Goal: Information Seeking & Learning: Learn about a topic

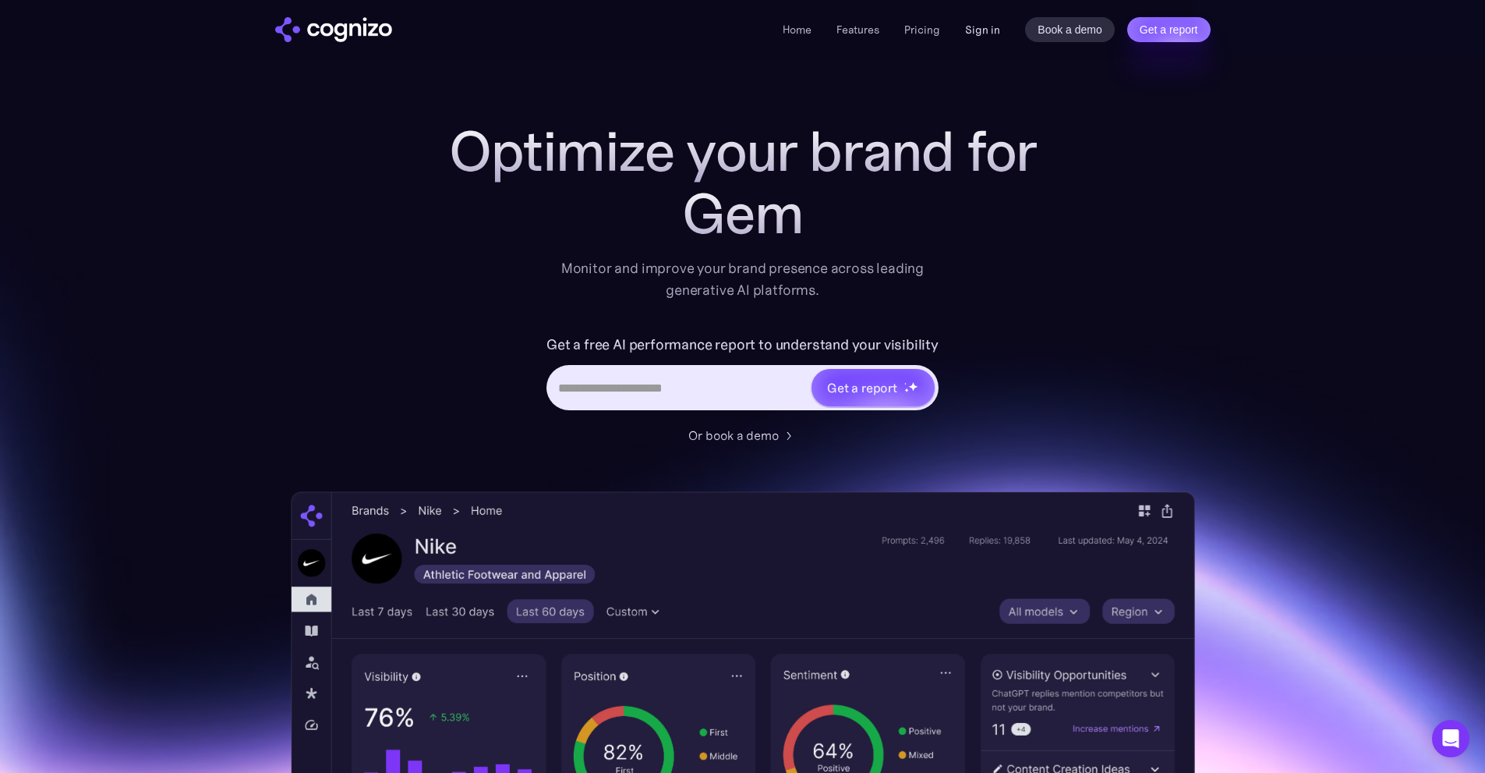
click at [980, 26] on link "Sign in" at bounding box center [982, 29] width 35 height 19
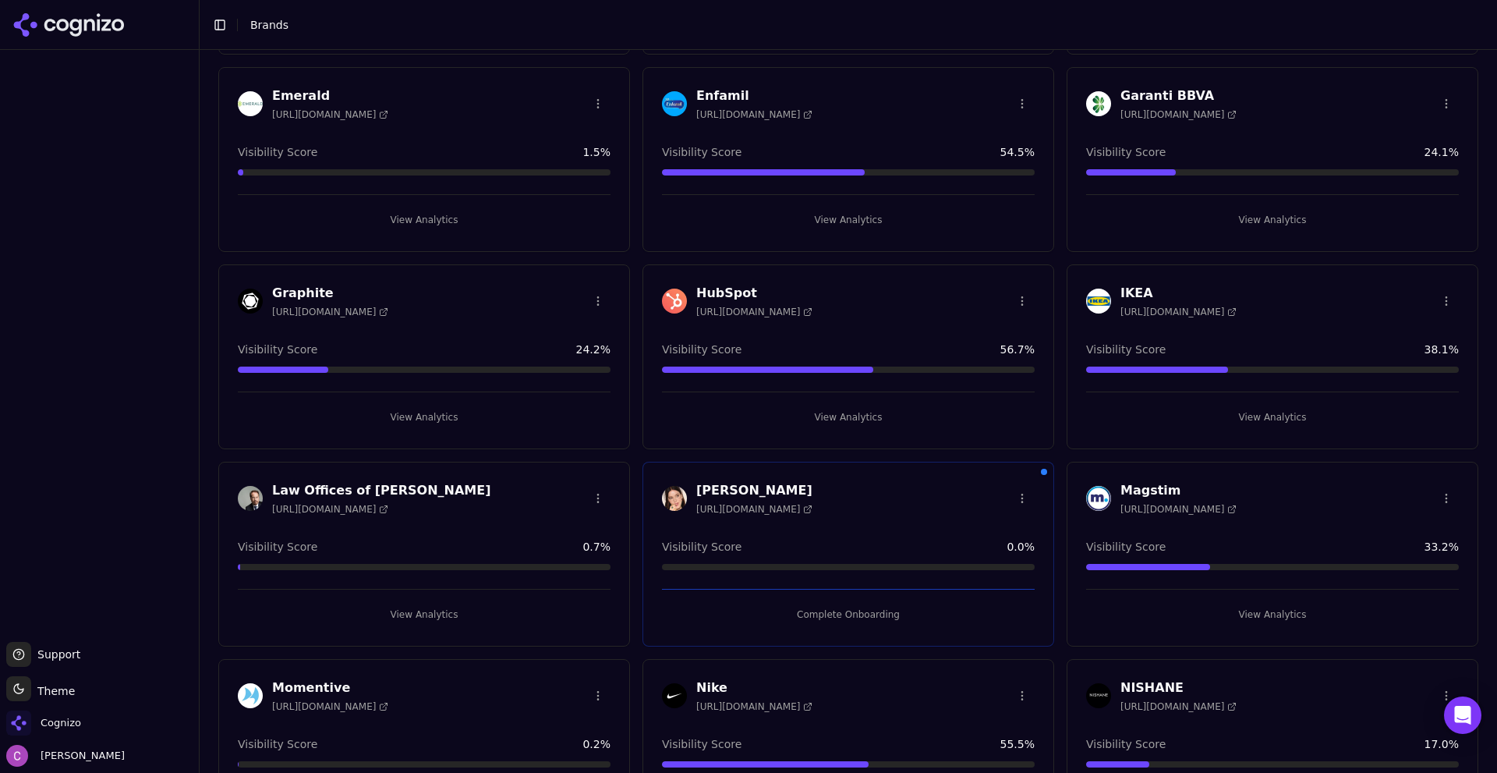
scroll to position [858, 0]
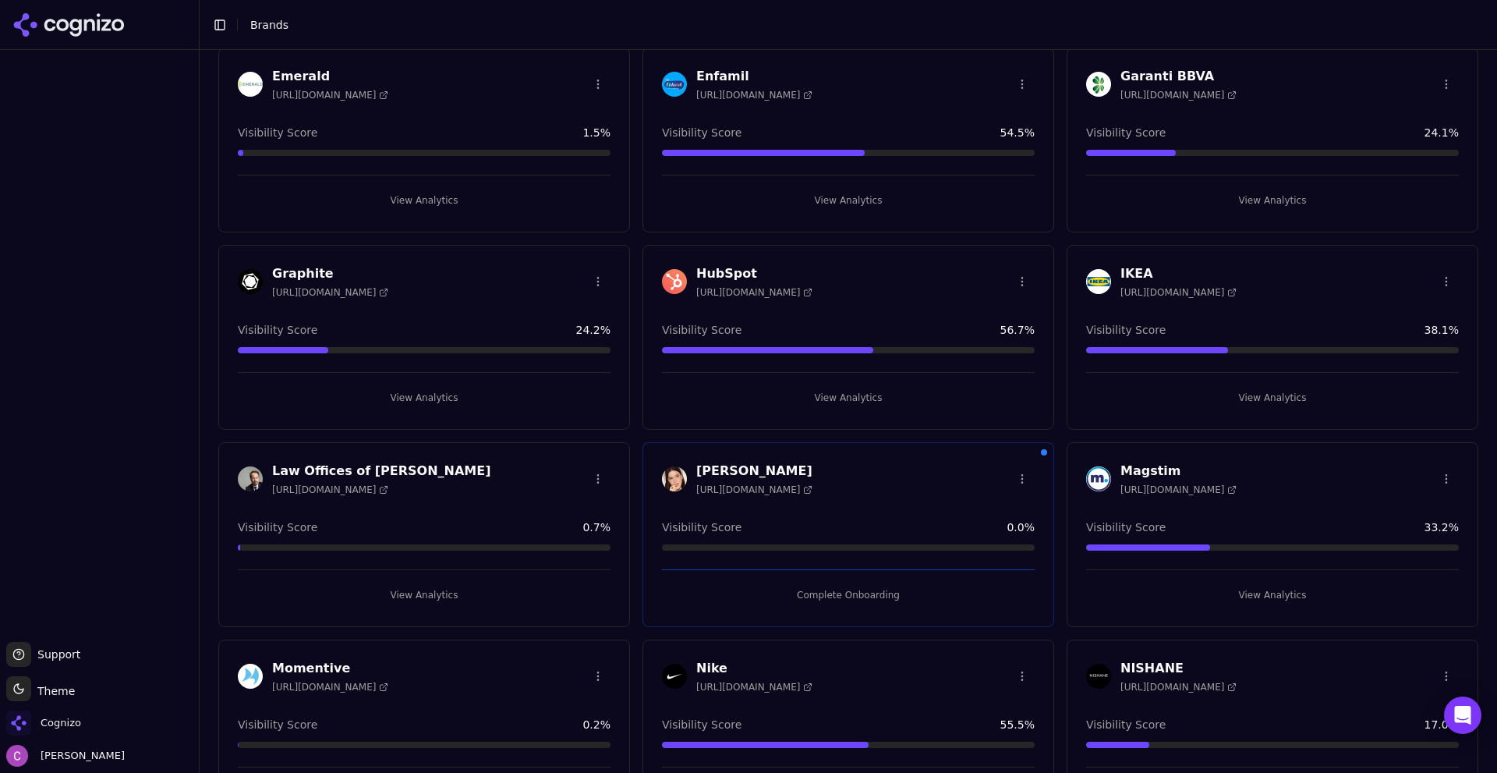
click at [819, 387] on button "View Analytics" at bounding box center [848, 397] width 373 height 25
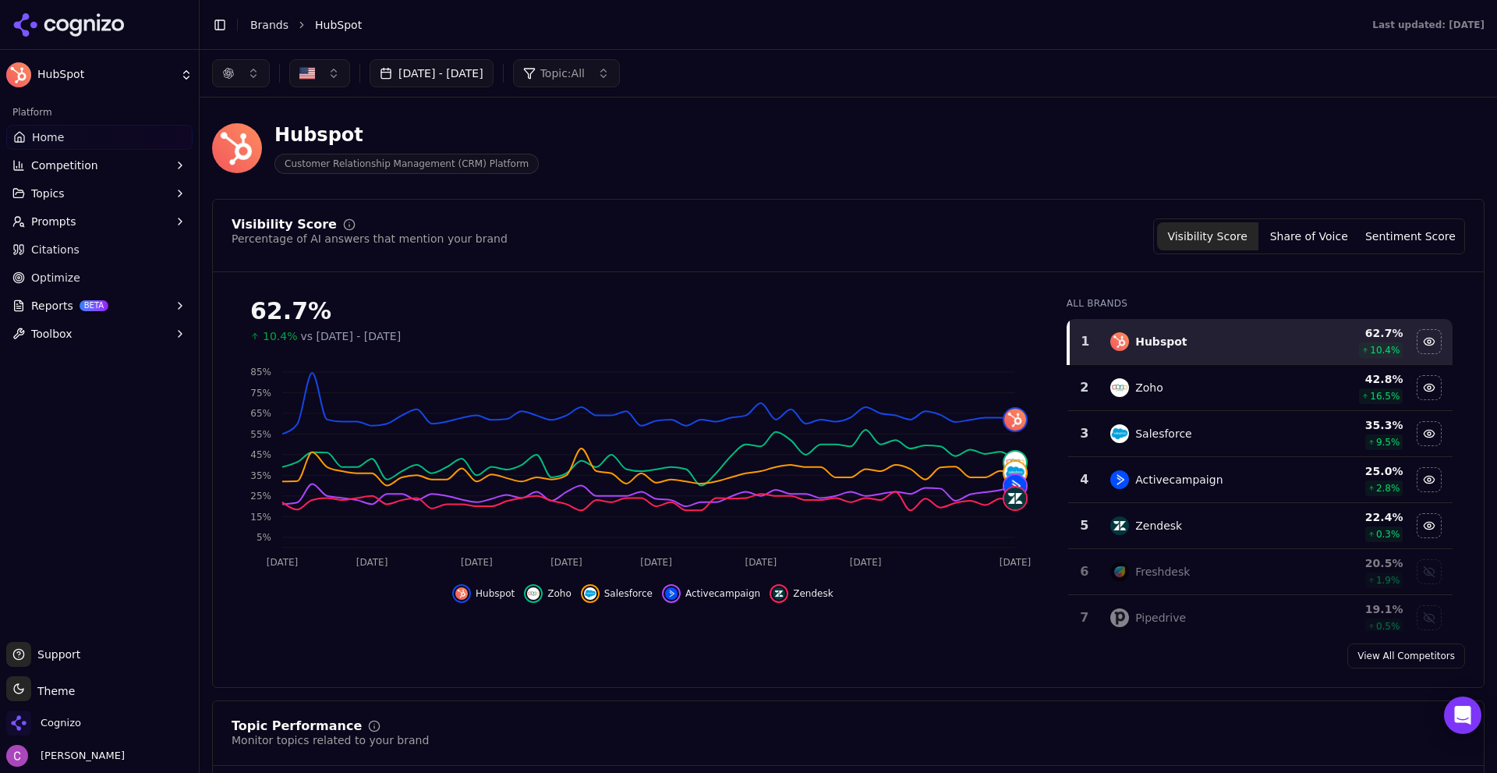
click at [253, 80] on button "button" at bounding box center [241, 73] width 58 height 28
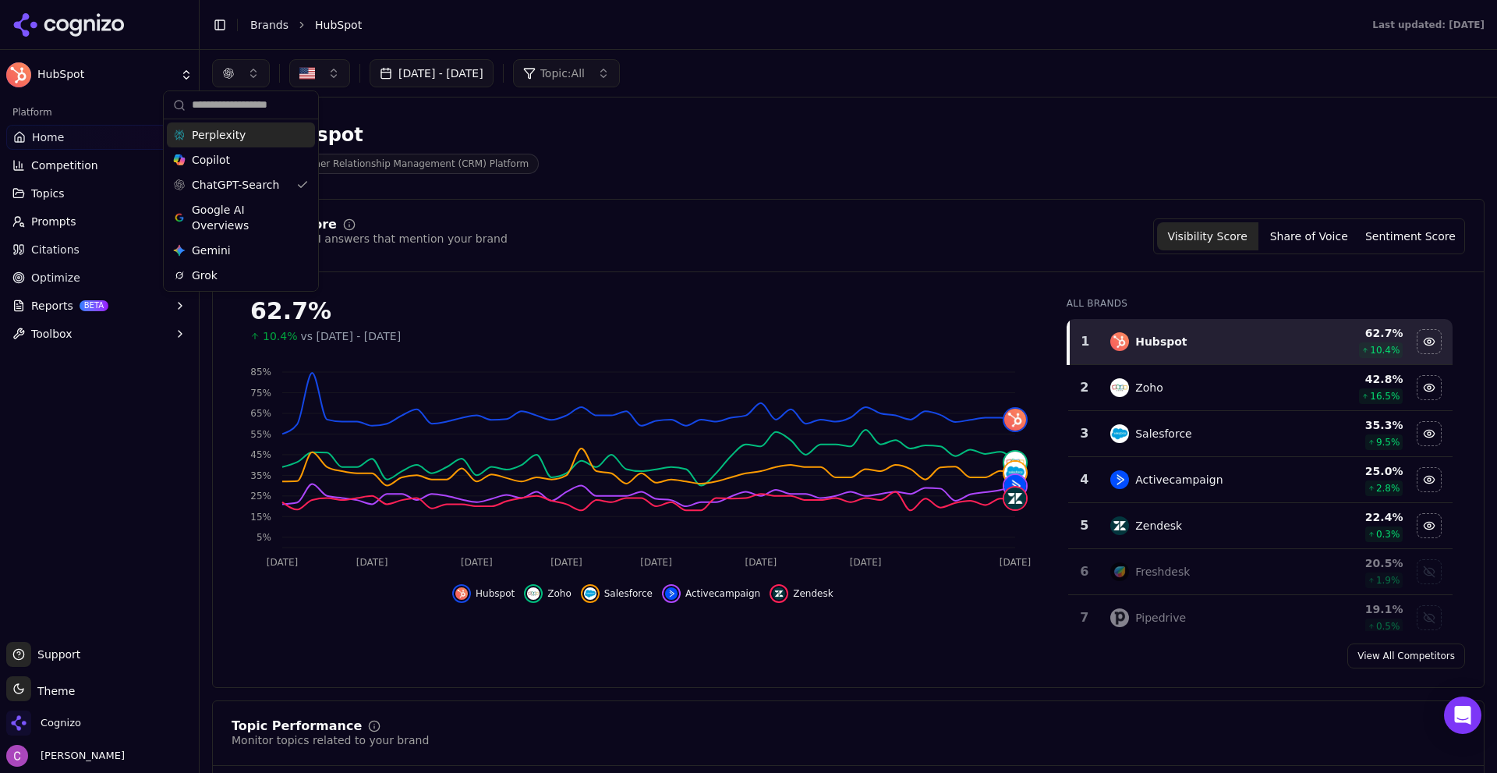
click at [244, 131] on div "Perplexity" at bounding box center [241, 134] width 148 height 25
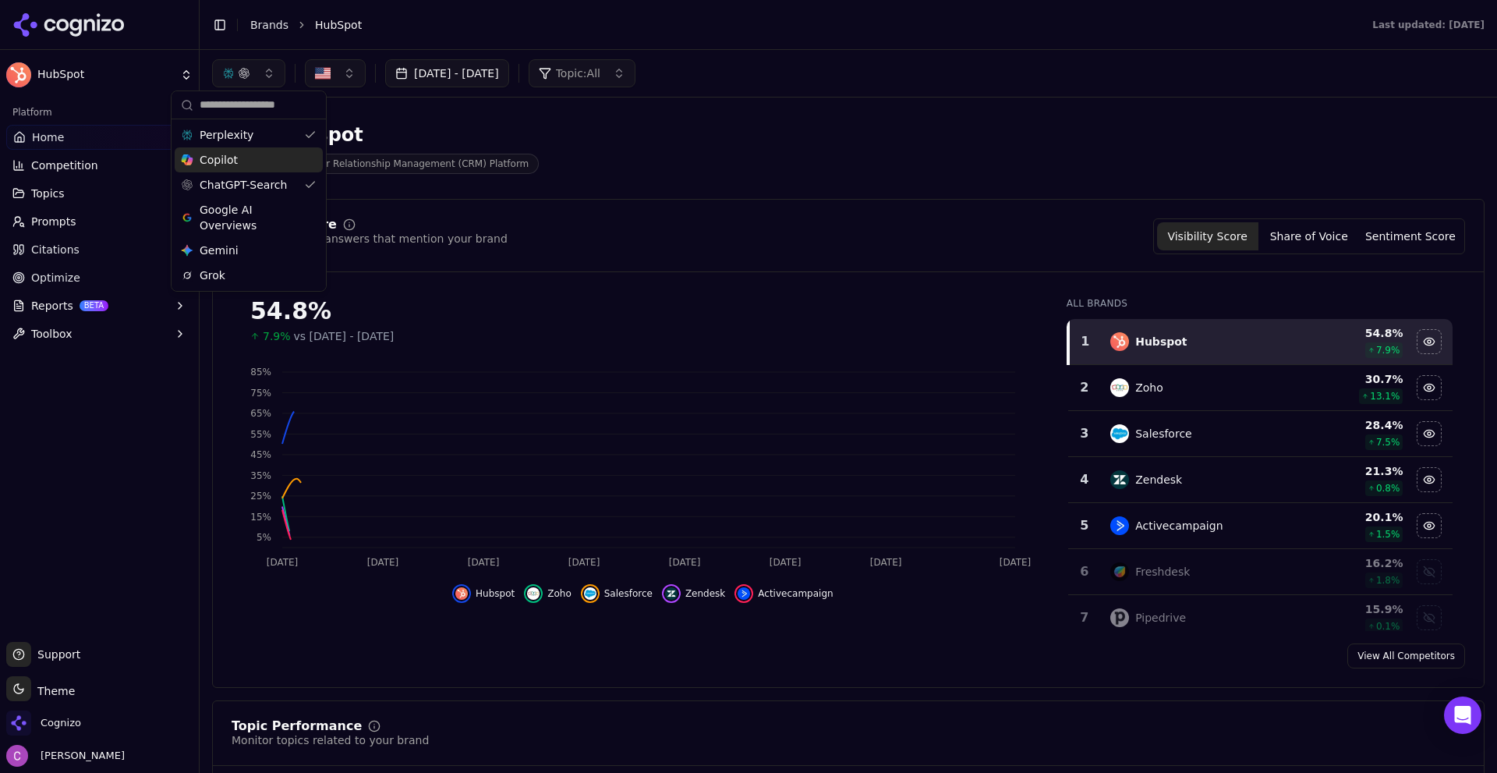
click at [265, 158] on div "Copilot" at bounding box center [249, 159] width 148 height 25
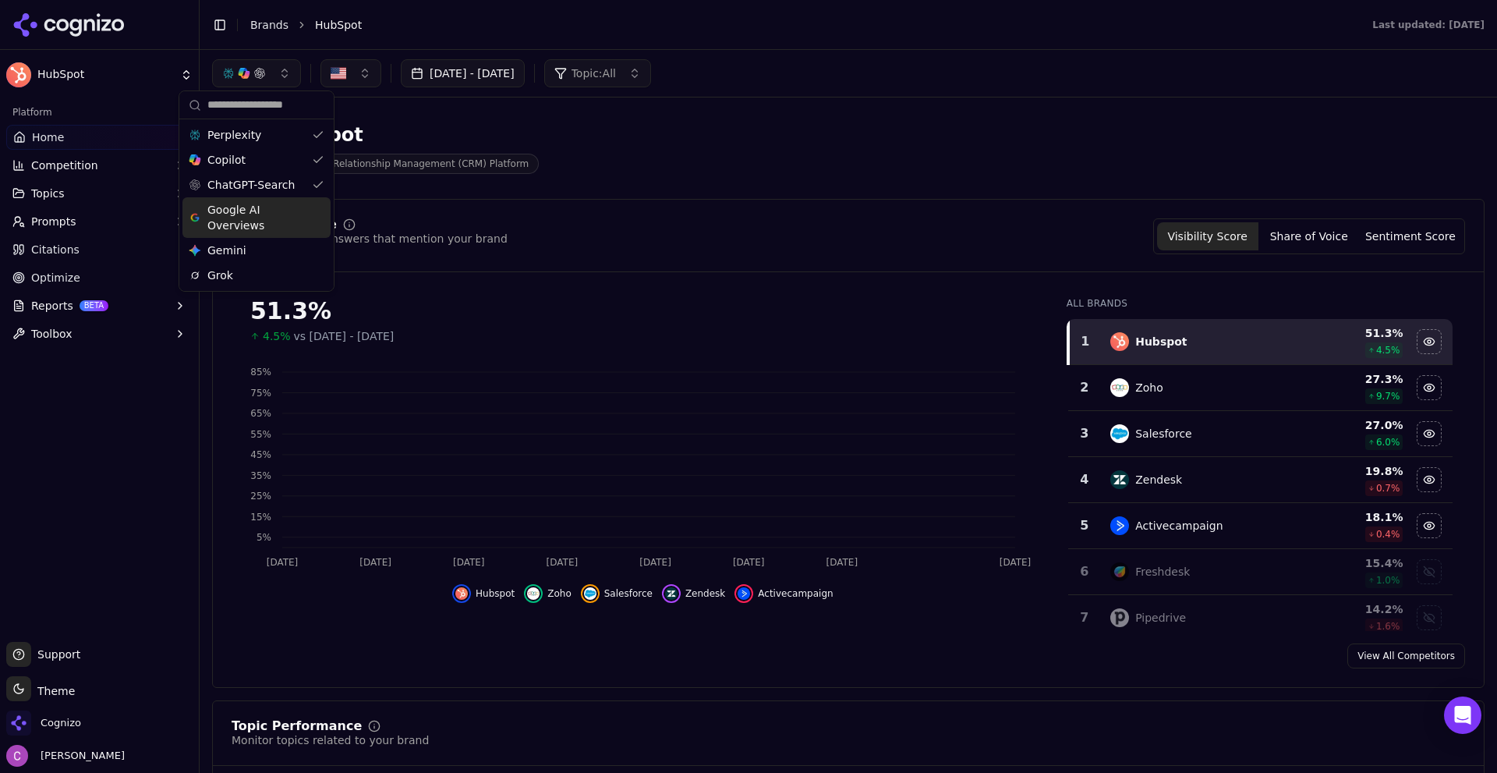
click at [289, 227] on span "Google AI Overviews" at bounding box center [256, 217] width 98 height 31
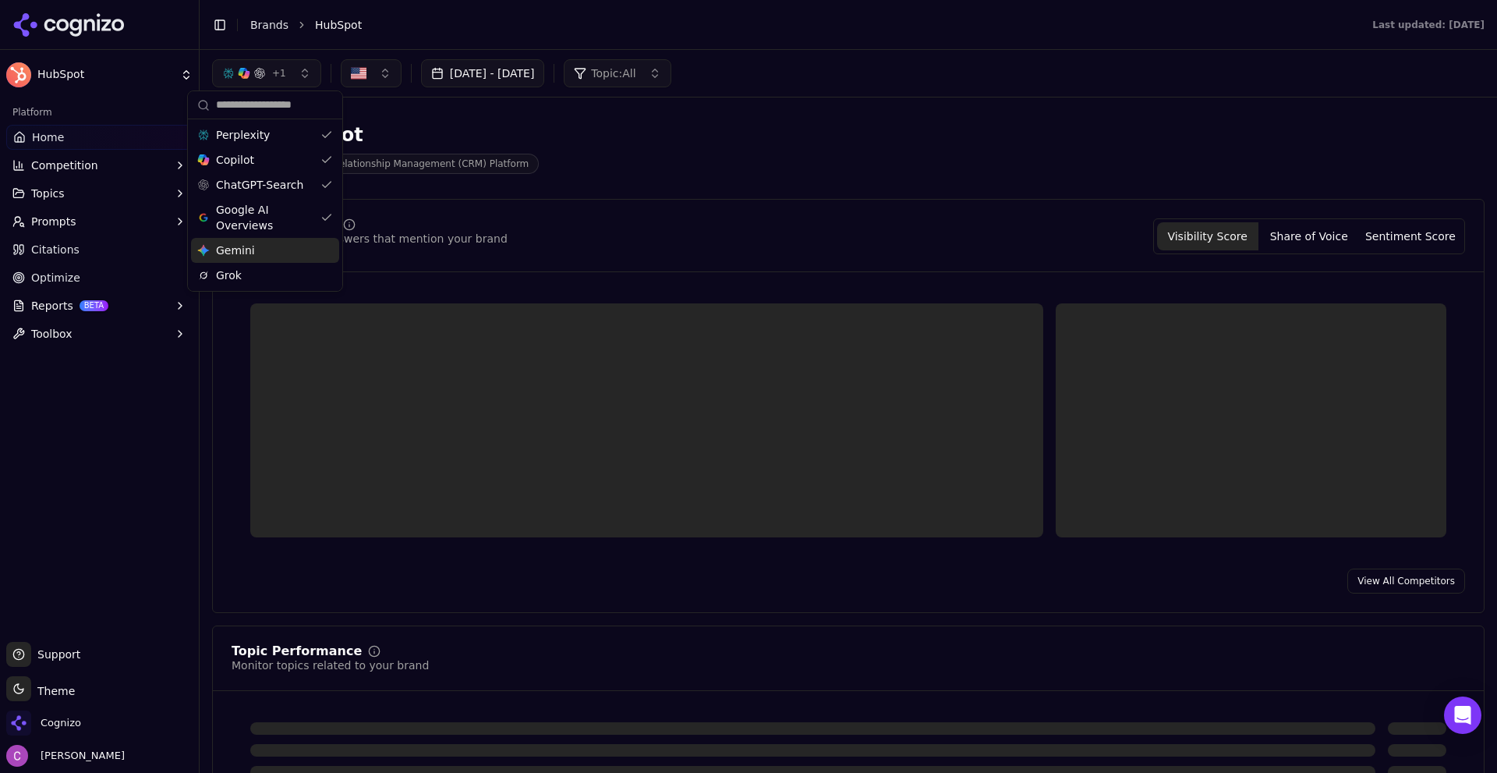
drag, startPoint x: 292, startPoint y: 249, endPoint x: 300, endPoint y: 266, distance: 19.2
click at [292, 248] on div "Gemini Gemini" at bounding box center [265, 250] width 148 height 25
click at [296, 274] on div "Grok" at bounding box center [266, 275] width 148 height 25
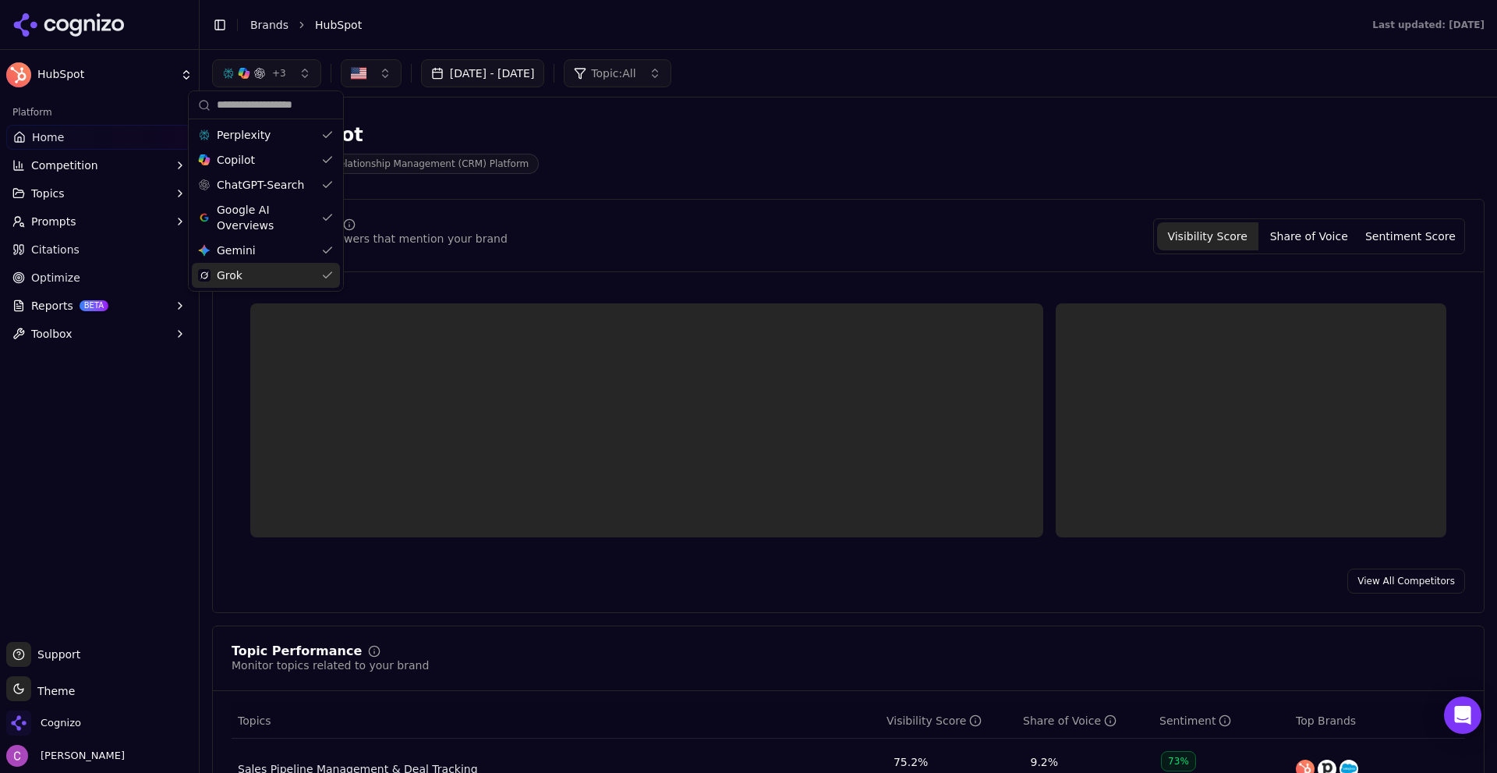
click at [614, 163] on div "Hubspot Customer Relationship Management (CRM) Platform" at bounding box center [561, 147] width 699 height 51
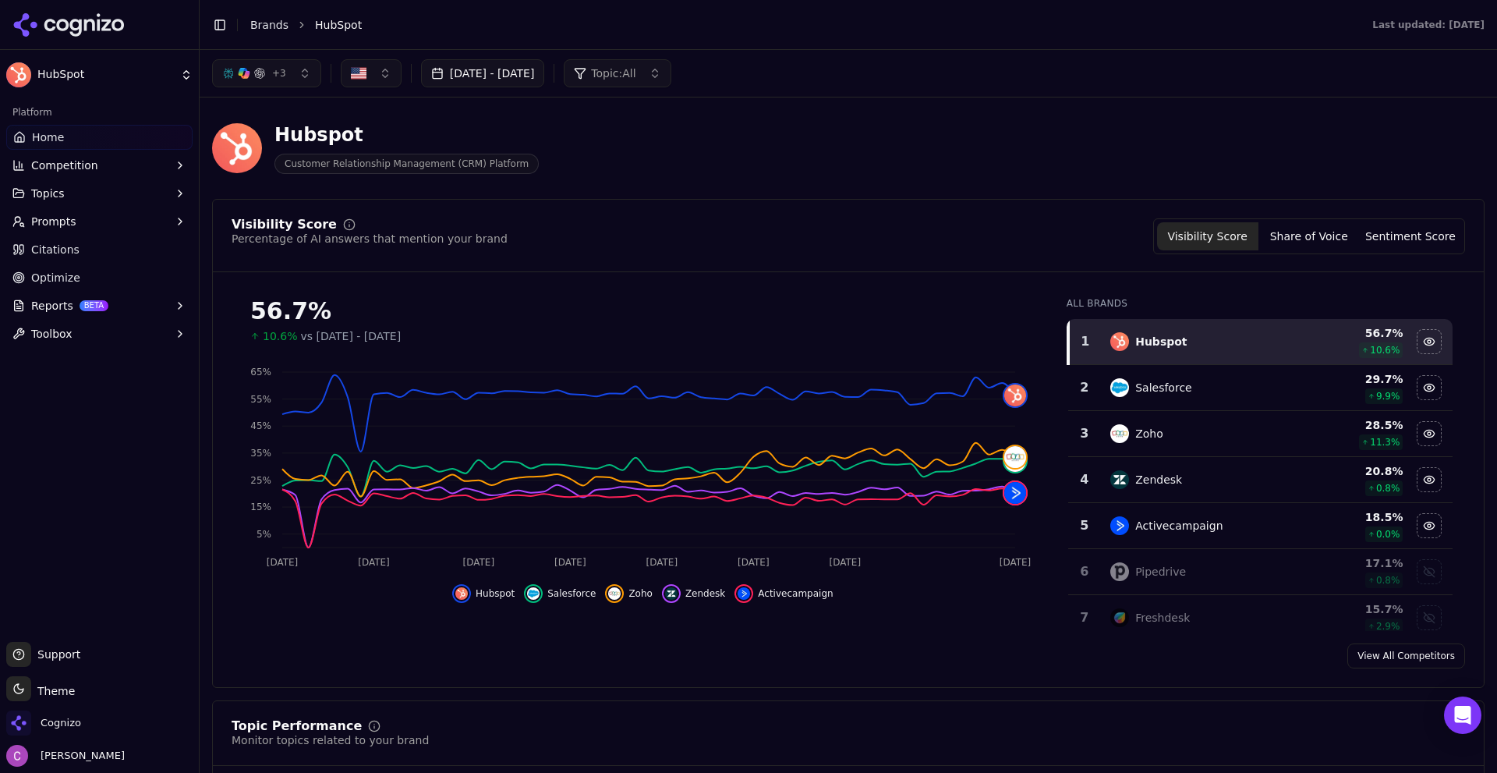
click at [958, 235] on div "Visibility Score Percentage of AI answers that mention your brand Visibility Sc…" at bounding box center [848, 236] width 1233 height 36
click at [277, 65] on button "+ 3" at bounding box center [266, 73] width 109 height 28
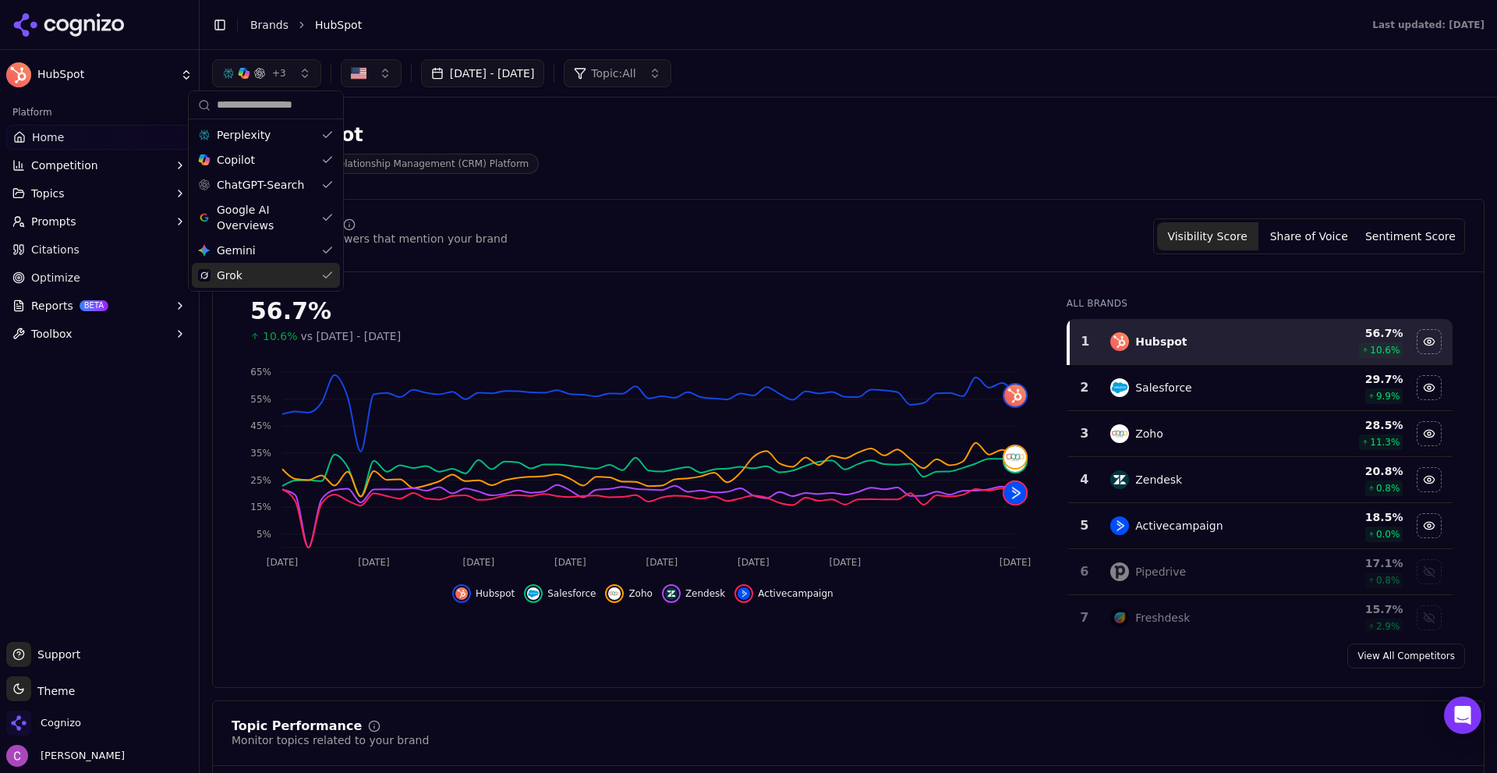
click at [674, 148] on div "Hubspot Customer Relationship Management (CRM) Platform" at bounding box center [561, 147] width 699 height 51
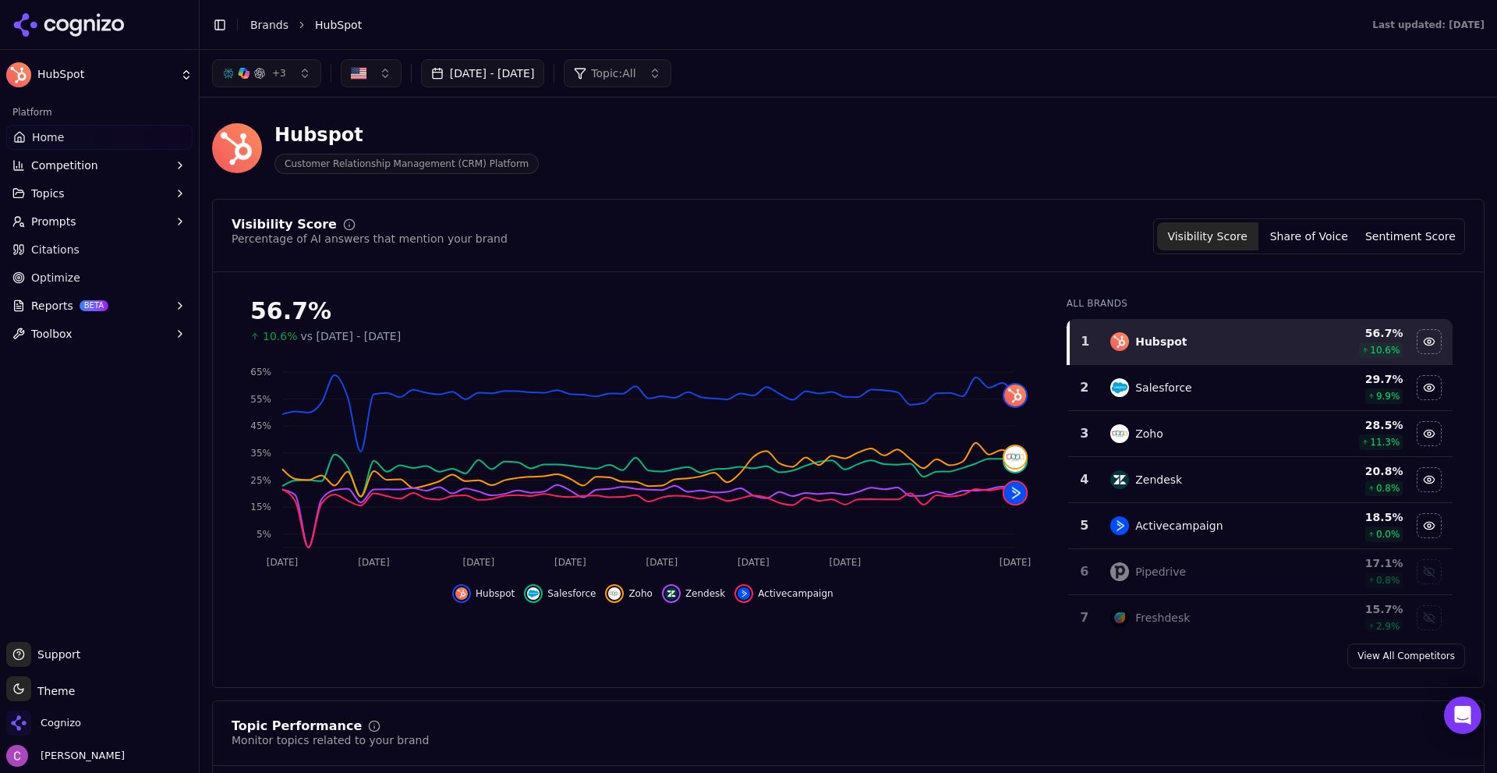
click at [670, 79] on button "Topic: All" at bounding box center [617, 73] width 107 height 28
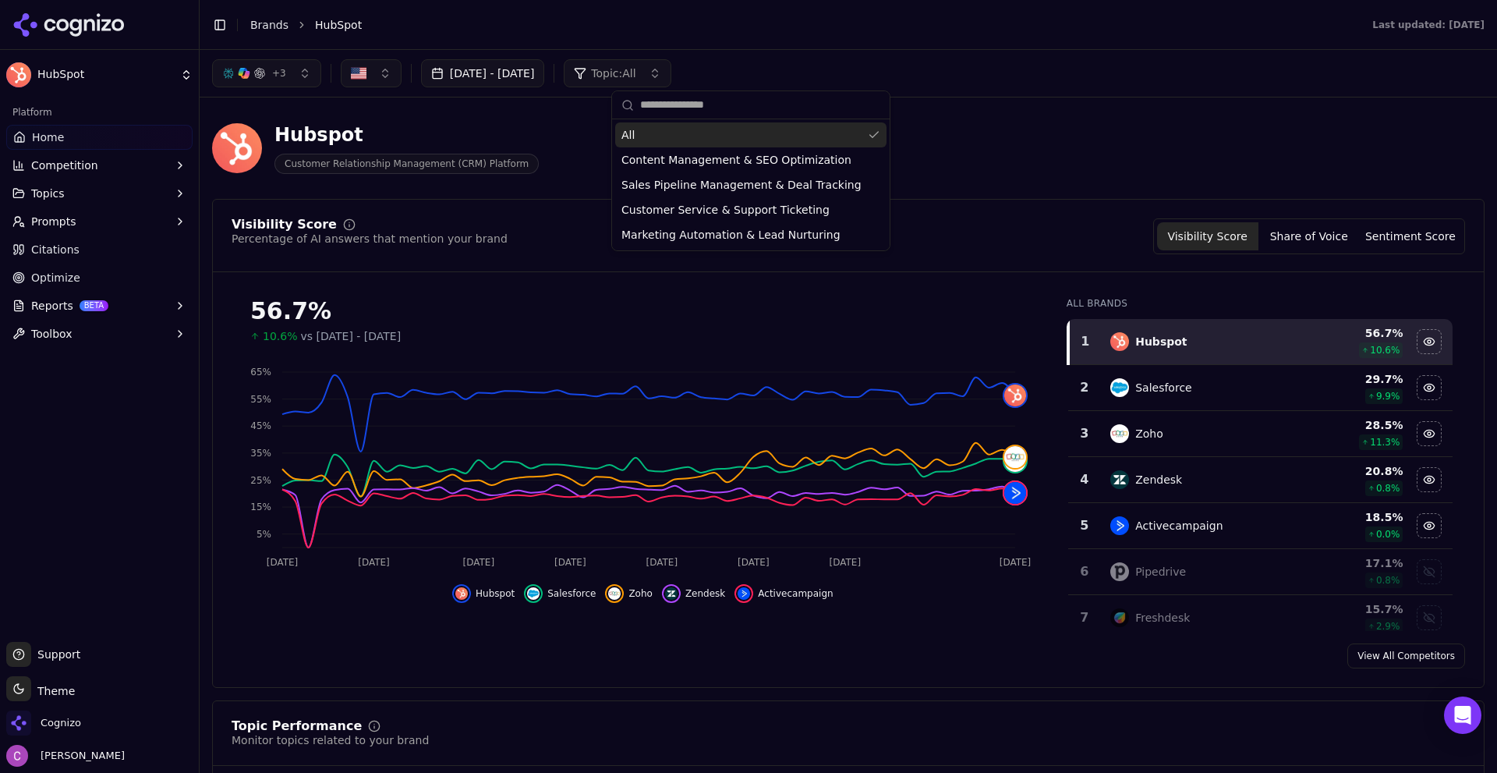
click at [670, 77] on button "Topic: All" at bounding box center [617, 73] width 107 height 28
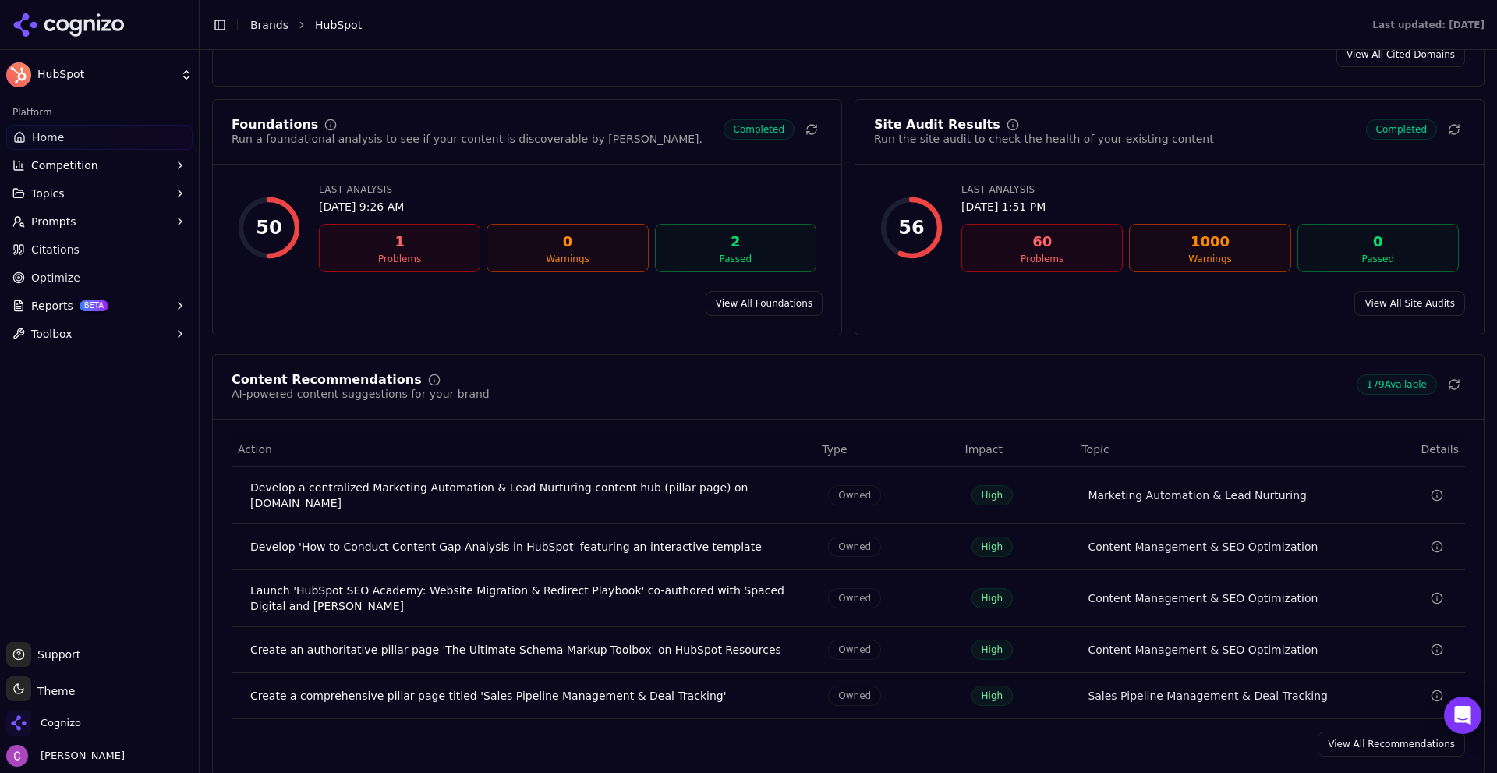
scroll to position [2027, 0]
click at [54, 217] on span "Prompts" at bounding box center [53, 222] width 45 height 16
click at [95, 249] on span "Active" at bounding box center [100, 247] width 136 height 16
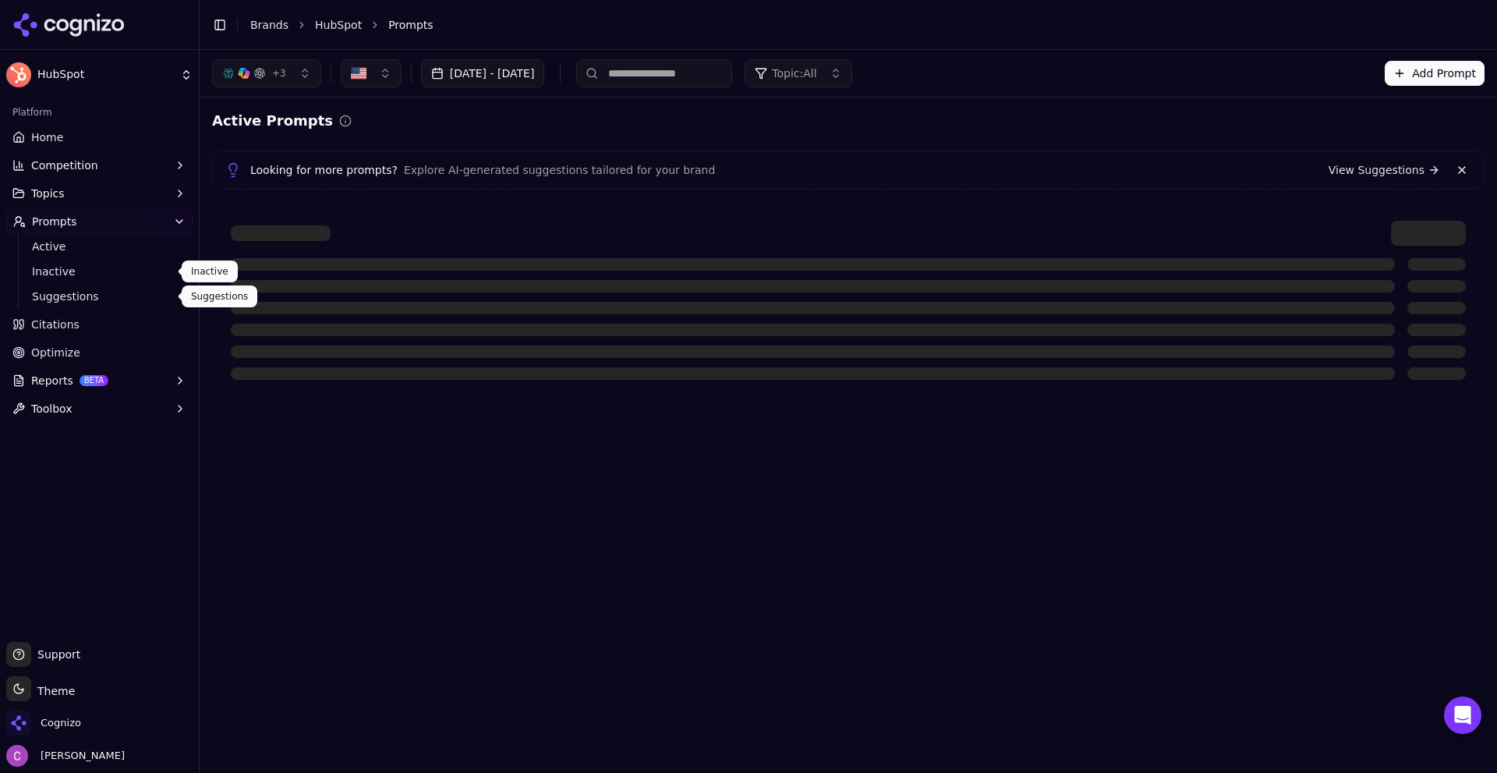
click at [59, 292] on span "Suggestions" at bounding box center [100, 296] width 136 height 16
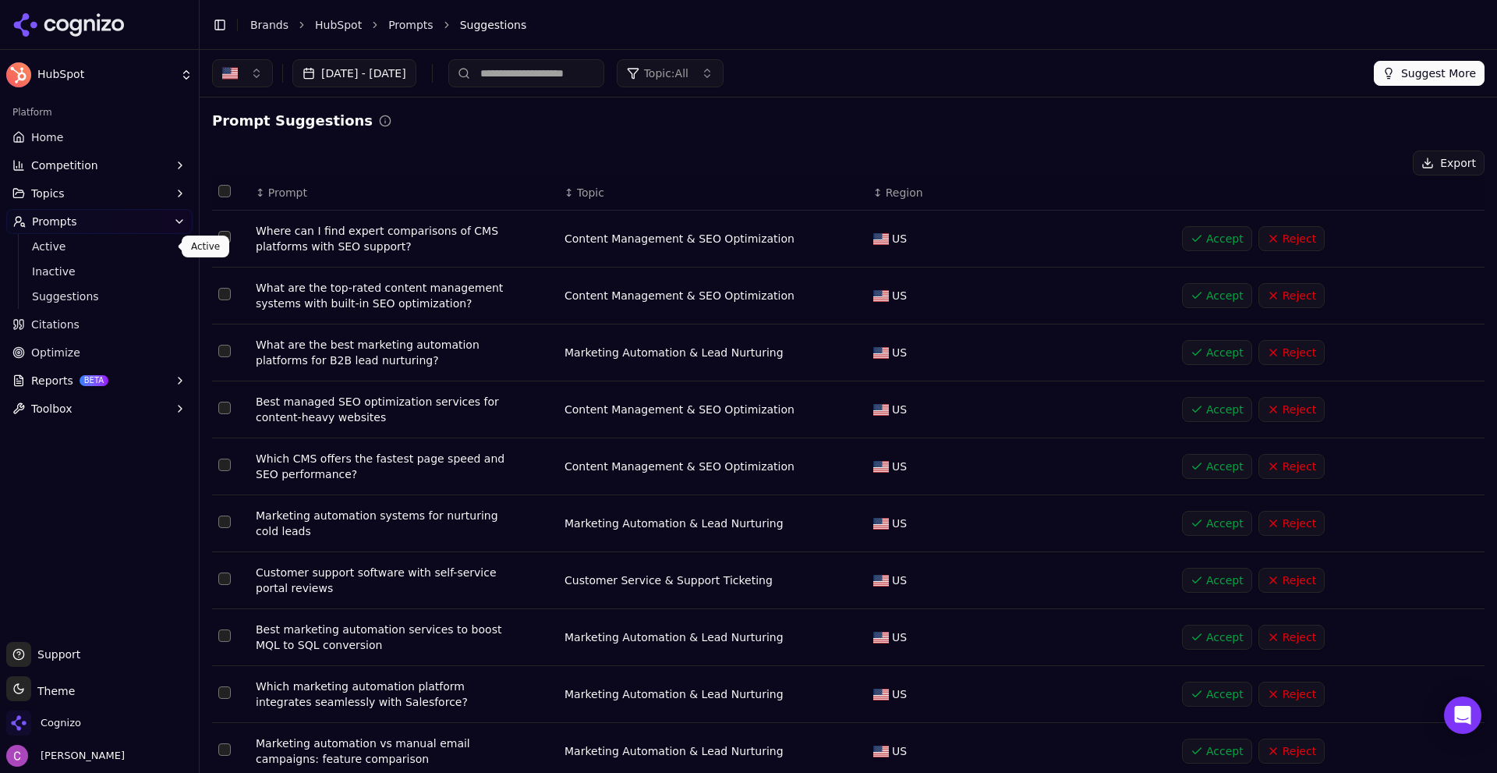
click at [101, 246] on span "Active" at bounding box center [100, 247] width 136 height 16
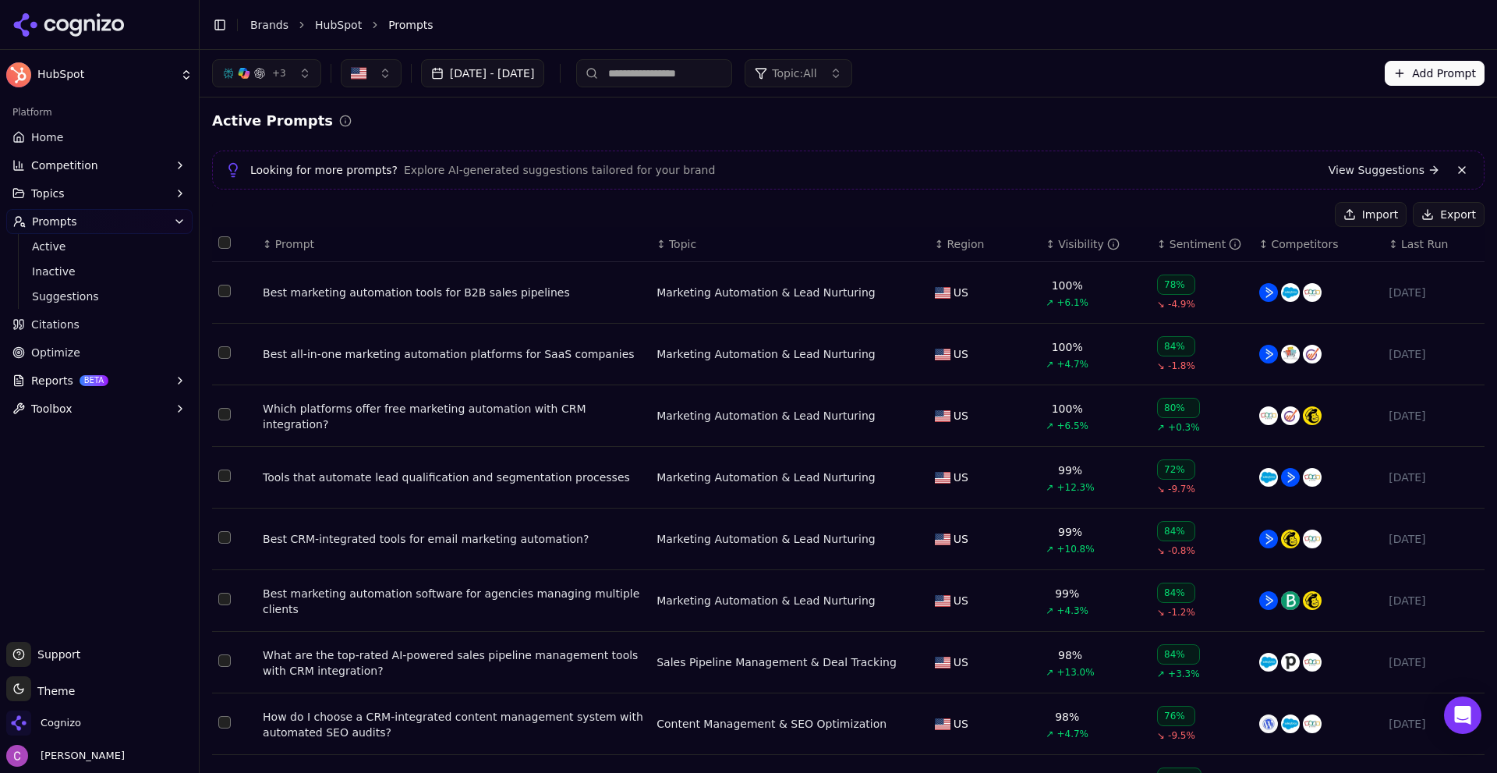
click at [1414, 67] on button "Add Prompt" at bounding box center [1435, 73] width 100 height 25
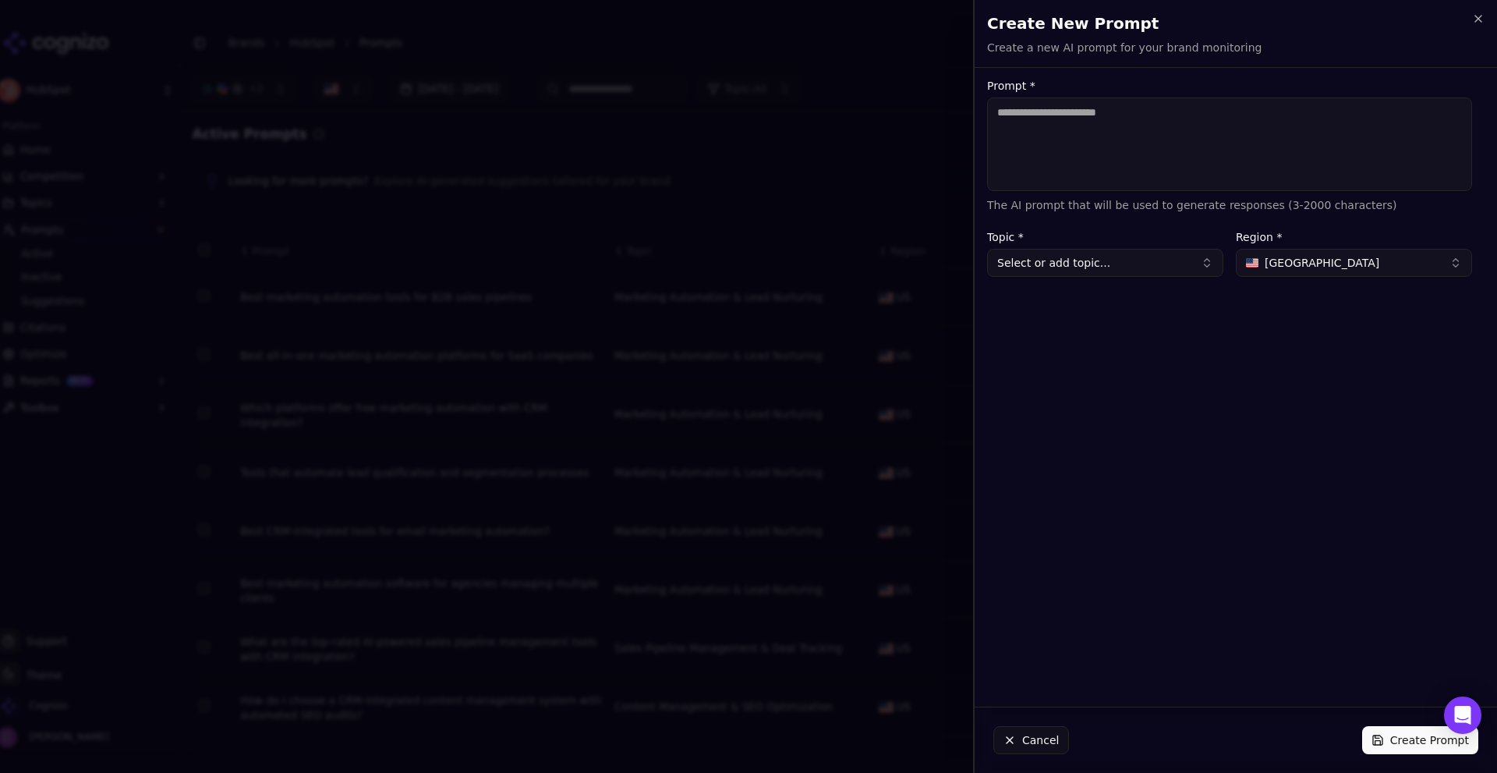
click at [1195, 161] on textarea "Prompt *" at bounding box center [1229, 144] width 485 height 94
click at [1058, 731] on button "Cancel" at bounding box center [1031, 740] width 76 height 28
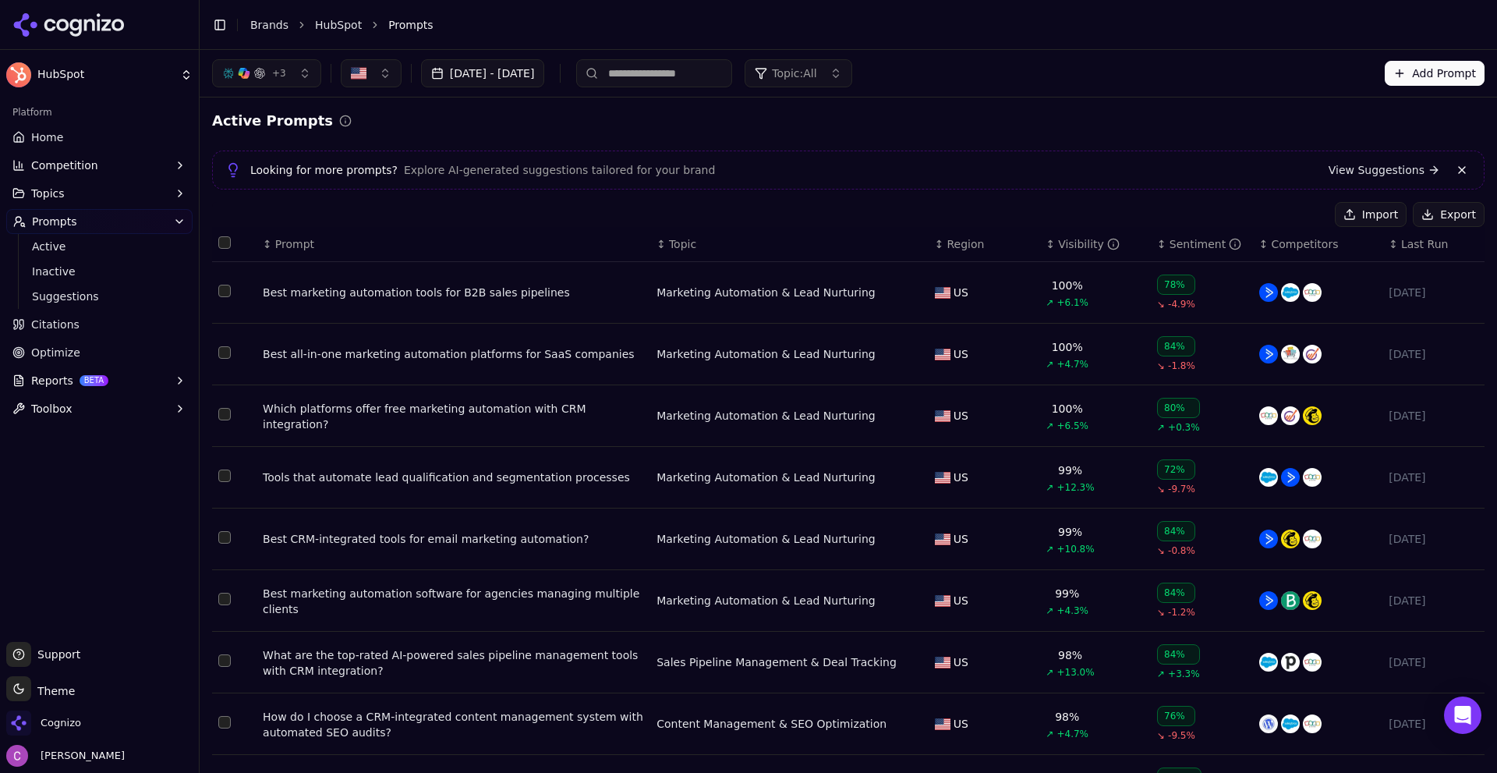
click at [925, 167] on div "Looking for more prompts? Explore AI-generated suggestions tailored for your br…" at bounding box center [848, 170] width 1246 height 19
click at [930, 122] on div "Active Prompts" at bounding box center [848, 121] width 1272 height 22
click at [289, 235] on th "↕ Prompt" at bounding box center [453, 244] width 394 height 35
click at [295, 246] on span "Prompt" at bounding box center [294, 244] width 39 height 16
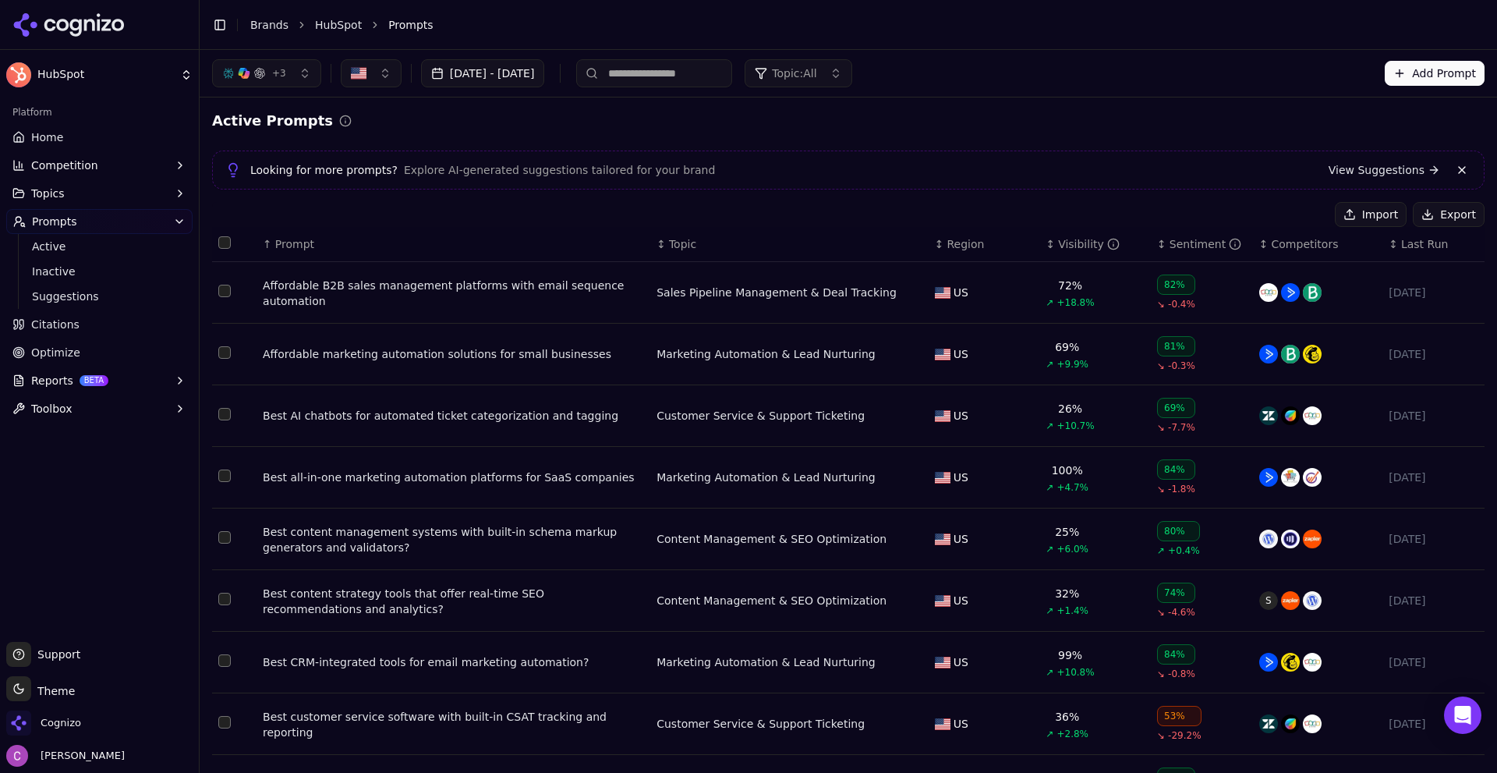
click at [418, 359] on div "Affordable marketing automation solutions for small businesses" at bounding box center [453, 354] width 381 height 16
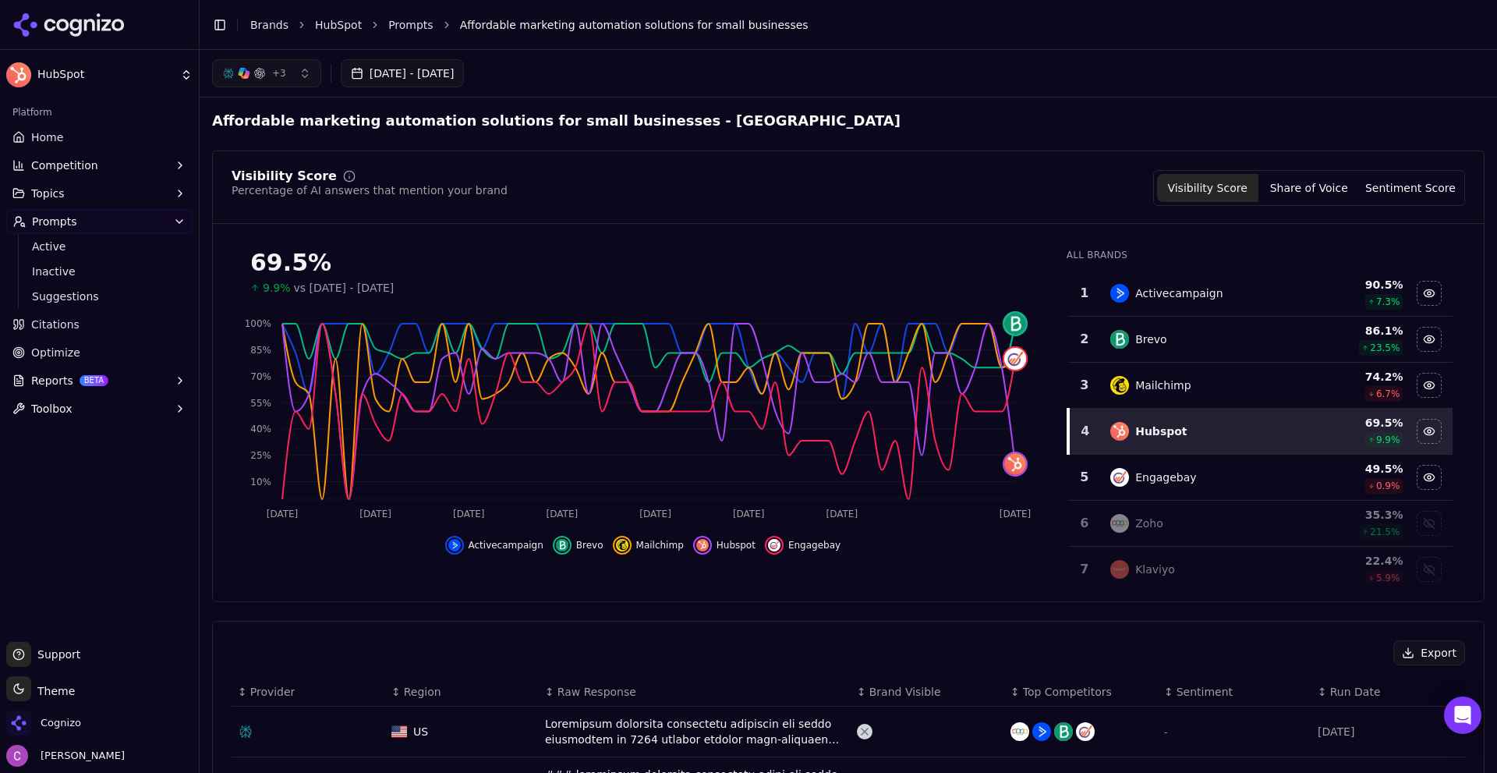
click at [269, 83] on button "+ 3" at bounding box center [266, 73] width 109 height 28
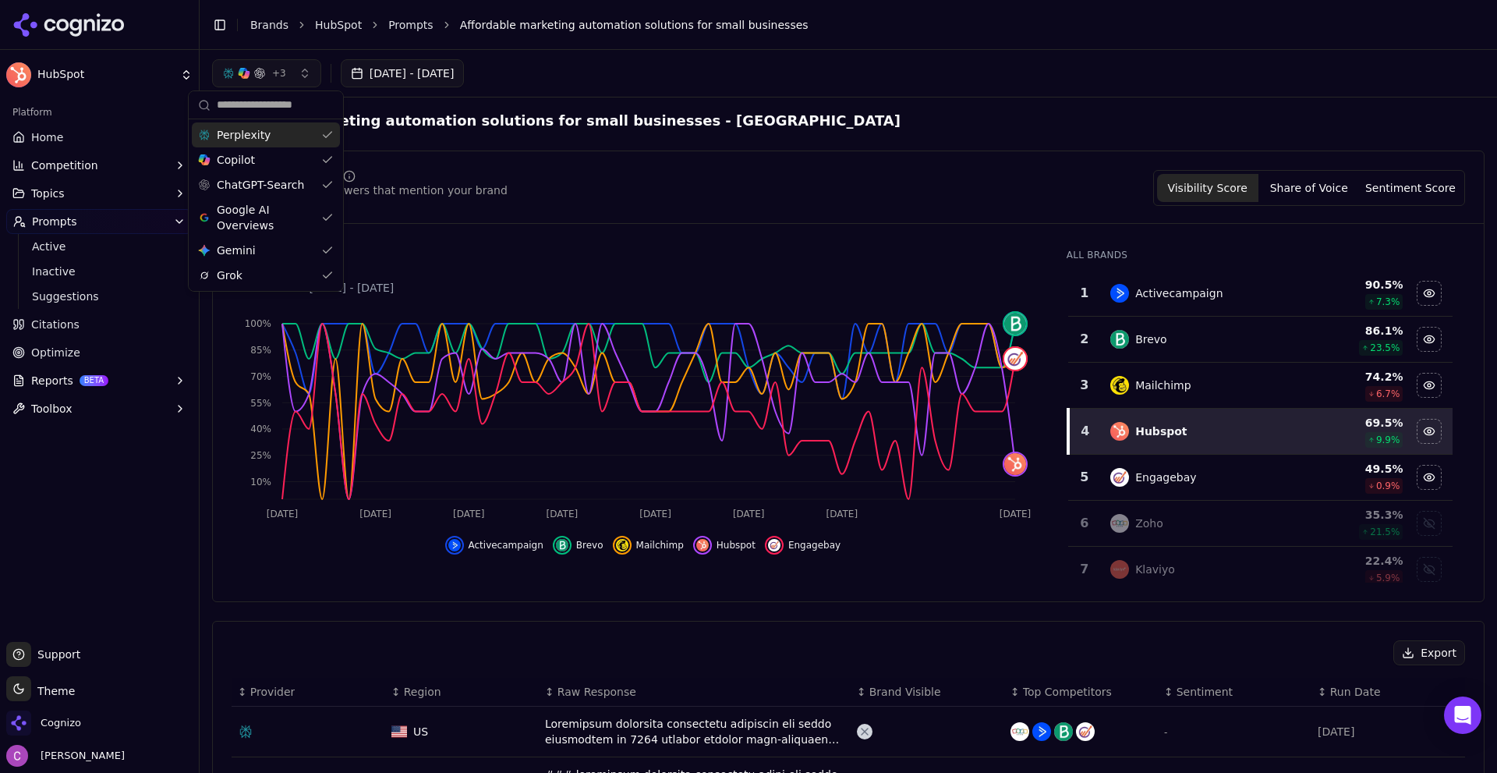
click at [299, 131] on div "Perplexity" at bounding box center [266, 134] width 148 height 25
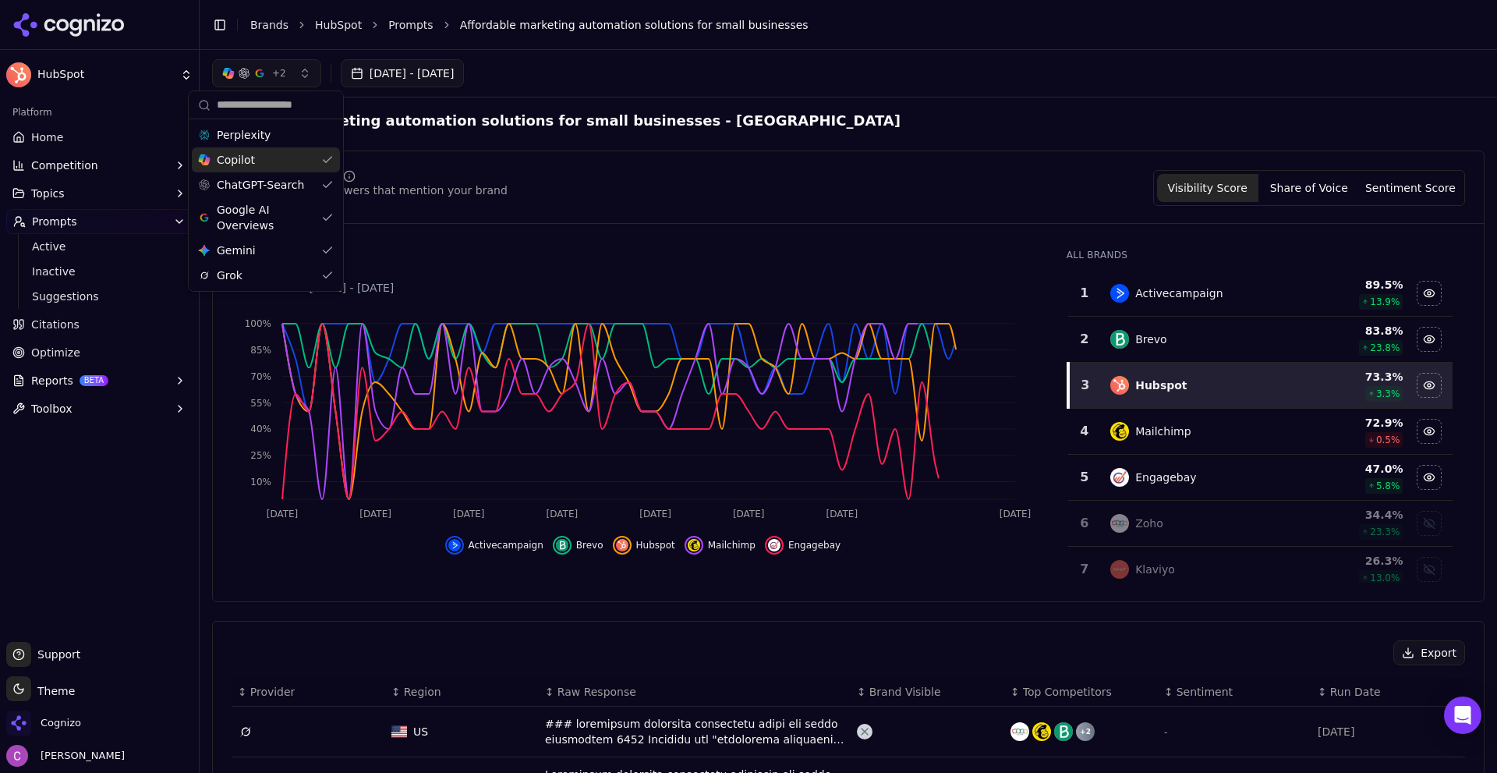
click at [296, 160] on div "Copilot" at bounding box center [266, 159] width 148 height 25
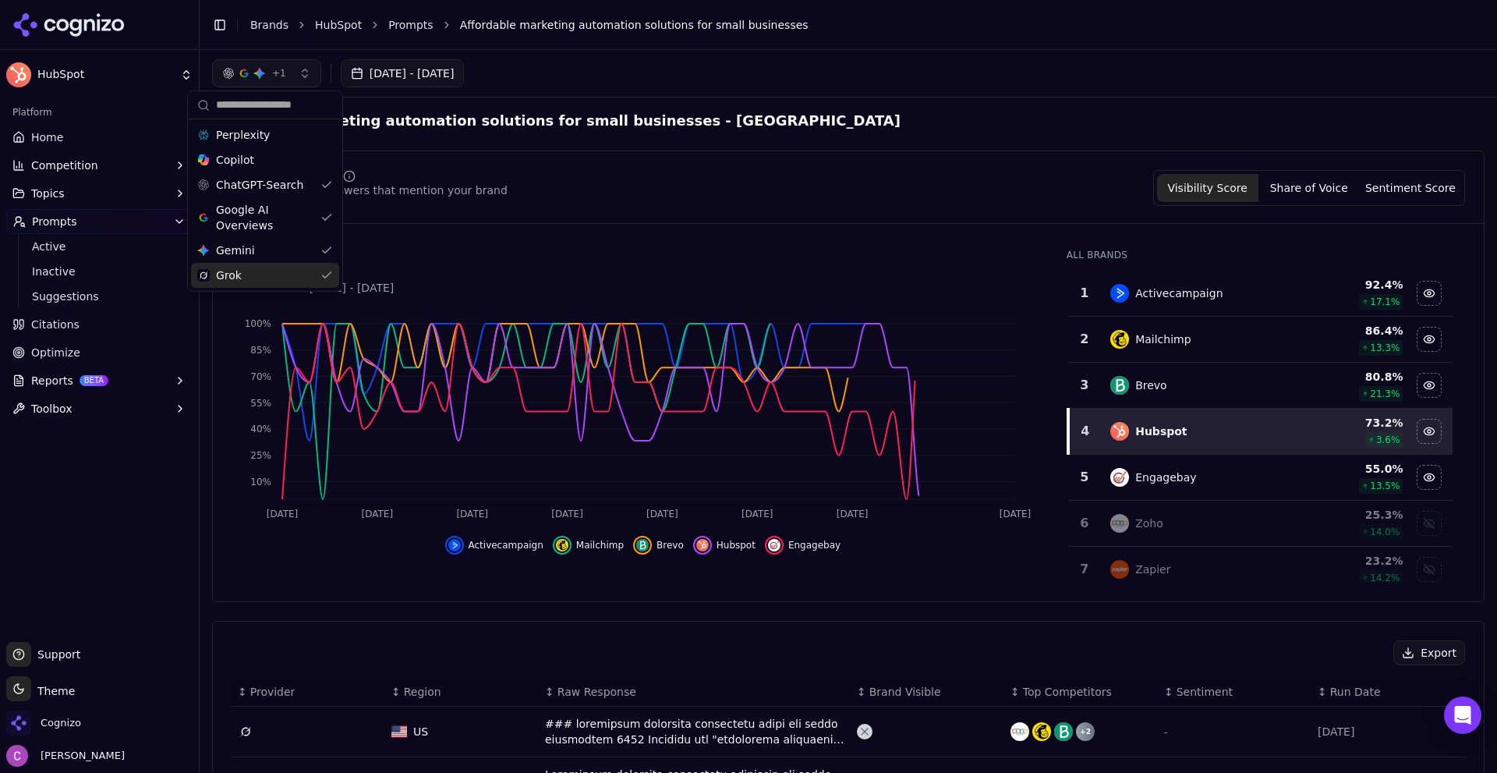
click at [272, 281] on div "Grok" at bounding box center [265, 275] width 148 height 25
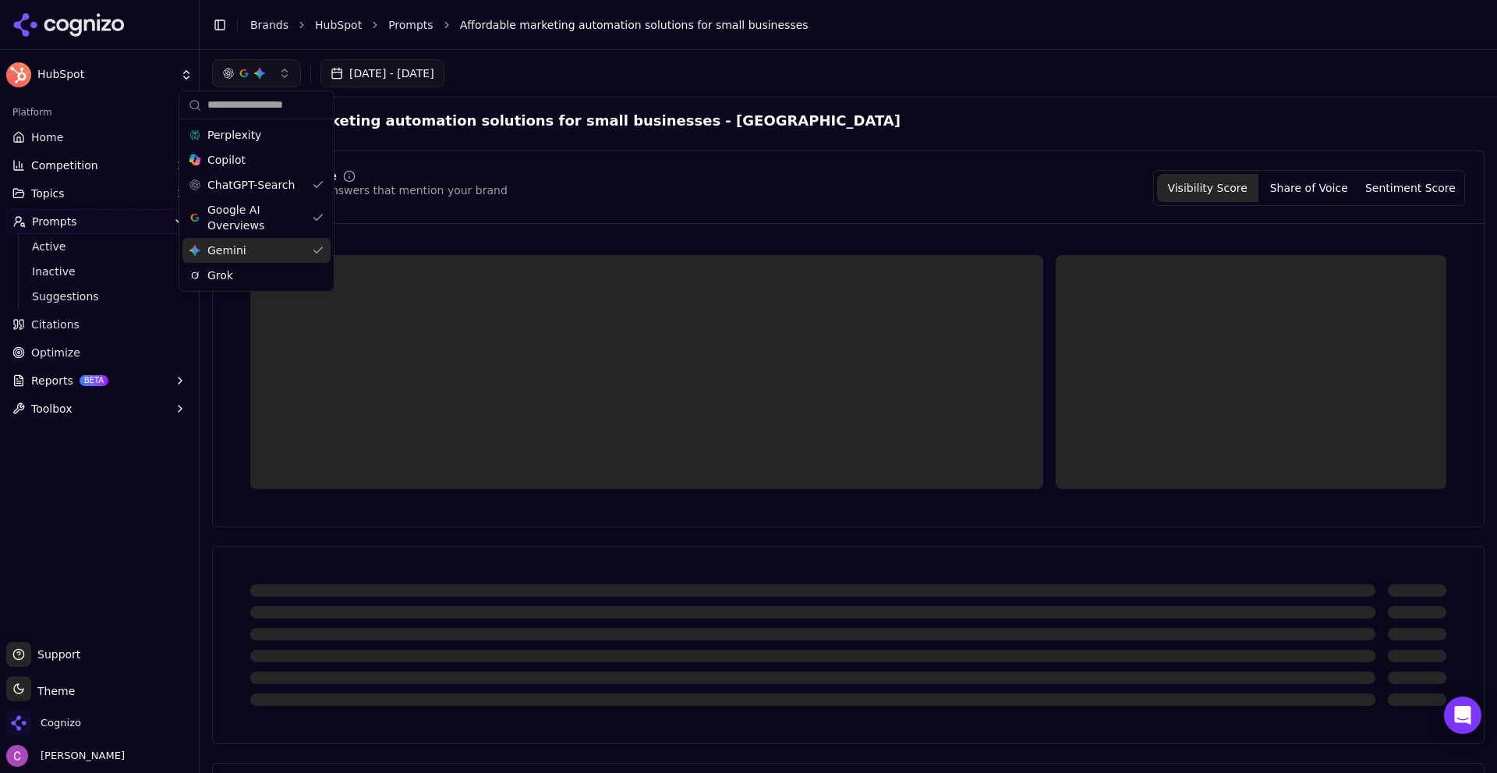
click at [302, 249] on div "Gemini Gemini" at bounding box center [256, 250] width 148 height 25
click at [300, 219] on div "Google AI Overviews" at bounding box center [249, 217] width 148 height 41
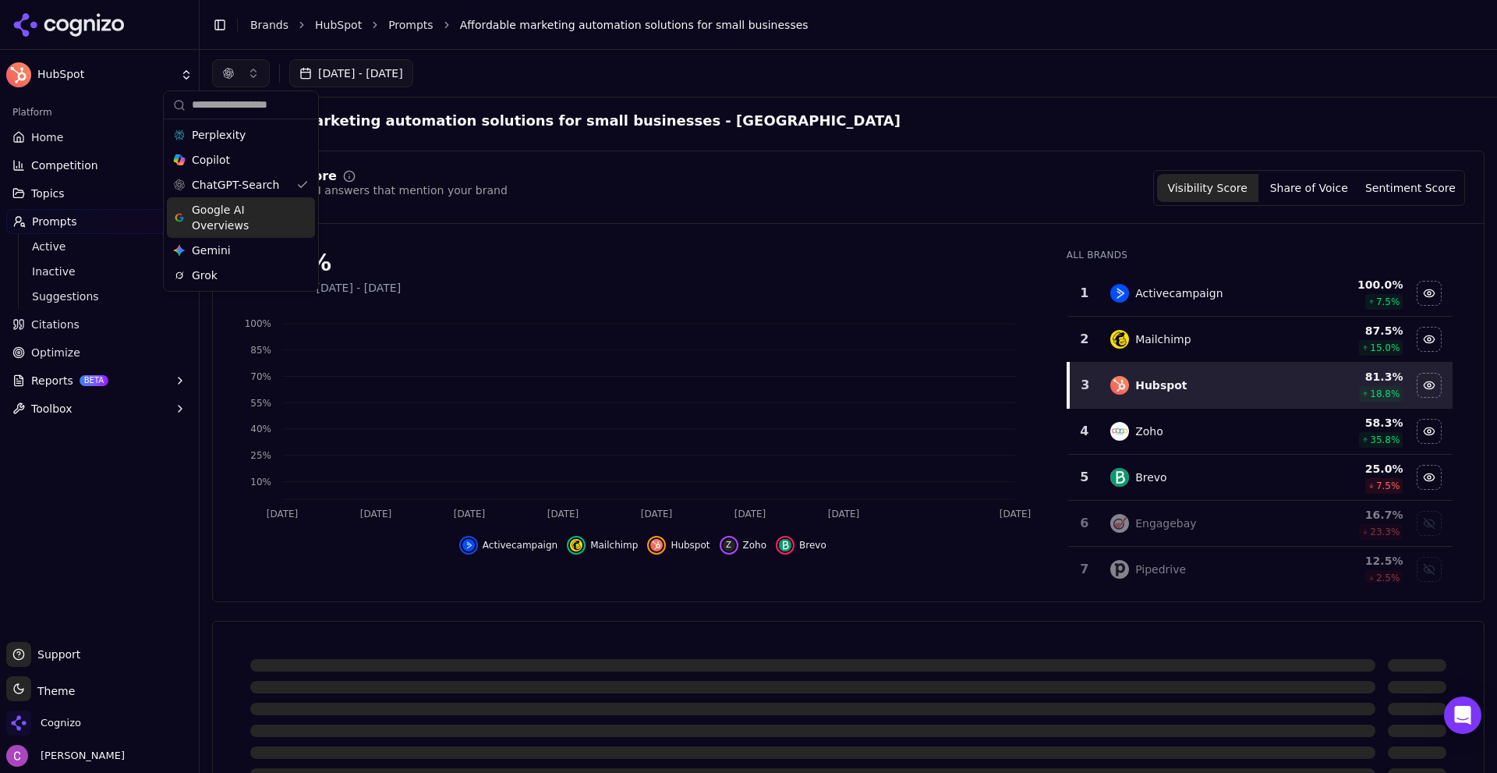
drag, startPoint x: 576, startPoint y: 171, endPoint x: 591, endPoint y: 164, distance: 16.4
click at [596, 164] on div "Visibility Score Percentage of AI answers that mention your brand Visibility Sc…" at bounding box center [848, 375] width 1272 height 451
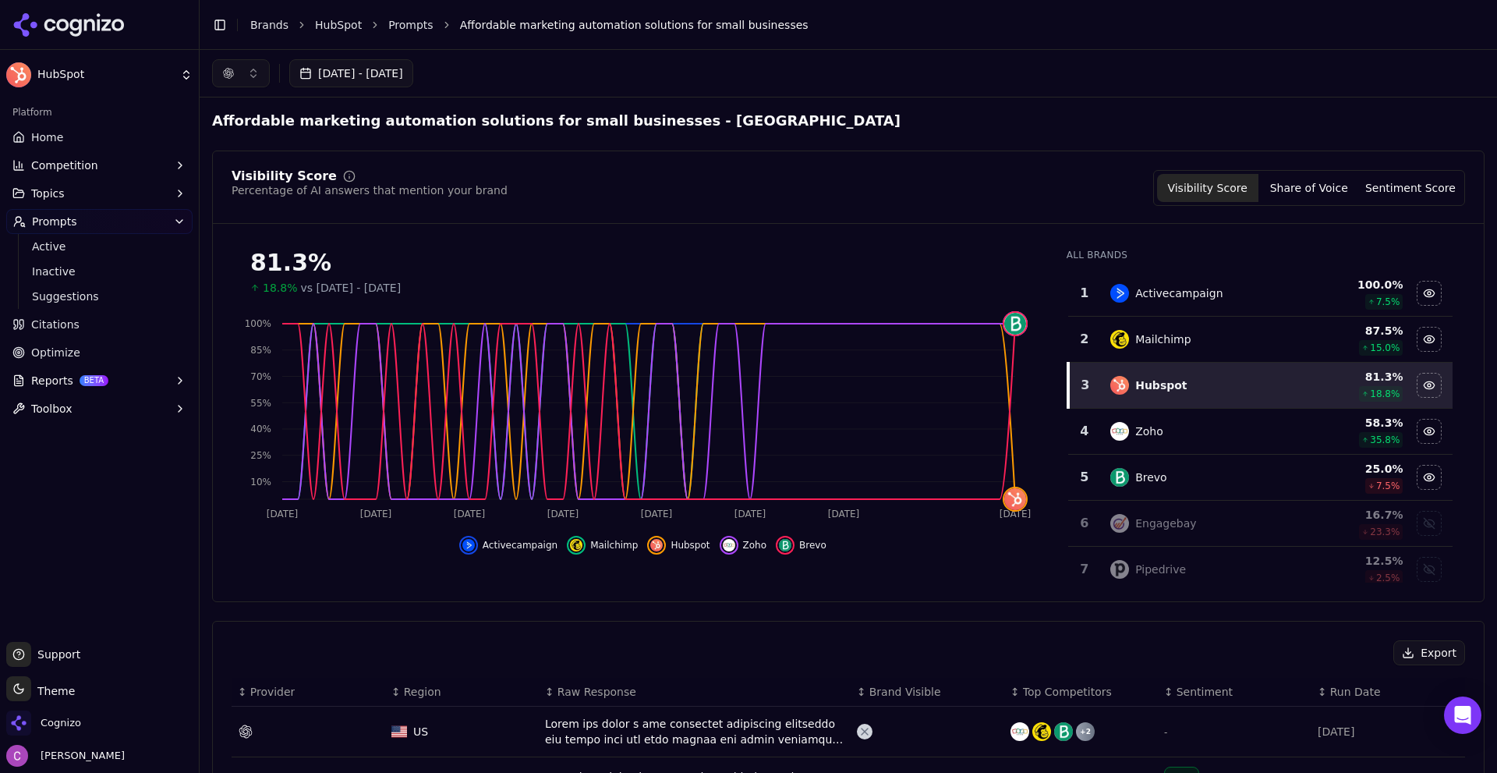
drag, startPoint x: 234, startPoint y: 75, endPoint x: 240, endPoint y: 83, distance: 10.6
click at [235, 75] on button "button" at bounding box center [241, 73] width 58 height 28
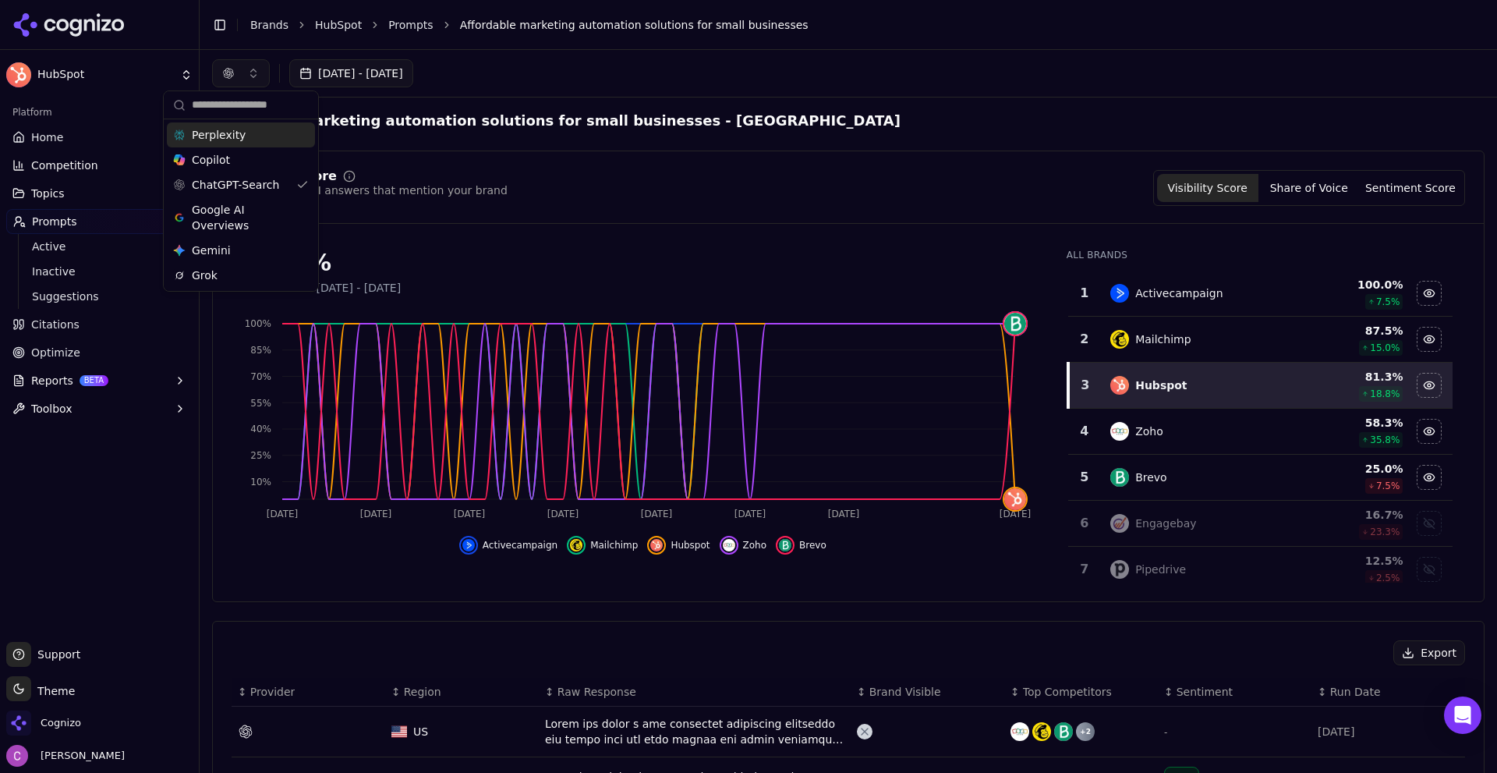
click at [235, 133] on span "Perplexity" at bounding box center [219, 135] width 54 height 16
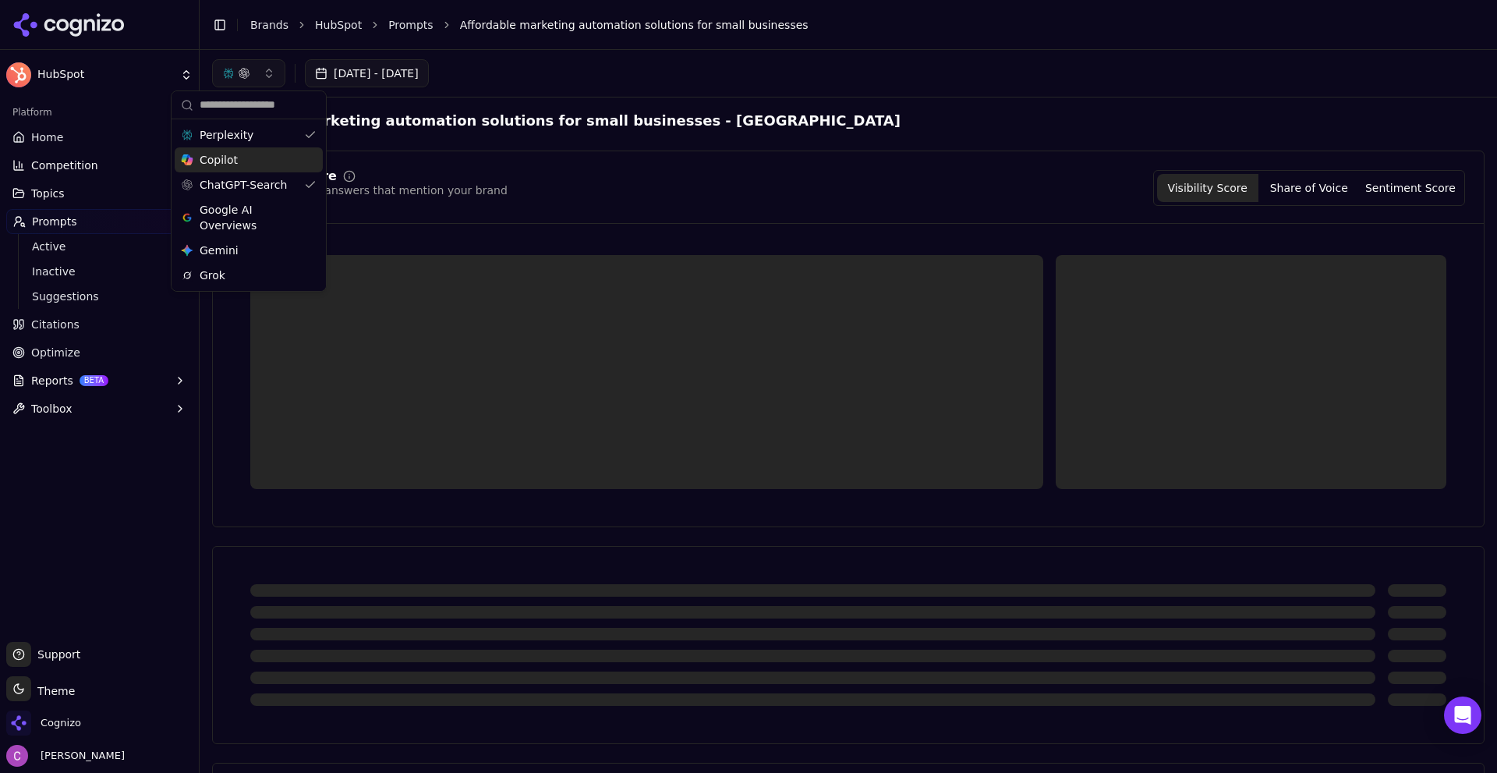
click at [236, 156] on div "Copilot" at bounding box center [249, 159] width 148 height 25
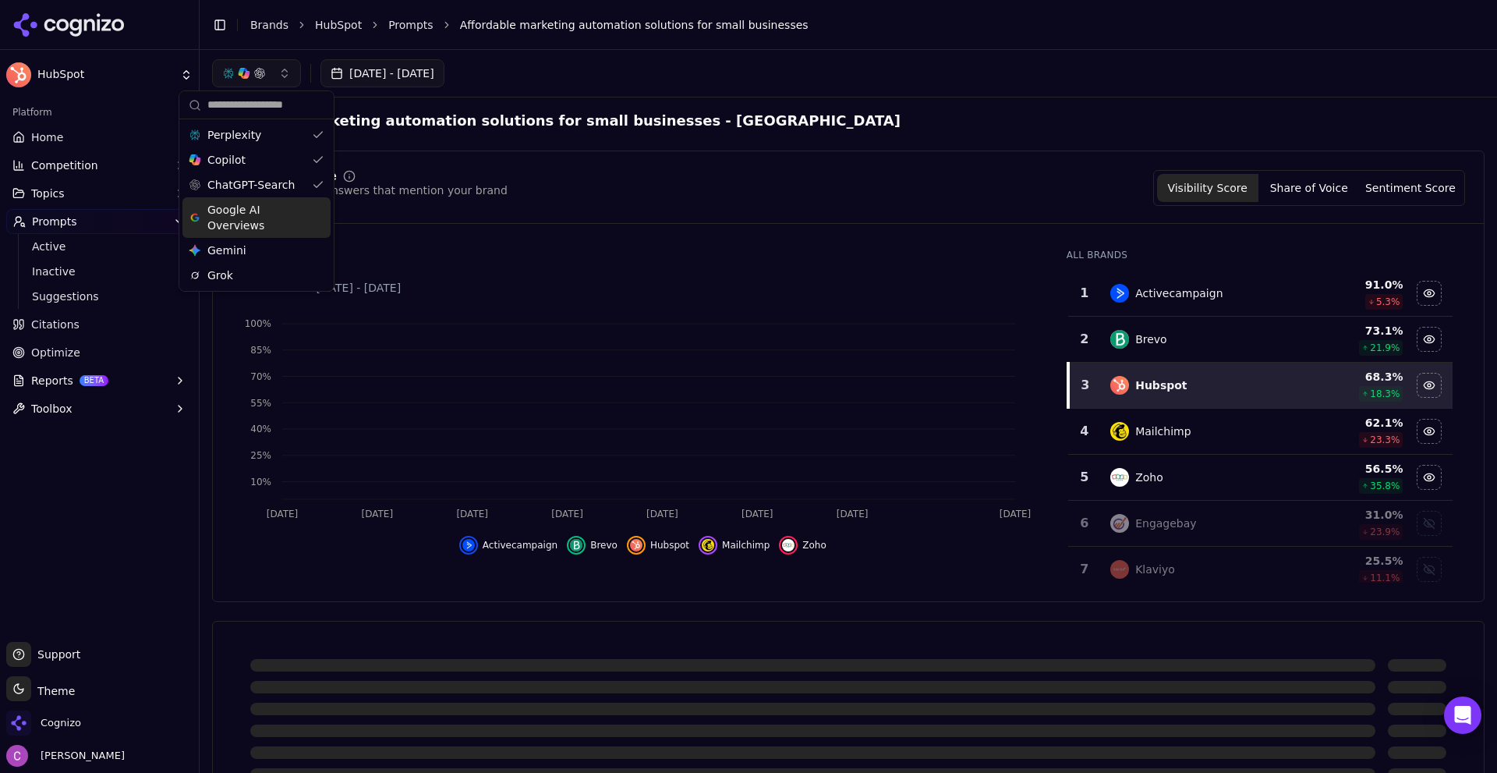
drag, startPoint x: 258, startPoint y: 218, endPoint x: 256, endPoint y: 238, distance: 20.3
click at [259, 216] on span "Google AI Overviews" at bounding box center [256, 217] width 98 height 31
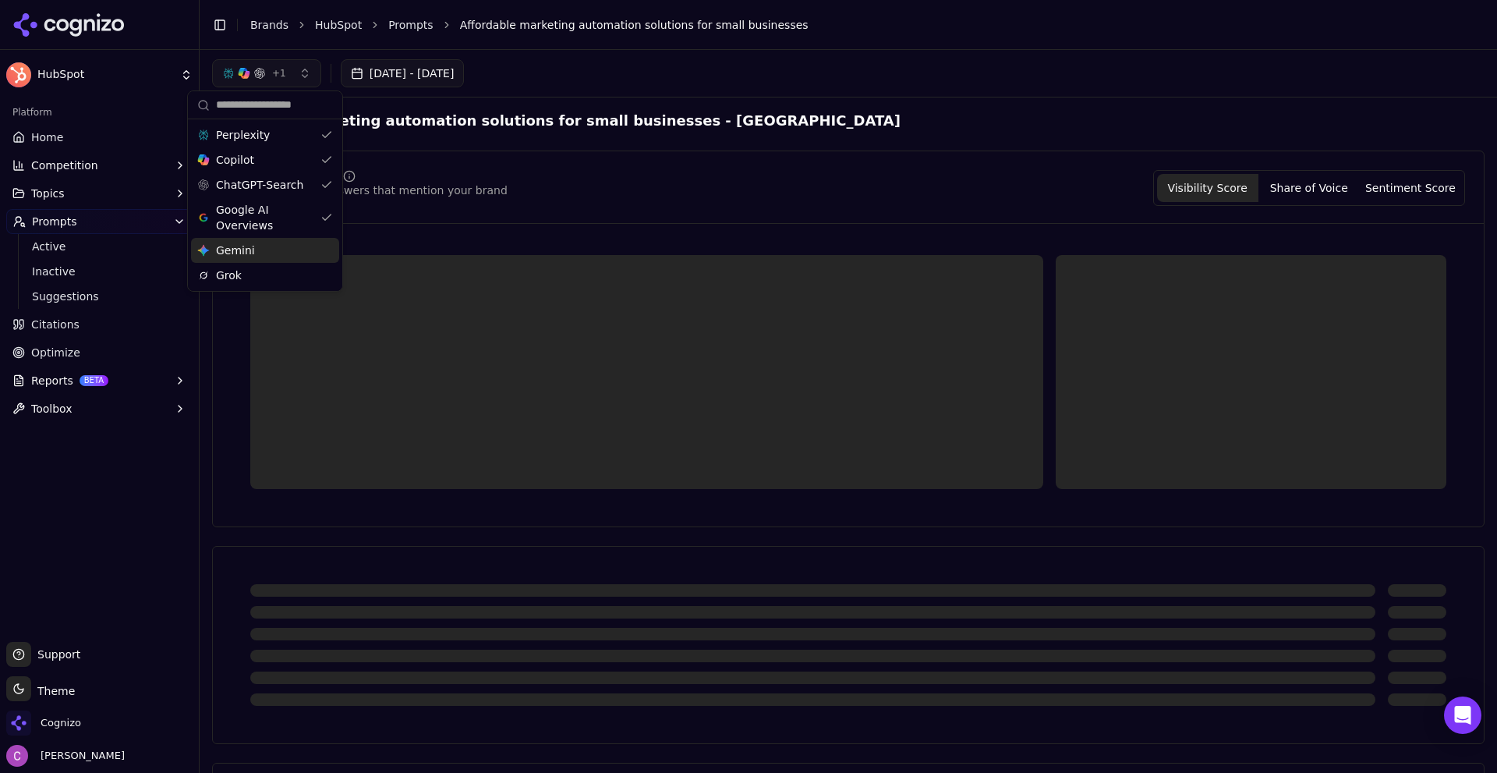
click at [255, 249] on div "Gemini Gemini" at bounding box center [265, 250] width 148 height 25
click at [248, 275] on div "Grok" at bounding box center [266, 275] width 148 height 25
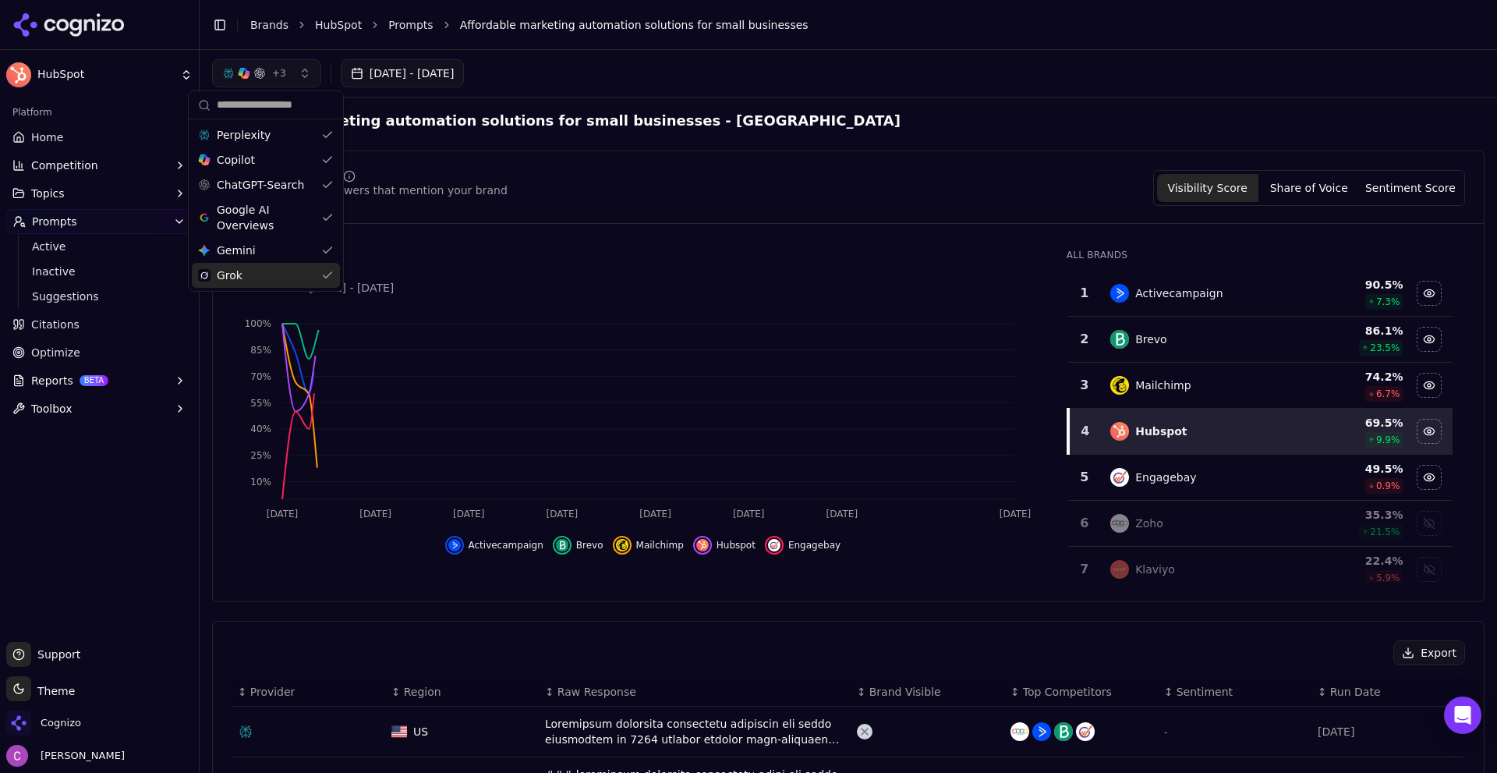
click at [800, 182] on div "Visibility Score Percentage of AI answers that mention your brand Visibility Sc…" at bounding box center [848, 188] width 1233 height 36
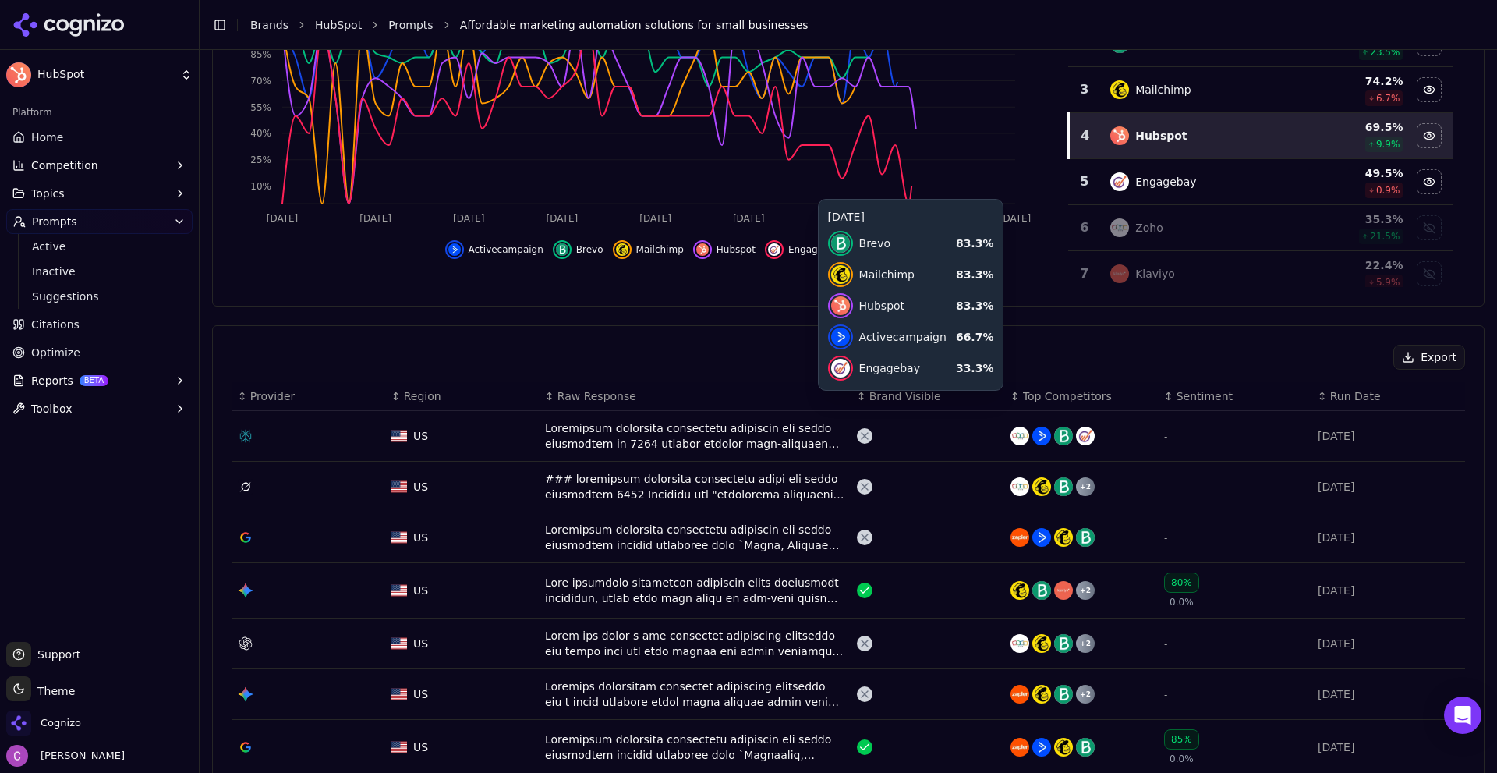
scroll to position [546, 0]
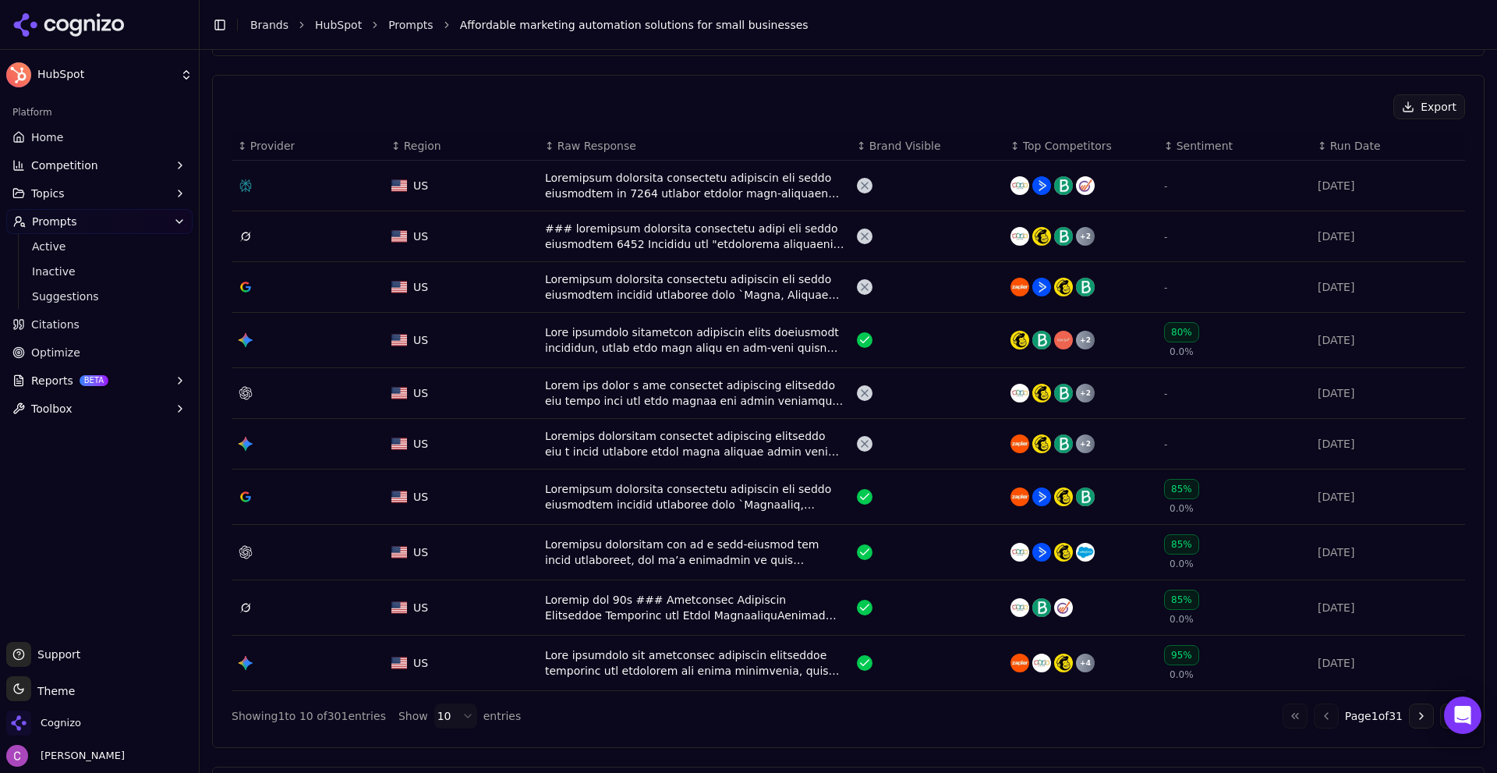
click at [696, 189] on div "Data table" at bounding box center [694, 185] width 299 height 31
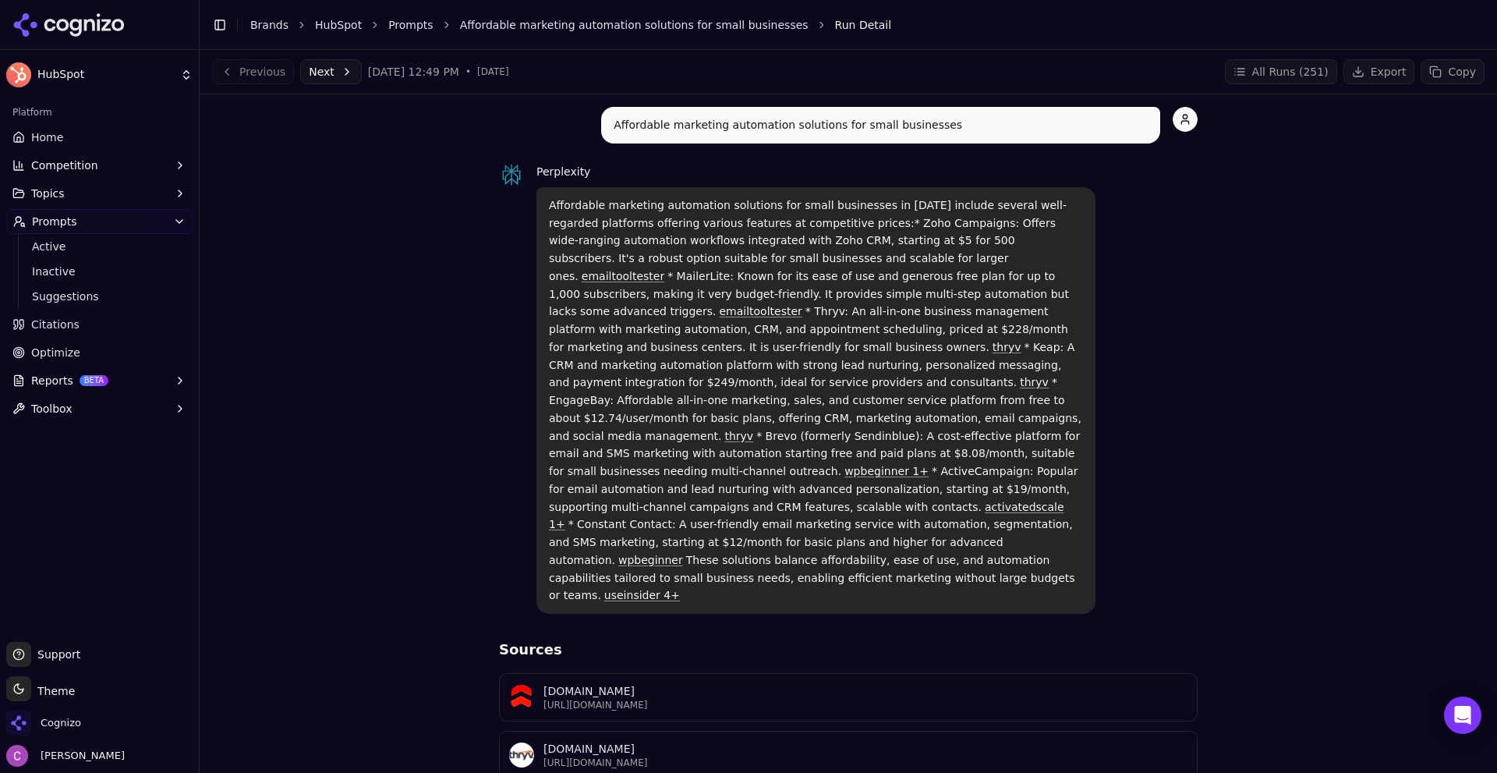
drag, startPoint x: 532, startPoint y: 198, endPoint x: 1079, endPoint y: 536, distance: 643.0
click at [1049, 543] on div "Affordable marketing automation solutions for small businesses in [DATE] includ…" at bounding box center [815, 400] width 559 height 426
click at [1187, 483] on div "Perplexity Affordable marketing automation solutions for small businesses in [D…" at bounding box center [848, 387] width 699 height 451
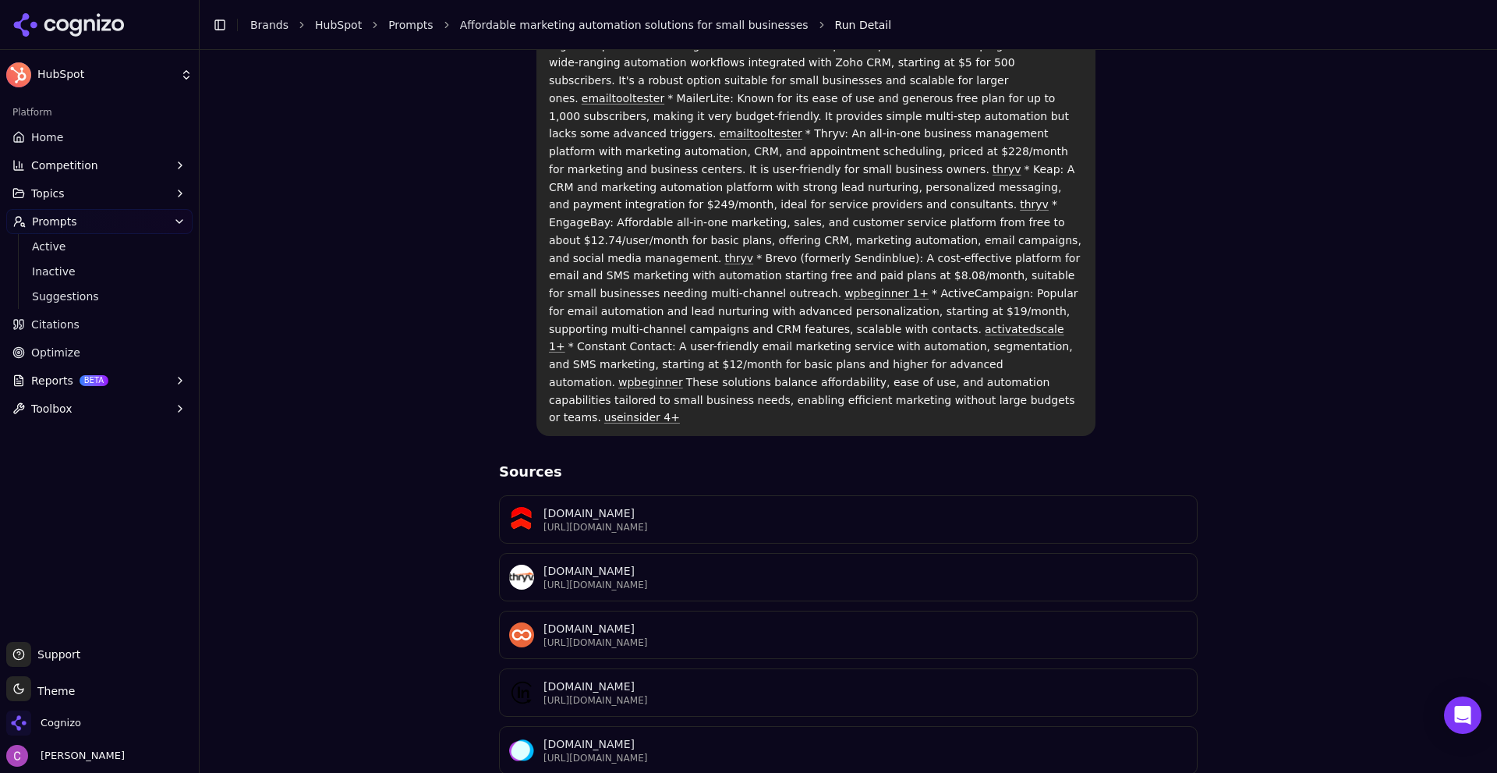
scroll to position [427, 0]
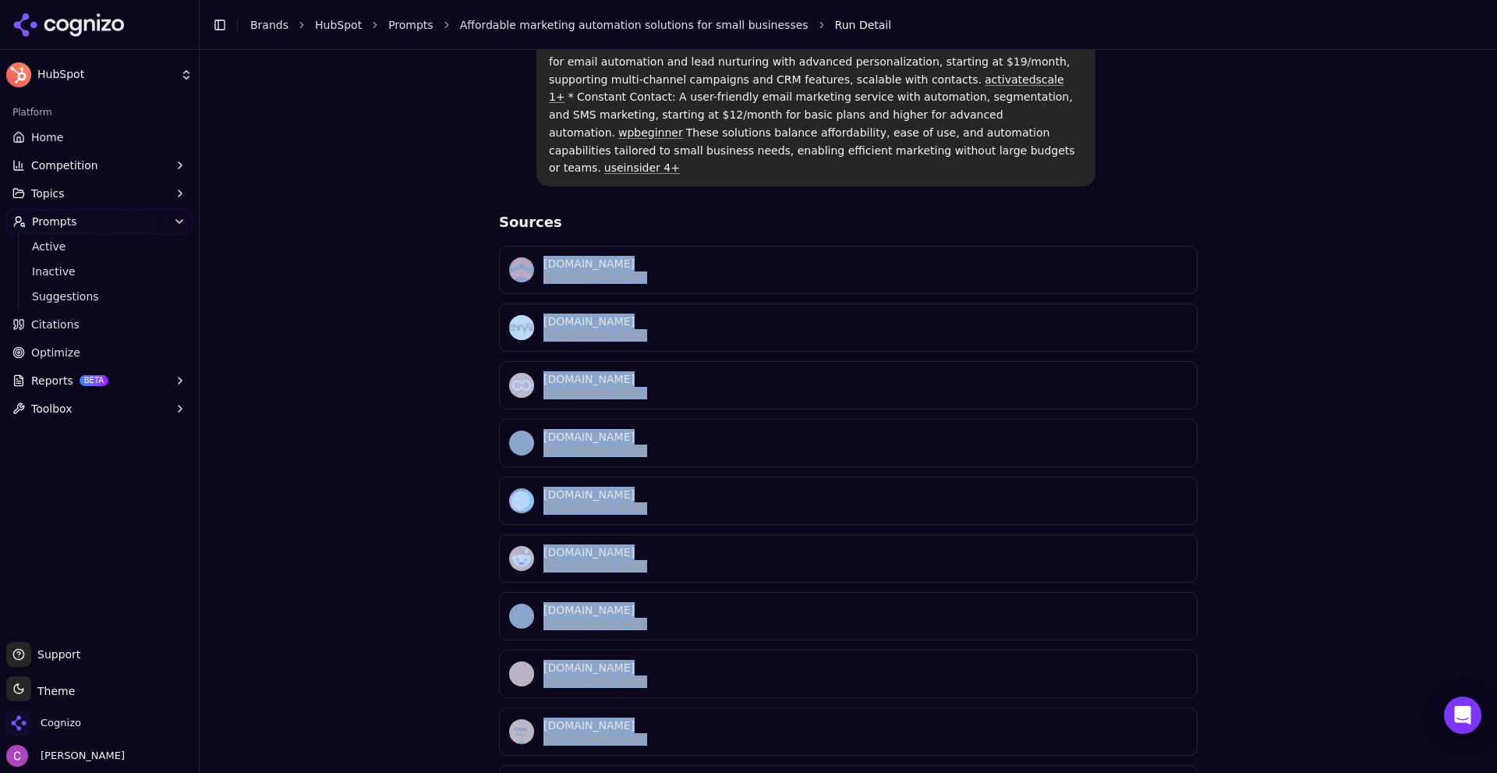
drag, startPoint x: 628, startPoint y: 218, endPoint x: 1388, endPoint y: 700, distance: 901.0
click at [1387, 729] on div "Affordable marketing automation solutions for small businesses Perplexity Affor…" at bounding box center [848, 247] width 1272 height 1134
click at [1403, 565] on div "Affordable marketing automation solutions for small businesses Perplexity Affor…" at bounding box center [848, 247] width 1272 height 1134
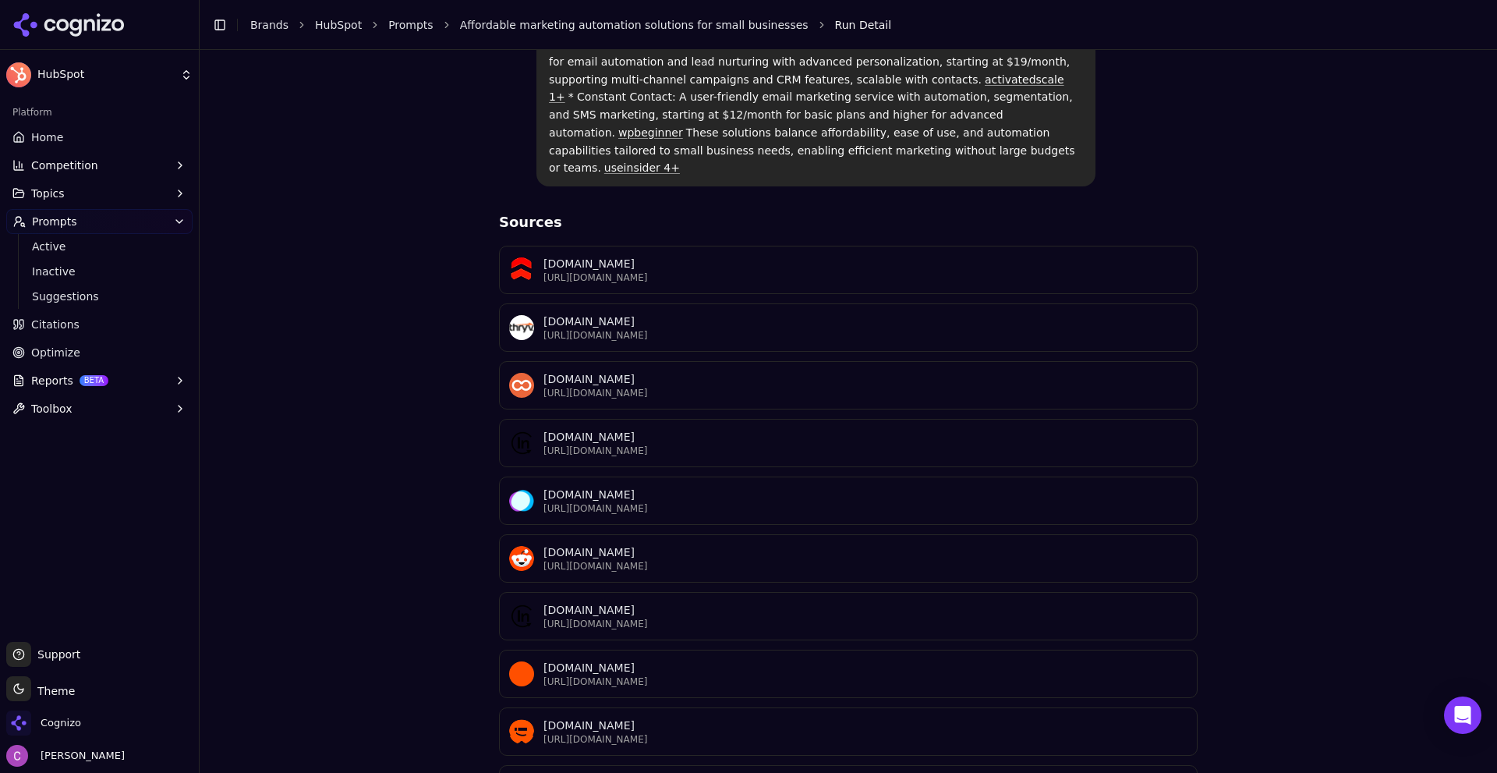
click at [338, 479] on div "Affordable marketing automation solutions for small businesses Perplexity Affor…" at bounding box center [848, 247] width 1272 height 1134
click at [81, 170] on span "Competition" at bounding box center [64, 165] width 67 height 16
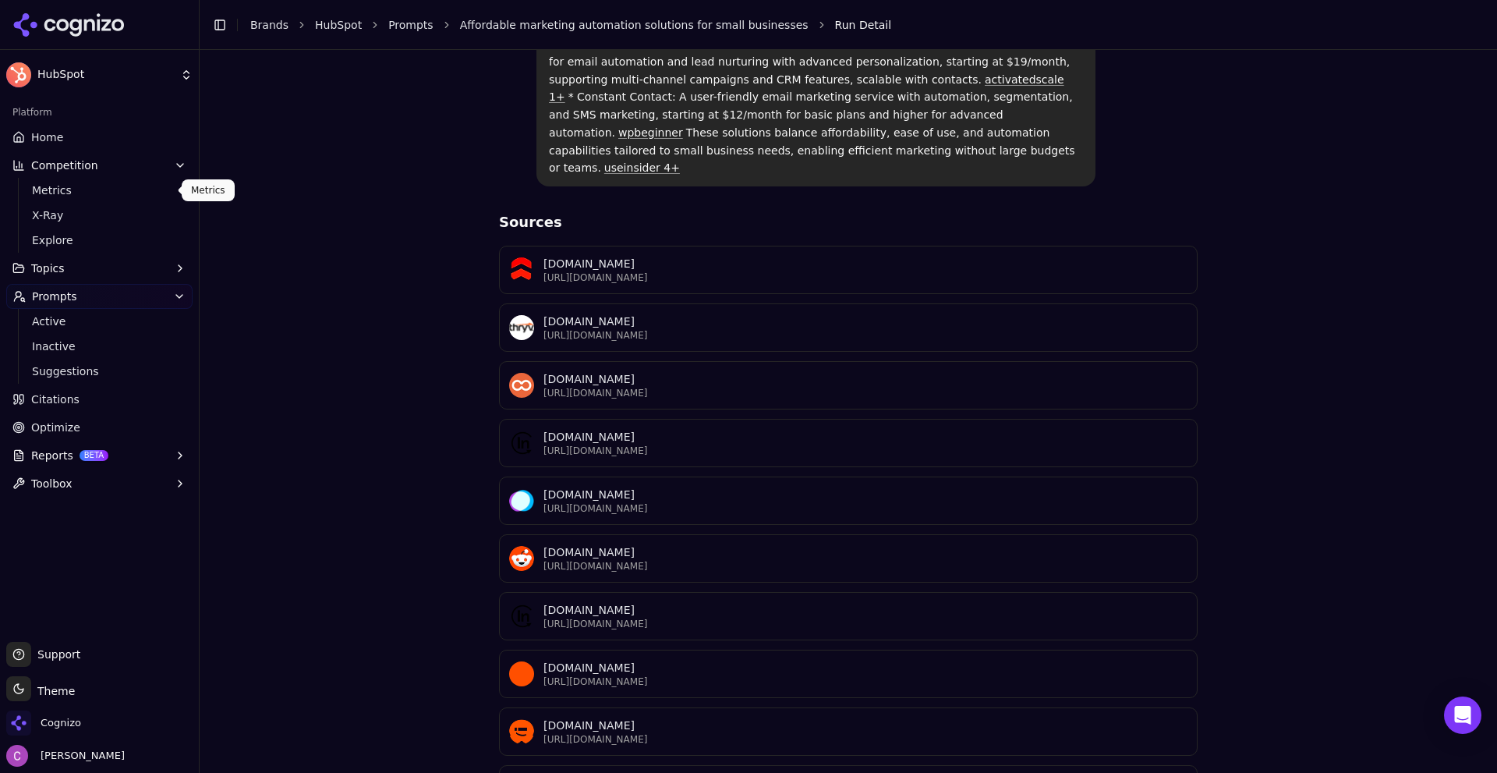
click at [81, 193] on span "Metrics" at bounding box center [100, 190] width 136 height 16
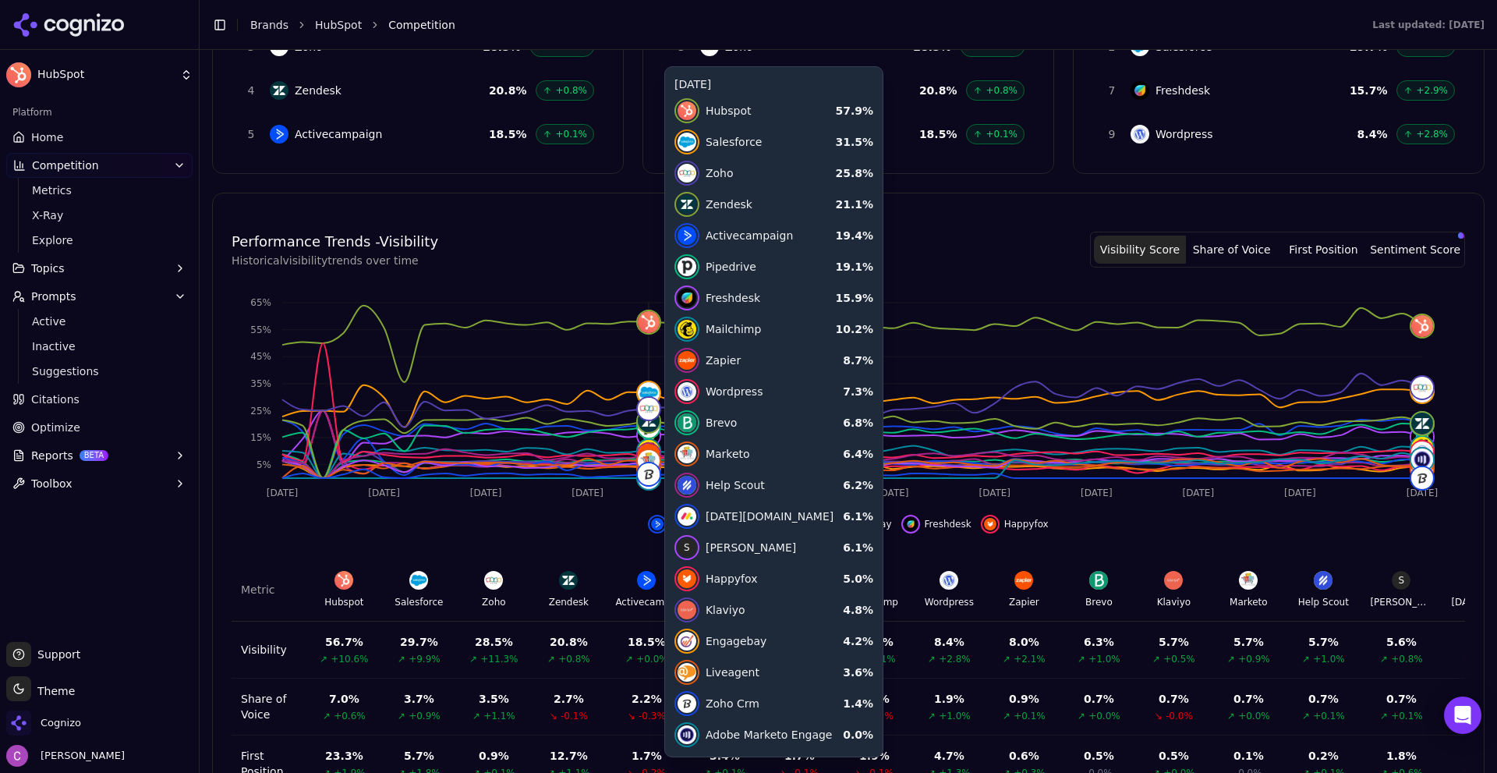
scroll to position [411, 0]
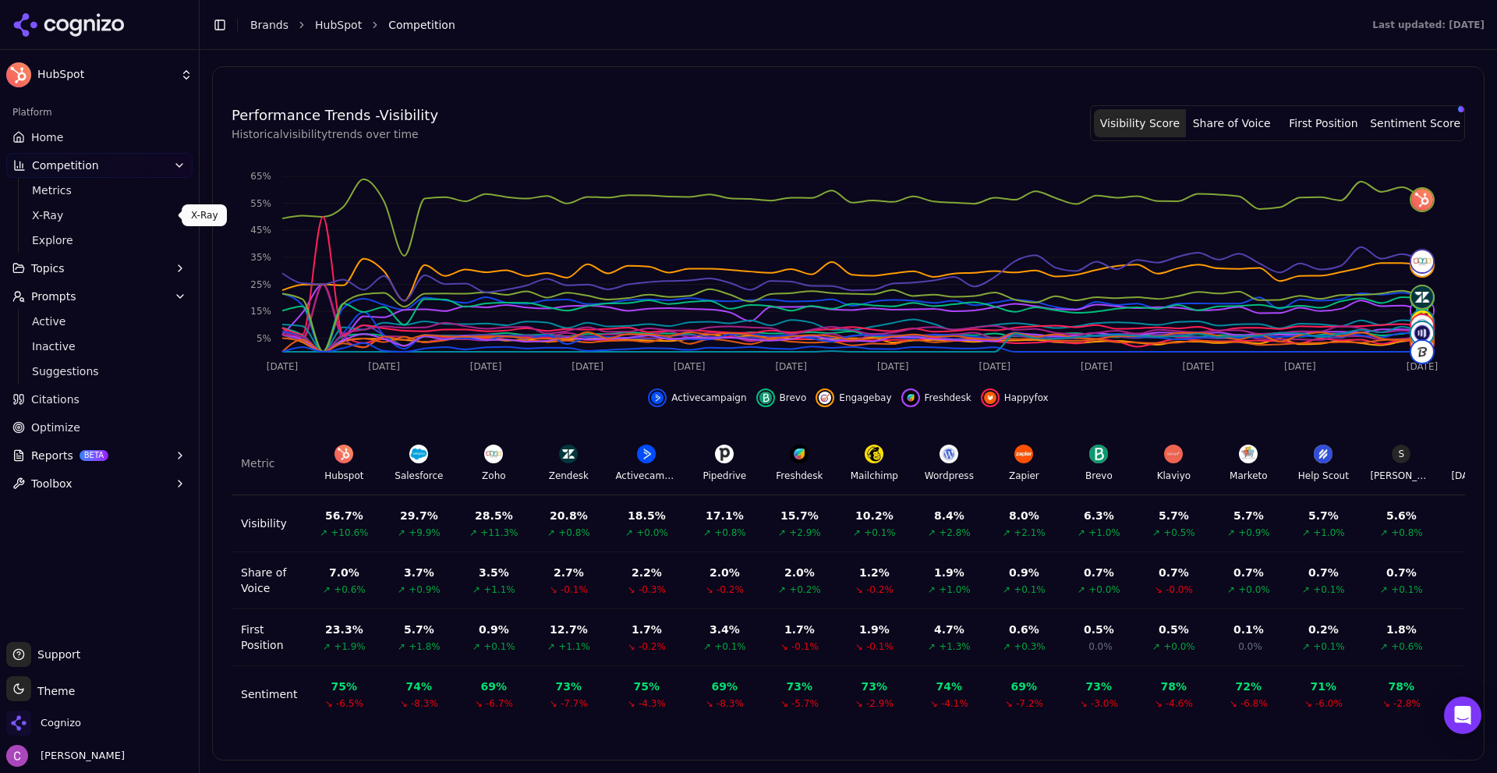
click at [58, 219] on span "X-Ray" at bounding box center [100, 215] width 136 height 16
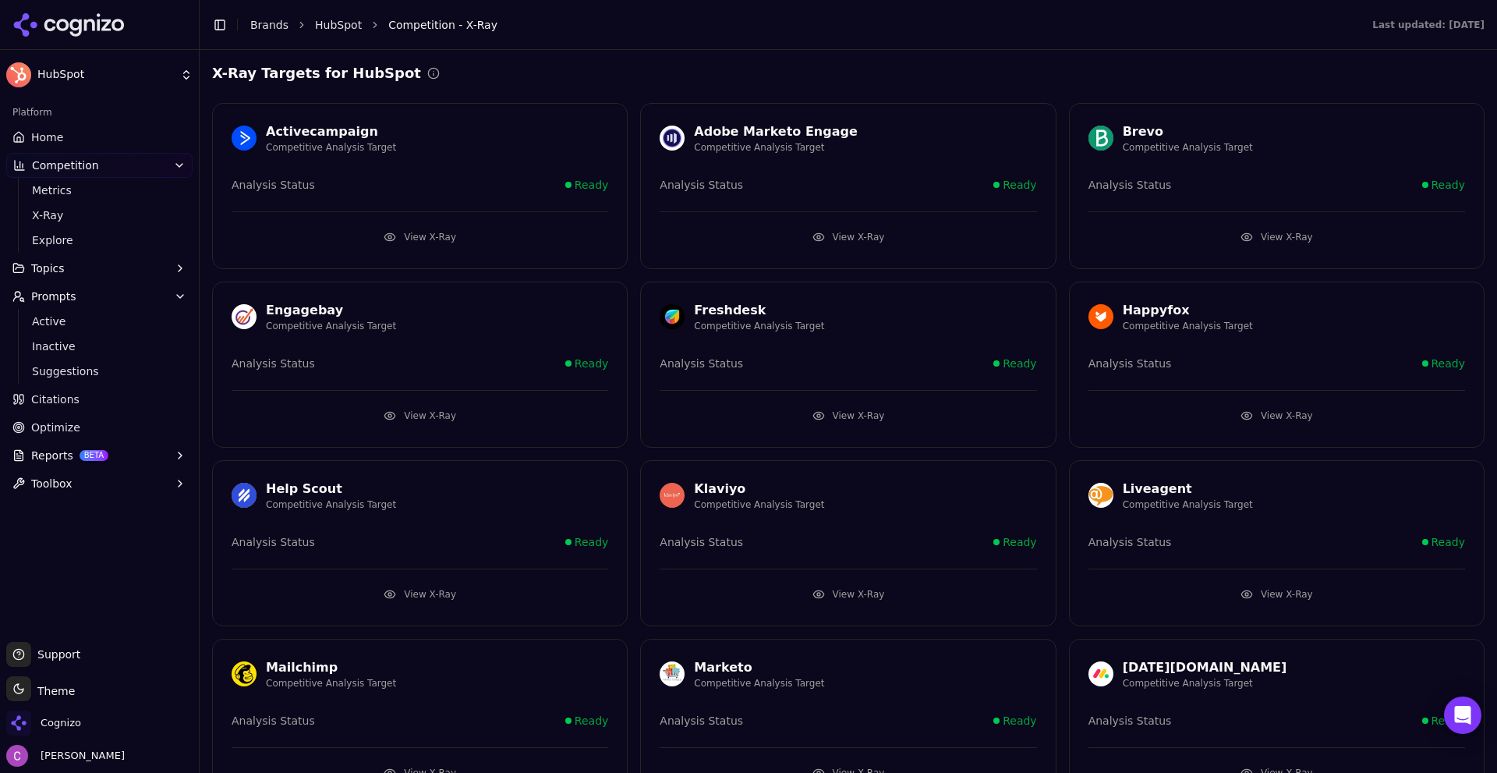
click at [706, 55] on div "X-Ray Targets for HubSpot Activecampaign Competitive Analysis Target Analysis S…" at bounding box center [848, 725] width 1297 height 1351
click at [426, 238] on button "View X-Ray" at bounding box center [420, 237] width 377 height 25
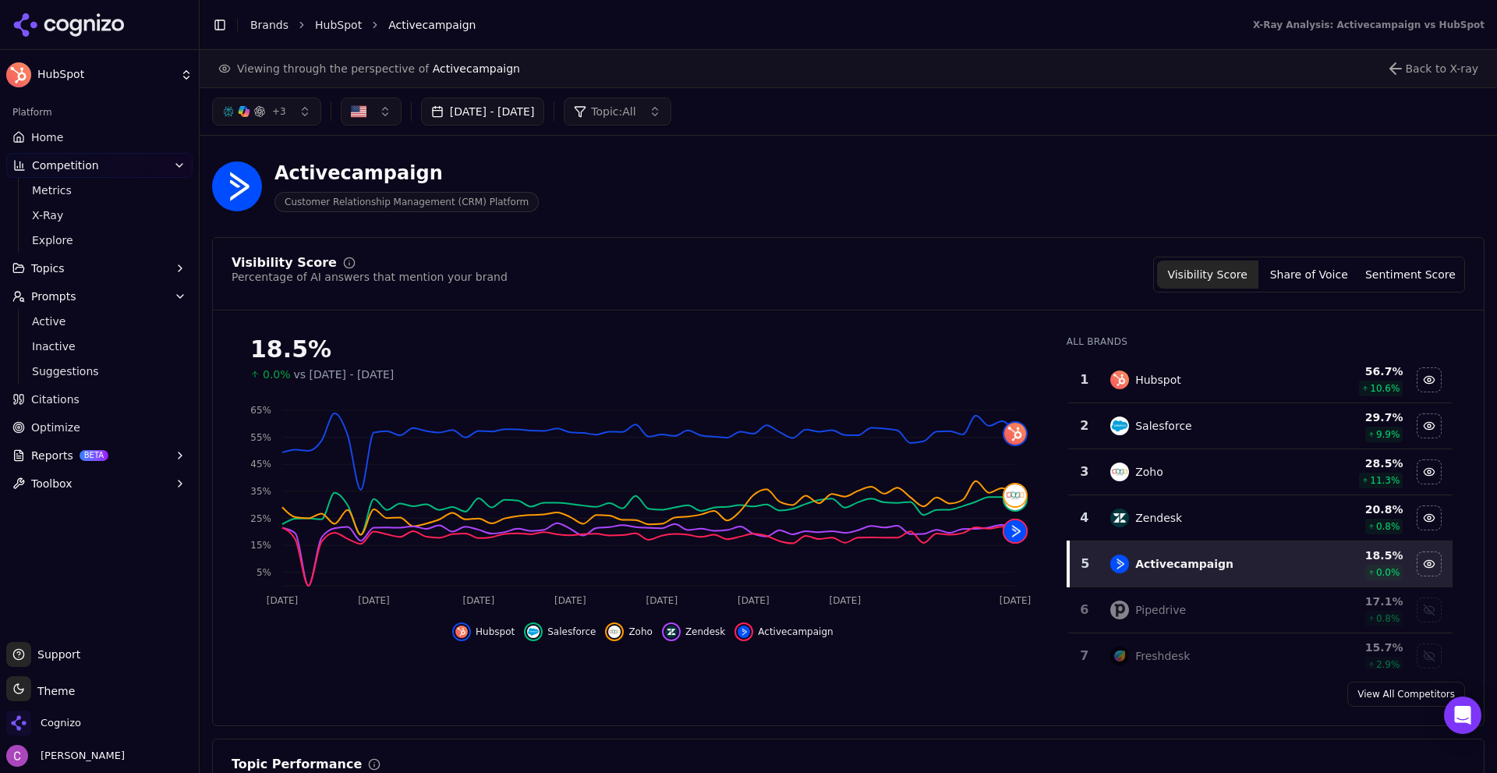
click at [67, 404] on span "Citations" at bounding box center [55, 399] width 48 height 16
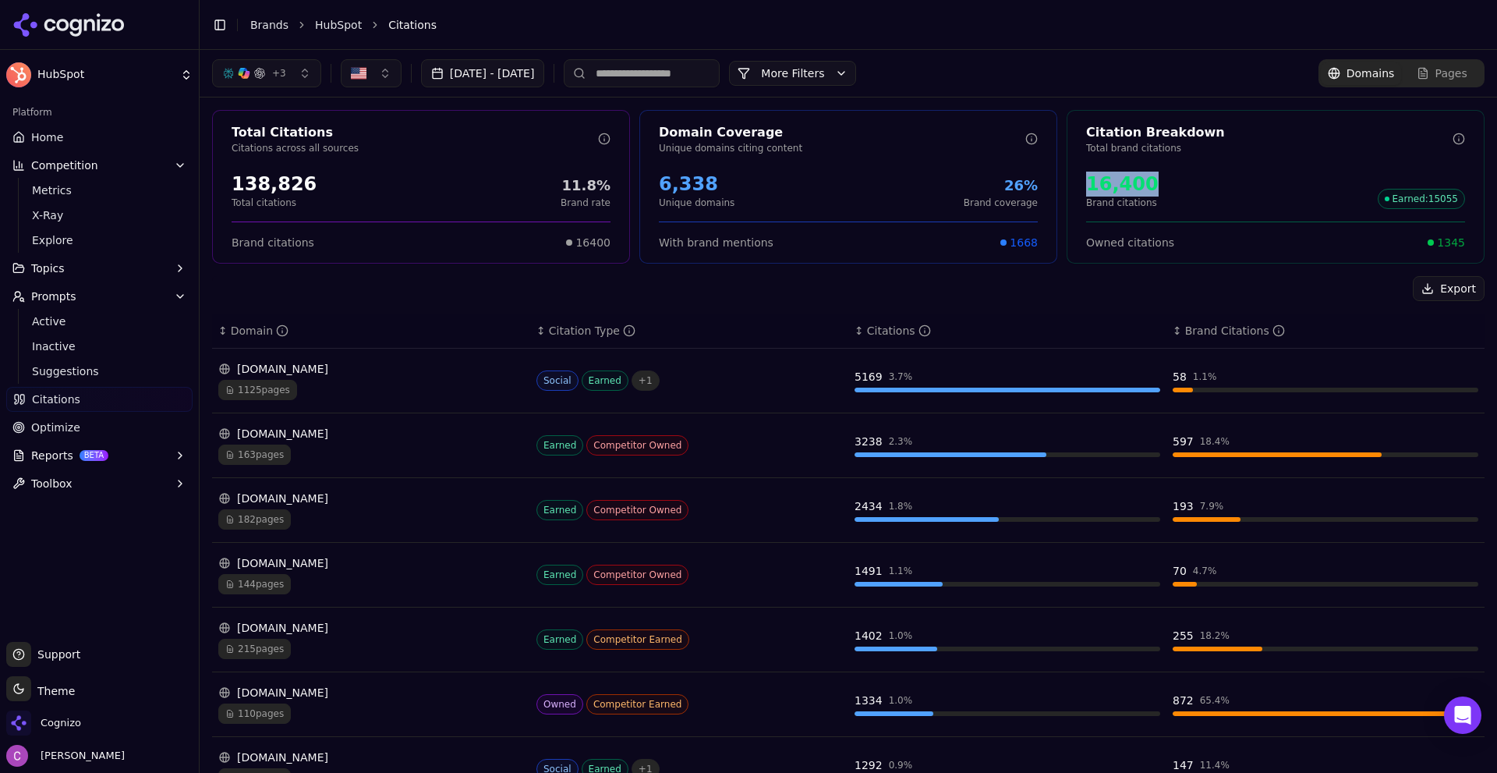
drag, startPoint x: 1073, startPoint y: 178, endPoint x: 1158, endPoint y: 181, distance: 85.8
click at [1158, 181] on div "16,400 Brand citations Earned : 15055" at bounding box center [1275, 190] width 416 height 50
click at [1161, 183] on div "16,400 Brand citations Earned : 15055" at bounding box center [1275, 190] width 379 height 37
drag, startPoint x: 1074, startPoint y: 192, endPoint x: 1155, endPoint y: 190, distance: 81.1
click at [1154, 190] on div "16,400 Brand citations Earned : 15055" at bounding box center [1275, 190] width 416 height 50
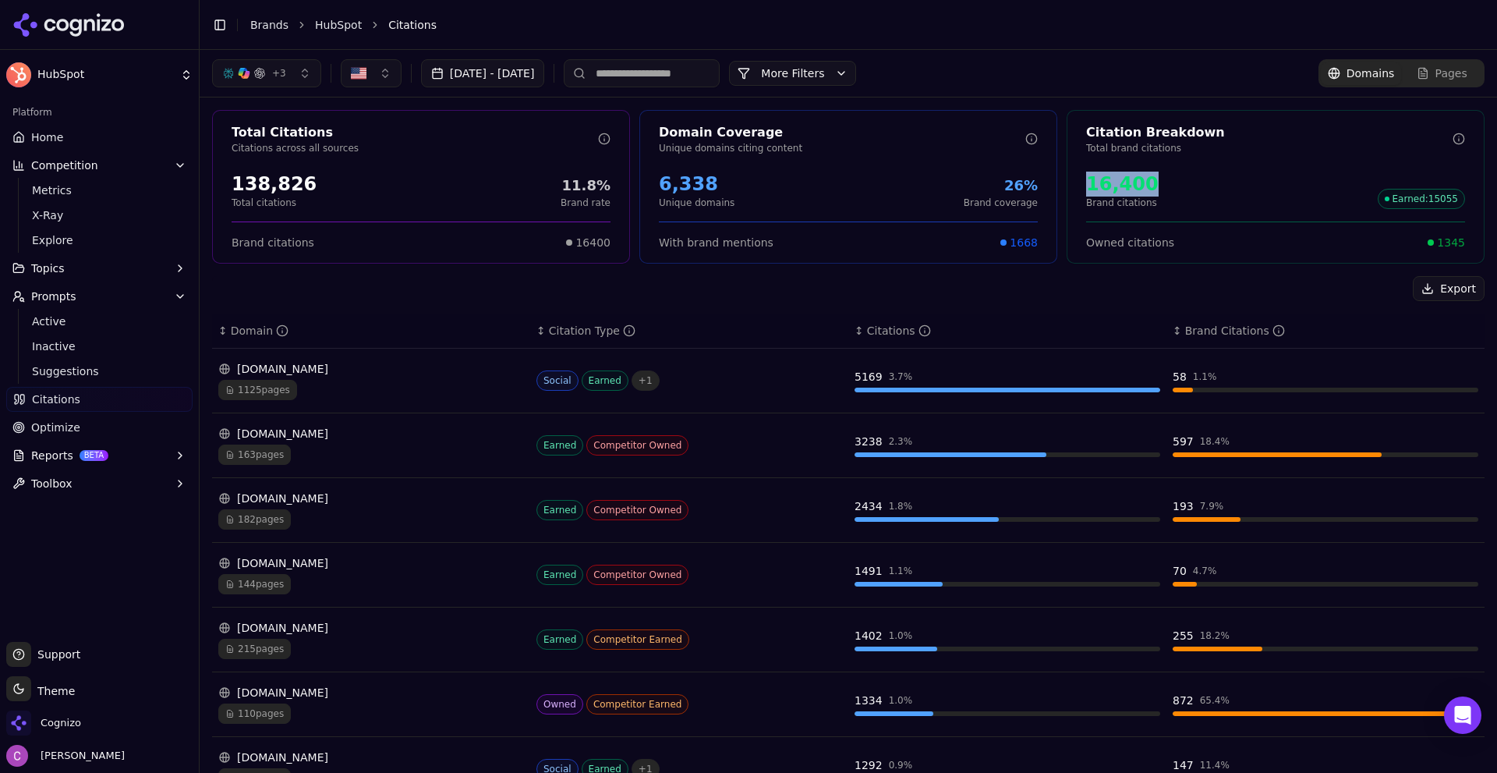
click at [1158, 190] on div "16,400 Brand citations Earned : 15055" at bounding box center [1275, 190] width 379 height 37
drag, startPoint x: 1411, startPoint y: 250, endPoint x: 1470, endPoint y: 246, distance: 58.6
click at [1468, 246] on div "Citation Breakdown Total brand citations 16,400 Brand citations Earned : 15055 …" at bounding box center [1275, 187] width 418 height 154
click at [1463, 238] on div "Owned citations 1345" at bounding box center [1275, 235] width 416 height 29
drag, startPoint x: 1375, startPoint y: 247, endPoint x: 1457, endPoint y: 244, distance: 81.9
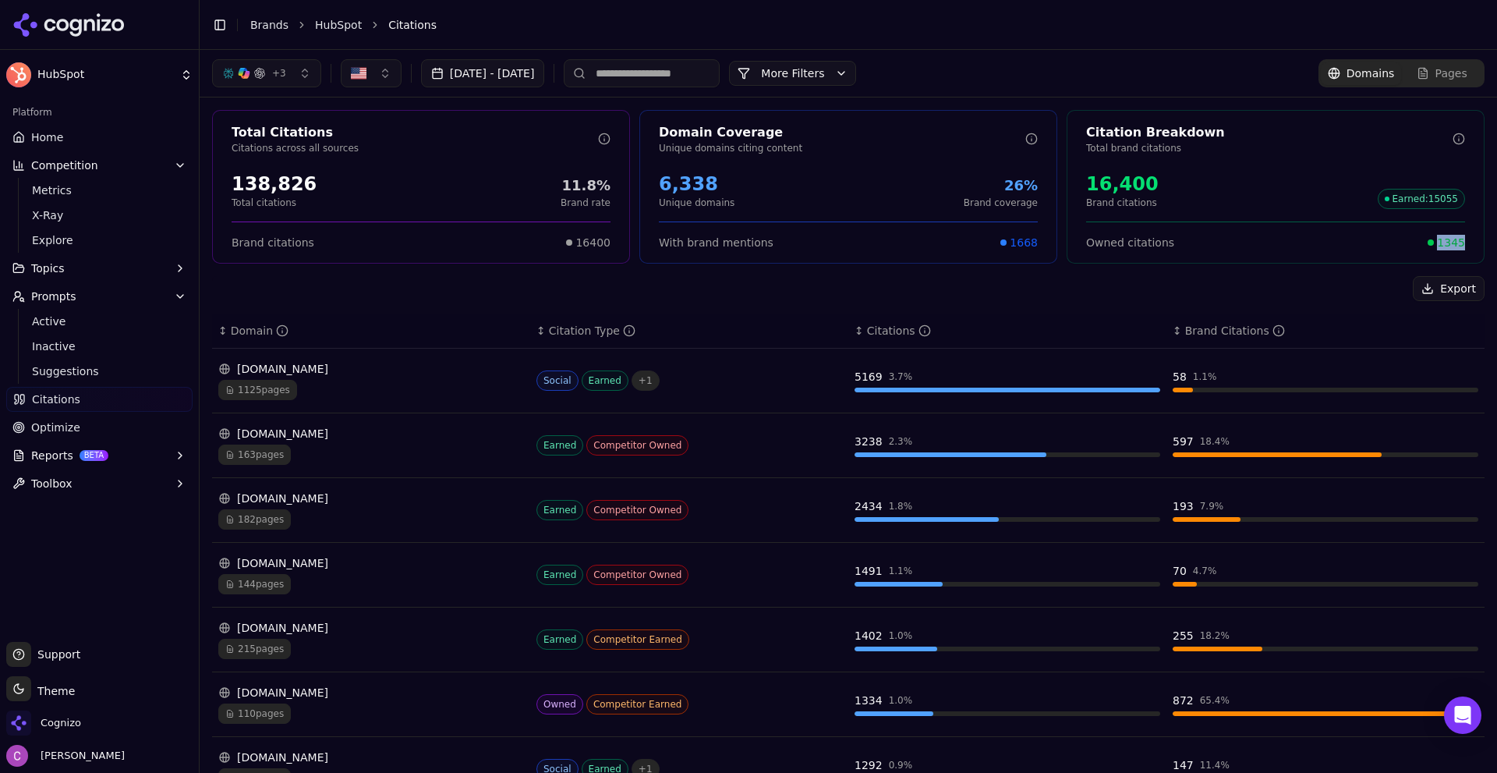
click at [1457, 244] on div "Owned citations 1345" at bounding box center [1275, 235] width 416 height 29
click at [1301, 238] on div "Owned citations 1345" at bounding box center [1275, 243] width 379 height 16
click at [861, 58] on div "+ 3 [DATE] - [DATE] More More Filters Domains Pages" at bounding box center [848, 73] width 1297 height 47
click at [856, 68] on button "More Filters" at bounding box center [792, 73] width 127 height 25
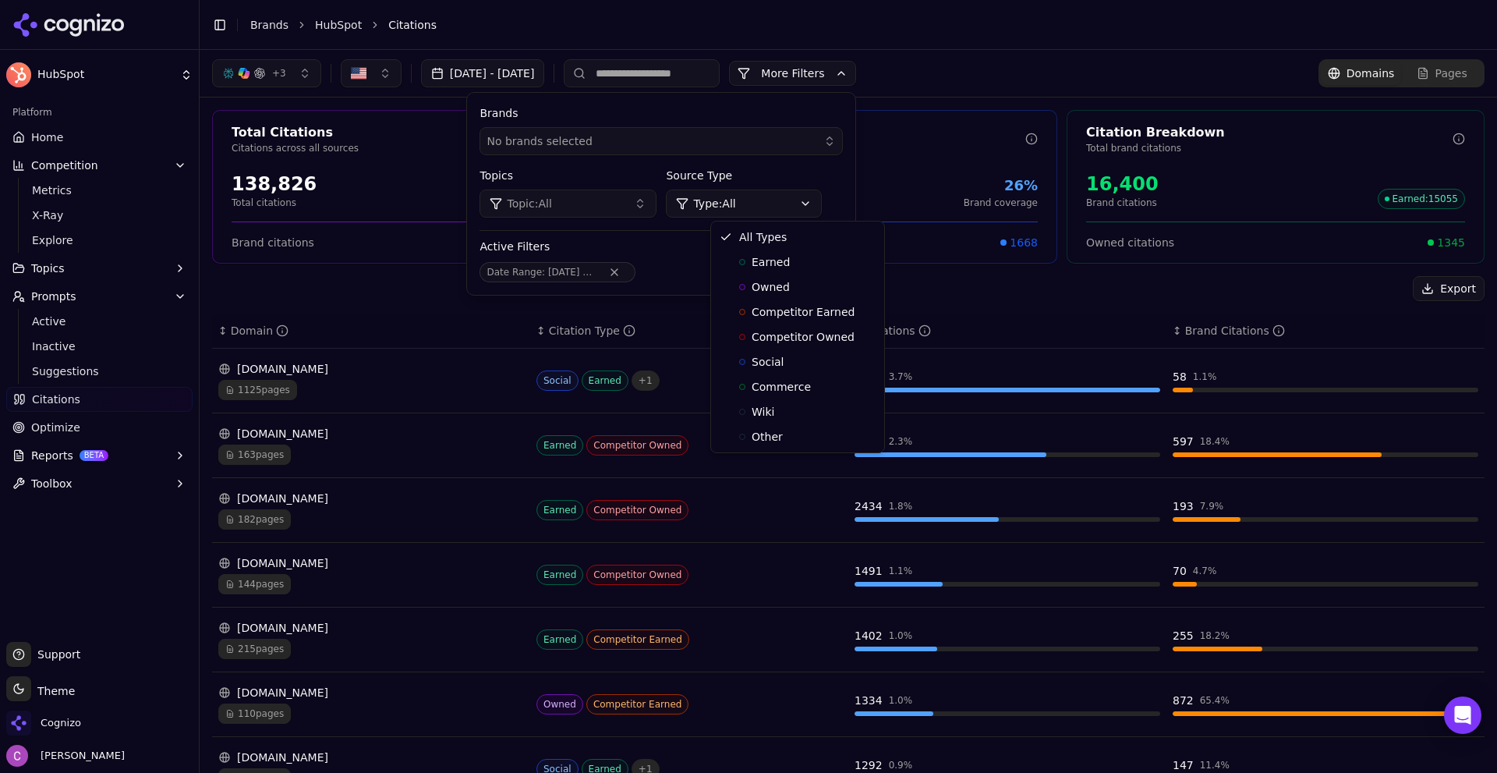
click at [783, 212] on html "HubSpot Platform Home Competition Metrics X-Ray Explore Topics Prompts Active I…" at bounding box center [748, 386] width 1497 height 773
click at [752, 292] on span "Owned" at bounding box center [771, 287] width 38 height 16
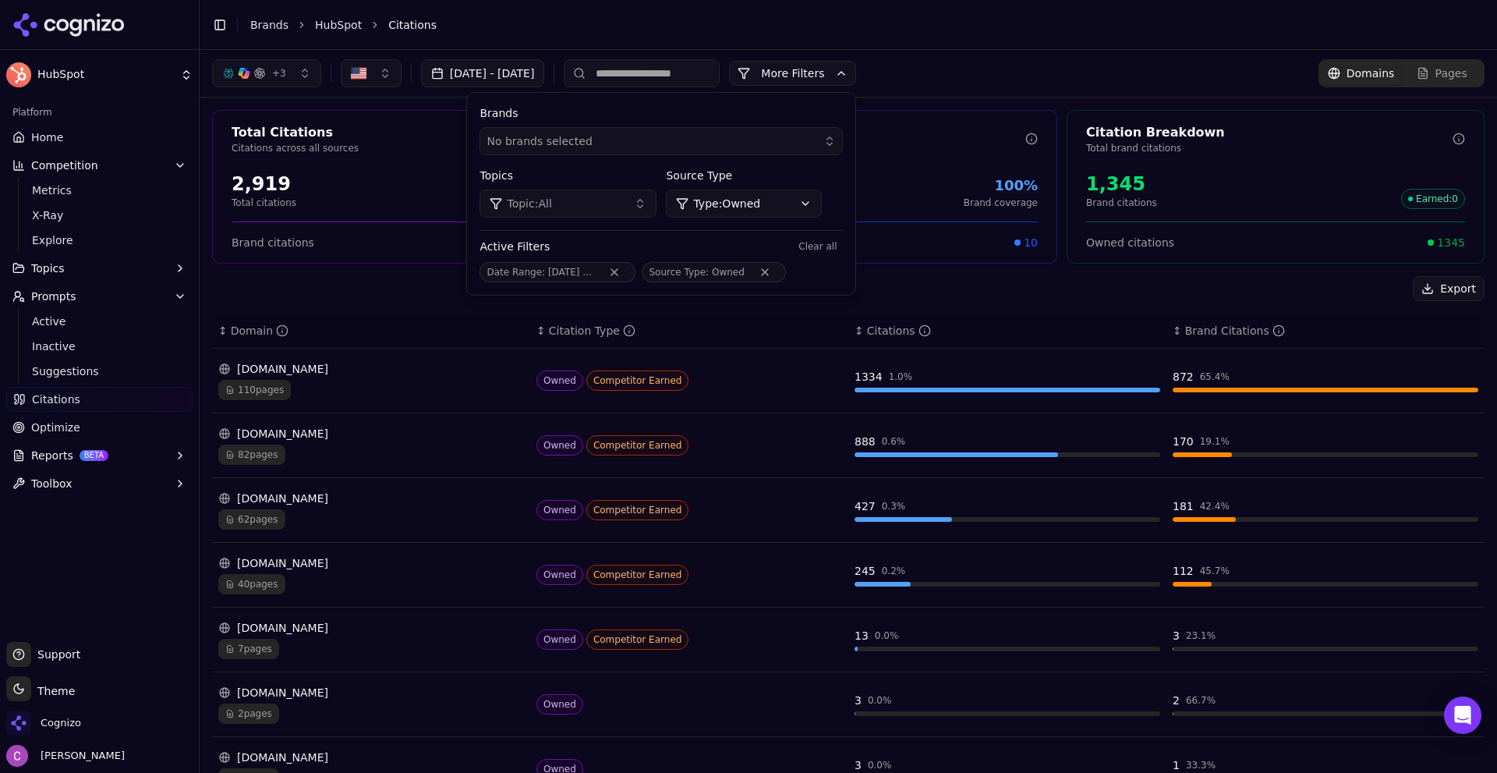
click at [830, 74] on button "More Filters" at bounding box center [792, 73] width 127 height 25
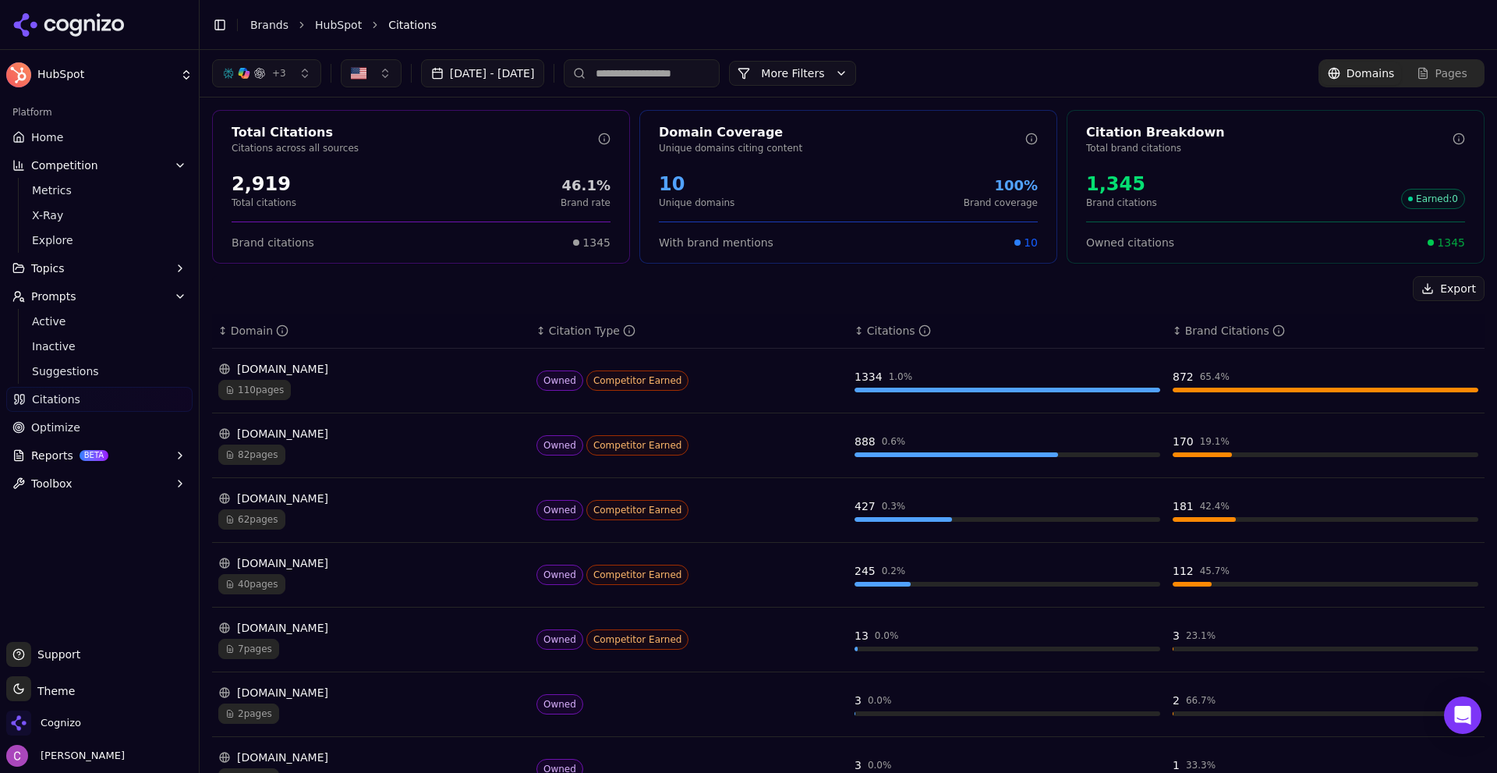
click at [1102, 182] on div "1,345" at bounding box center [1121, 184] width 71 height 25
click at [847, 71] on button "More Filters" at bounding box center [792, 73] width 127 height 25
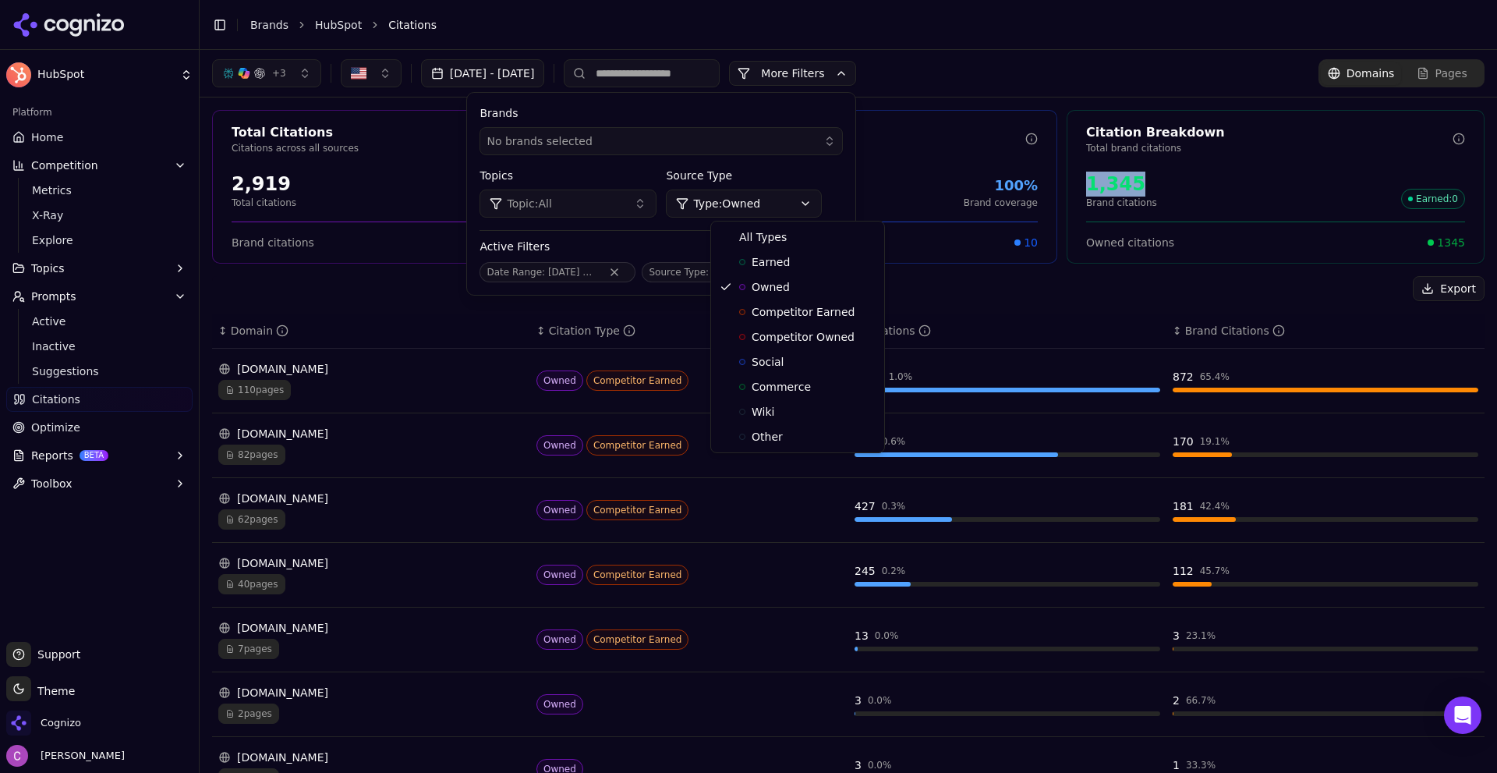
click at [764, 206] on html "HubSpot Platform Home Competition Metrics X-Ray Explore Topics Prompts Active I…" at bounding box center [748, 386] width 1497 height 773
click at [759, 244] on span "All Types" at bounding box center [763, 237] width 48 height 16
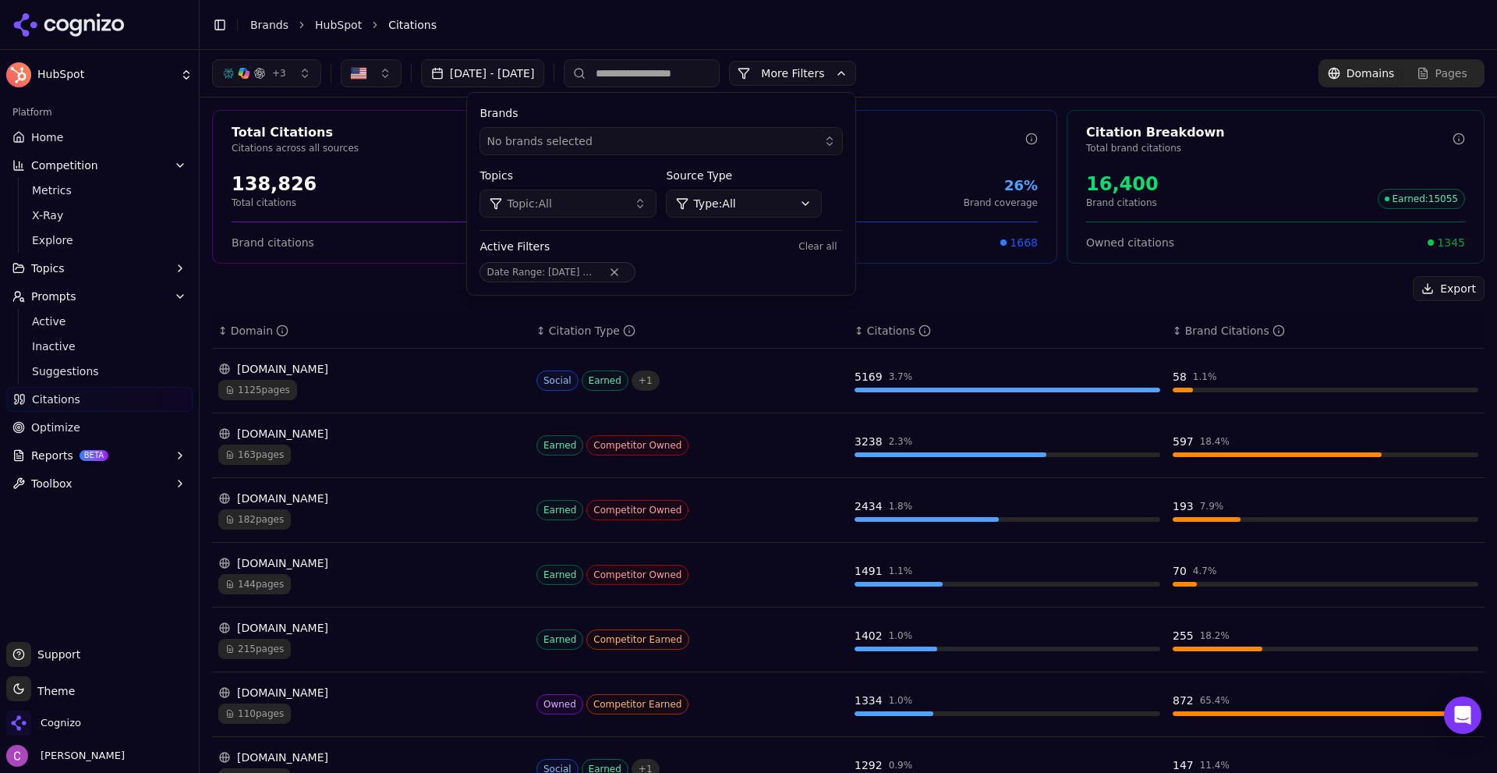
click at [1084, 73] on div "+ 3 [DATE] - [DATE] More More Filters Brands No brands selected Topics Topic: A…" at bounding box center [848, 73] width 1272 height 28
click at [879, 88] on div "+ 3 [DATE] - [DATE] More More Filters Brands No brands selected Topics Topic: A…" at bounding box center [848, 73] width 1297 height 47
click at [856, 73] on button "More Filters" at bounding box center [792, 73] width 127 height 25
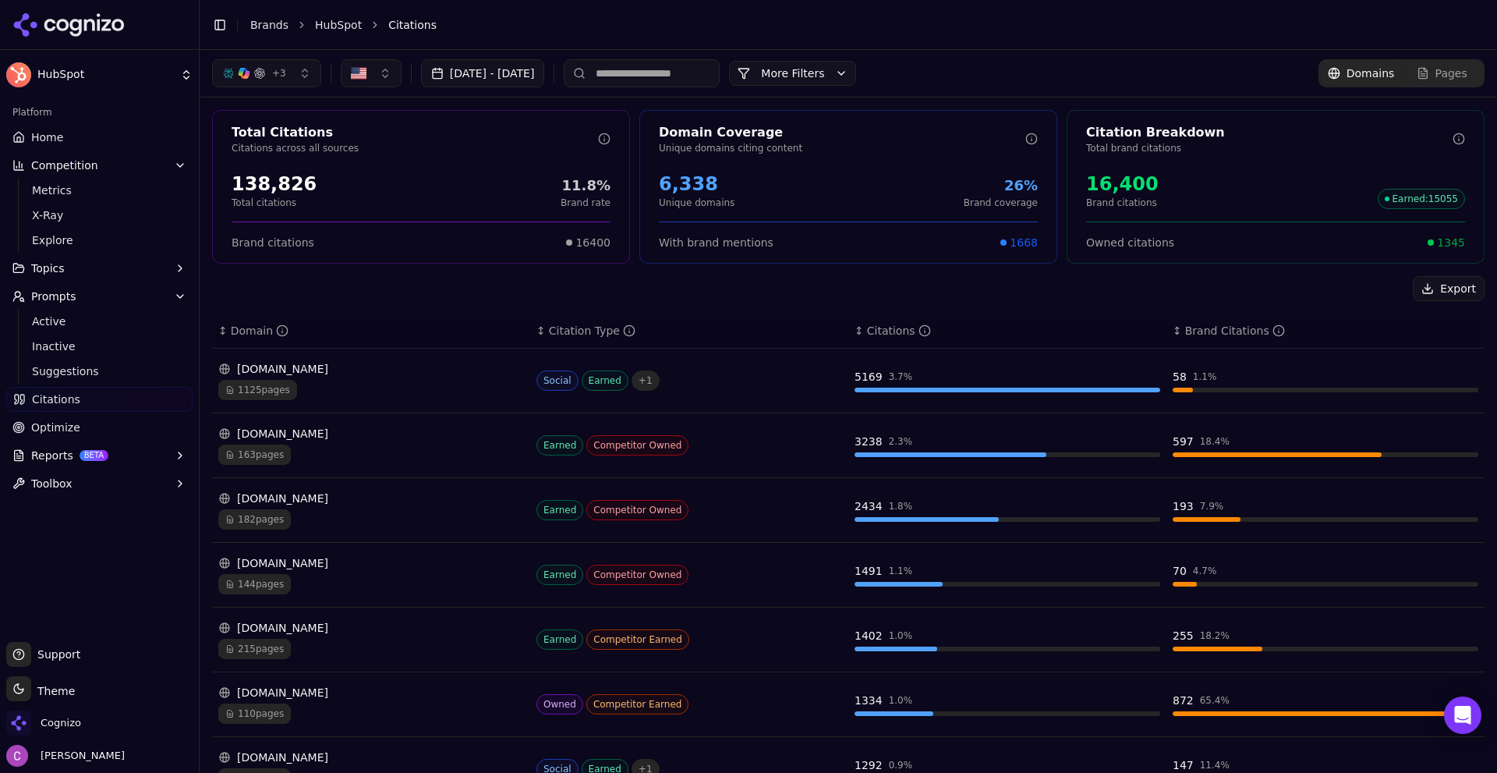
click at [1441, 243] on span "1345" at bounding box center [1451, 243] width 28 height 16
click at [1445, 242] on span "1345" at bounding box center [1451, 243] width 28 height 16
click at [1346, 239] on div "Owned citations 1345" at bounding box center [1275, 243] width 379 height 16
click at [1106, 292] on div "Export" at bounding box center [848, 288] width 1272 height 25
drag, startPoint x: 839, startPoint y: 379, endPoint x: 905, endPoint y: 384, distance: 66.4
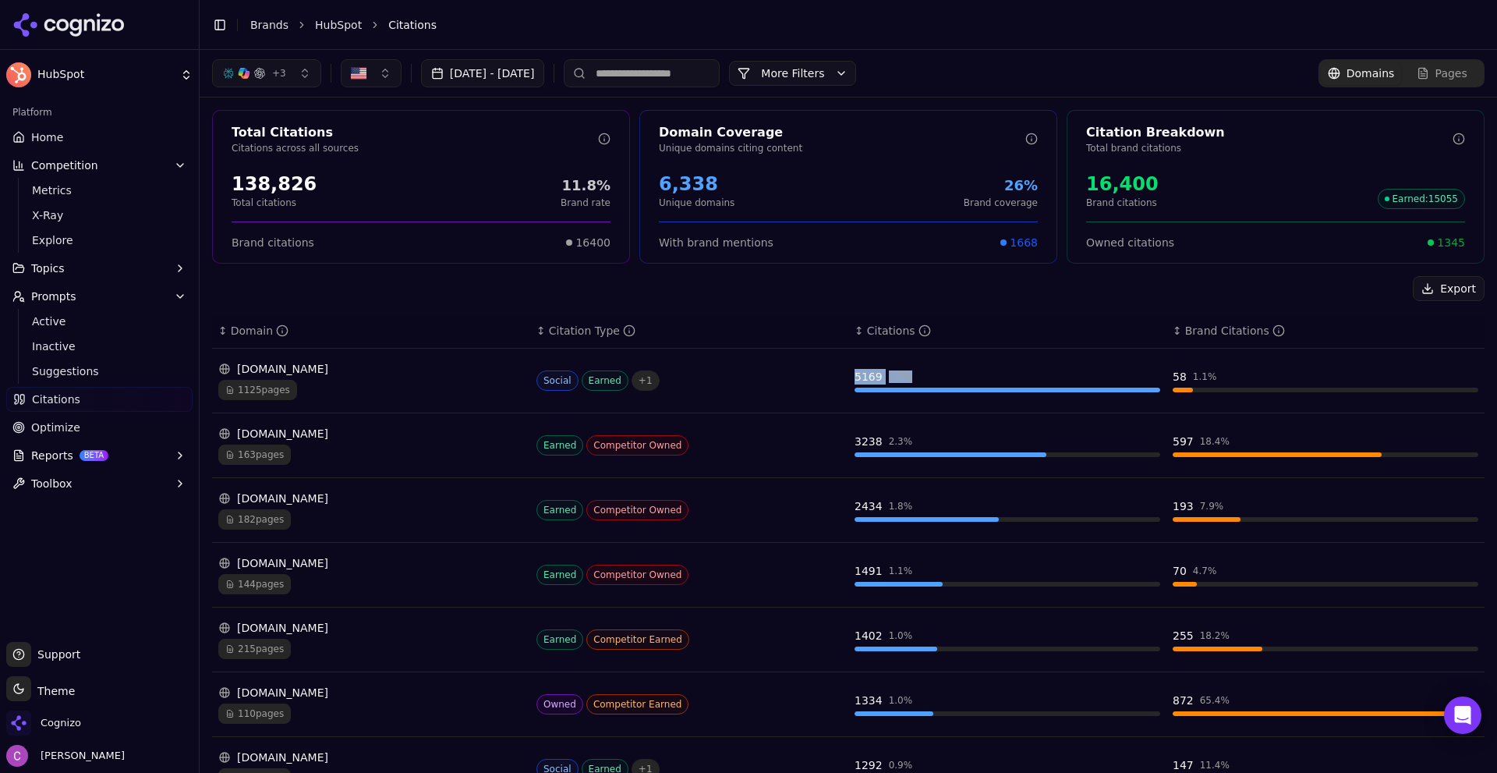
click at [904, 384] on tr "[DOMAIN_NAME] 1125 pages Social Earned + 1 5169 3.7 % 58 1.1 %" at bounding box center [848, 380] width 1272 height 65
drag, startPoint x: 1158, startPoint y: 375, endPoint x: 1204, endPoint y: 381, distance: 47.2
click at [1204, 381] on td "58 1.1 %" at bounding box center [1325, 380] width 318 height 65
click at [1146, 291] on div "Export" at bounding box center [848, 288] width 1272 height 25
click at [728, 385] on div "Social Earned + 1" at bounding box center [689, 380] width 306 height 20
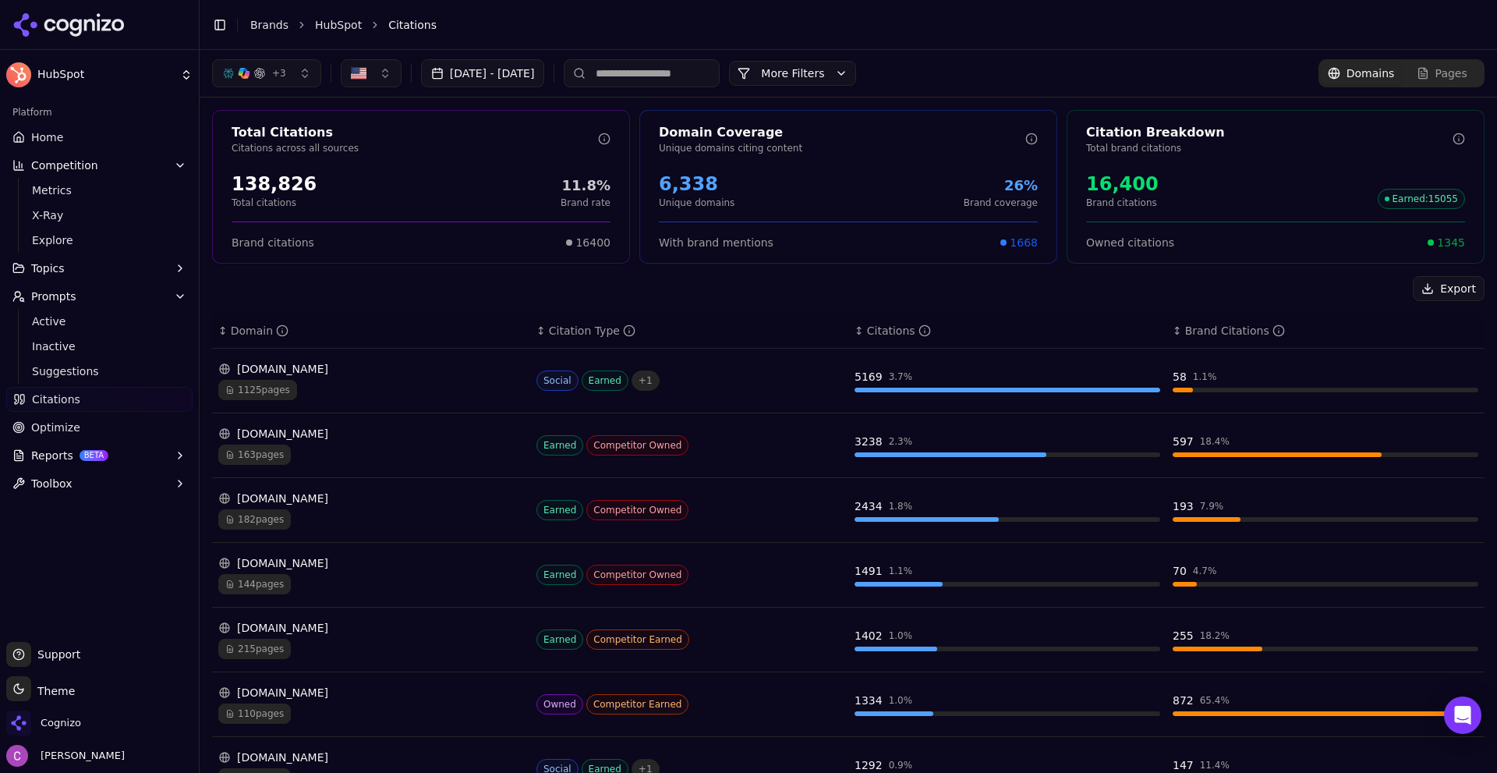
click at [338, 377] on div "[DOMAIN_NAME] 1125 pages" at bounding box center [371, 380] width 306 height 39
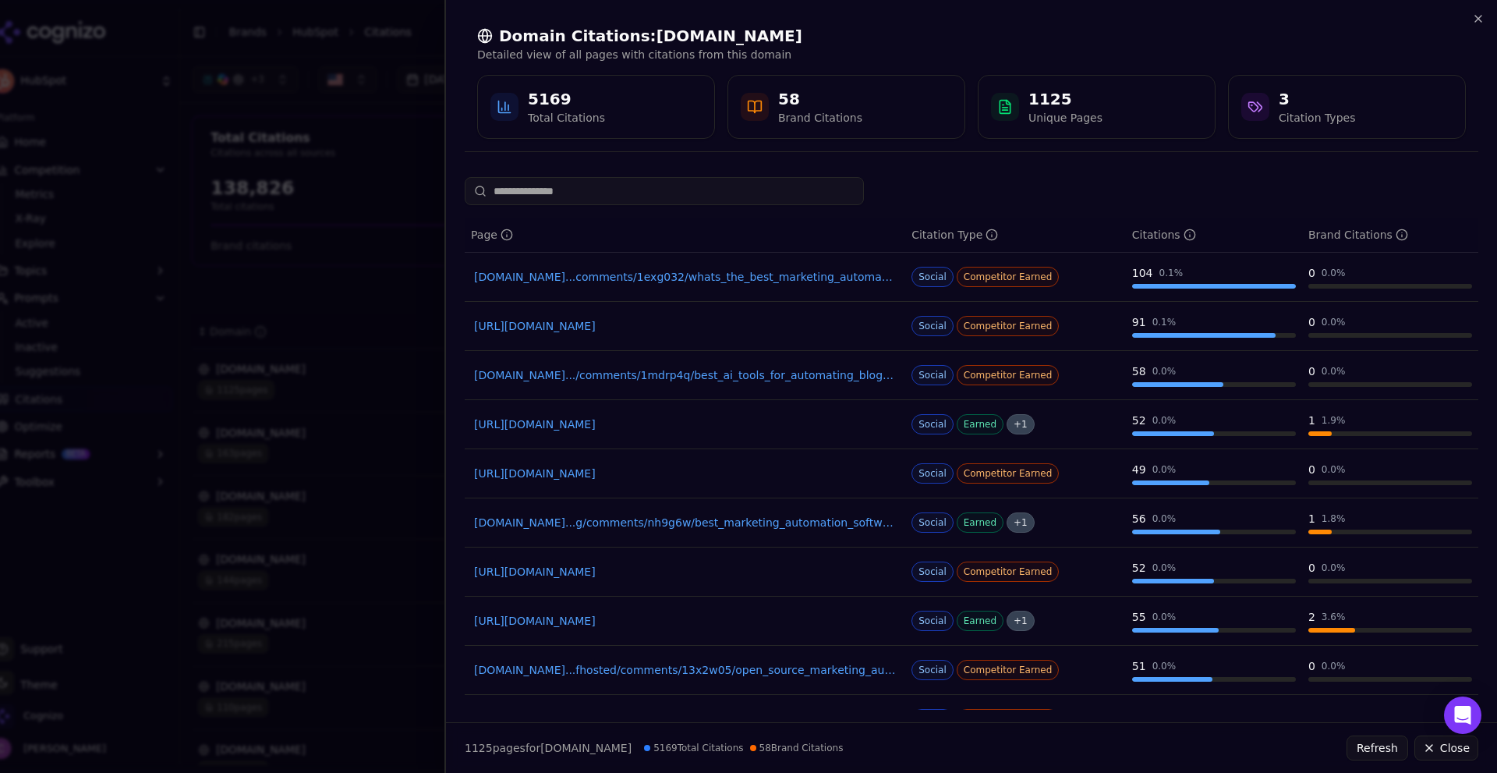
click at [1473, 10] on div "Domain Citations: [DOMAIN_NAME] Detailed view of all pages with citations from …" at bounding box center [971, 82] width 1051 height 164
click at [1480, 16] on icon "button" at bounding box center [1478, 19] width 6 height 6
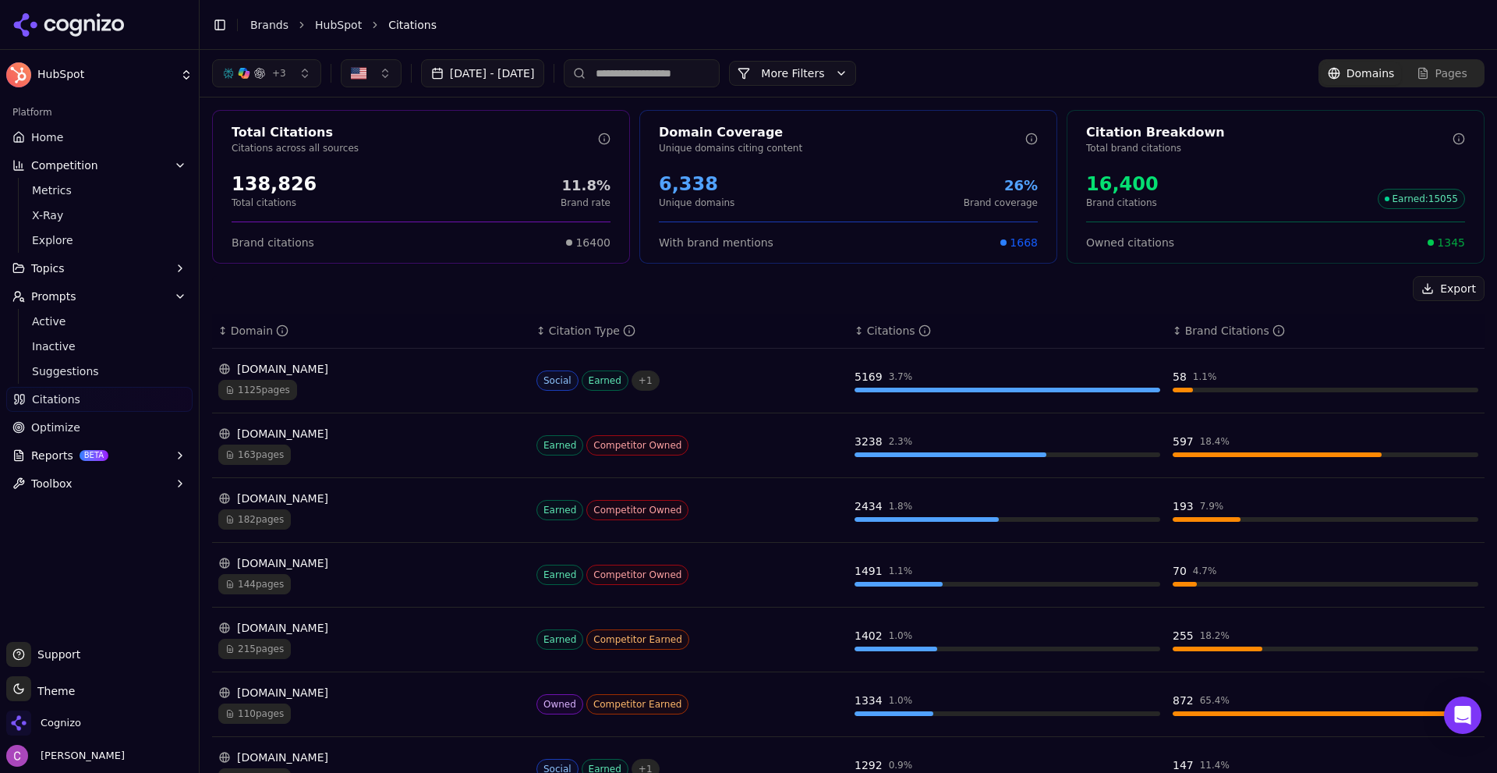
click at [45, 425] on span "Optimize" at bounding box center [55, 427] width 49 height 16
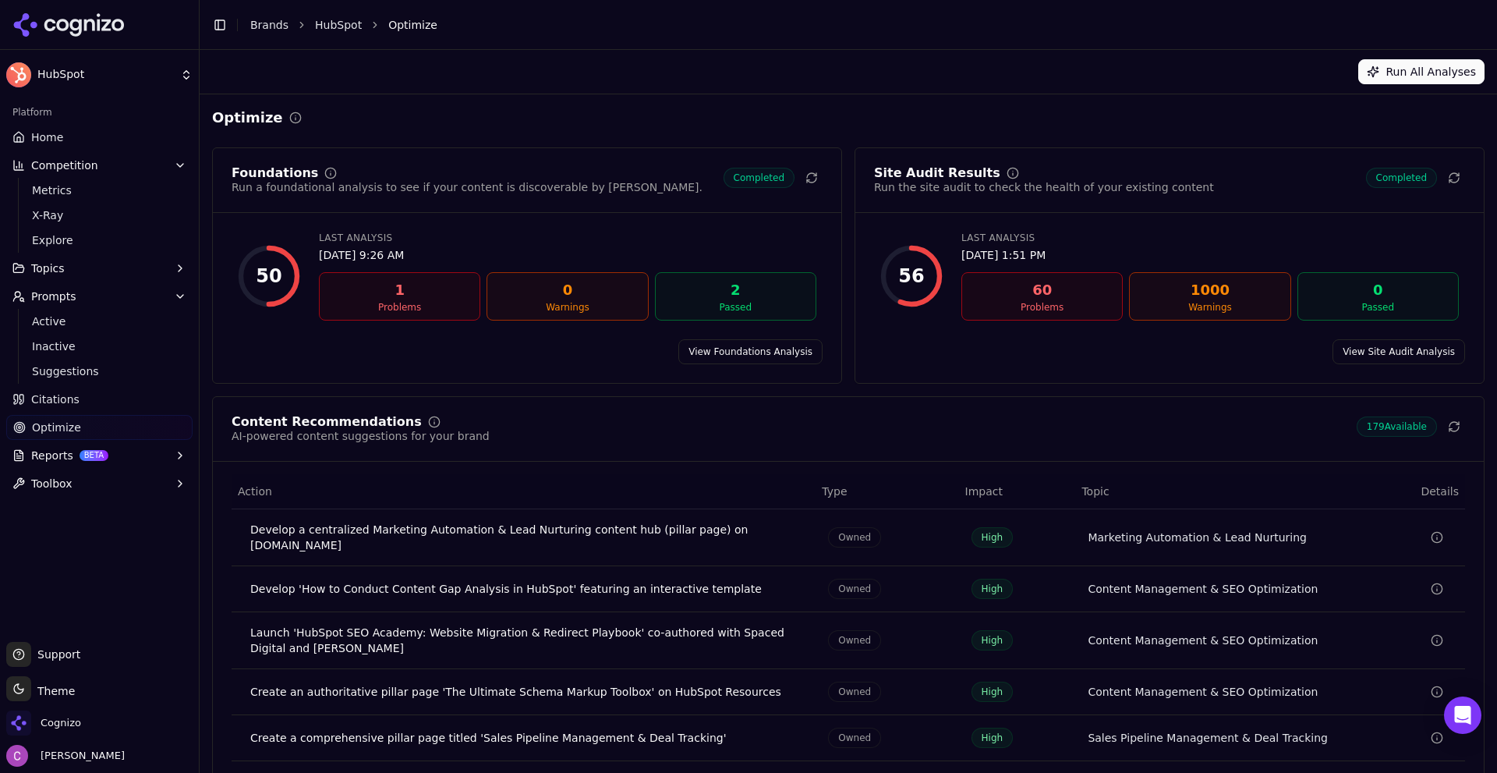
scroll to position [47, 0]
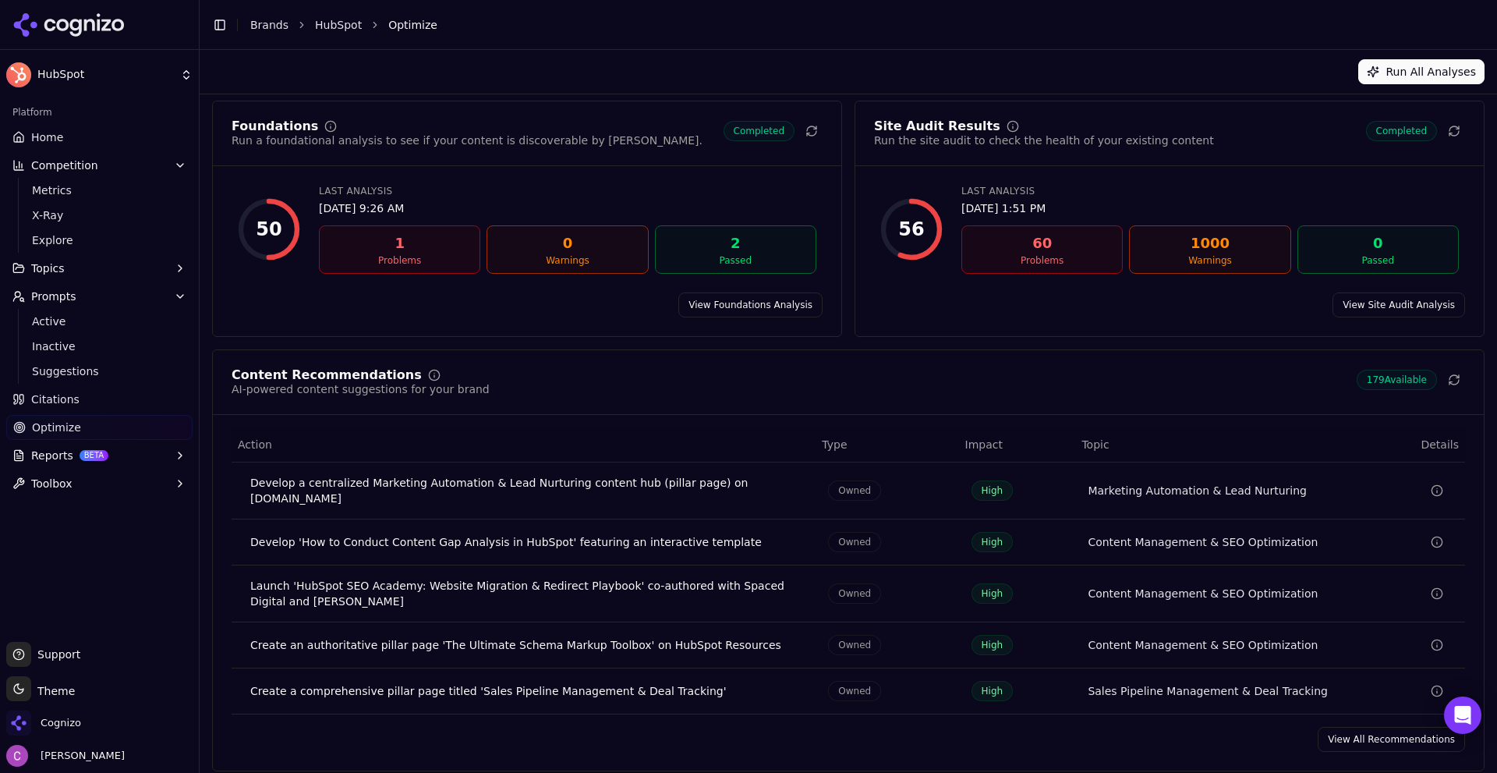
click at [1335, 727] on link "View All Recommendations" at bounding box center [1391, 739] width 147 height 25
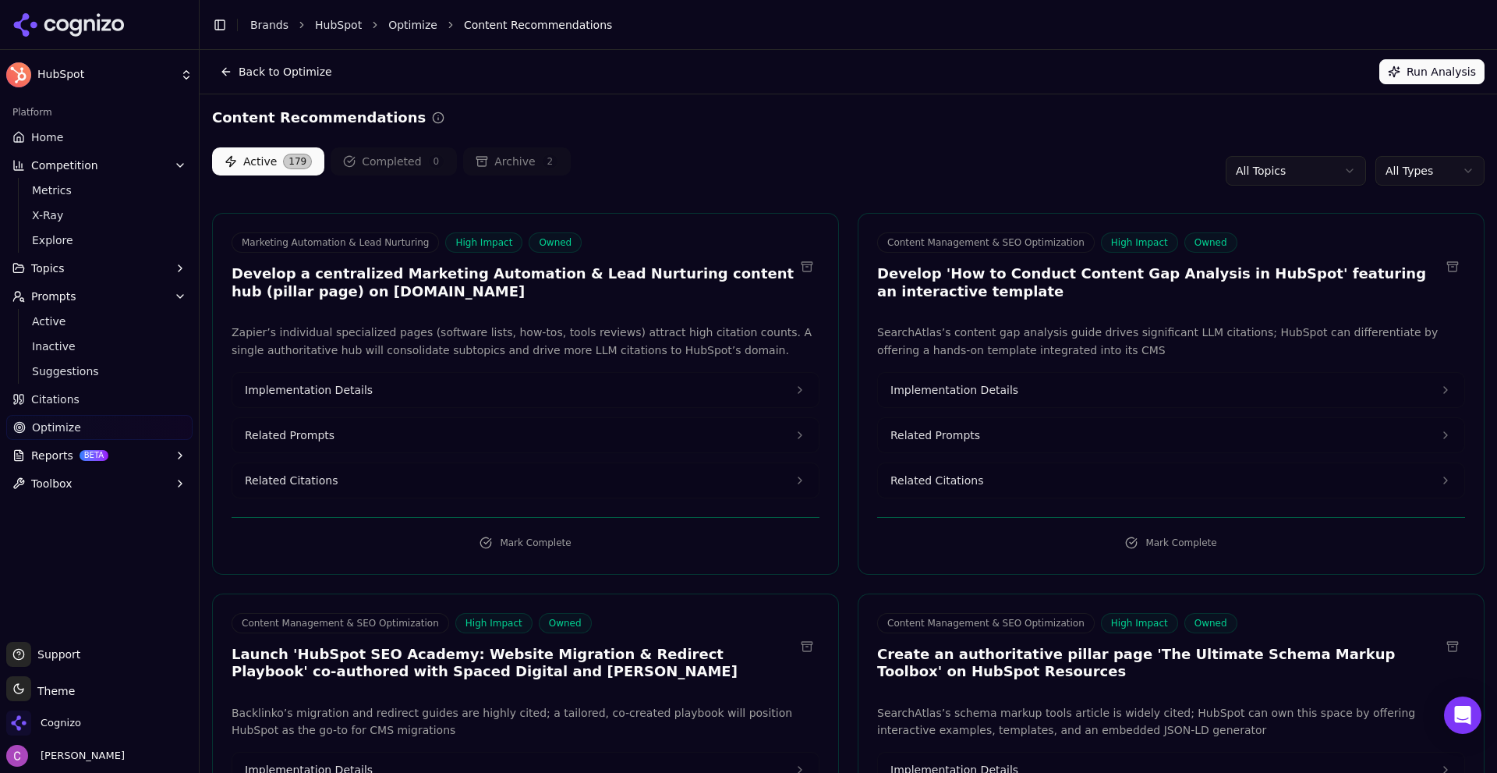
click at [594, 269] on h3 "Develop a centralized Marketing Automation & Lead Nurturing content hub (pillar…" at bounding box center [513, 282] width 563 height 35
click at [596, 268] on h3 "Develop a centralized Marketing Automation & Lead Nurturing content hub (pillar…" at bounding box center [513, 282] width 563 height 35
click at [596, 267] on h3 "Develop a centralized Marketing Automation & Lead Nurturing content hub (pillar…" at bounding box center [513, 282] width 563 height 35
click at [394, 437] on button "Related Prompts" at bounding box center [525, 435] width 586 height 34
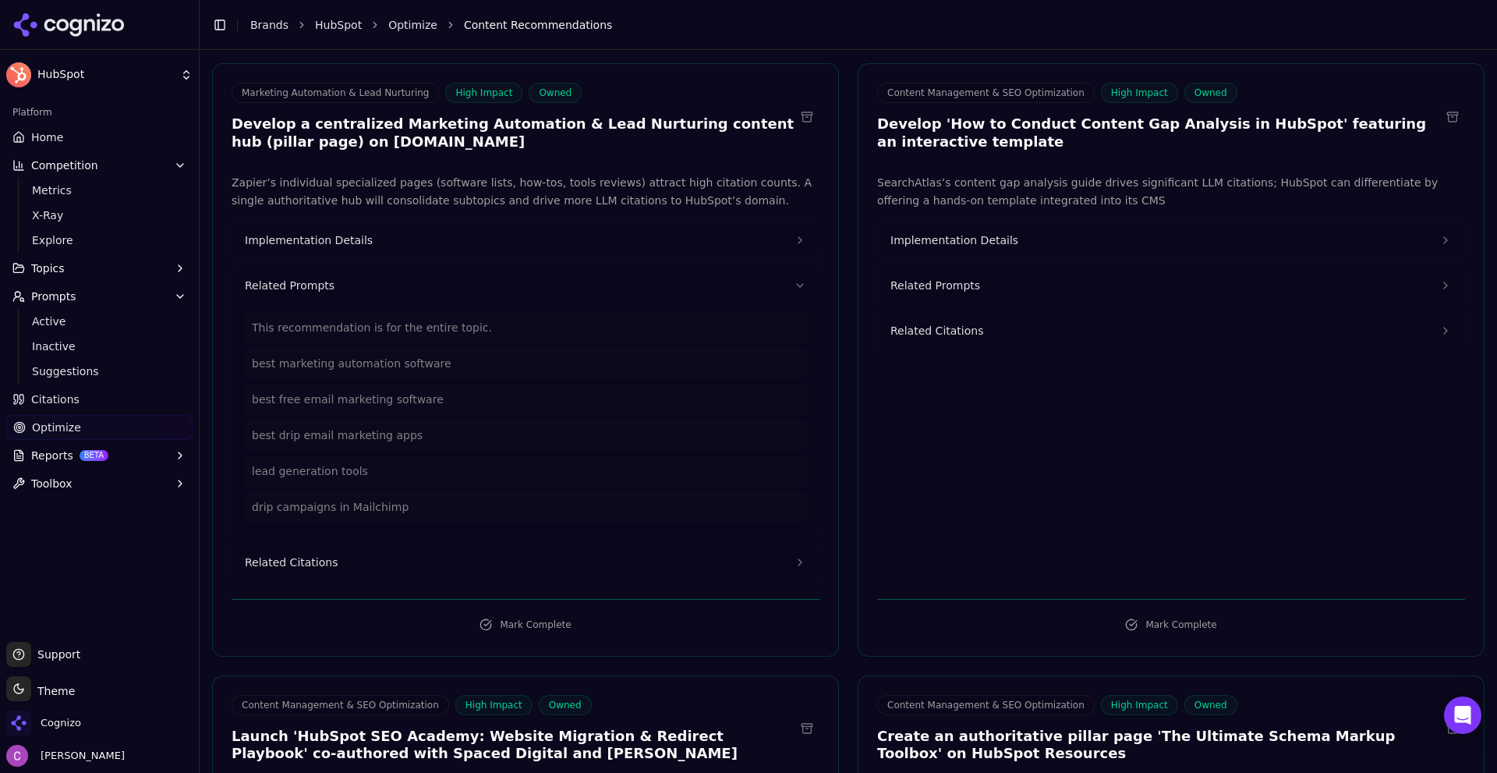
scroll to position [156, 0]
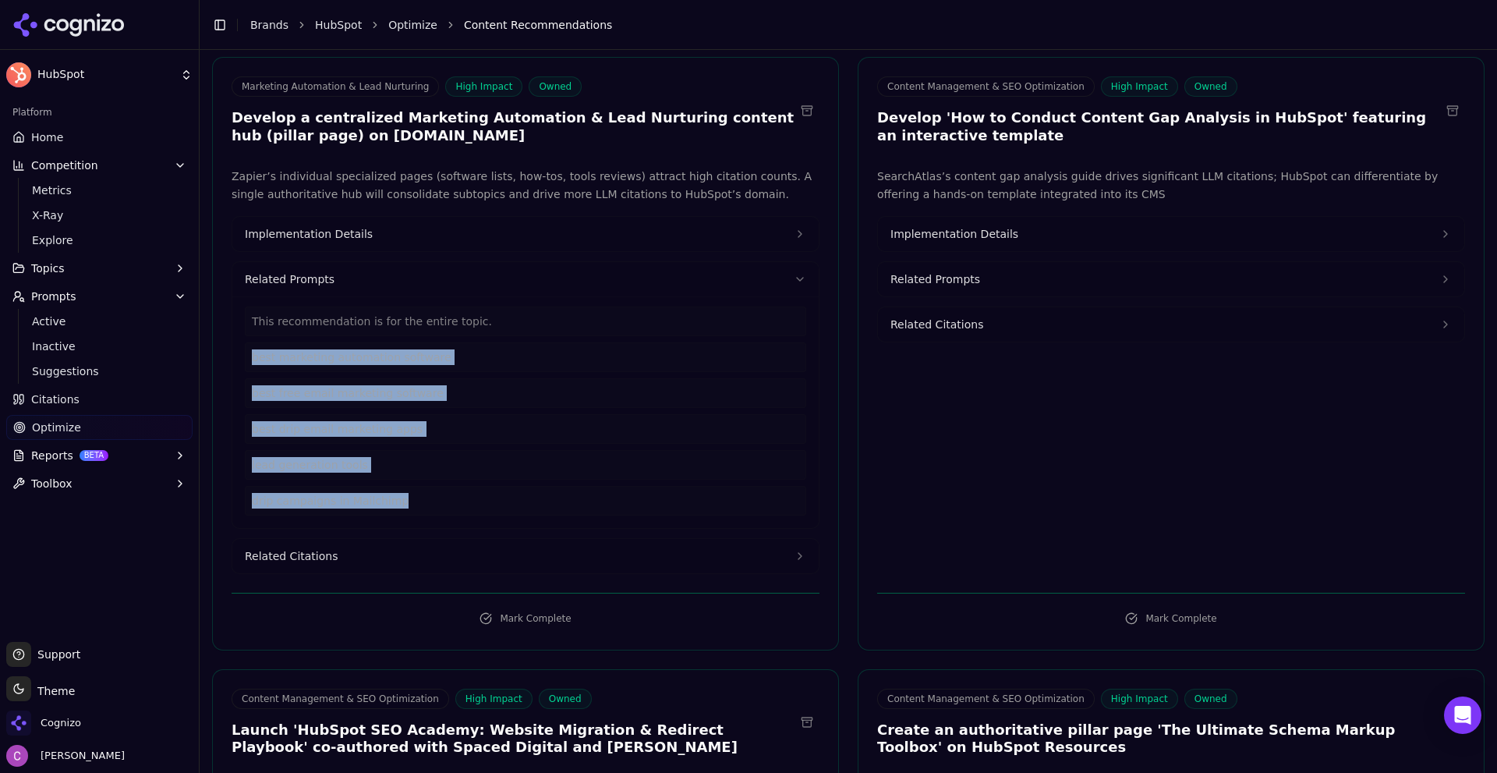
drag, startPoint x: 413, startPoint y: 509, endPoint x: 245, endPoint y: 355, distance: 228.4
click at [245, 355] on div "This recommendation is for the entire topic. best marketing automation software…" at bounding box center [525, 410] width 561 height 209
click at [265, 559] on span "Related Citations" at bounding box center [291, 556] width 93 height 16
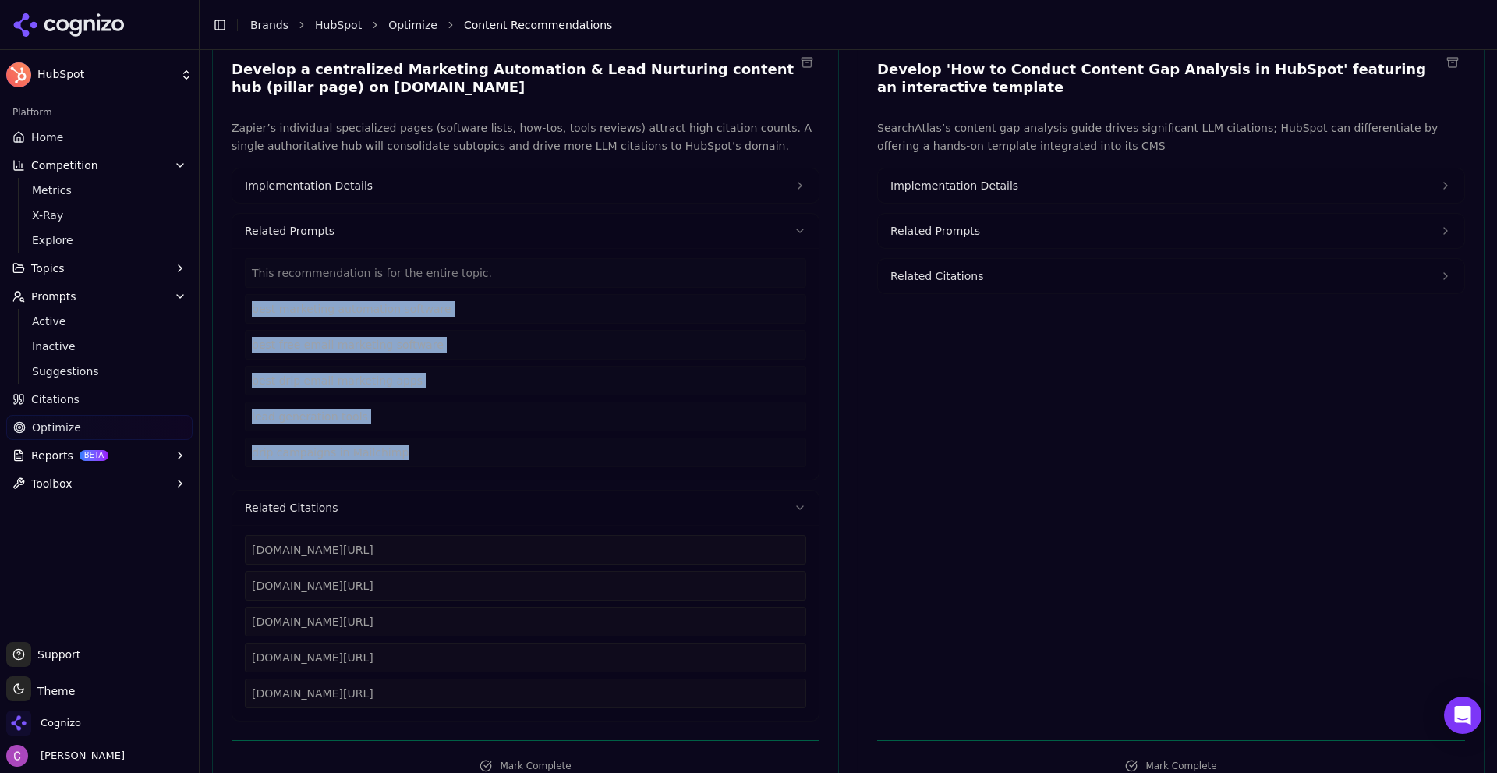
scroll to position [312, 0]
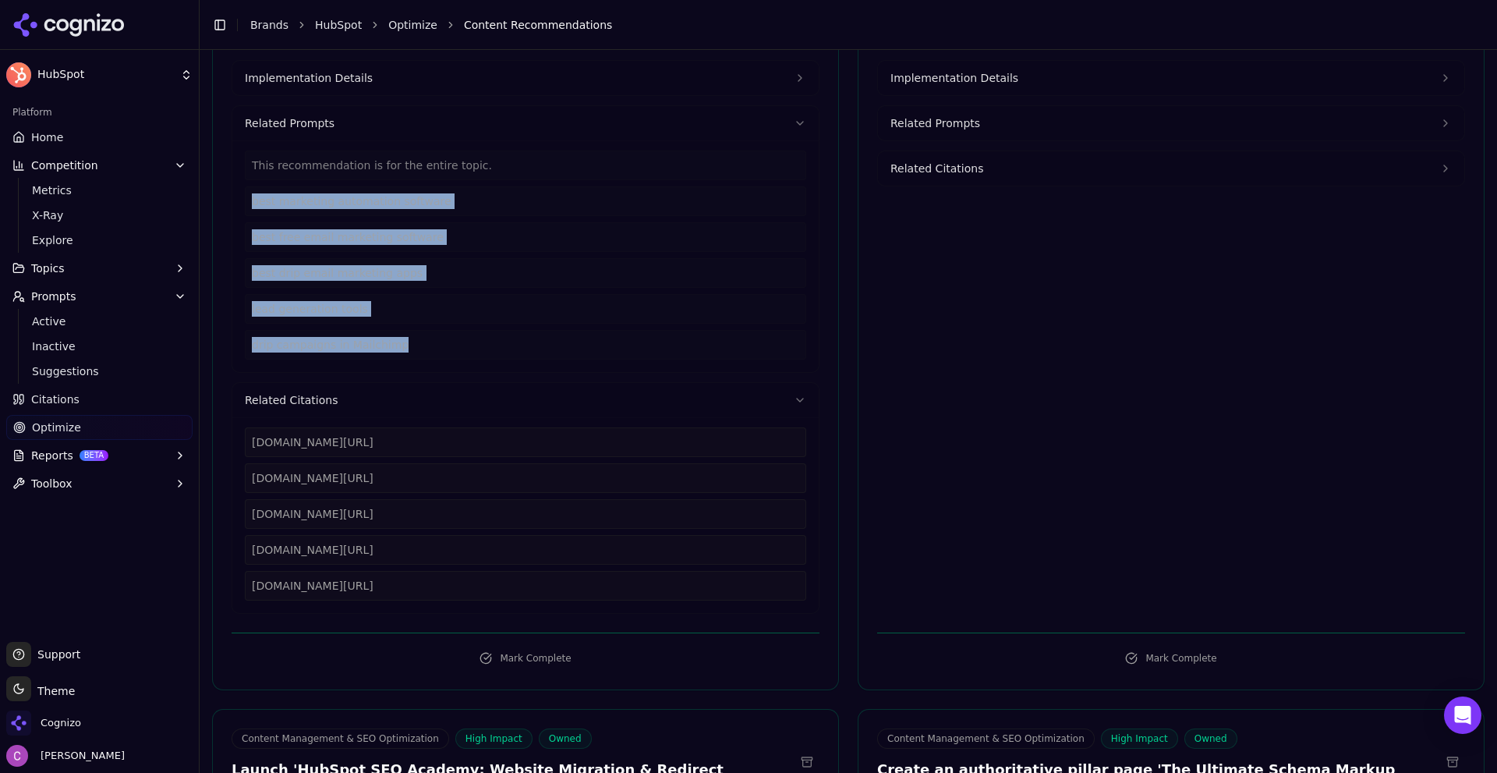
drag, startPoint x: 493, startPoint y: 579, endPoint x: 218, endPoint y: 430, distance: 313.3
click at [238, 431] on div "[DOMAIN_NAME][URL] [DOMAIN_NAME][URL] [DOMAIN_NAME][URL] [DOMAIN_NAME][URL] [DO…" at bounding box center [525, 515] width 586 height 196
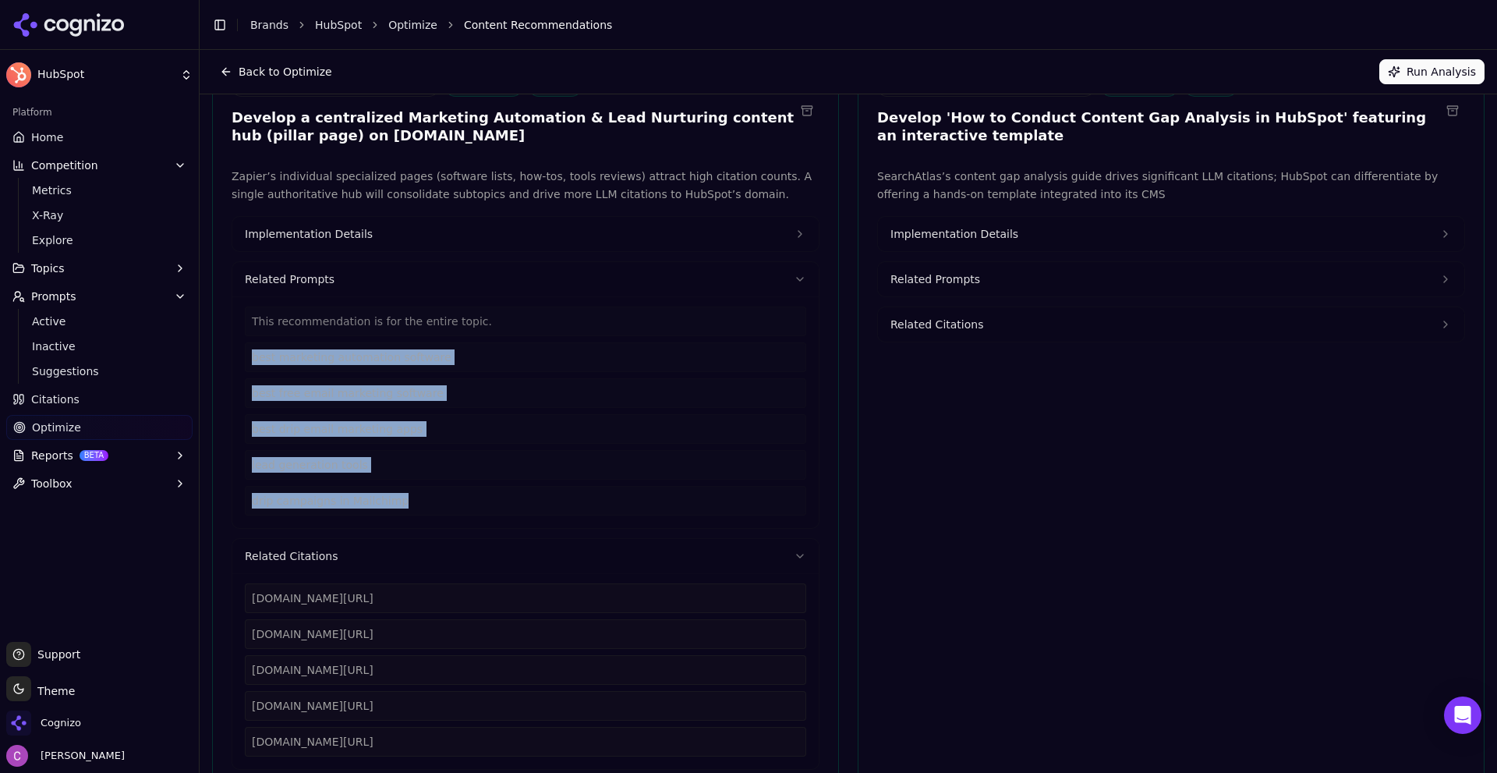
click at [337, 244] on button "Implementation Details" at bounding box center [525, 234] width 586 height 34
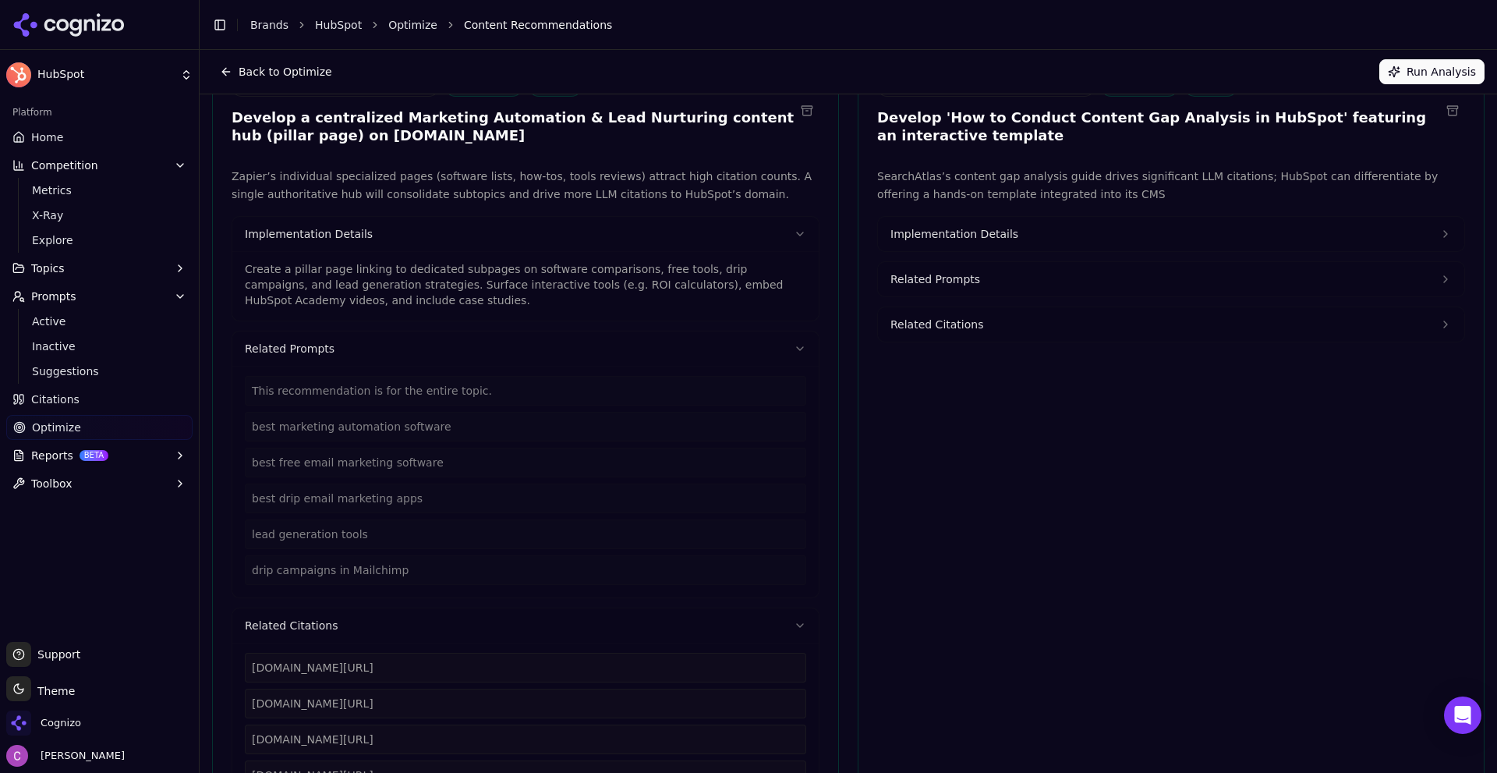
click at [382, 279] on p "Create a pillar page linking to dedicated subpages on software comparisons, fre…" at bounding box center [525, 284] width 561 height 47
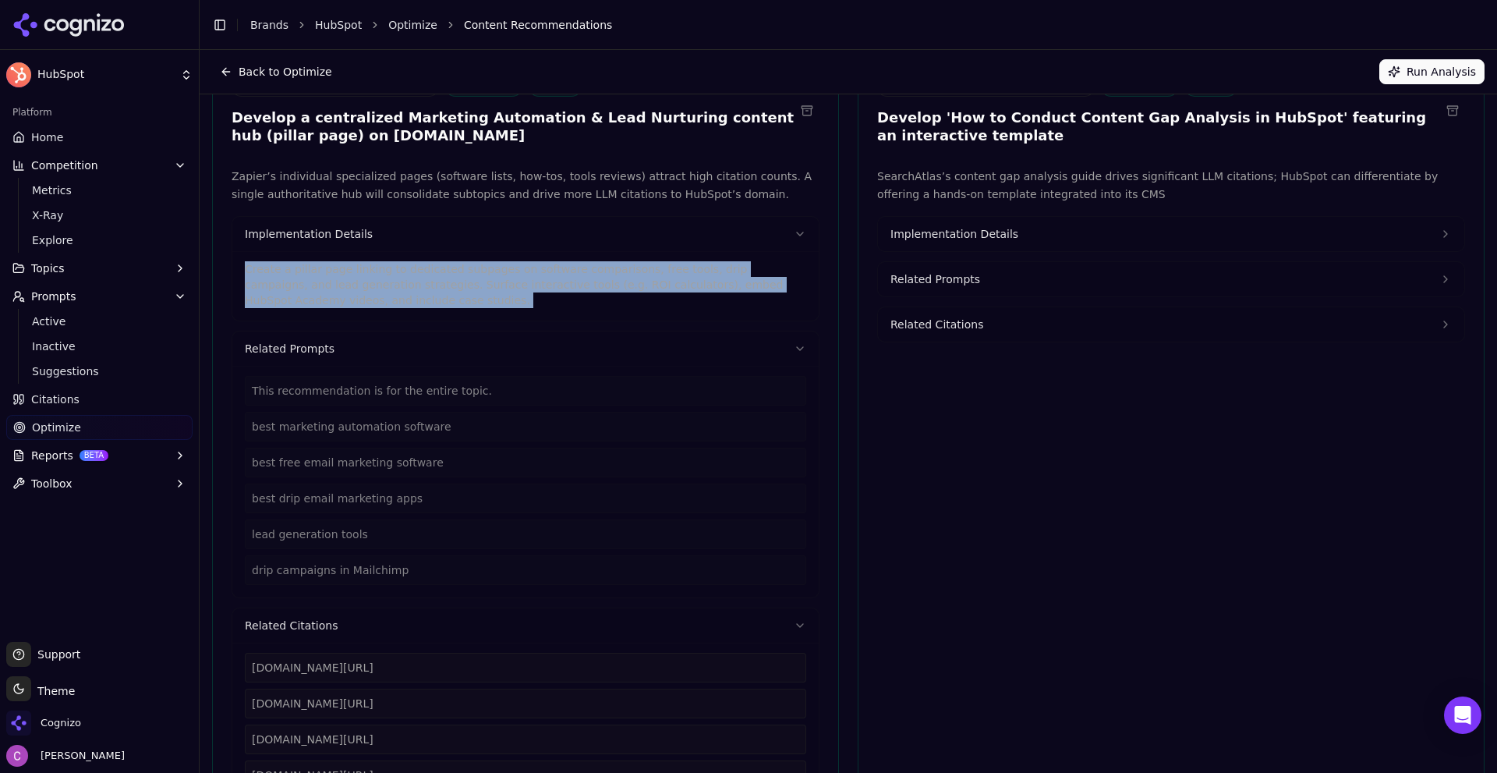
click at [382, 278] on p "Create a pillar page linking to dedicated subpages on software comparisons, fre…" at bounding box center [525, 284] width 561 height 47
click at [1010, 232] on button "Implementation Details" at bounding box center [1171, 234] width 586 height 34
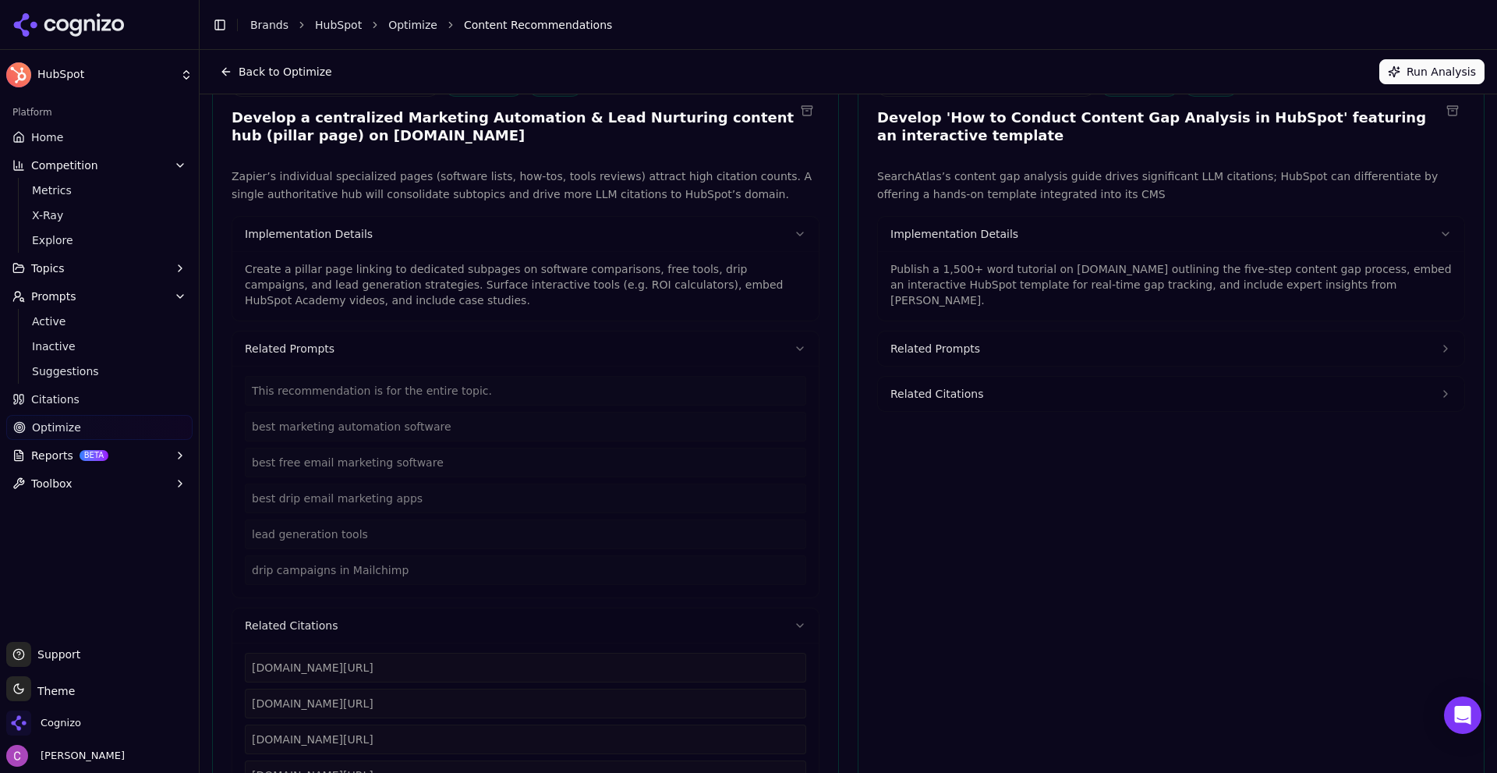
click at [957, 267] on p "Publish a 1,500+ word tutorial on [DOMAIN_NAME] outlining the five-step content…" at bounding box center [1170, 284] width 561 height 47
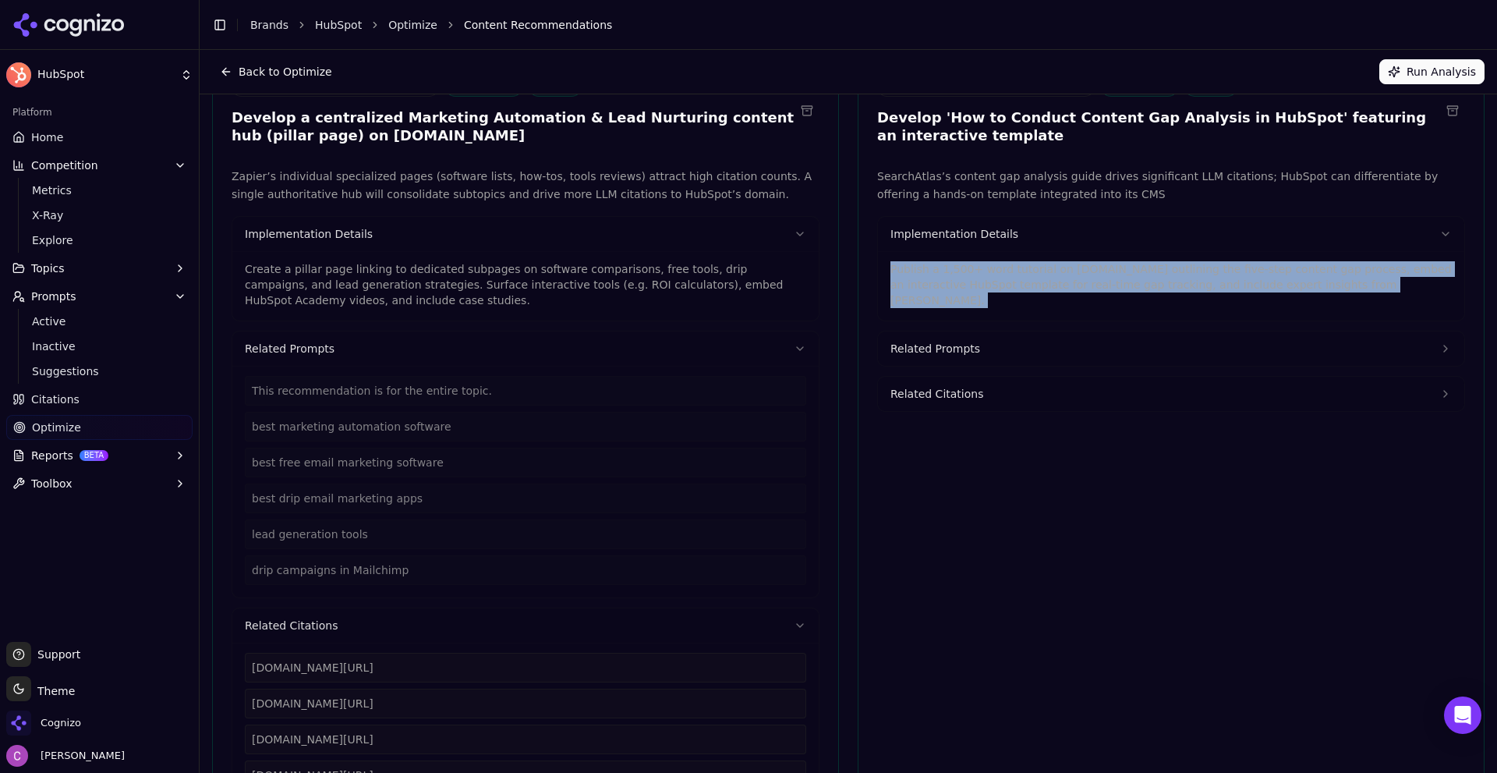
click at [962, 264] on p "Publish a 1,500+ word tutorial on [DOMAIN_NAME] outlining the five-step content…" at bounding box center [1170, 284] width 561 height 47
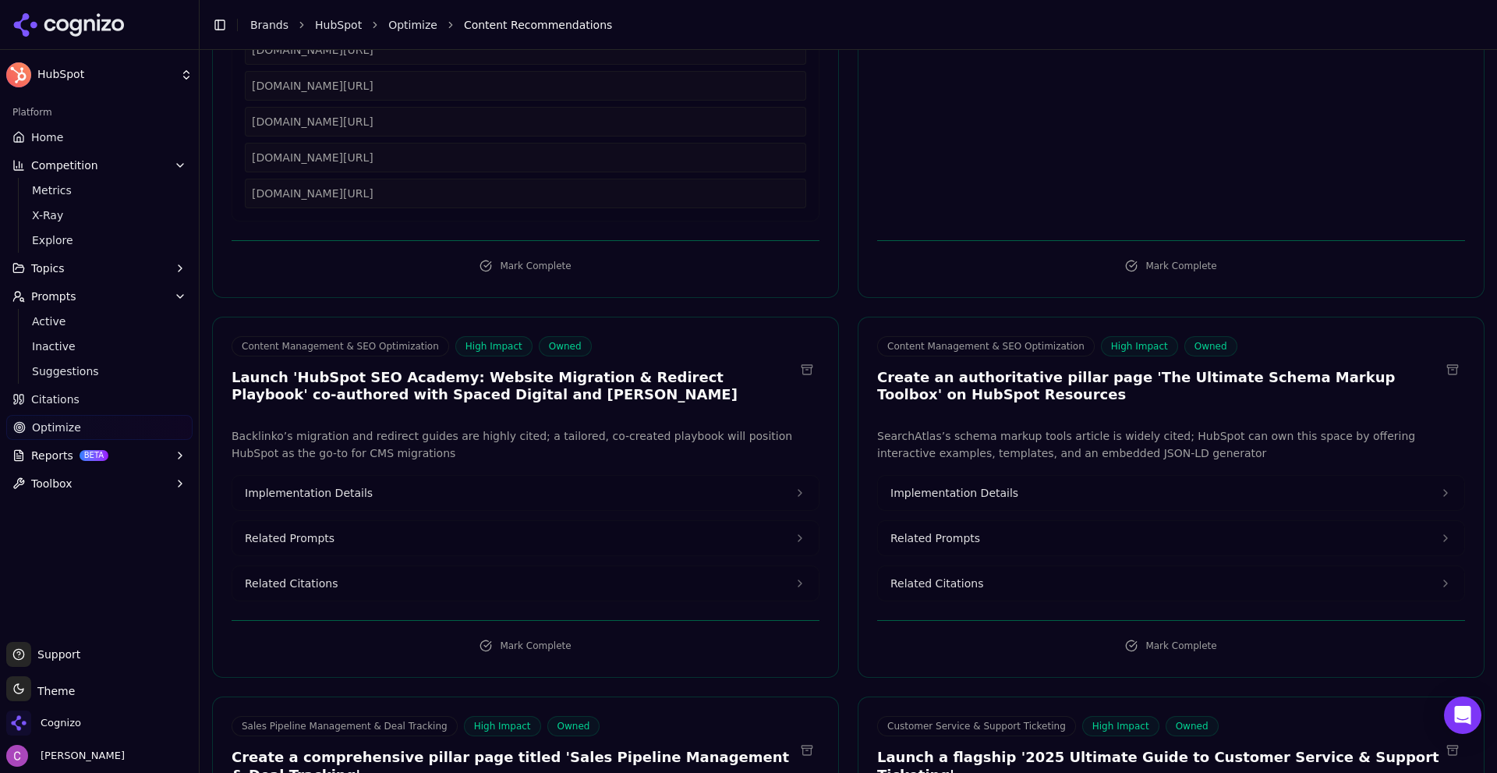
scroll to position [780, 0]
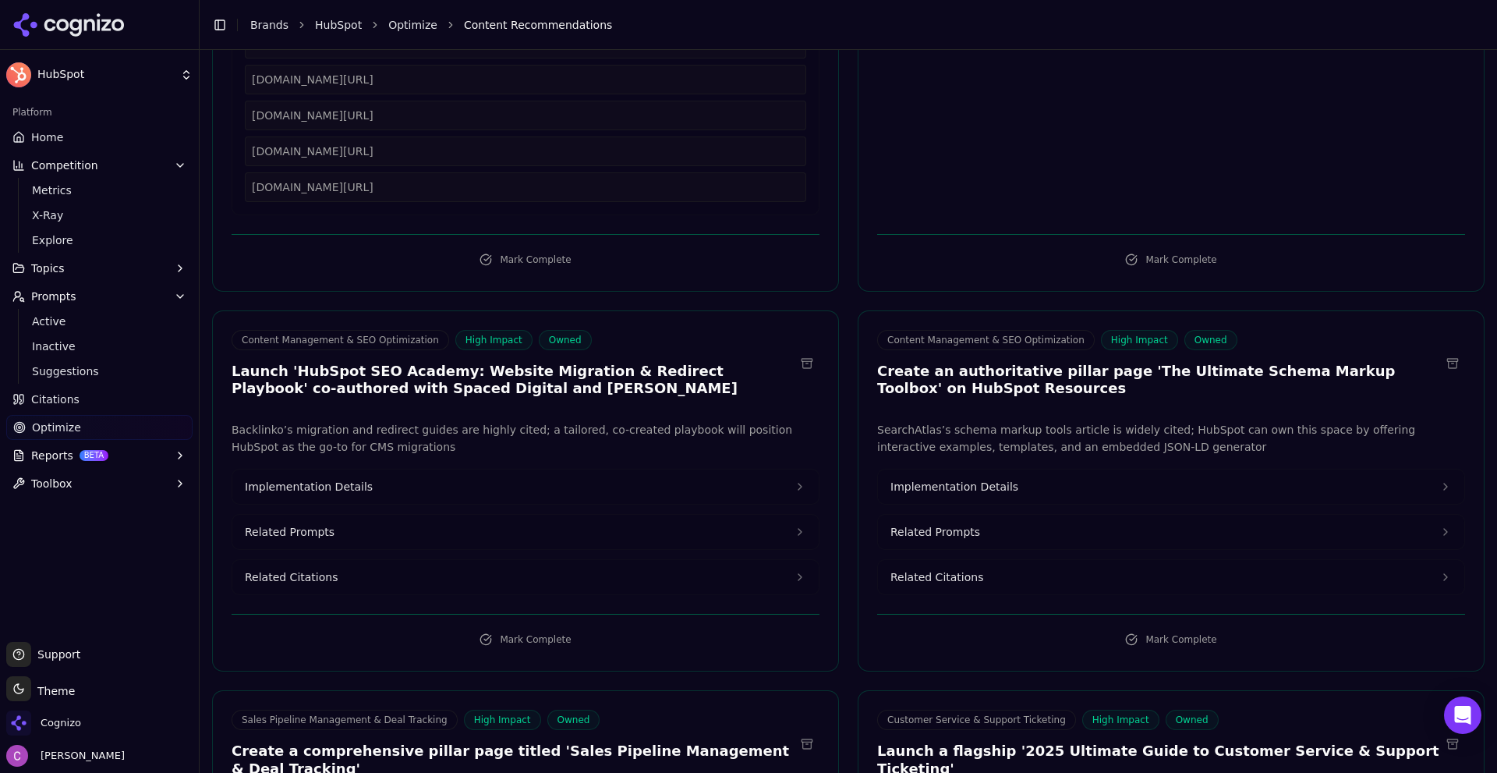
click at [956, 487] on span "Implementation Details" at bounding box center [954, 487] width 128 height 16
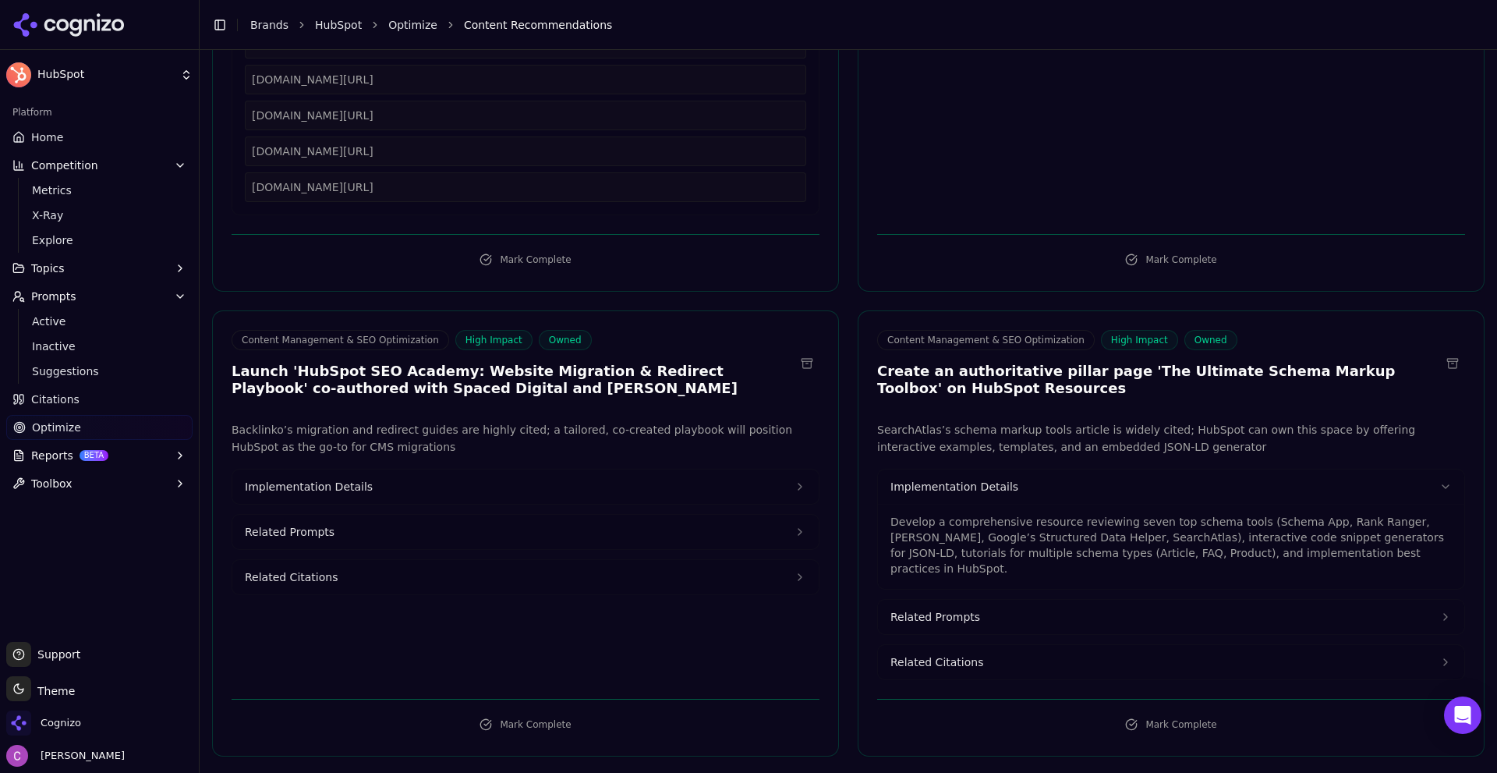
click at [968, 525] on p "Develop a comprehensive resource reviewing seven top schema tools (Schema App, …" at bounding box center [1170, 545] width 561 height 62
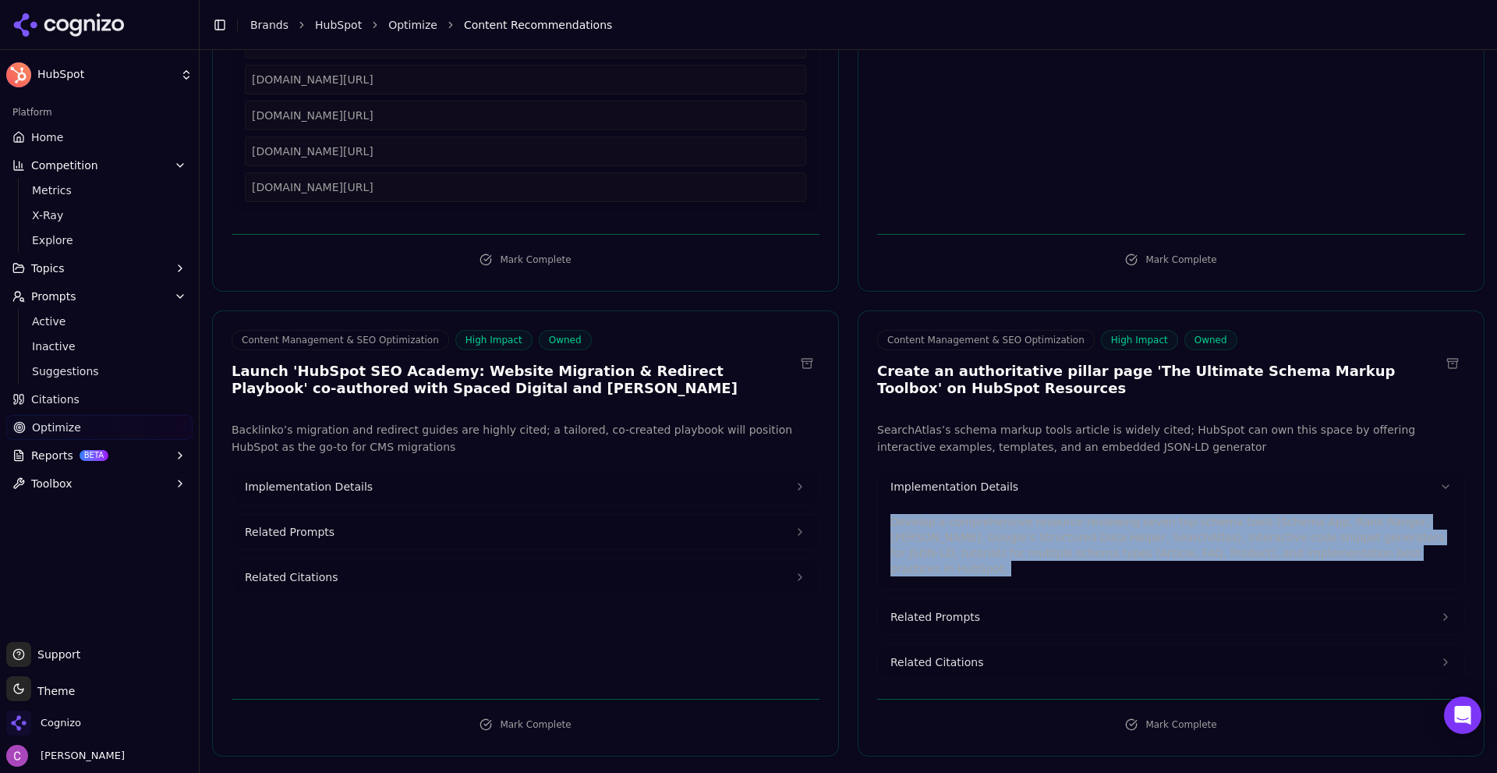
click at [968, 524] on p "Develop a comprehensive resource reviewing seven top schema tools (Schema App, …" at bounding box center [1170, 545] width 561 height 62
click at [430, 483] on button "Implementation Details" at bounding box center [525, 486] width 586 height 34
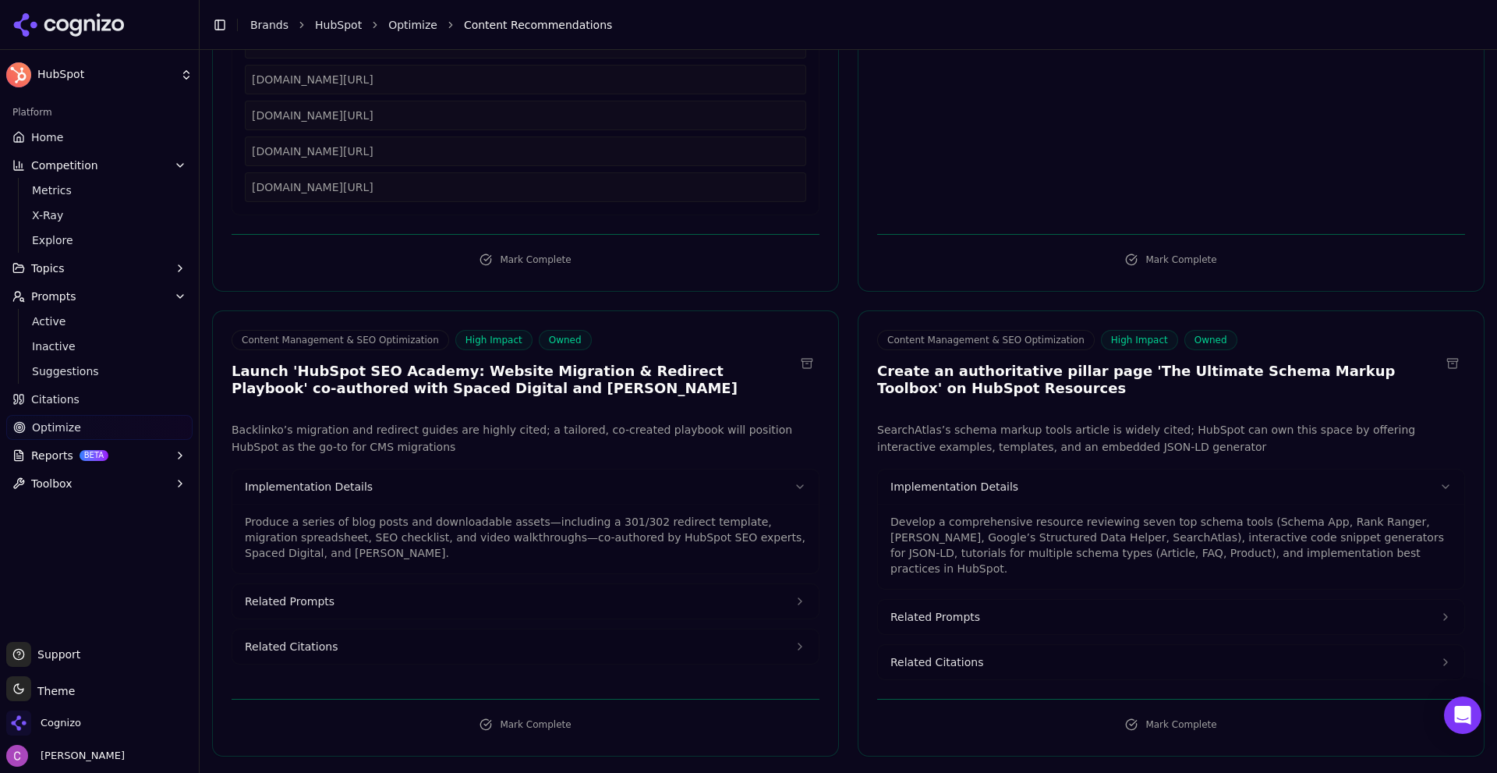
click at [439, 519] on p "Produce a series of blog posts and downloadable assets—including a 301/302 redi…" at bounding box center [525, 537] width 561 height 47
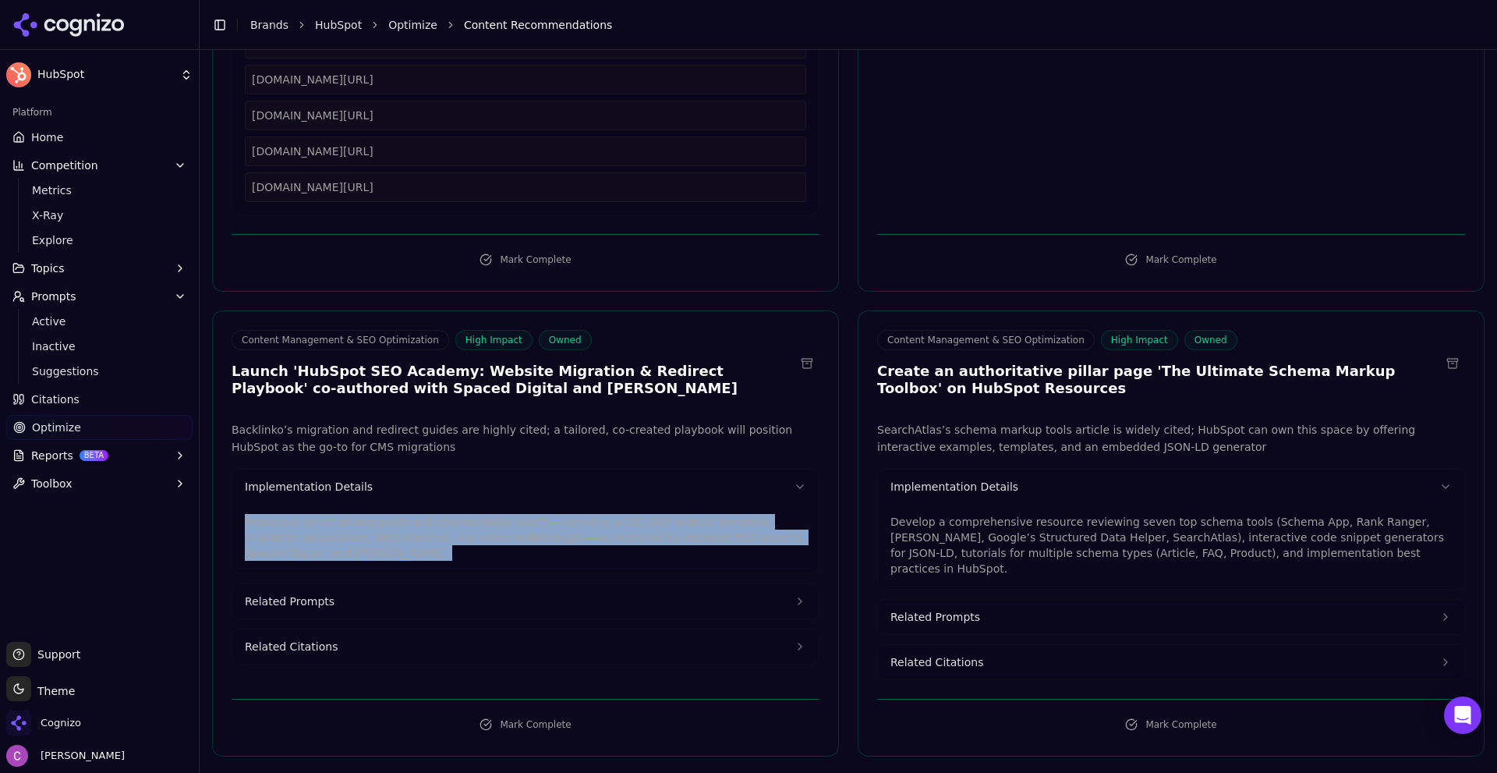
click at [439, 519] on p "Produce a series of blog posts and downloadable assets—including a 301/302 redi…" at bounding box center [525, 537] width 561 height 47
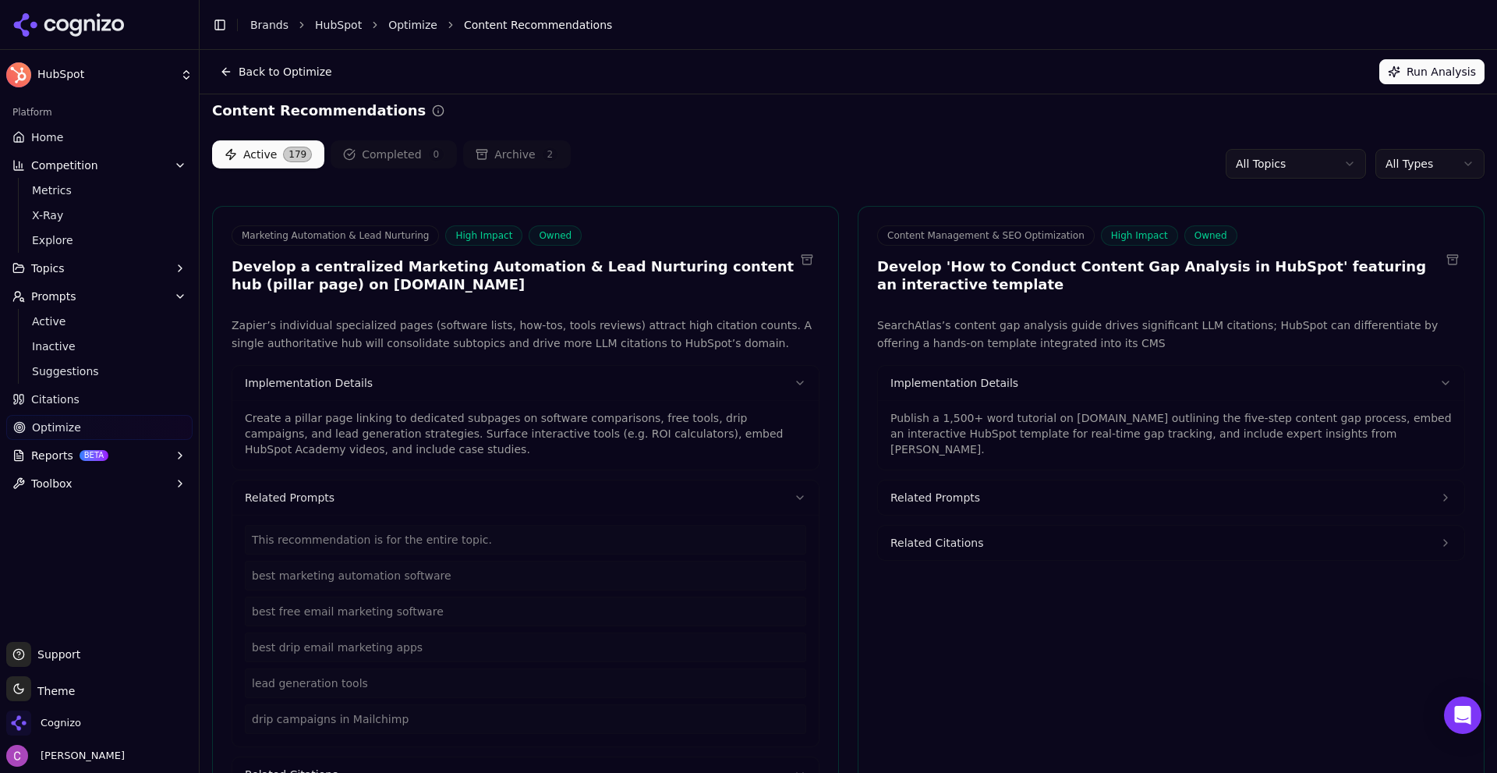
scroll to position [0, 0]
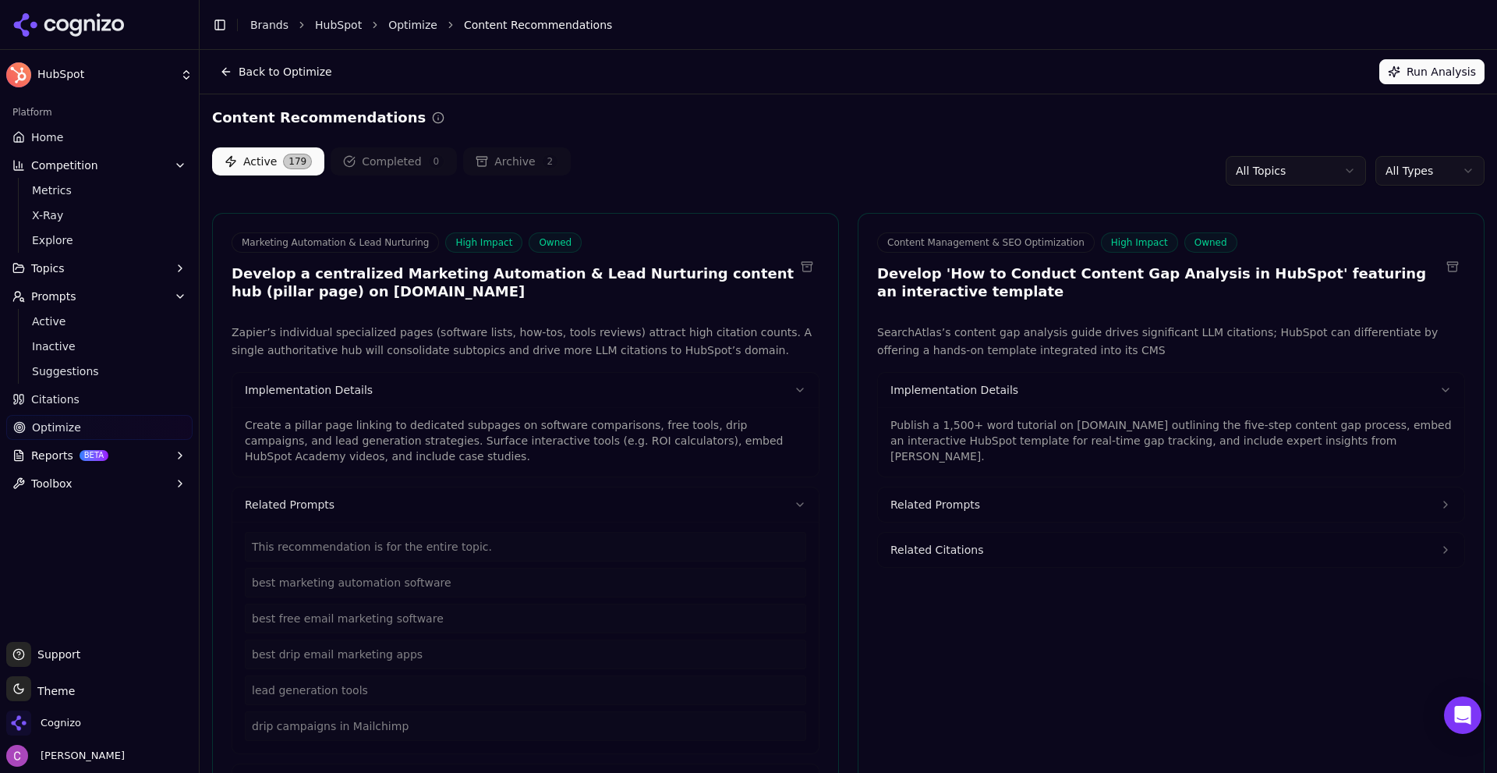
click at [945, 422] on p "Publish a 1,500+ word tutorial on [DOMAIN_NAME] outlining the five-step content…" at bounding box center [1170, 440] width 561 height 47
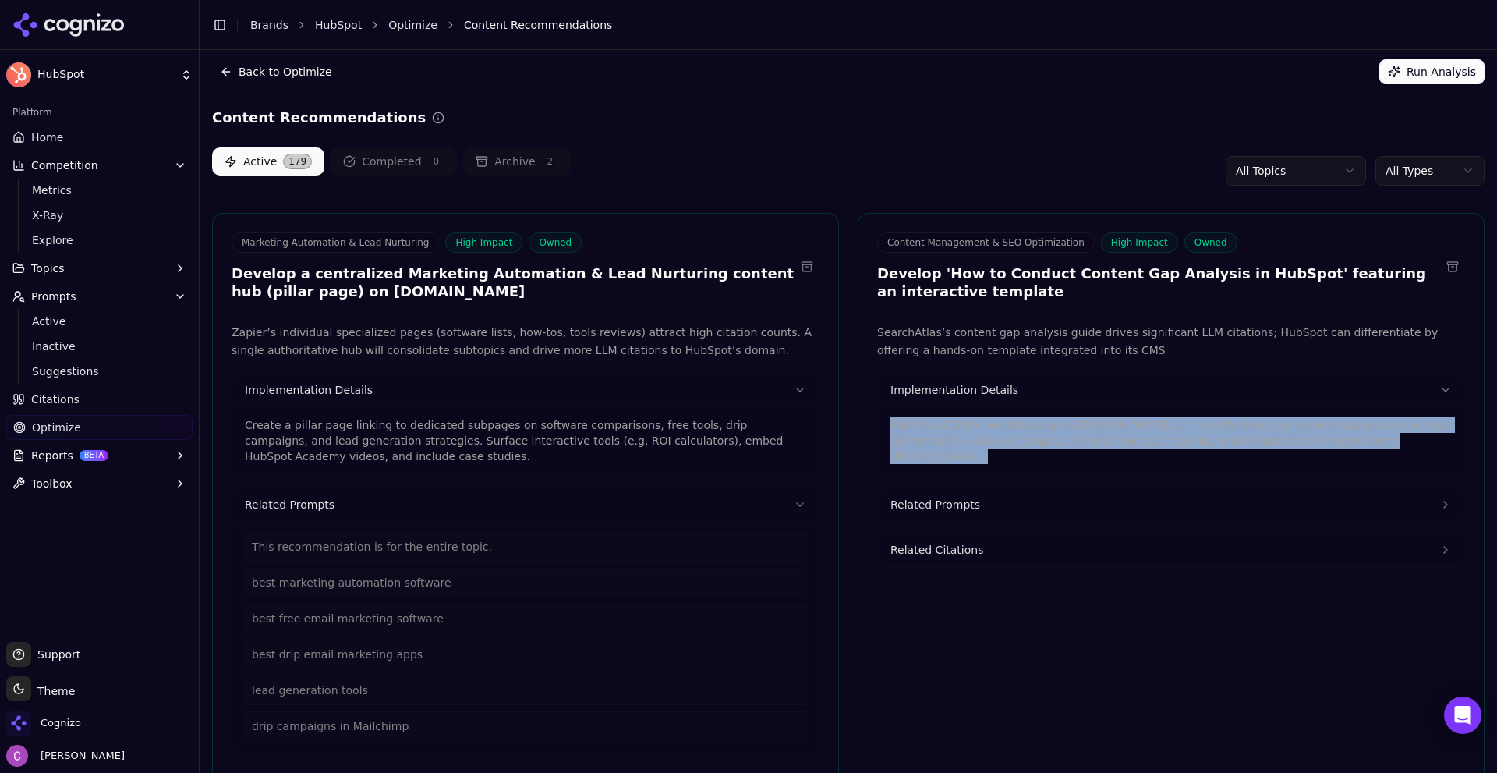
click at [945, 422] on p "Publish a 1,500+ word tutorial on [DOMAIN_NAME] outlining the five-step content…" at bounding box center [1170, 440] width 561 height 47
click at [1438, 180] on html "HubSpot Platform Home Competition Metrics X-Ray Explore Topics Prompts Active I…" at bounding box center [748, 386] width 1497 height 773
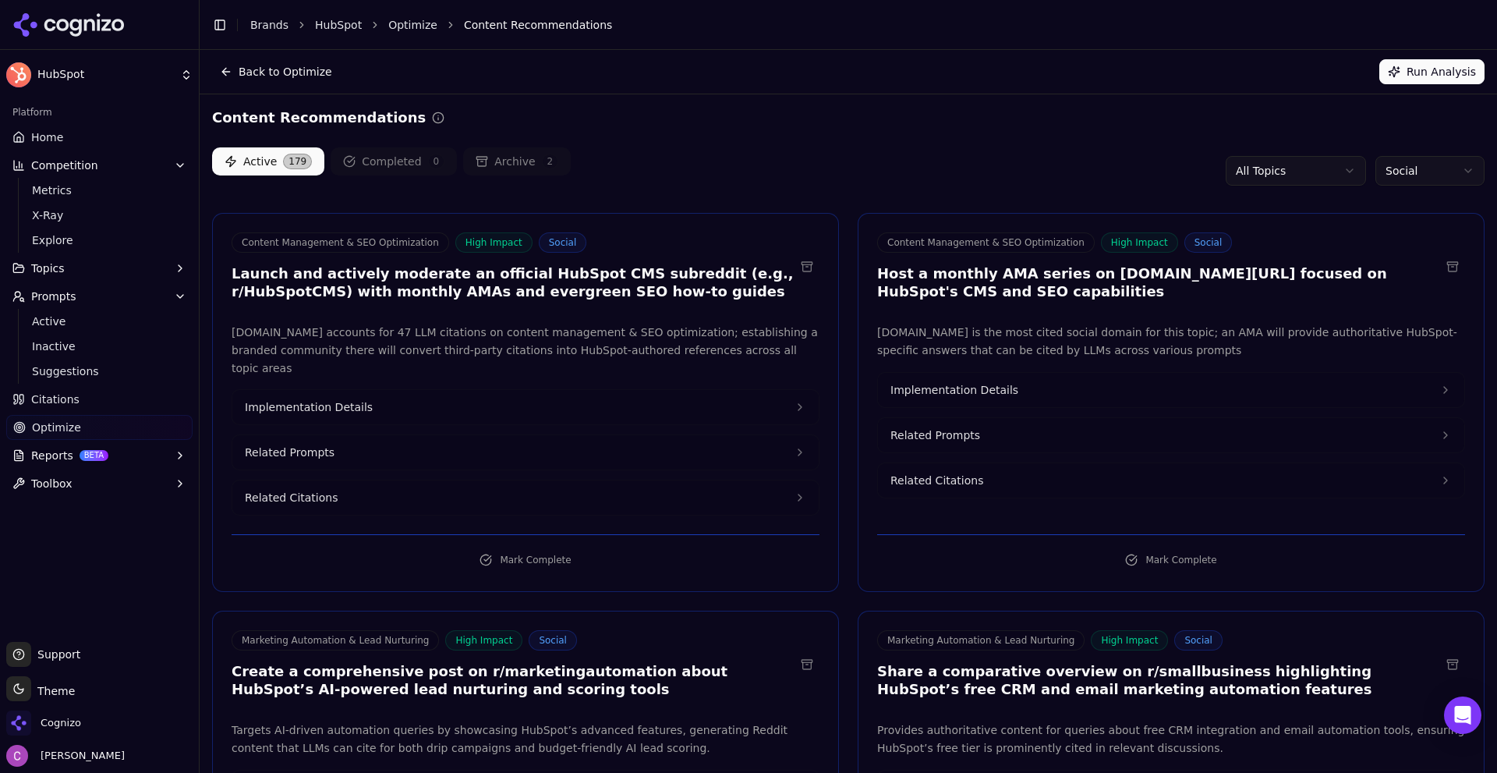
click at [896, 178] on div "Active 179 Completed 0 Archive 2 All Topics Social" at bounding box center [848, 170] width 1272 height 47
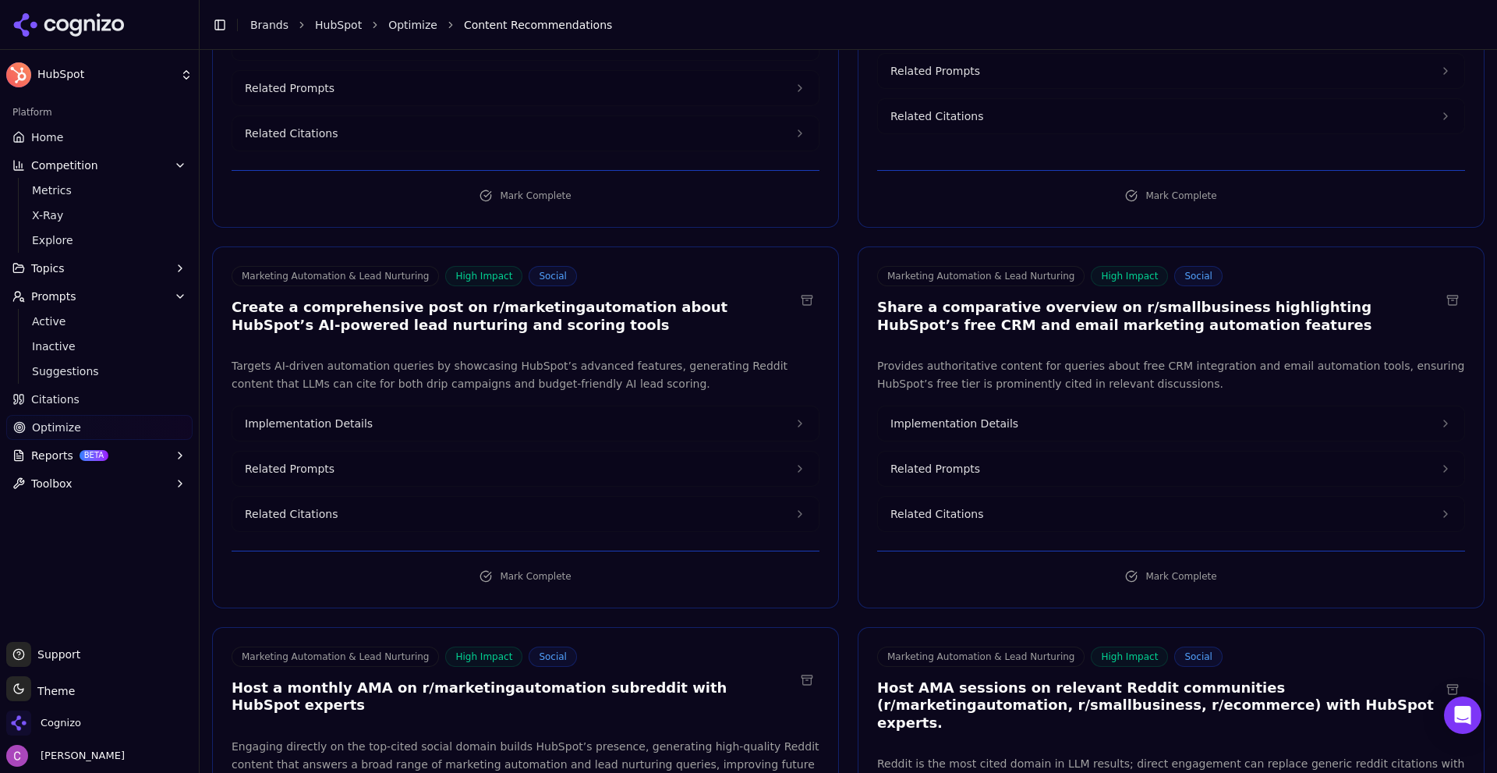
scroll to position [390, 0]
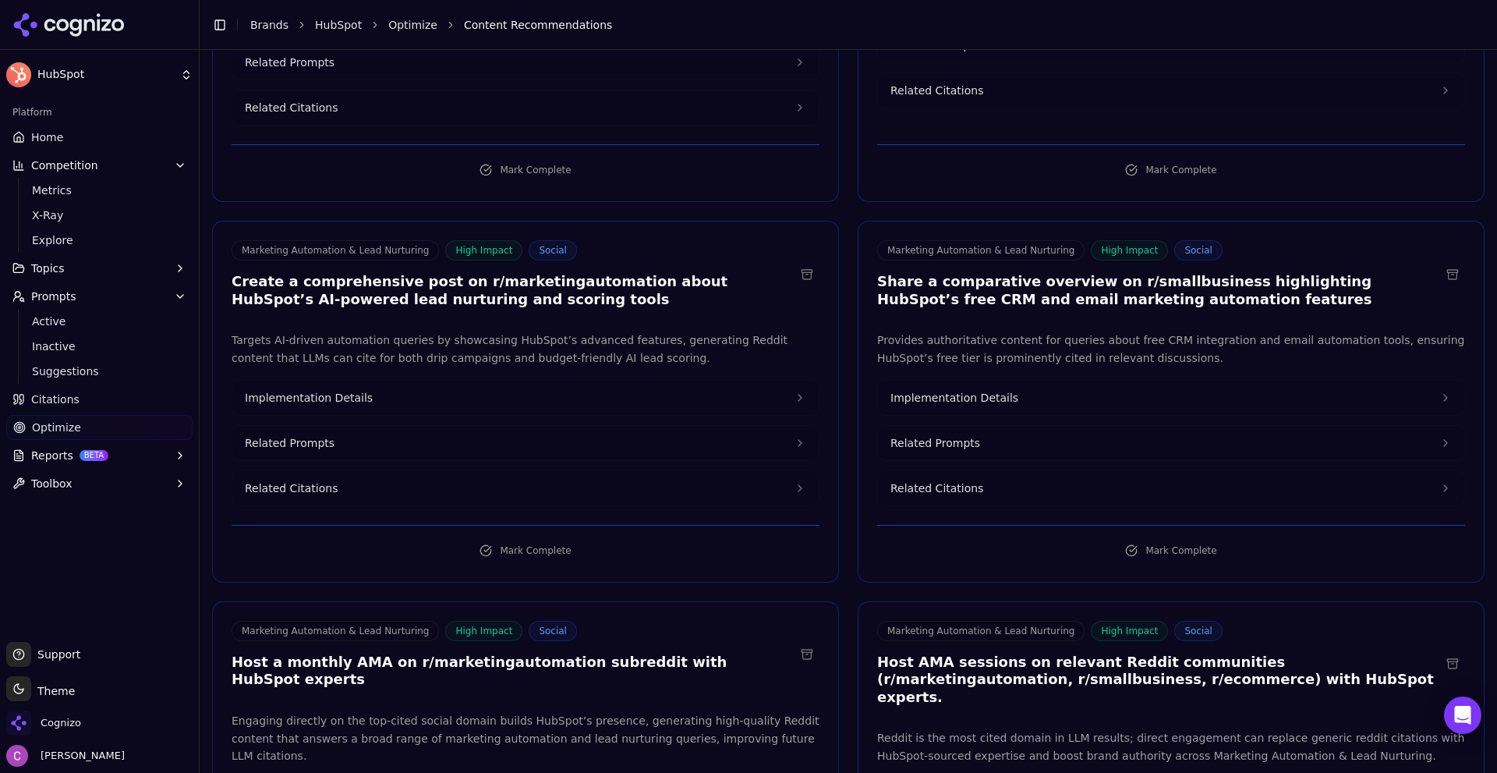
click at [479, 273] on h3 "Create a comprehensive post on r/marketingautomation about HubSpot’s AI-powered…" at bounding box center [513, 290] width 563 height 35
click at [1116, 273] on h3 "Share a comparative overview on r/smallbusiness highlighting HubSpot’s free CRM…" at bounding box center [1158, 290] width 563 height 35
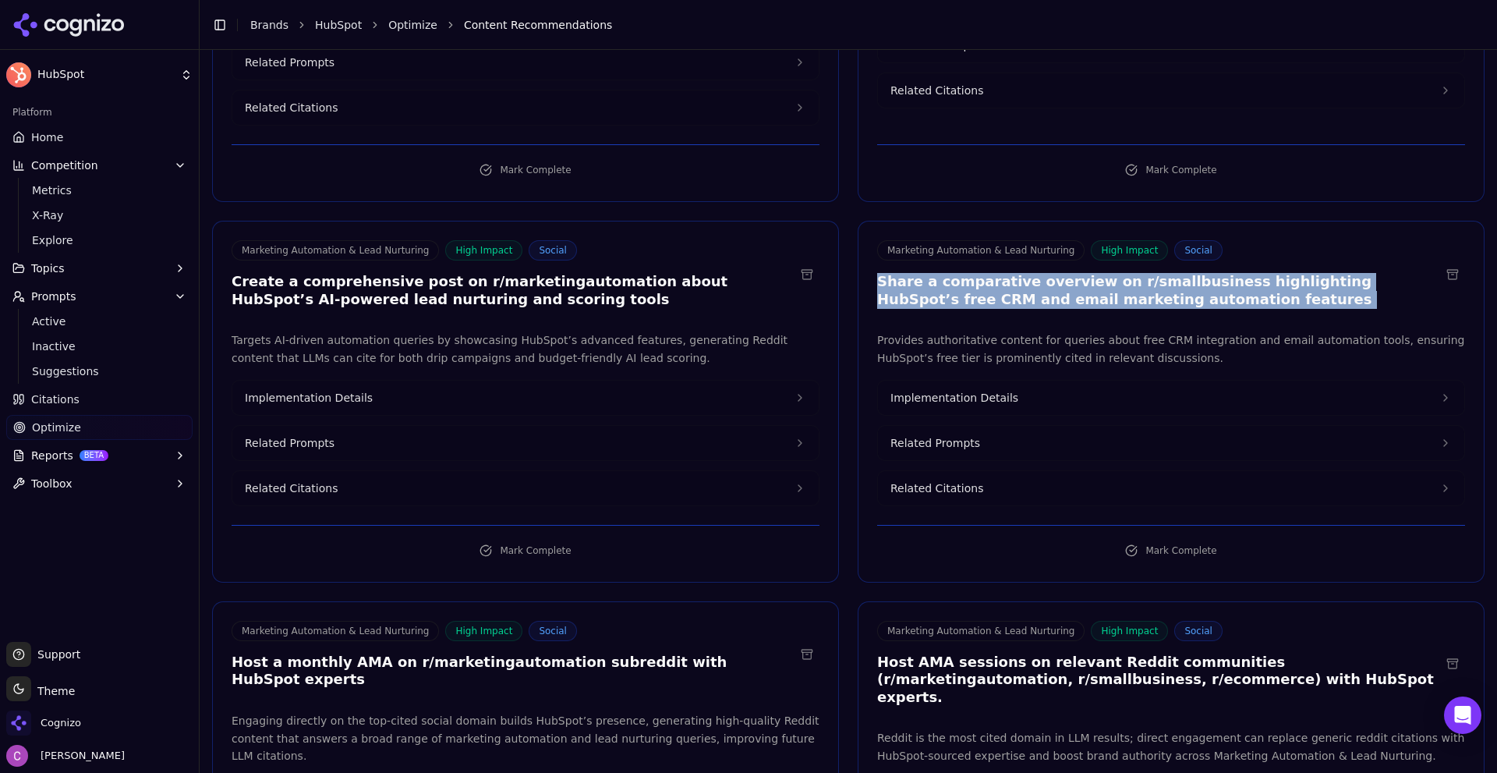
click at [1116, 273] on h3 "Share a comparative overview on r/smallbusiness highlighting HubSpot’s free CRM…" at bounding box center [1158, 290] width 563 height 35
click at [951, 435] on span "Related Prompts" at bounding box center [935, 443] width 90 height 16
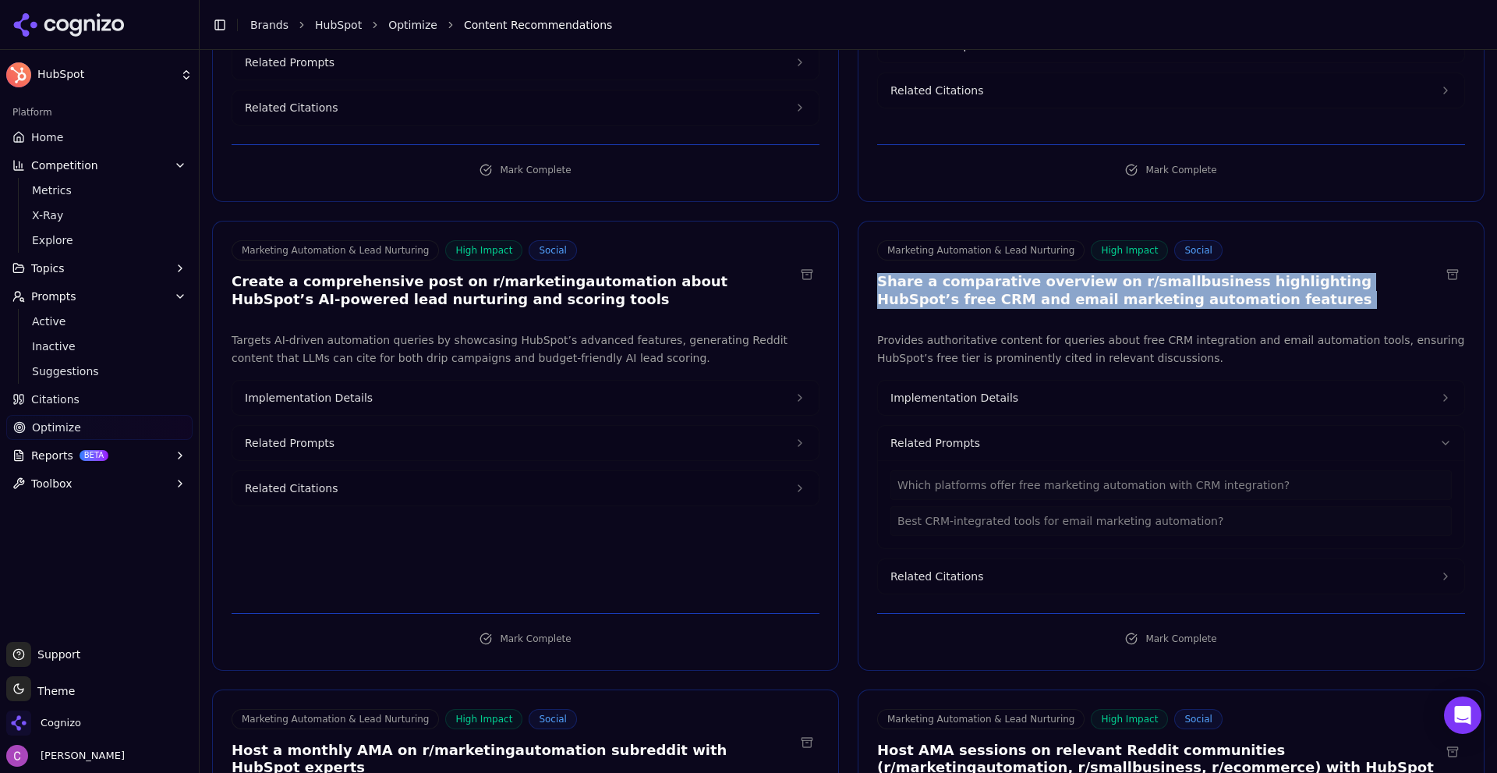
click at [376, 426] on button "Related Prompts" at bounding box center [525, 443] width 586 height 34
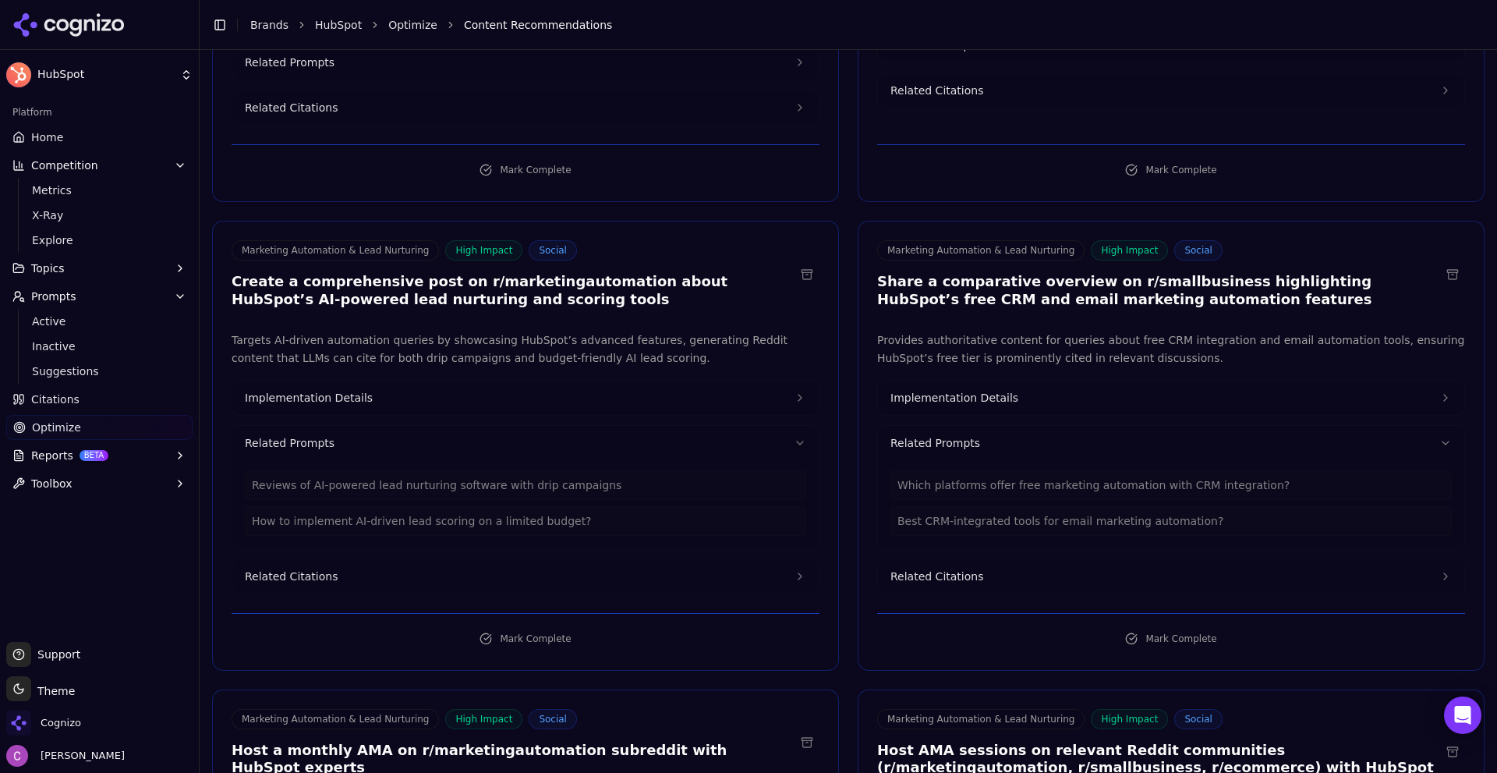
click at [323, 470] on div "Reviews of AI-powered lead nurturing software with drip campaigns" at bounding box center [525, 485] width 561 height 30
click at [363, 380] on button "Implementation Details" at bounding box center [525, 397] width 586 height 34
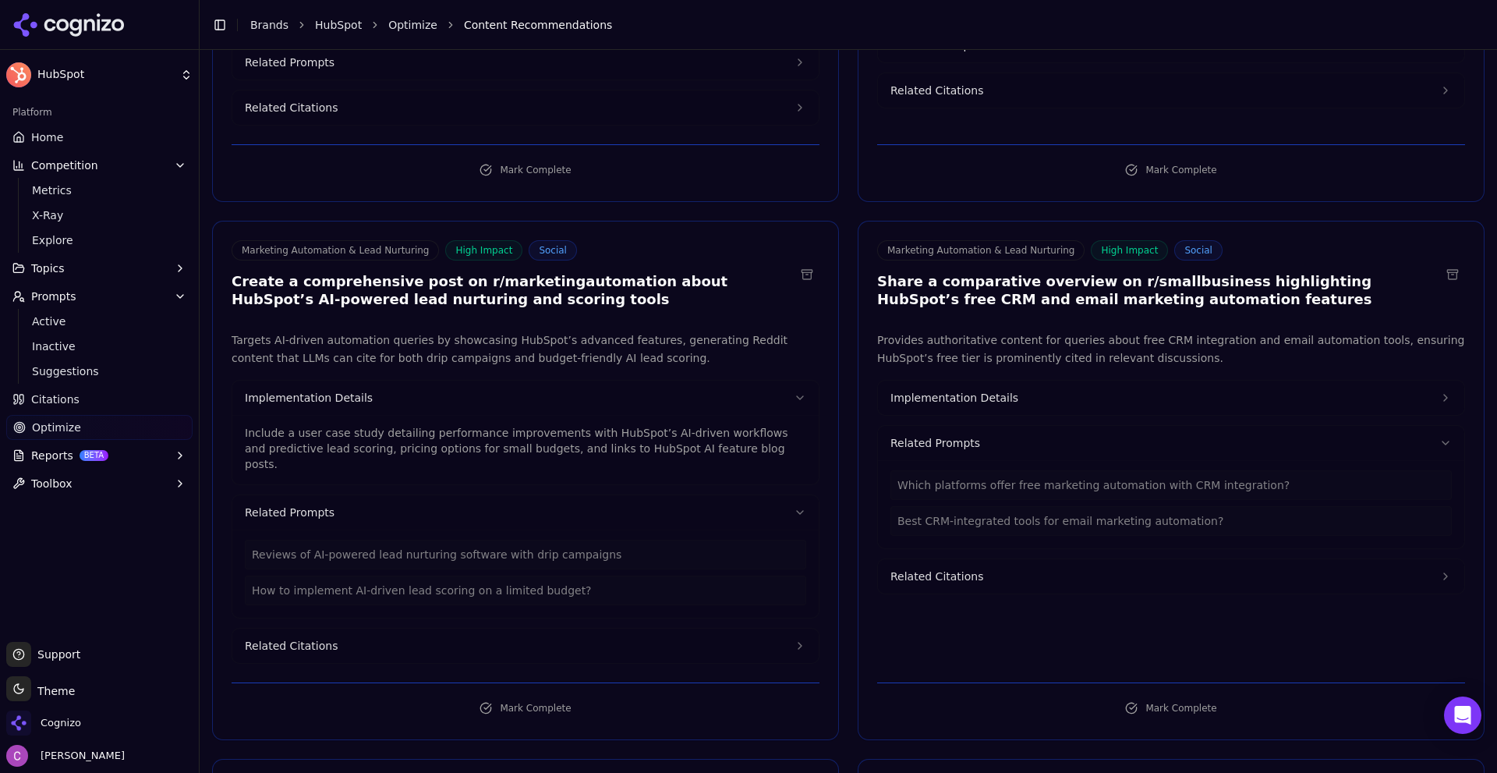
click at [445, 425] on p "Include a user case study detailing performance improvements with HubSpot’s AI-…" at bounding box center [525, 448] width 561 height 47
click at [448, 425] on p "Include a user case study detailing performance improvements with HubSpot’s AI-…" at bounding box center [525, 448] width 561 height 47
click at [449, 425] on p "Include a user case study detailing performance improvements with HubSpot’s AI-…" at bounding box center [525, 448] width 561 height 47
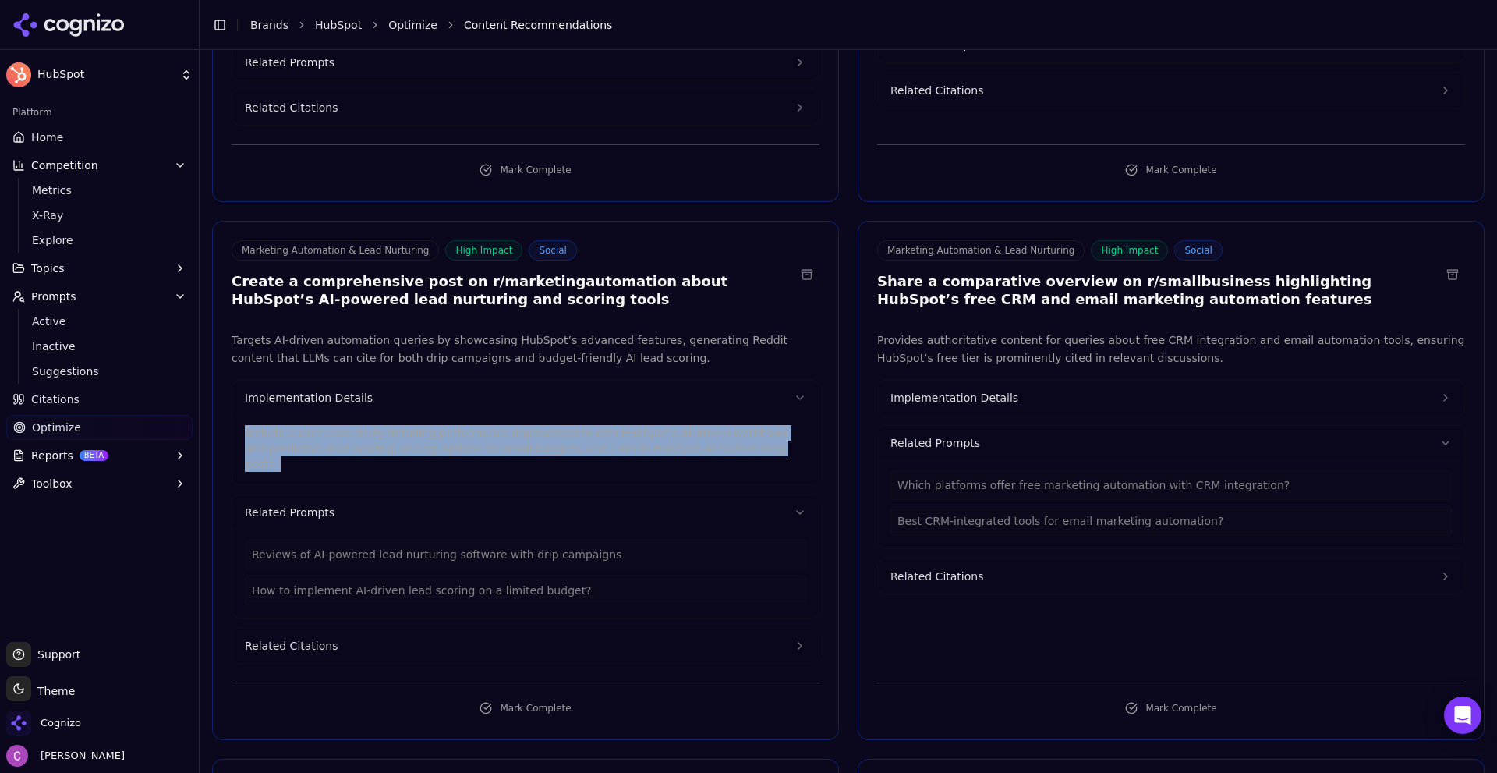
click at [449, 425] on p "Include a user case study detailing performance improvements with HubSpot’s AI-…" at bounding box center [525, 448] width 561 height 47
click at [1051, 380] on button "Implementation Details" at bounding box center [1171, 397] width 586 height 34
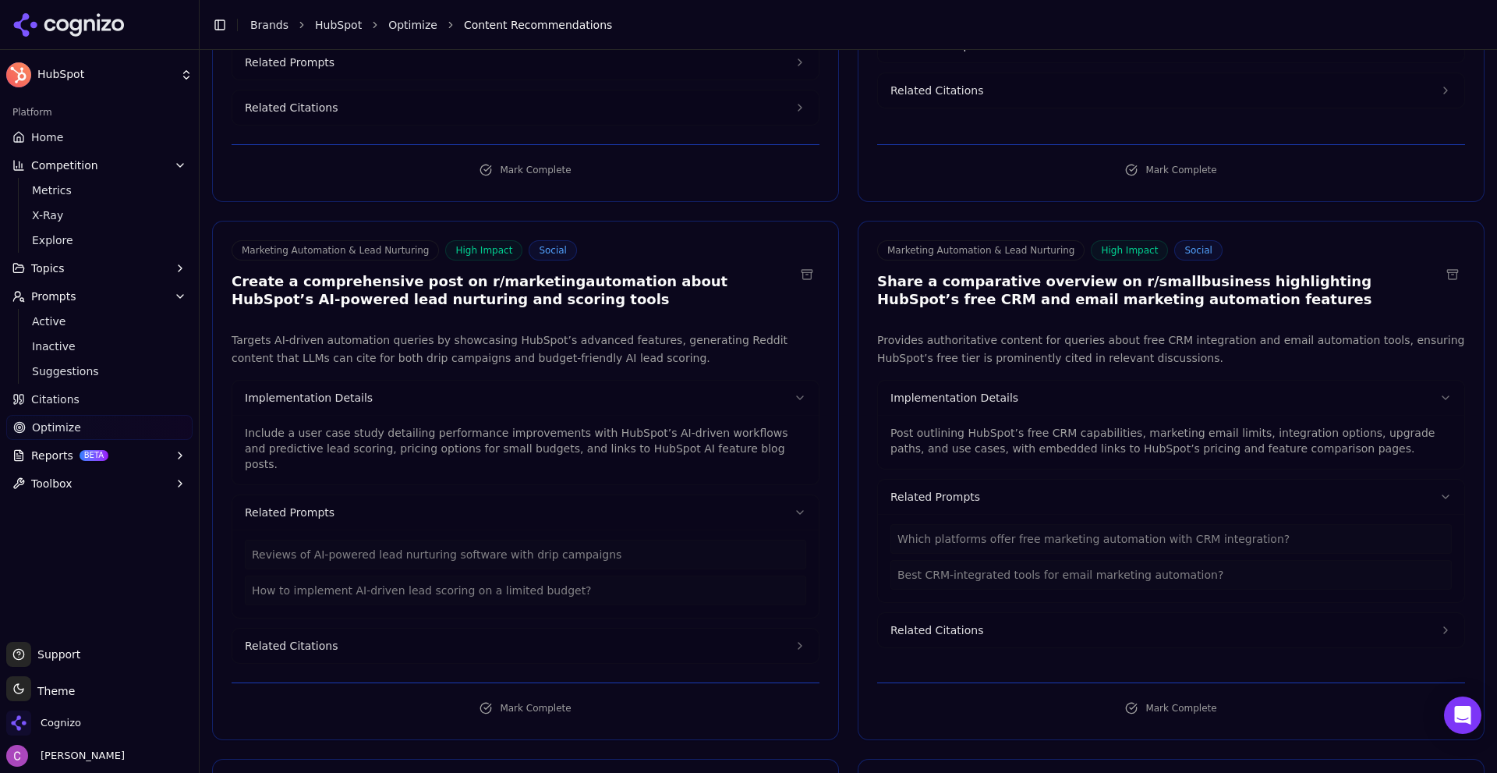
click at [1010, 425] on p "Post outlining HubSpot’s free CRM capabilities, marketing email limits, integra…" at bounding box center [1170, 440] width 561 height 31
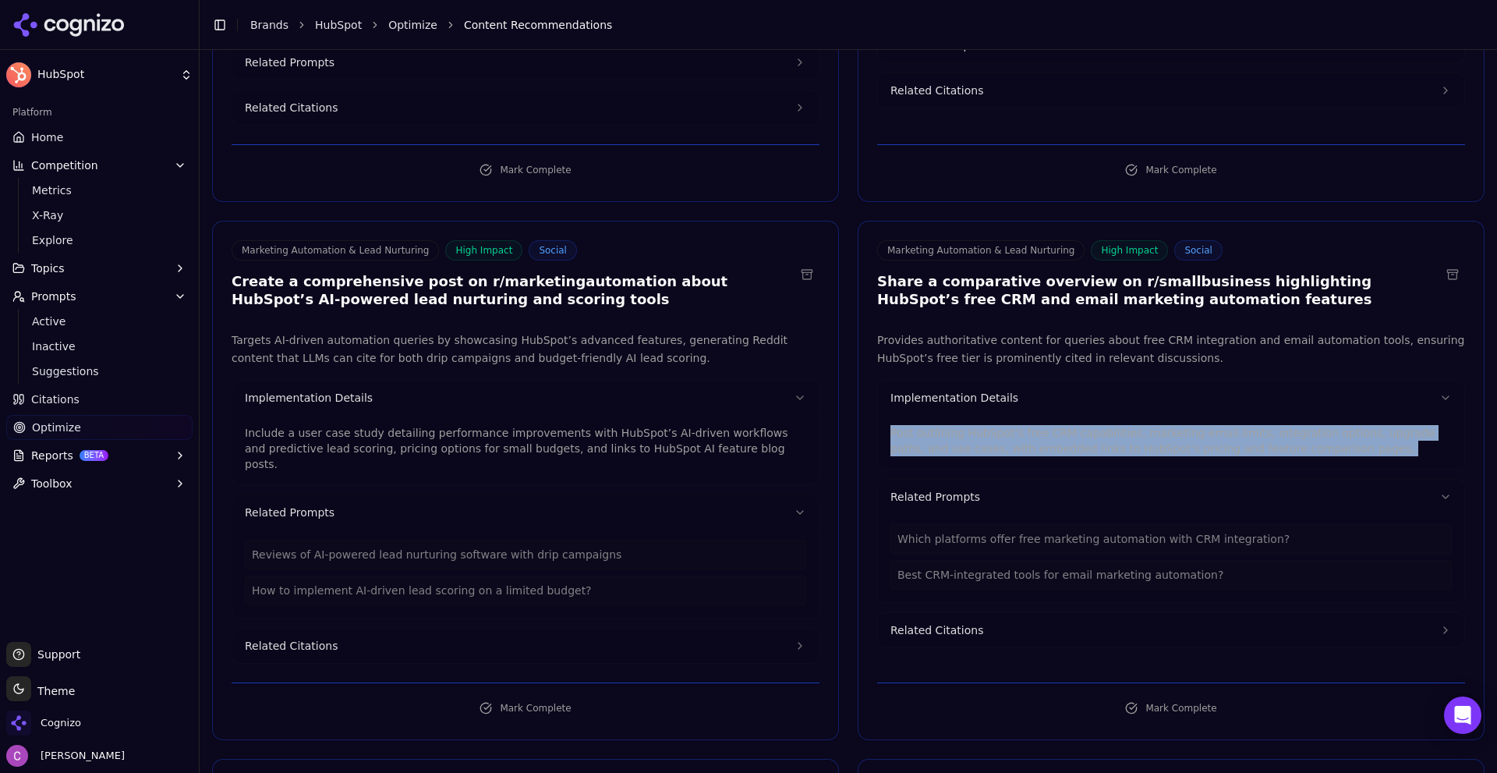
click at [1010, 425] on p "Post outlining HubSpot’s free CRM capabilities, marketing email limits, integra…" at bounding box center [1170, 440] width 561 height 31
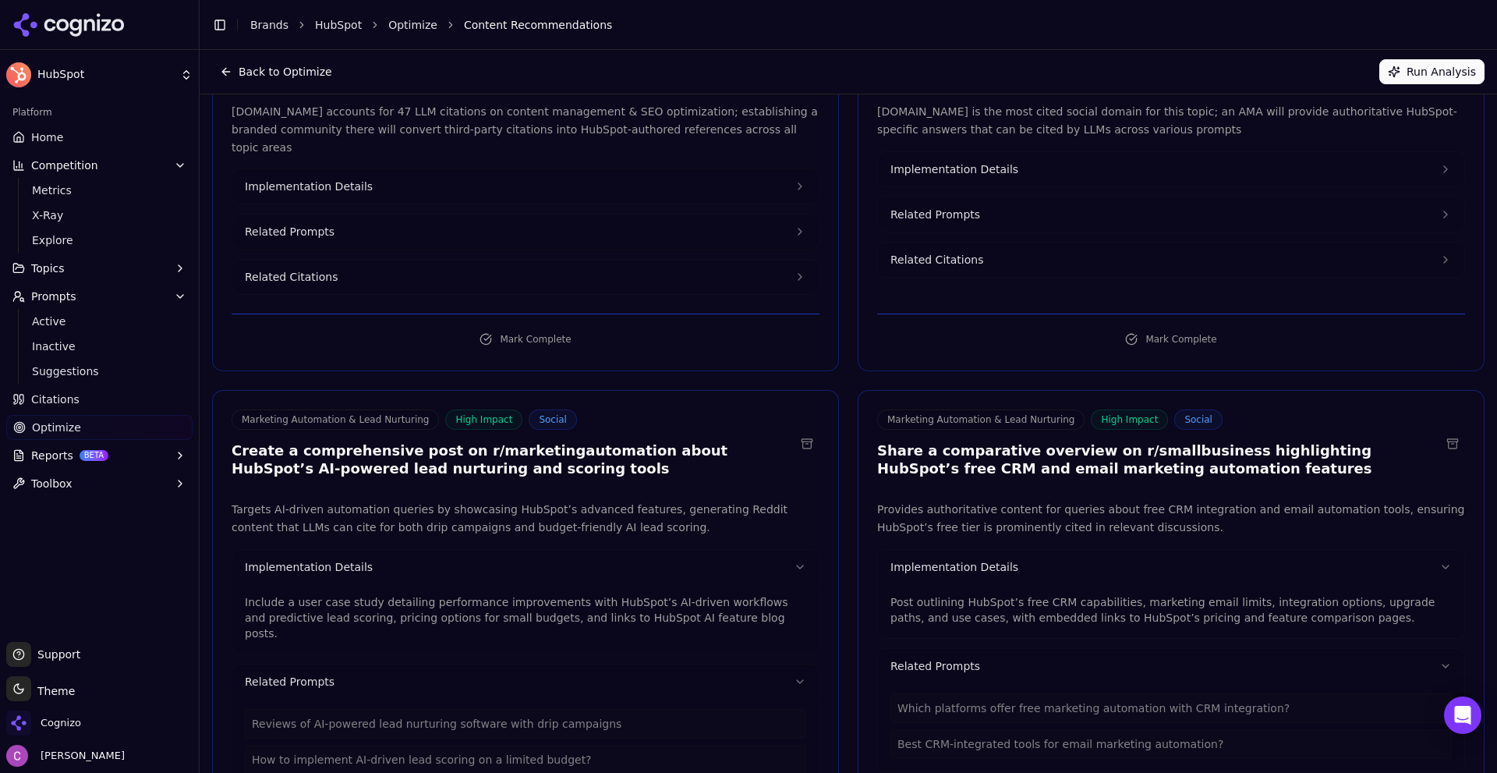
scroll to position [0, 0]
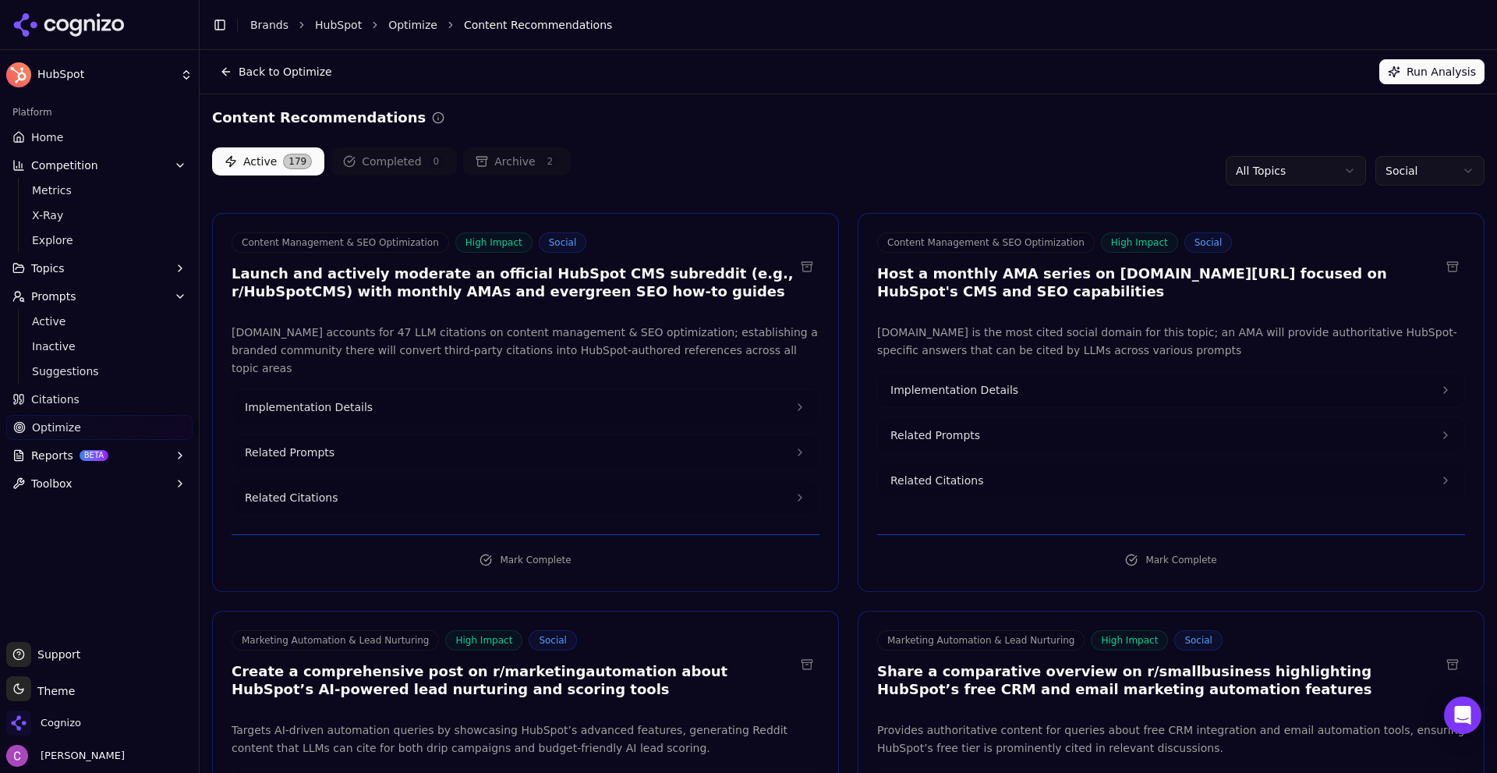
click at [111, 416] on link "Optimize" at bounding box center [99, 427] width 186 height 25
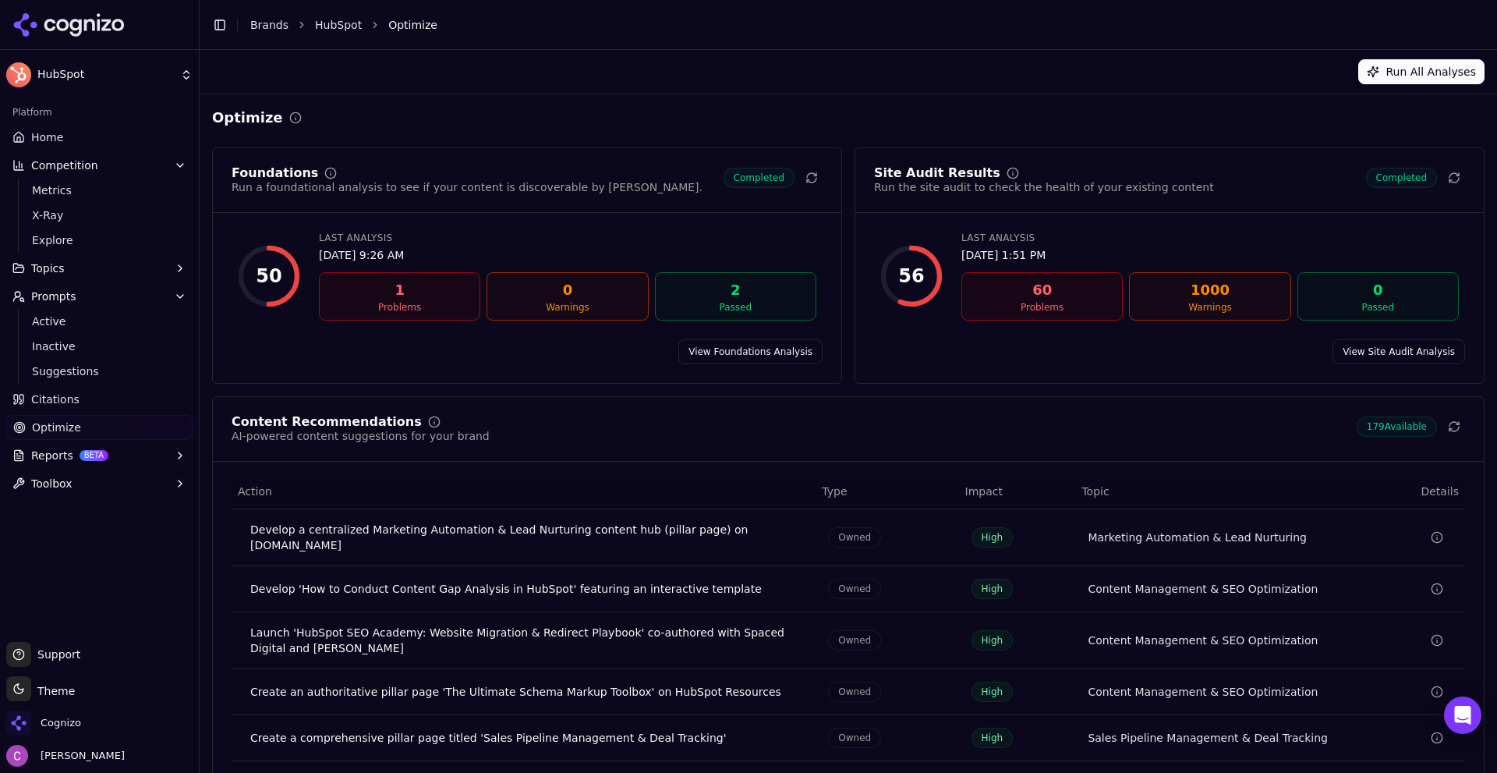
click at [1360, 348] on link "View Site Audit Analysis" at bounding box center [1398, 351] width 133 height 25
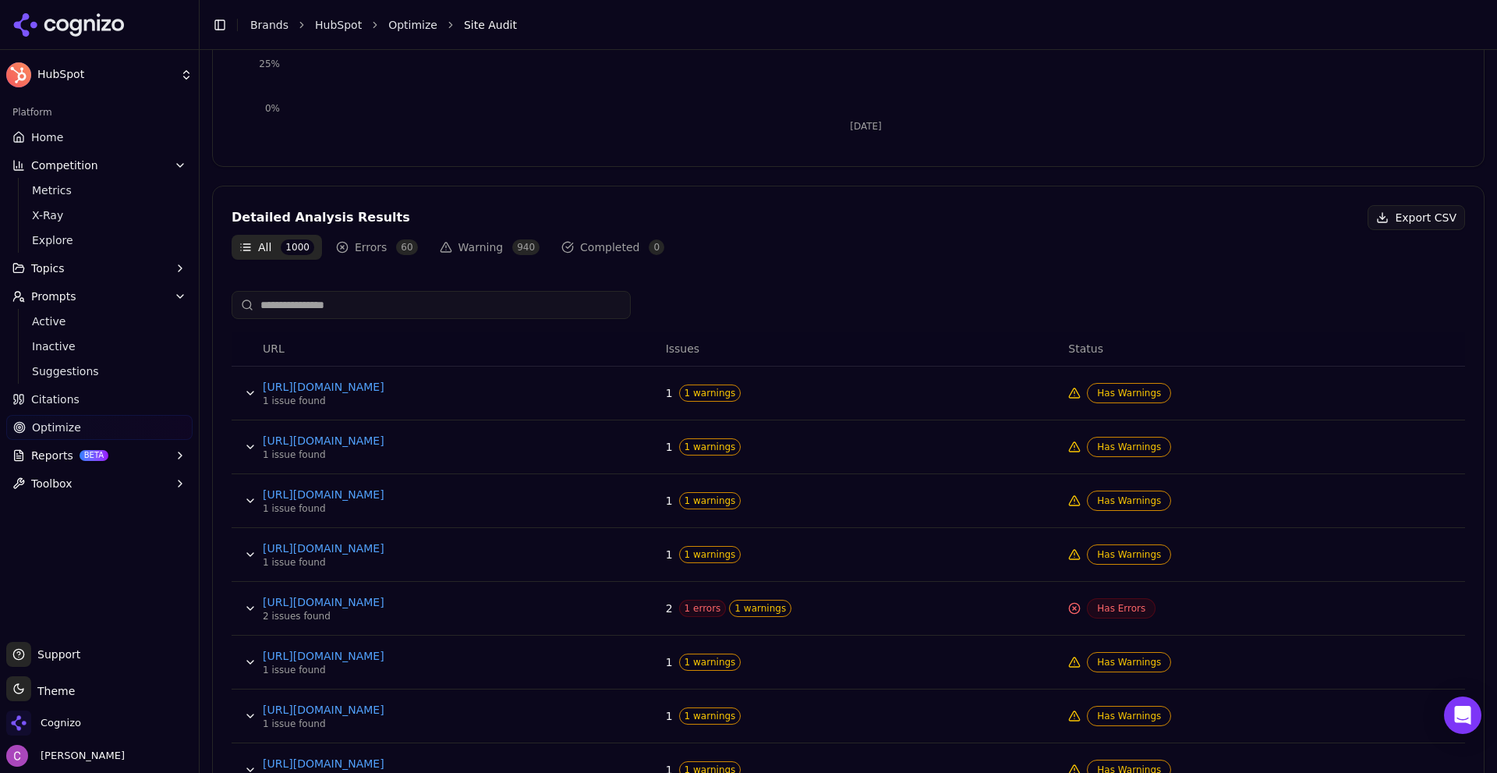
scroll to position [607, 0]
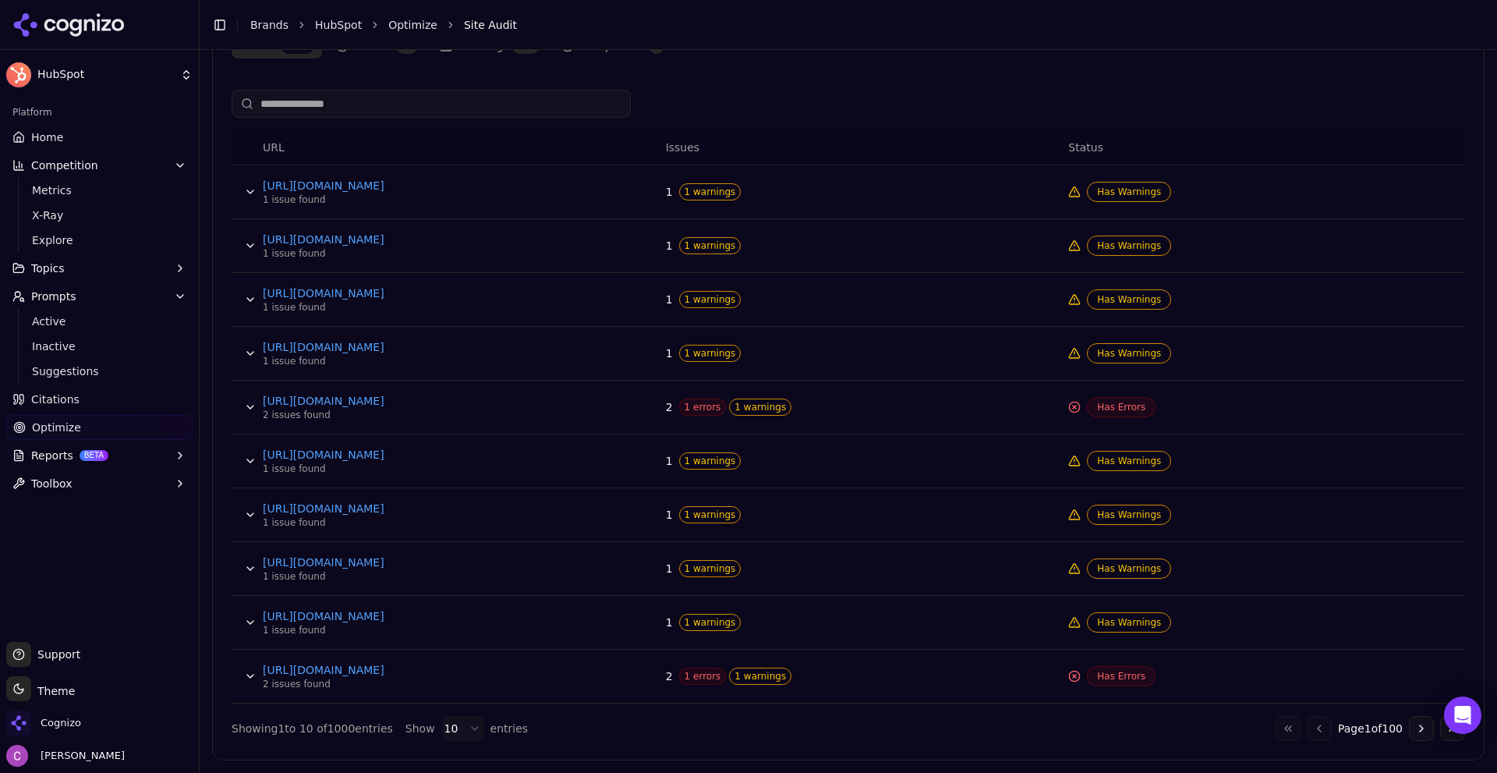
click at [685, 409] on span "1 errors" at bounding box center [703, 406] width 48 height 17
click at [688, 409] on span "1 errors" at bounding box center [703, 406] width 48 height 17
click at [690, 408] on span "1 errors" at bounding box center [703, 406] width 48 height 17
click at [246, 406] on button "Data table" at bounding box center [250, 406] width 25 height 25
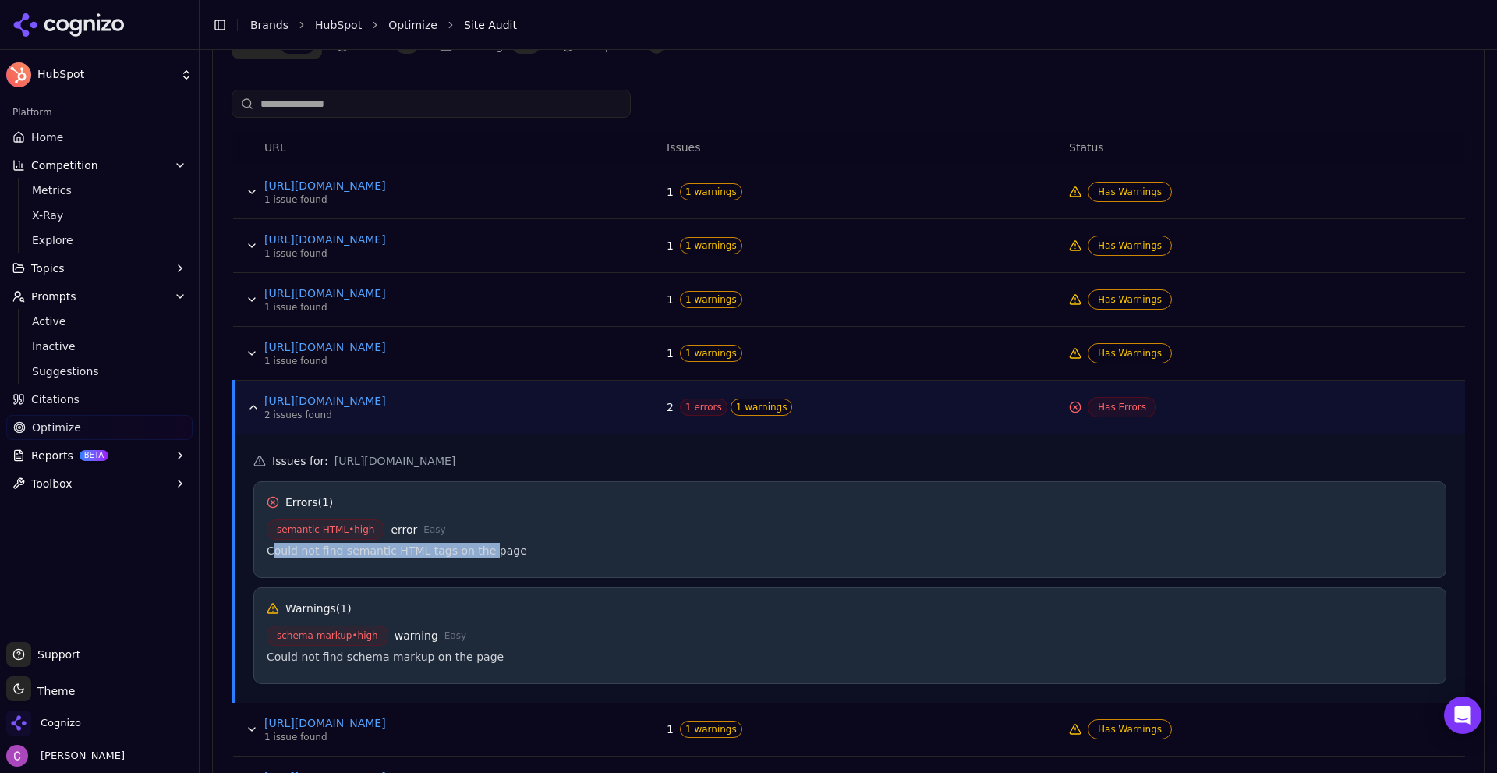
drag, startPoint x: 275, startPoint y: 555, endPoint x: 474, endPoint y: 565, distance: 199.1
click at [474, 565] on div "Errors ( 1 ) semantic HTML • high error Easy Could not find semantic HTML tags …" at bounding box center [849, 529] width 1193 height 97
click at [500, 550] on div "Could not find semantic HTML tags on the page" at bounding box center [850, 551] width 1166 height 16
click at [57, 433] on span "Optimize" at bounding box center [56, 427] width 49 height 16
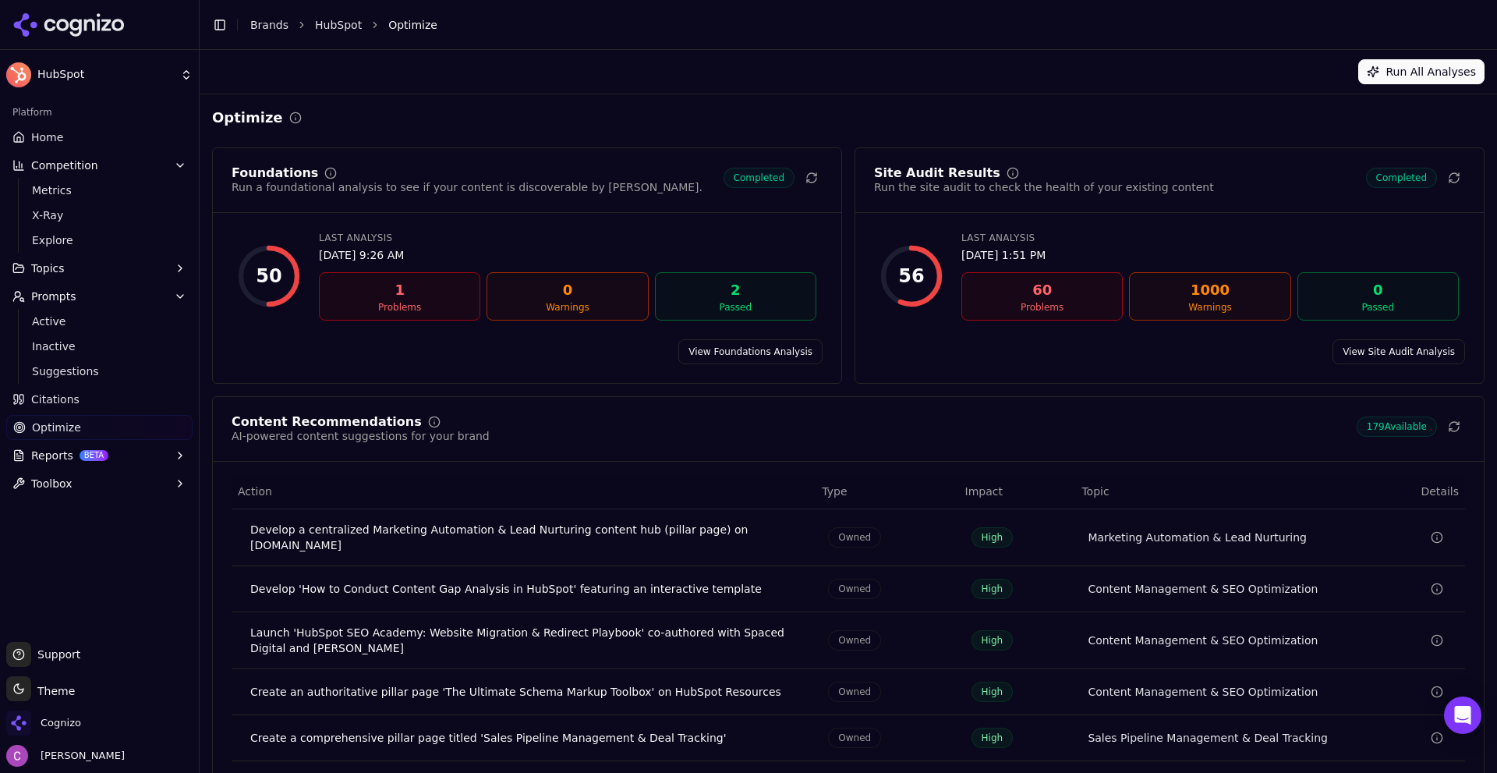
click at [734, 355] on link "View Foundations Analysis" at bounding box center [750, 351] width 144 height 25
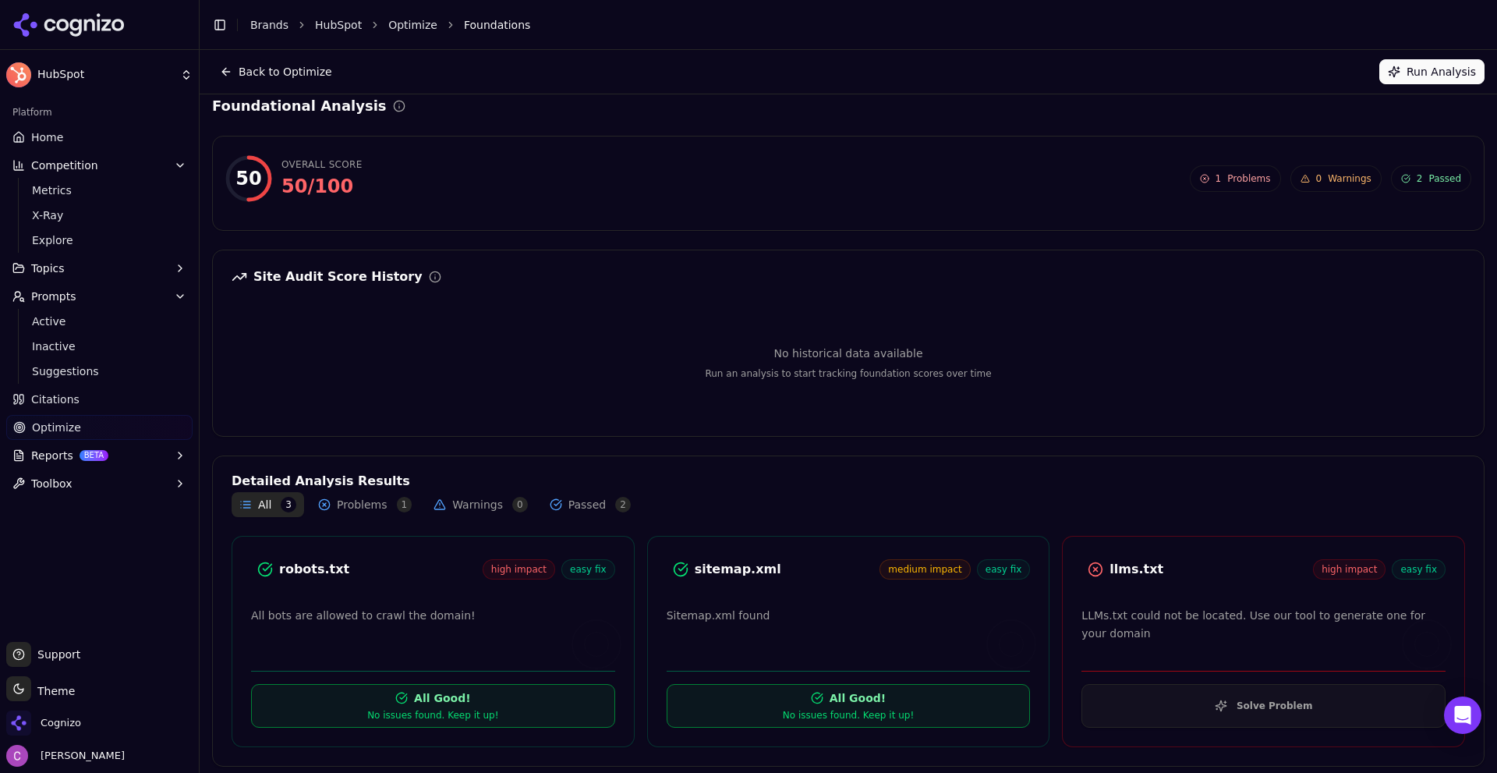
scroll to position [18, 0]
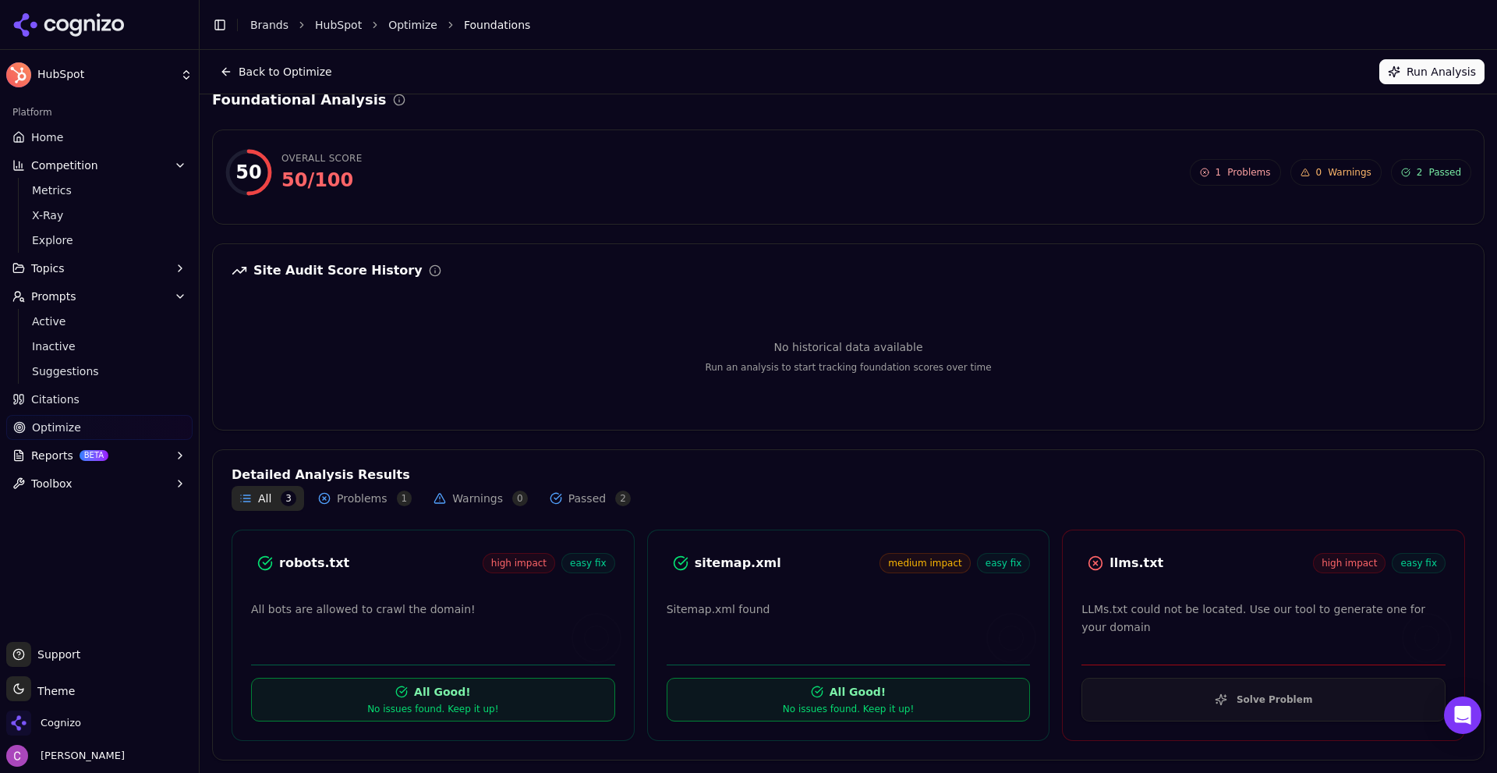
click at [306, 564] on div "robots.txt" at bounding box center [380, 563] width 203 height 19
click at [304, 564] on div "robots.txt" at bounding box center [380, 563] width 203 height 19
click at [305, 564] on div "robots.txt" at bounding box center [380, 563] width 203 height 19
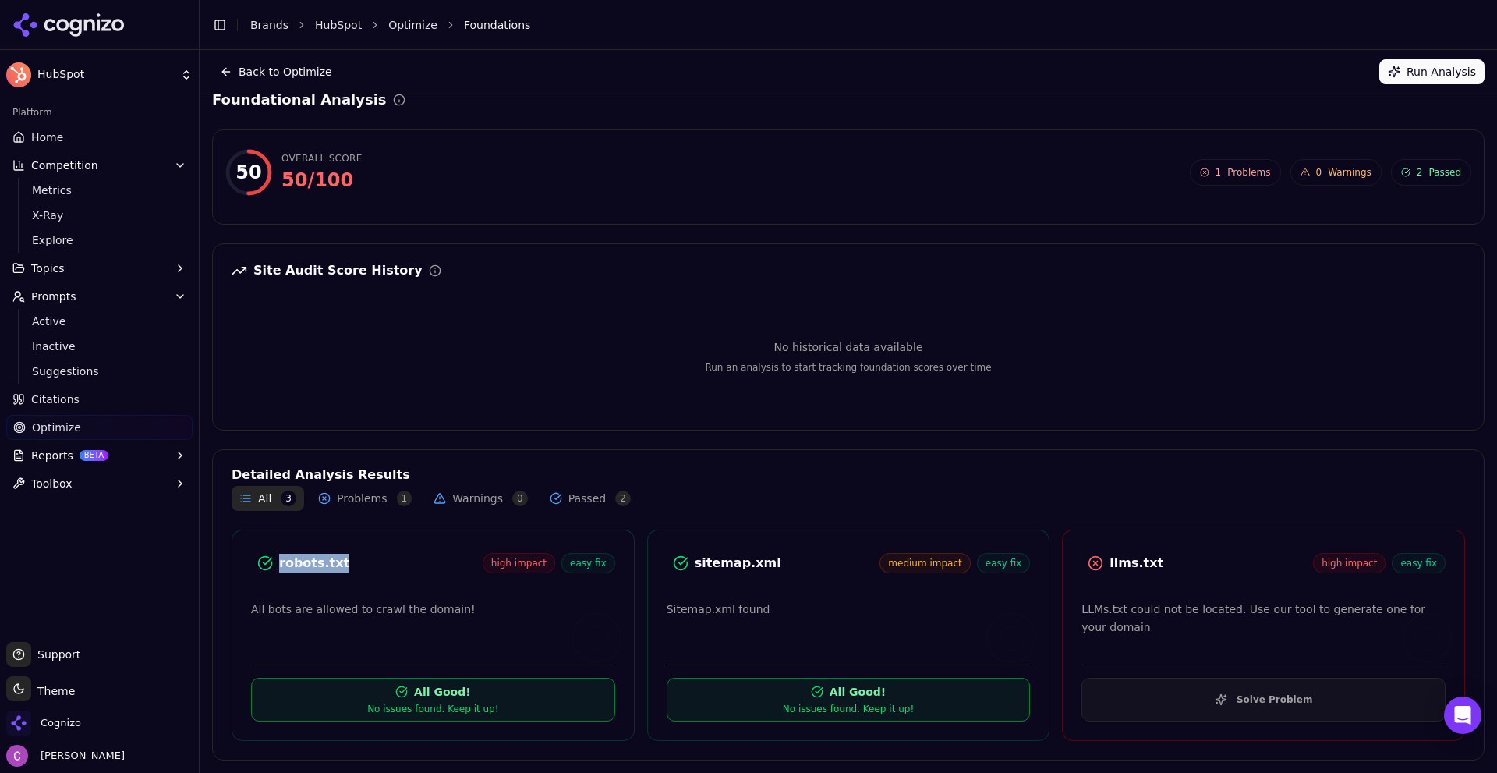
click at [306, 562] on div "robots.txt" at bounding box center [380, 563] width 203 height 19
click at [1128, 560] on div "llms.txt" at bounding box center [1210, 563] width 203 height 19
click at [1166, 702] on button "Solve Problem" at bounding box center [1263, 699] width 364 height 44
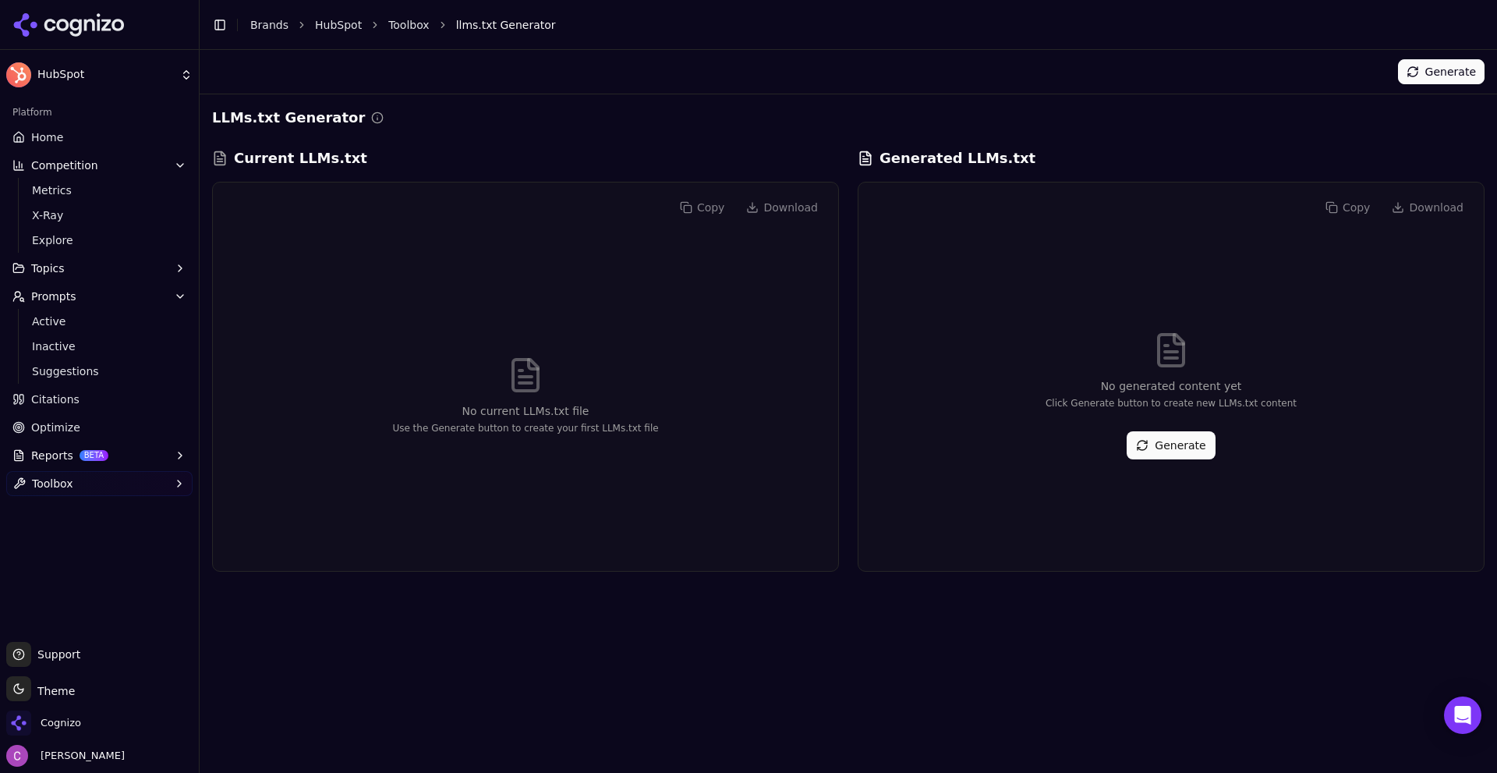
click at [1187, 460] on div "No generated content yet Click Generate button to create new LLMs.txt content G…" at bounding box center [1171, 395] width 600 height 326
click at [1179, 442] on button "Generate" at bounding box center [1171, 445] width 88 height 28
click at [1114, 256] on div "No generated content yet Click Generate button to create new LLMs.txt content G…" at bounding box center [1171, 395] width 600 height 326
click at [1013, 479] on div "No generated content yet Click Generate button to create new LLMs.txt content G…" at bounding box center [1171, 395] width 600 height 326
click at [102, 451] on button "Reports BETA" at bounding box center [99, 455] width 186 height 25
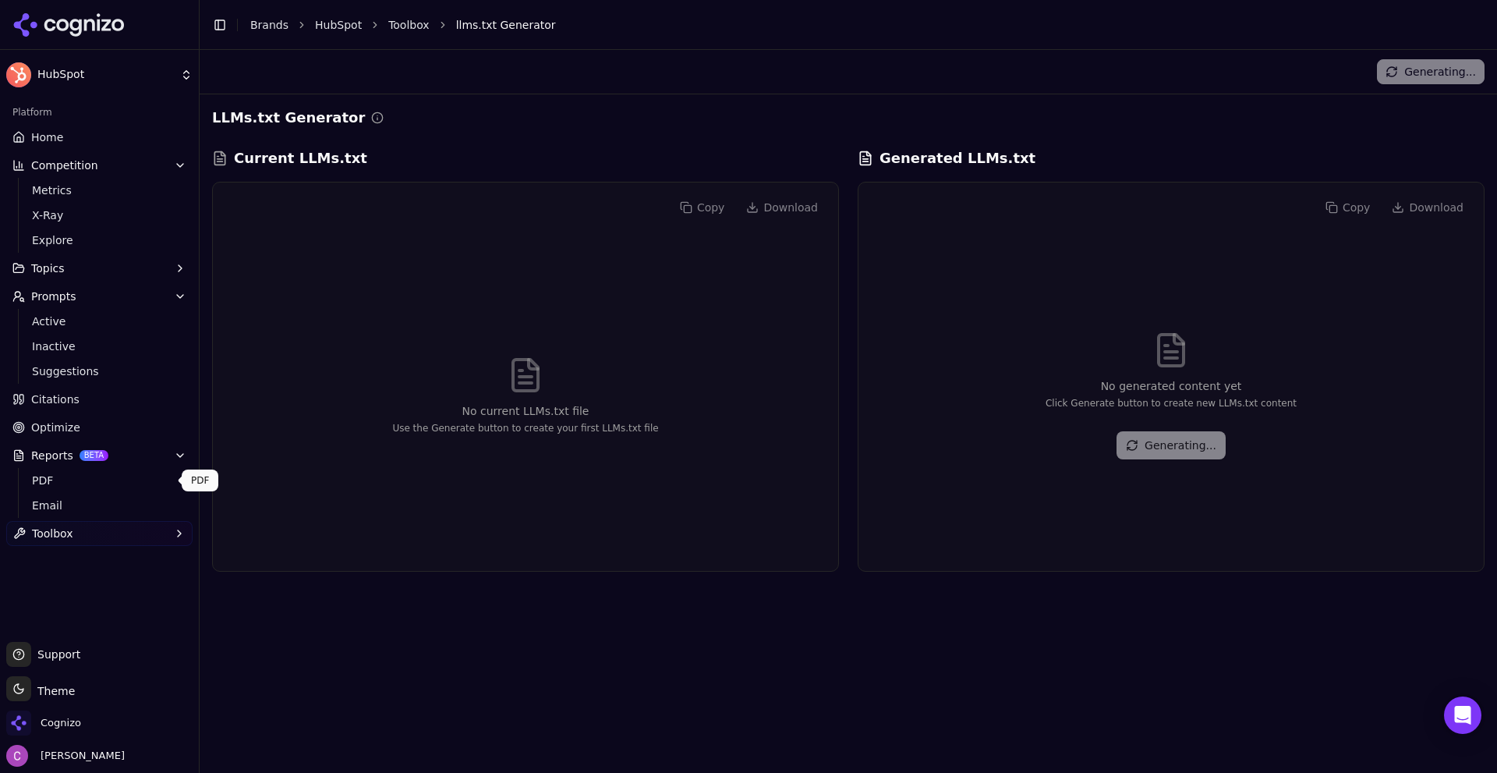
click at [99, 476] on span "PDF" at bounding box center [100, 480] width 136 height 16
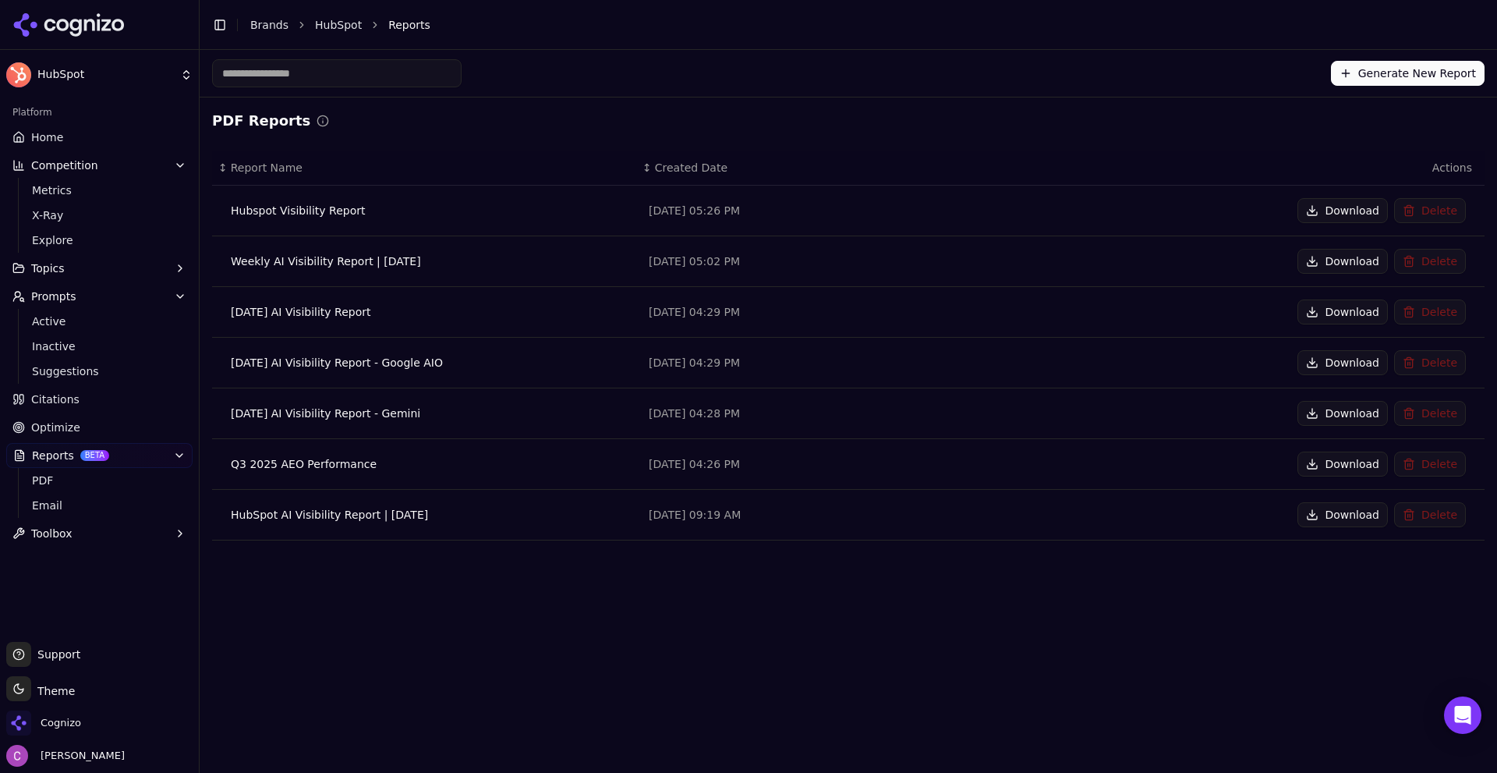
click at [542, 622] on div "Generate New Report PDF Reports ↕ Report Name ↕ Created Date Actions Hubspot Vi…" at bounding box center [848, 411] width 1297 height 723
click at [115, 498] on span "Email" at bounding box center [100, 505] width 136 height 16
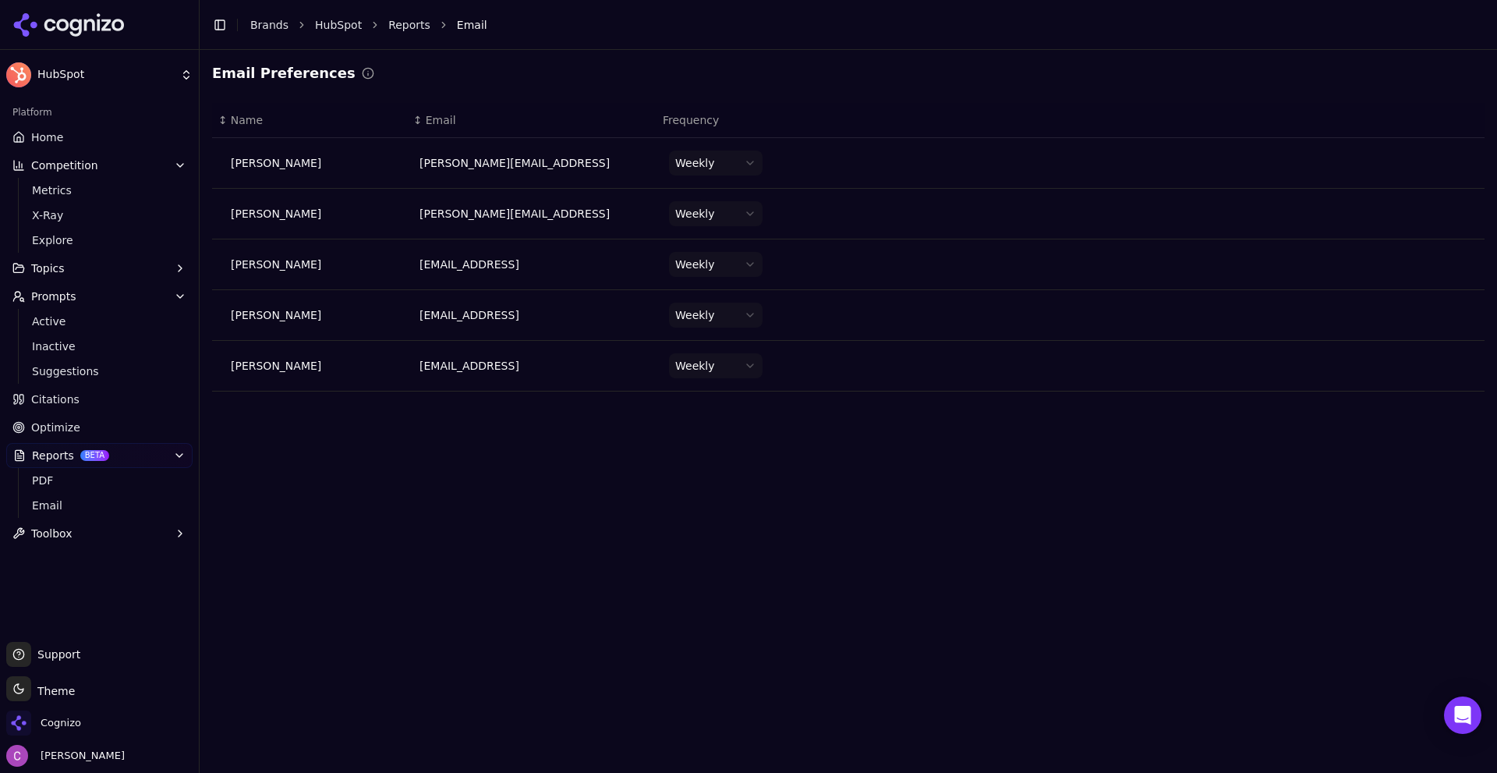
click at [707, 157] on html "HubSpot Platform Home Competition Metrics X-Ray Explore Topics Prompts Active I…" at bounding box center [748, 386] width 1497 height 773
click at [790, 98] on html "HubSpot Platform Home Competition Metrics X-Ray Explore Topics Prompts Active I…" at bounding box center [748, 386] width 1497 height 773
click at [438, 549] on div "Email Preferences ↕ Name ↕ Email Frequency [PERSON_NAME] [PERSON_NAME][EMAIL_AD…" at bounding box center [848, 411] width 1297 height 723
click at [59, 132] on span "Home" at bounding box center [47, 137] width 32 height 16
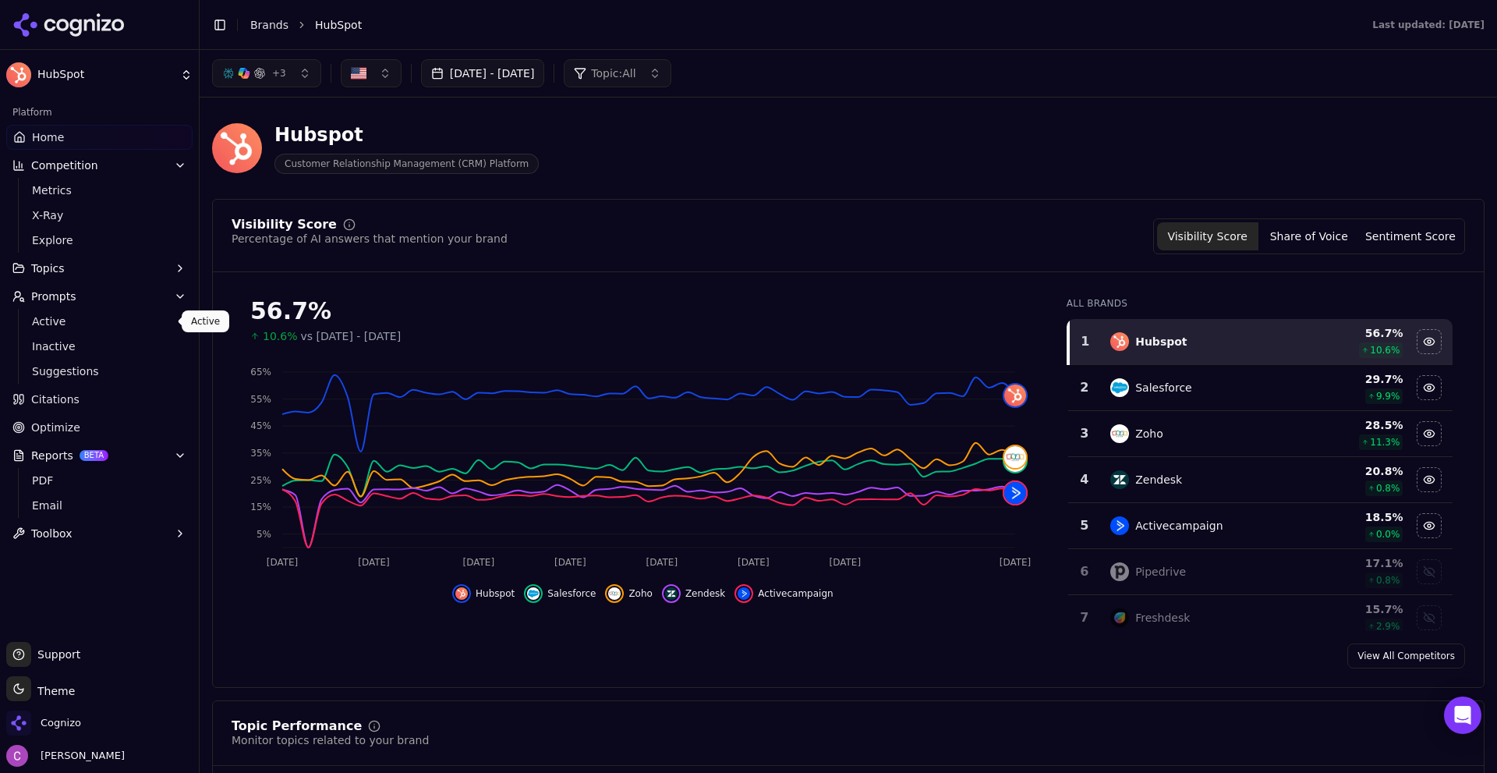
click at [58, 320] on span "Active" at bounding box center [100, 321] width 136 height 16
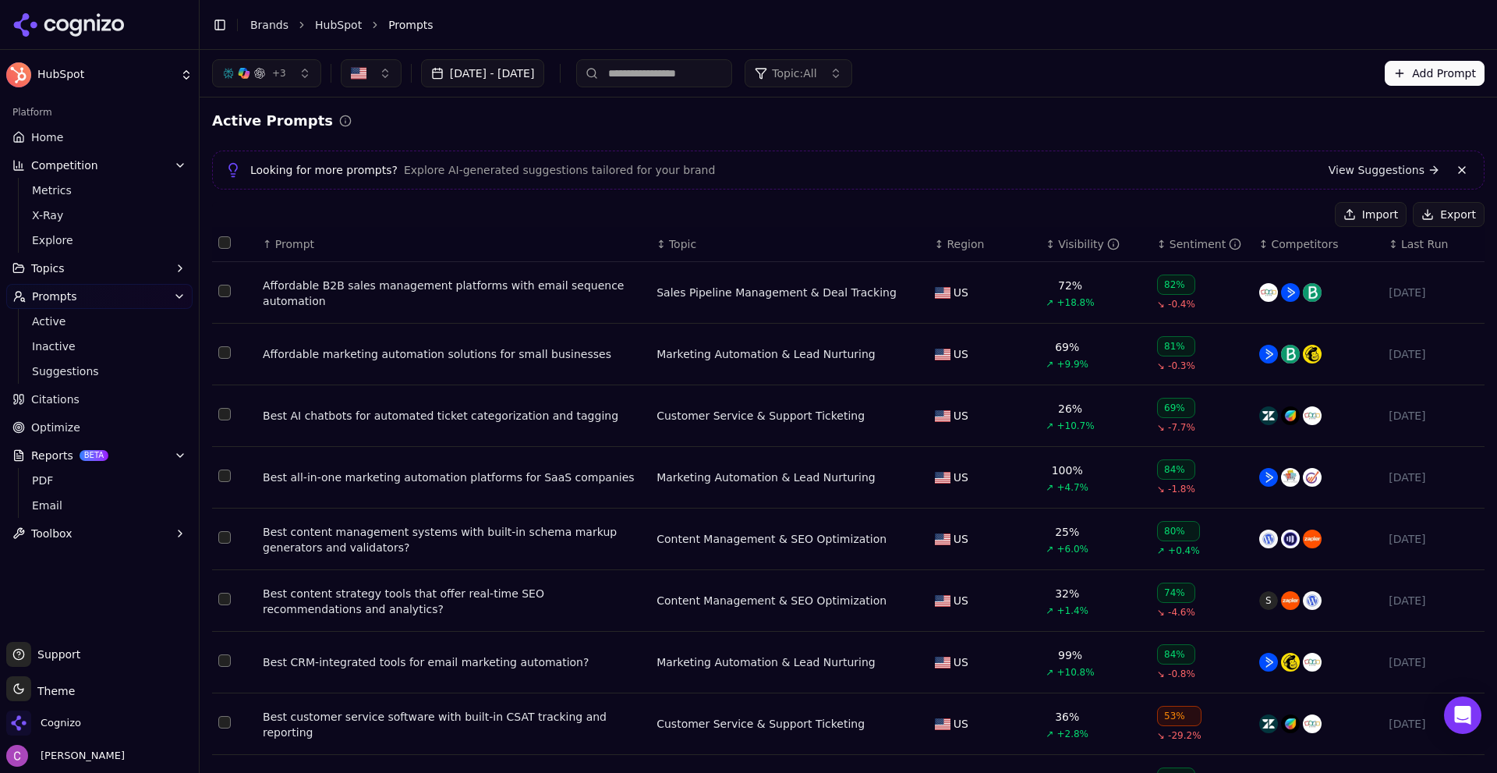
click at [408, 280] on div "Affordable B2B sales management platforms with email sequence automation" at bounding box center [453, 293] width 381 height 31
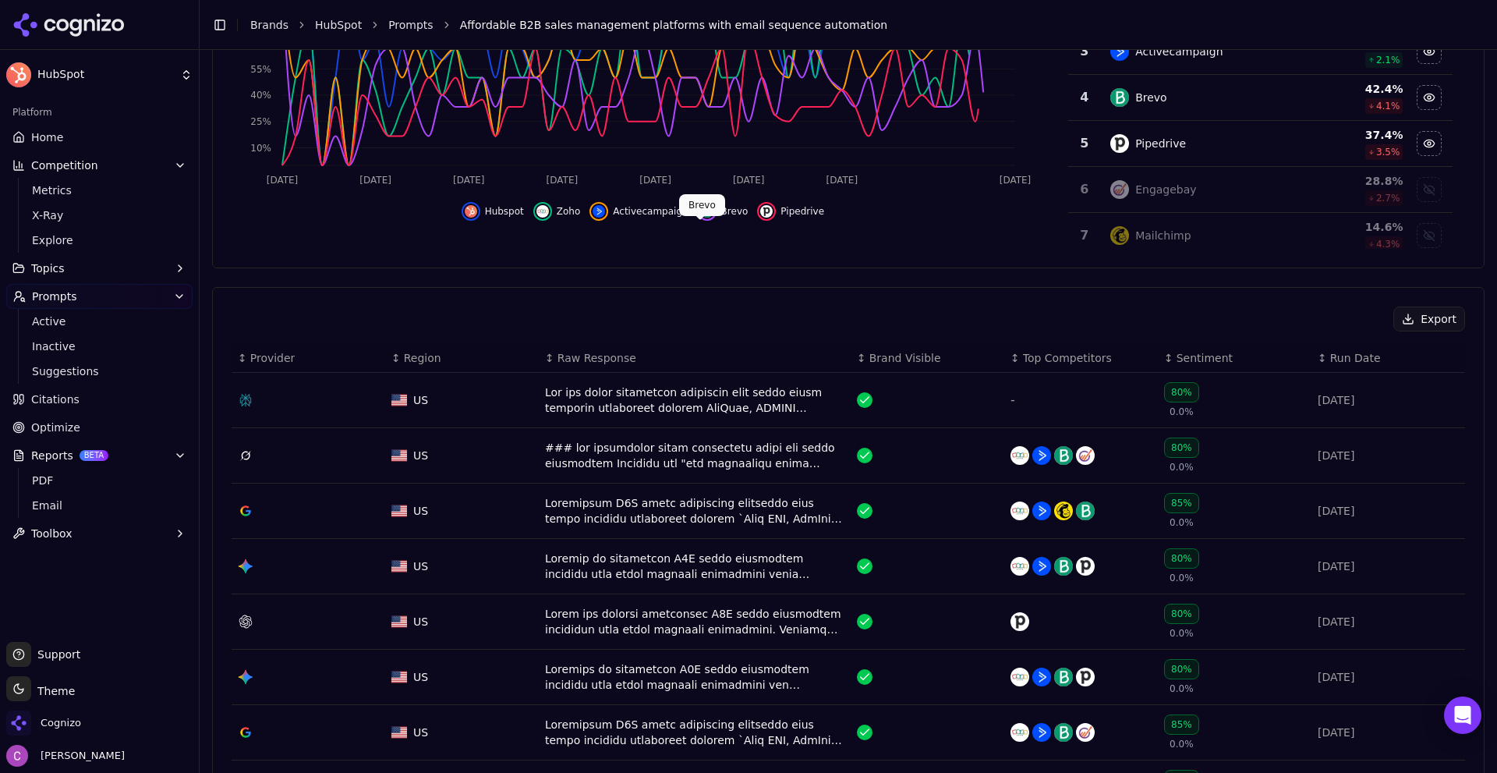
scroll to position [468, 0]
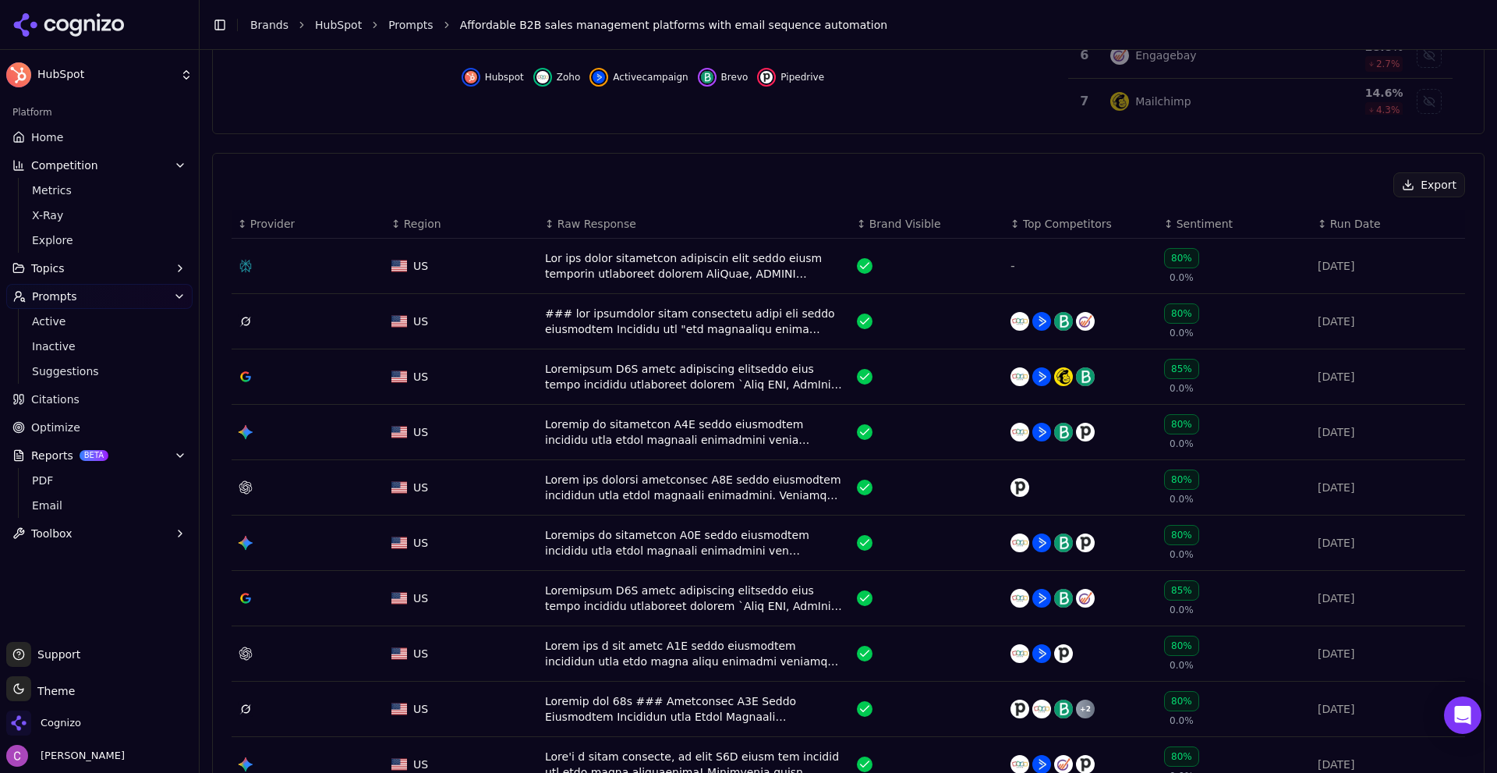
click at [653, 263] on div "Data table" at bounding box center [694, 265] width 299 height 31
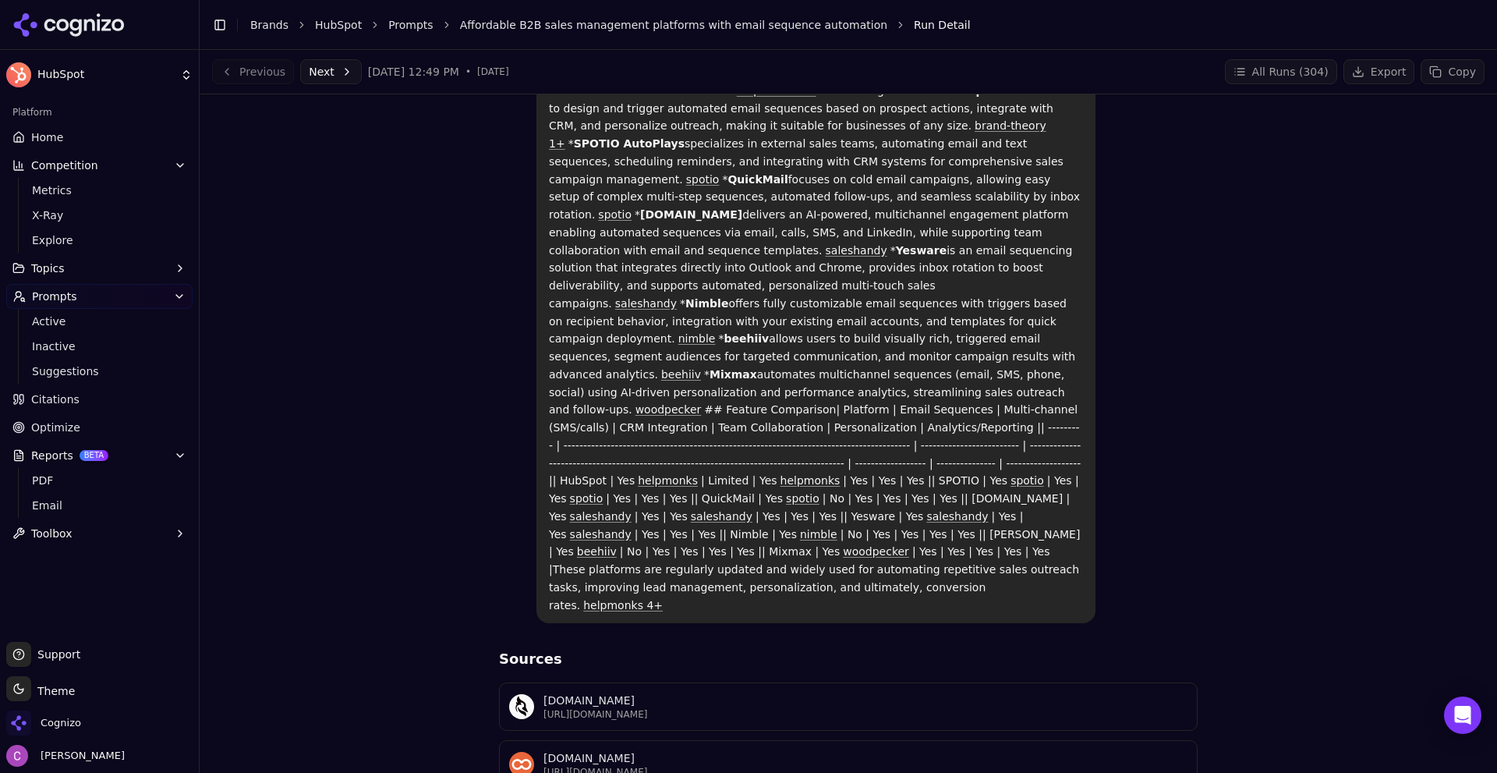
scroll to position [156, 0]
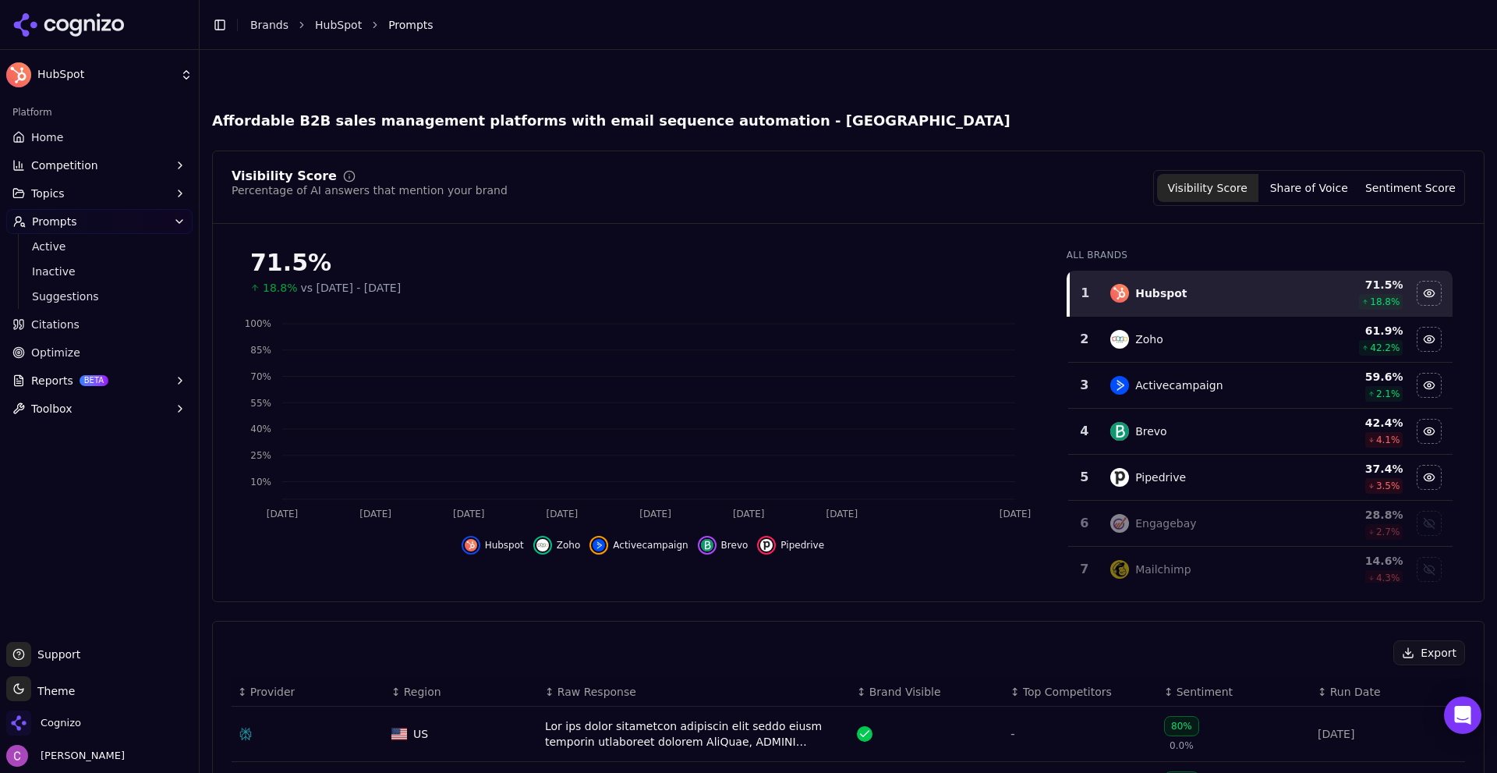
scroll to position [515, 0]
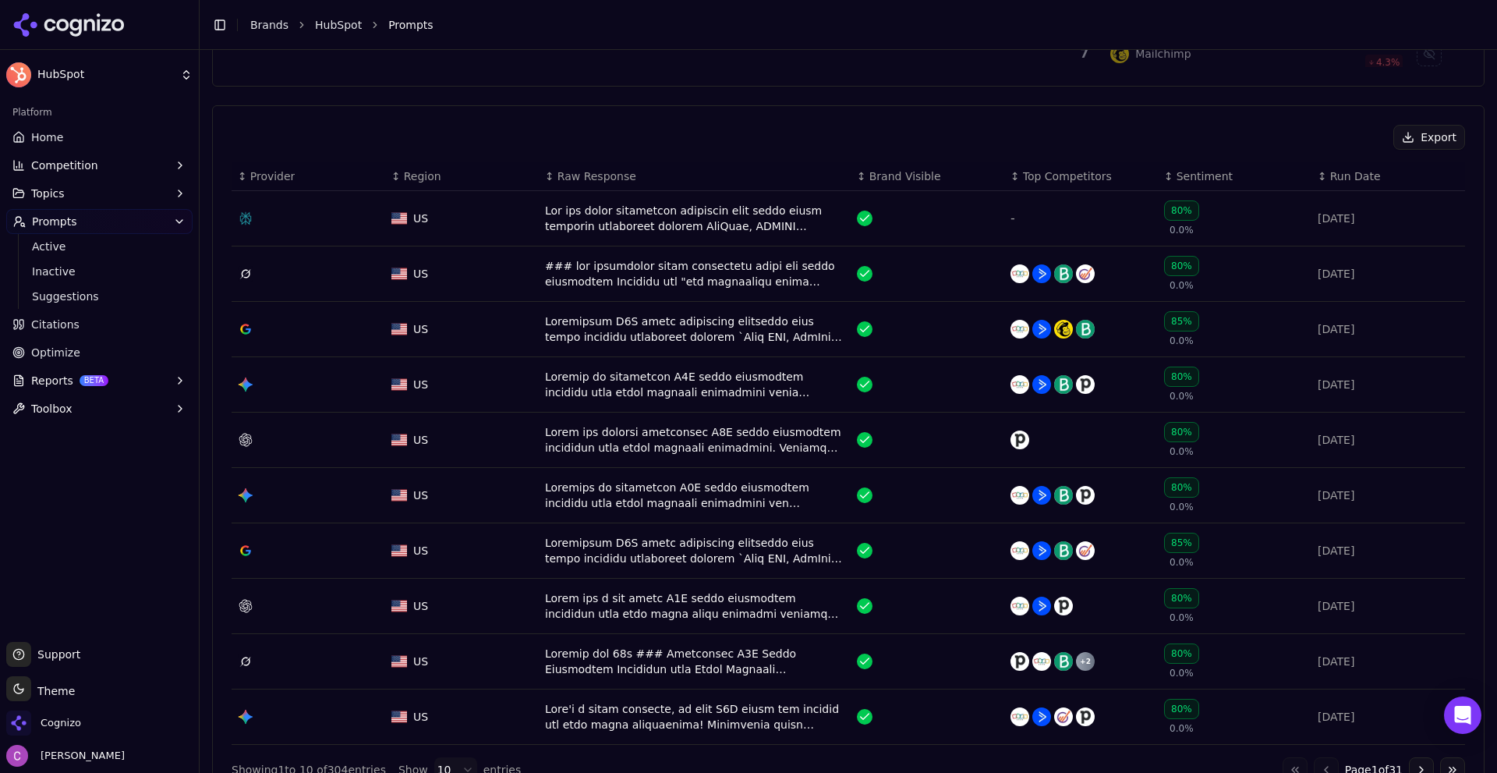
click at [582, 264] on div "Data table" at bounding box center [694, 273] width 299 height 31
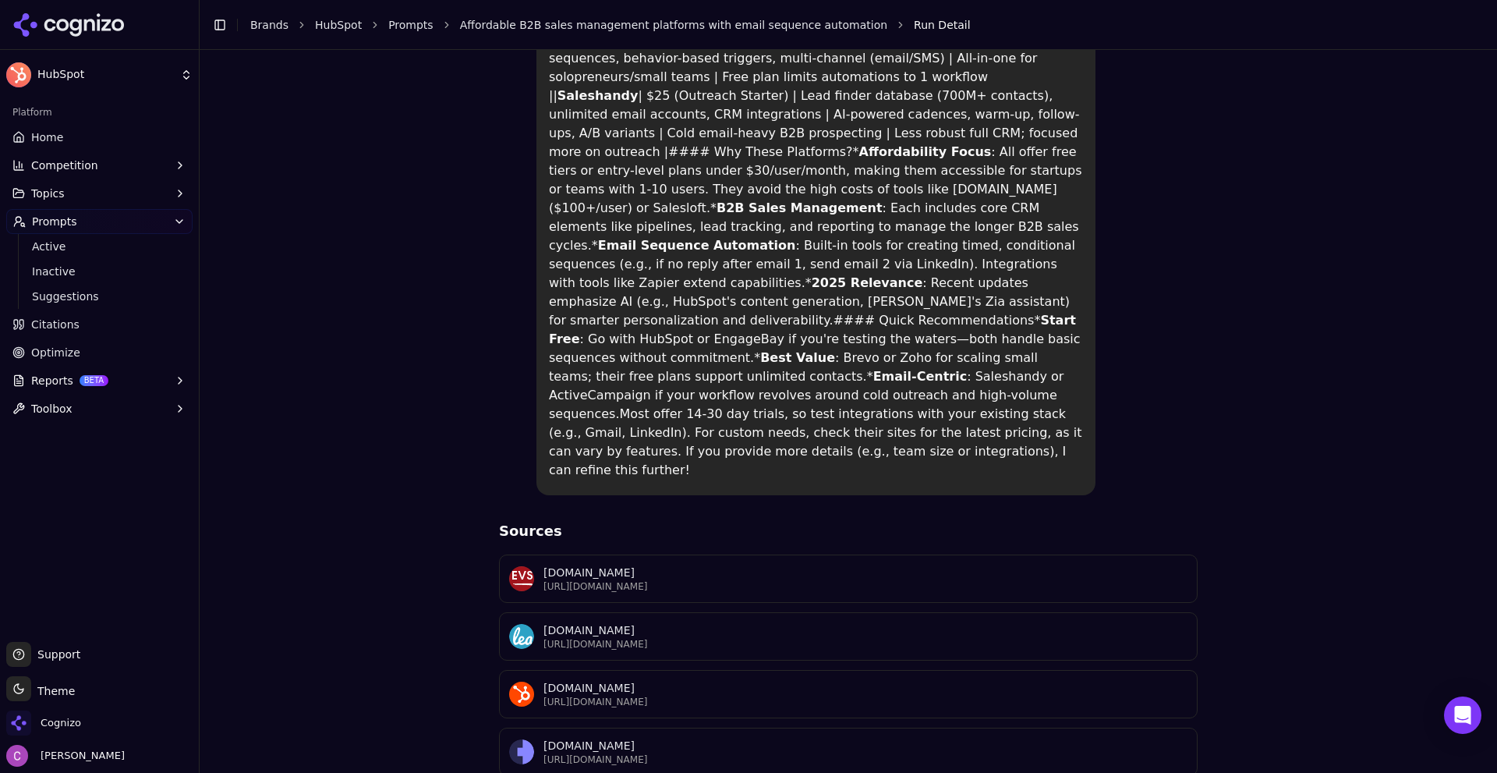
scroll to position [858, 0]
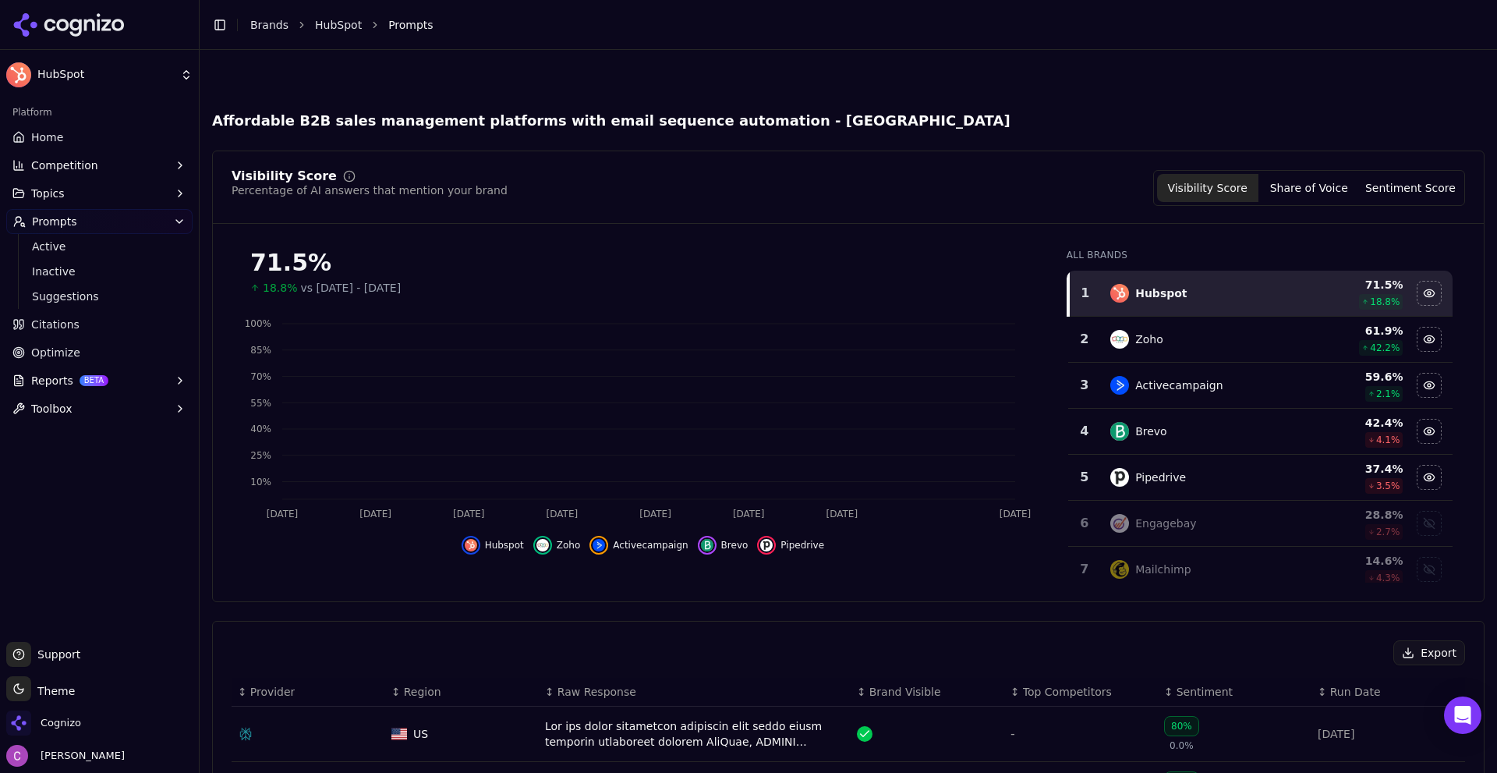
scroll to position [563, 0]
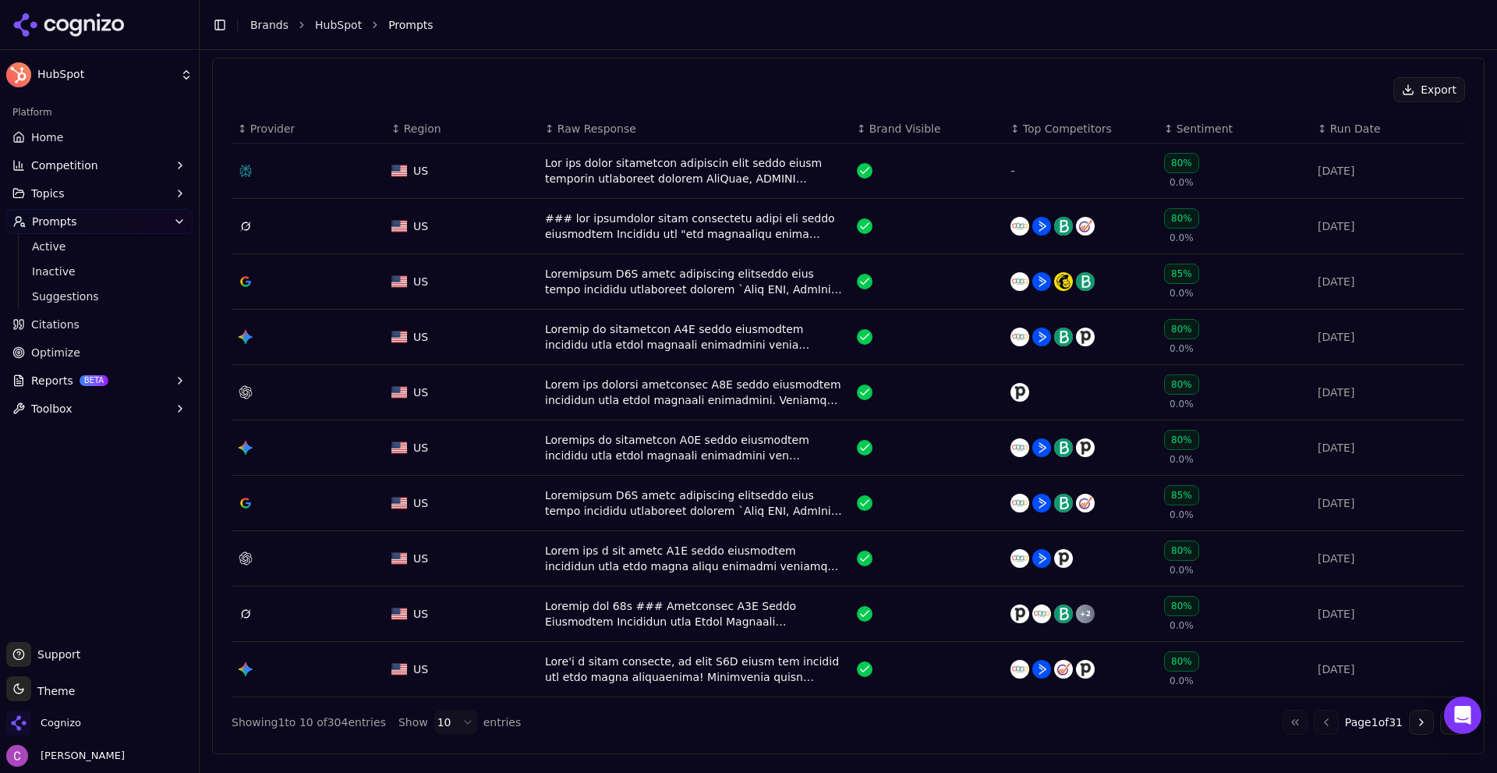
click at [616, 286] on div "Data table" at bounding box center [694, 281] width 299 height 31
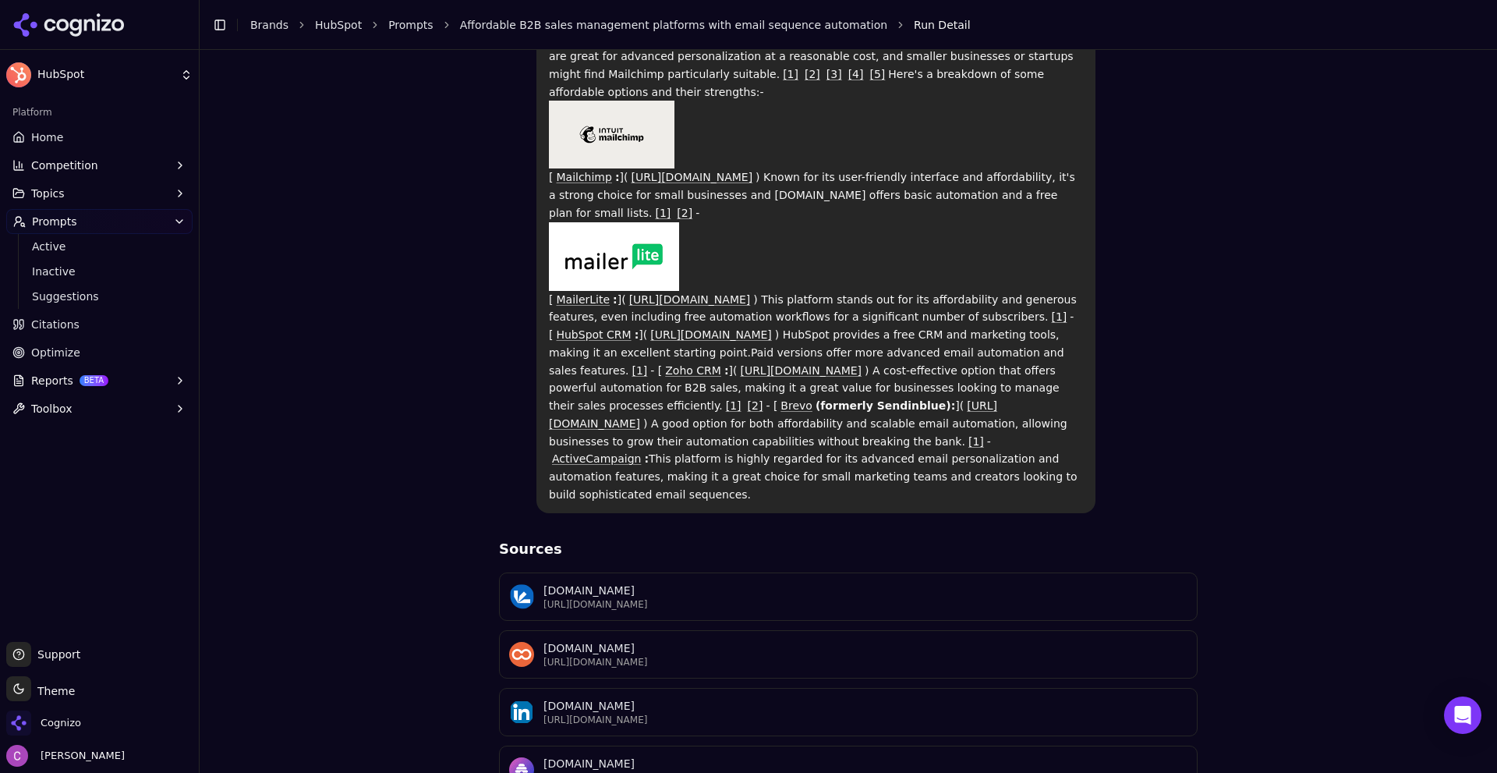
scroll to position [312, 0]
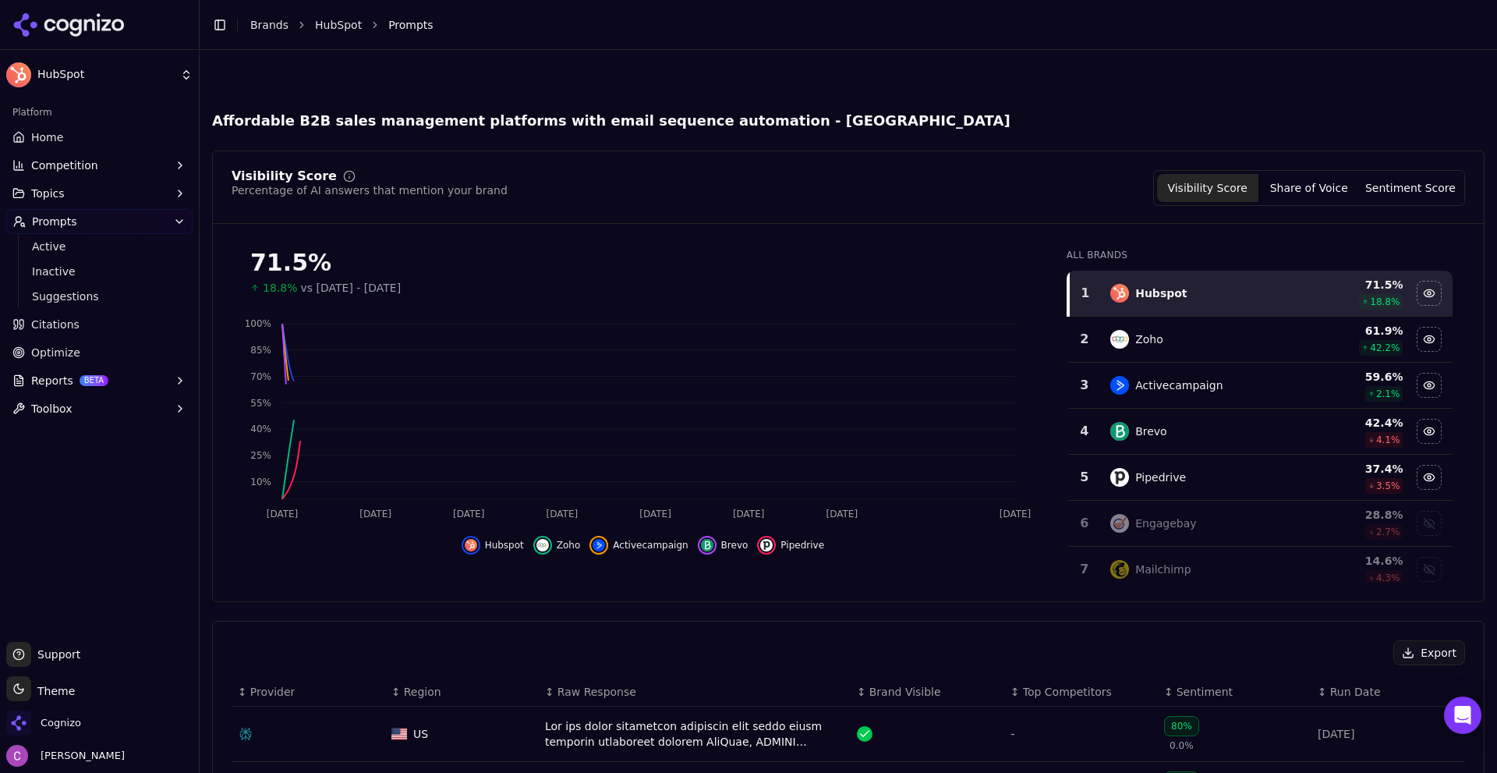
scroll to position [610, 0]
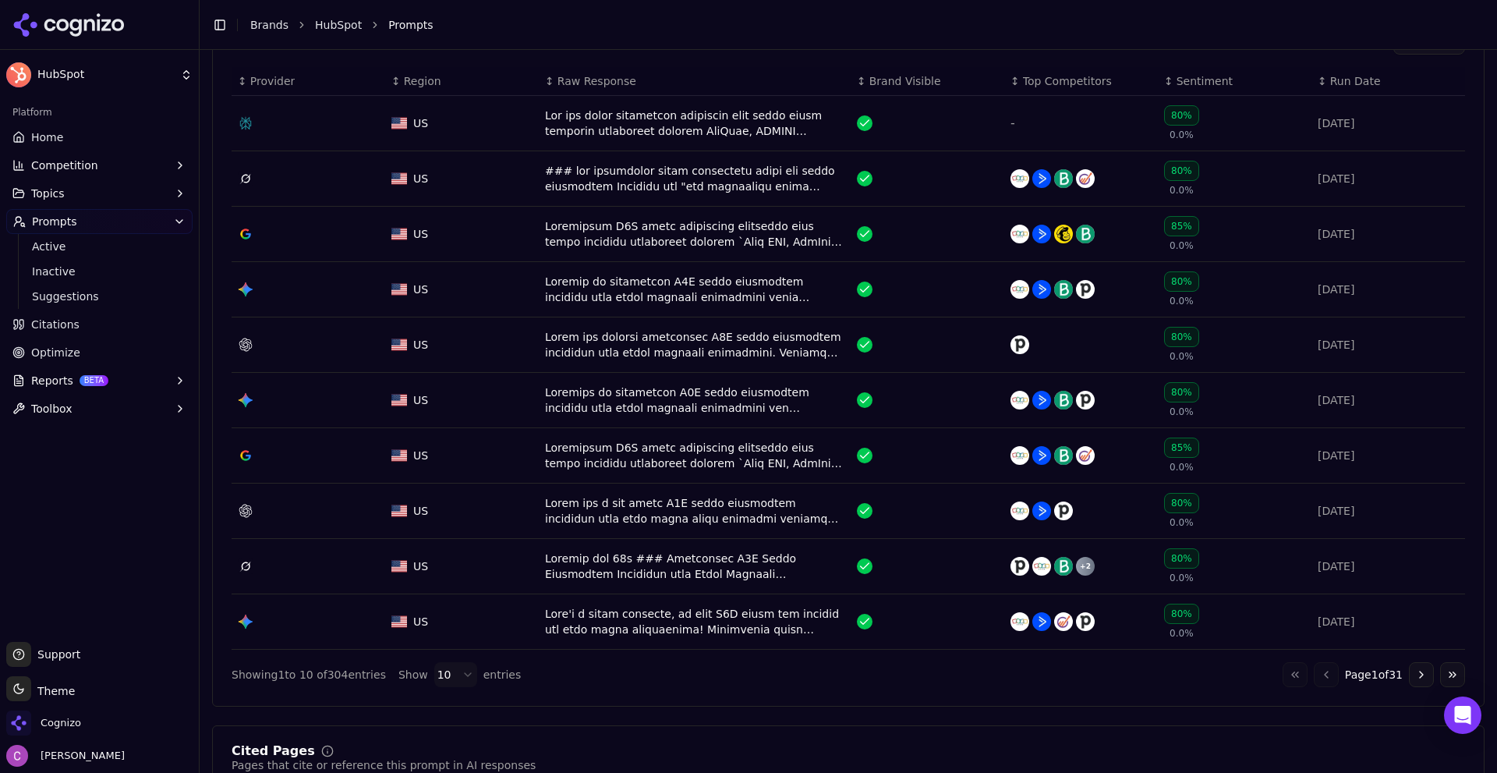
click at [554, 340] on div "Data table" at bounding box center [694, 344] width 299 height 31
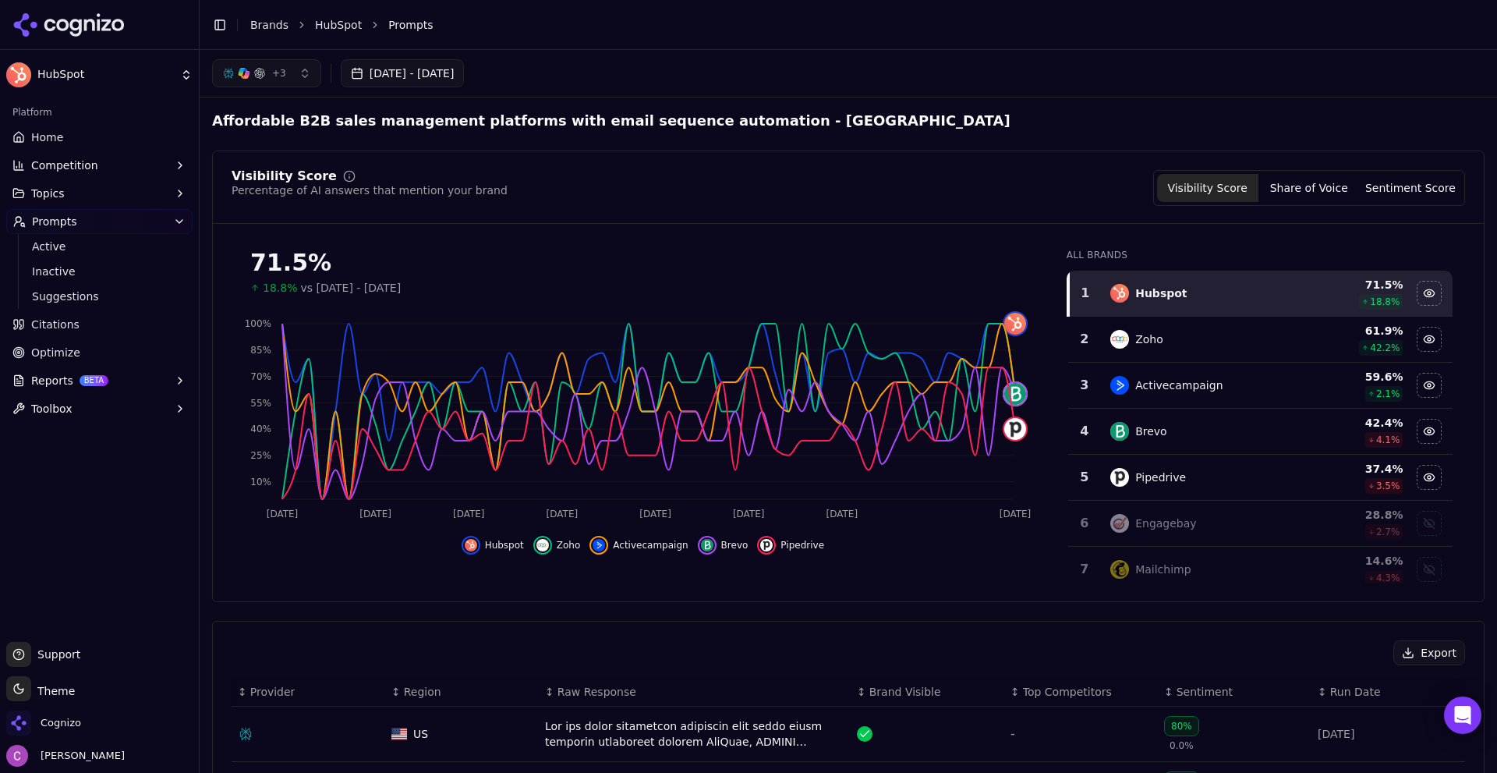
click at [77, 136] on link "Home" at bounding box center [99, 137] width 186 height 25
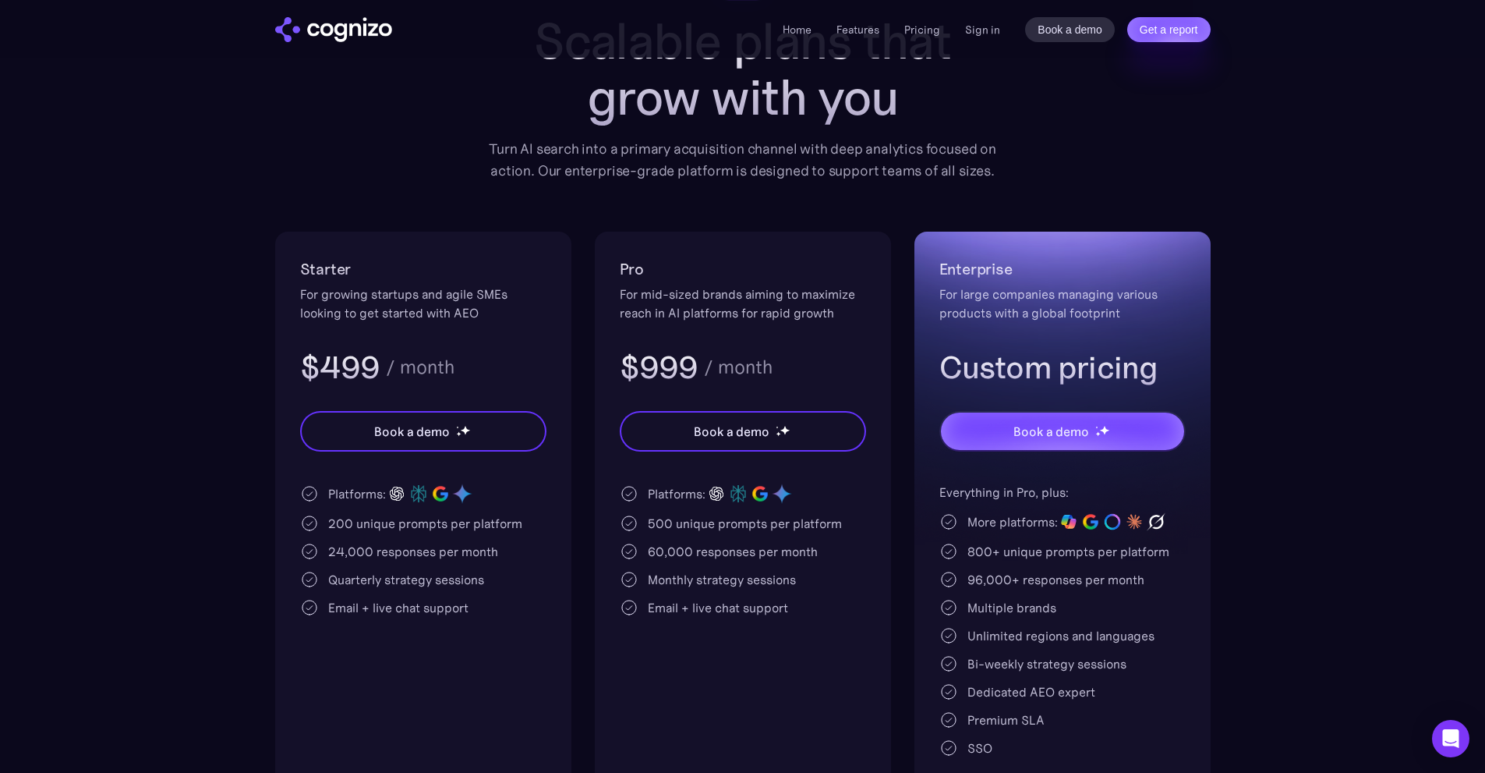
scroll to position [156, 0]
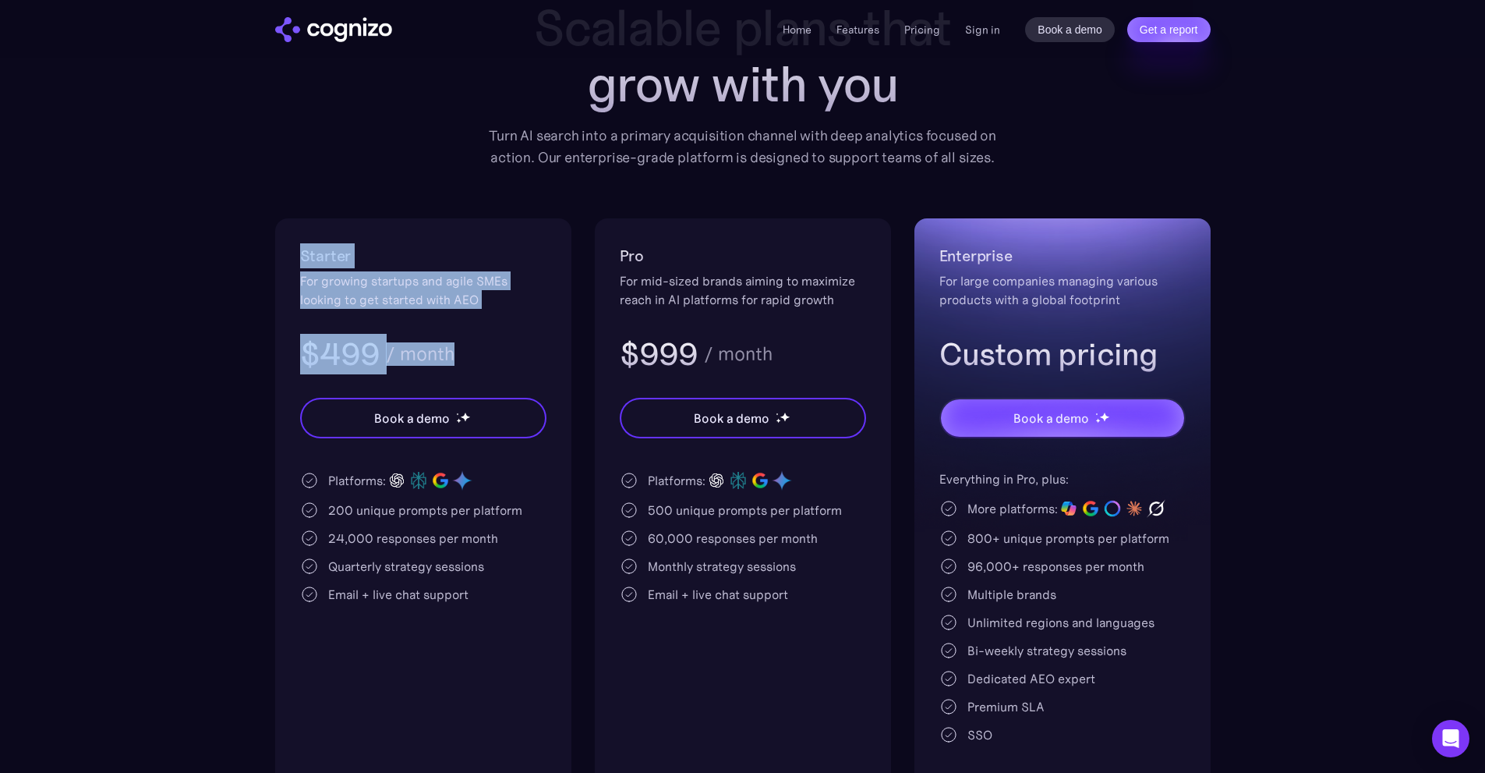
drag, startPoint x: 293, startPoint y: 249, endPoint x: 514, endPoint y: 328, distance: 234.5
click at [509, 327] on div "Starter For growing startups and agile SMEs looking to get started with AEO $49…" at bounding box center [423, 504] width 296 height 572
click at [515, 328] on div "Starter For growing startups and agile SMEs looking to get started with AEO $49…" at bounding box center [423, 308] width 246 height 131
click at [508, 327] on div "Starter For growing startups and agile SMEs looking to get started with AEO $49…" at bounding box center [423, 308] width 246 height 131
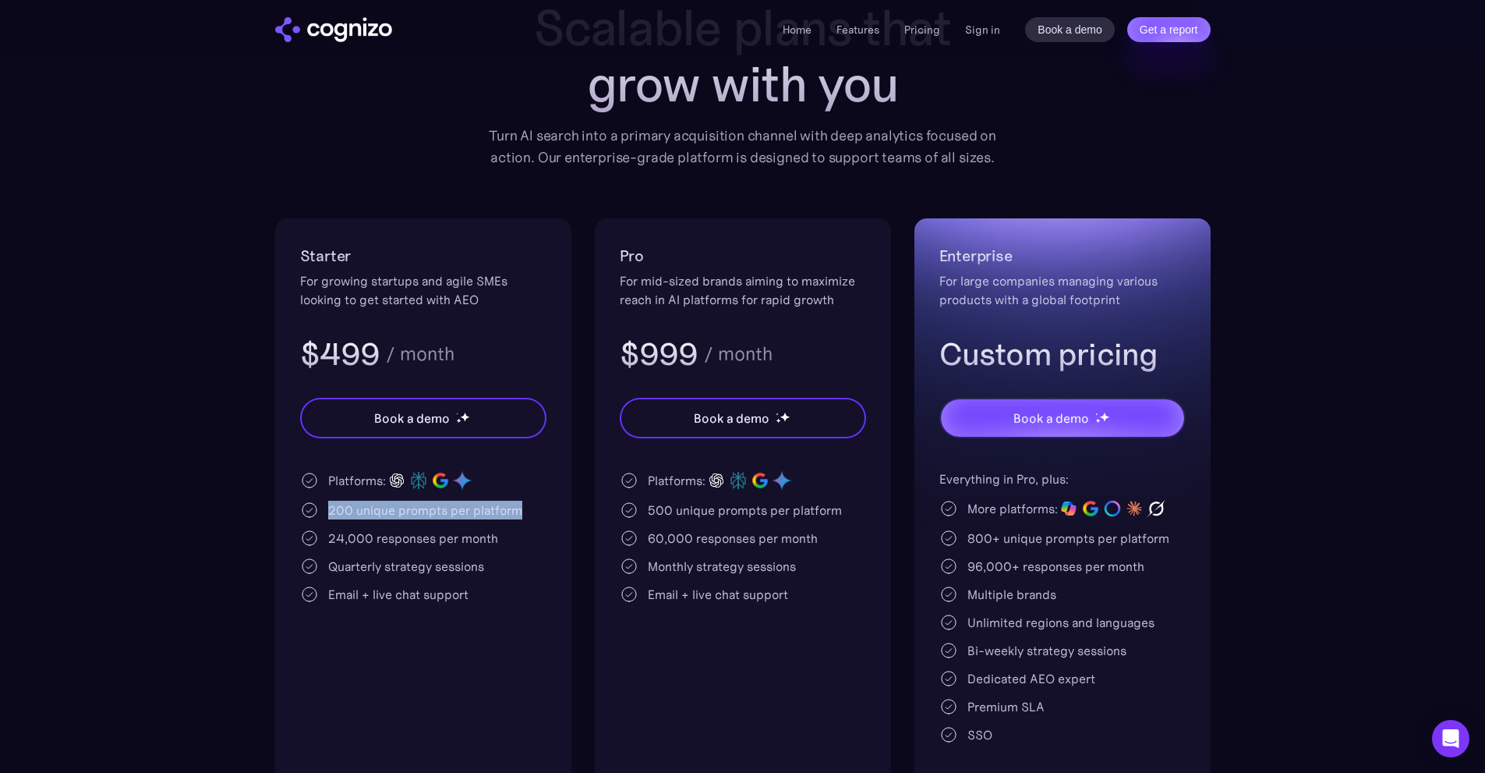
drag, startPoint x: 324, startPoint y: 504, endPoint x: 516, endPoint y: 516, distance: 192.1
click at [516, 515] on div "200 unique prompts per platform" at bounding box center [423, 509] width 246 height 19
click at [518, 515] on div "200 unique prompts per platform" at bounding box center [425, 509] width 194 height 19
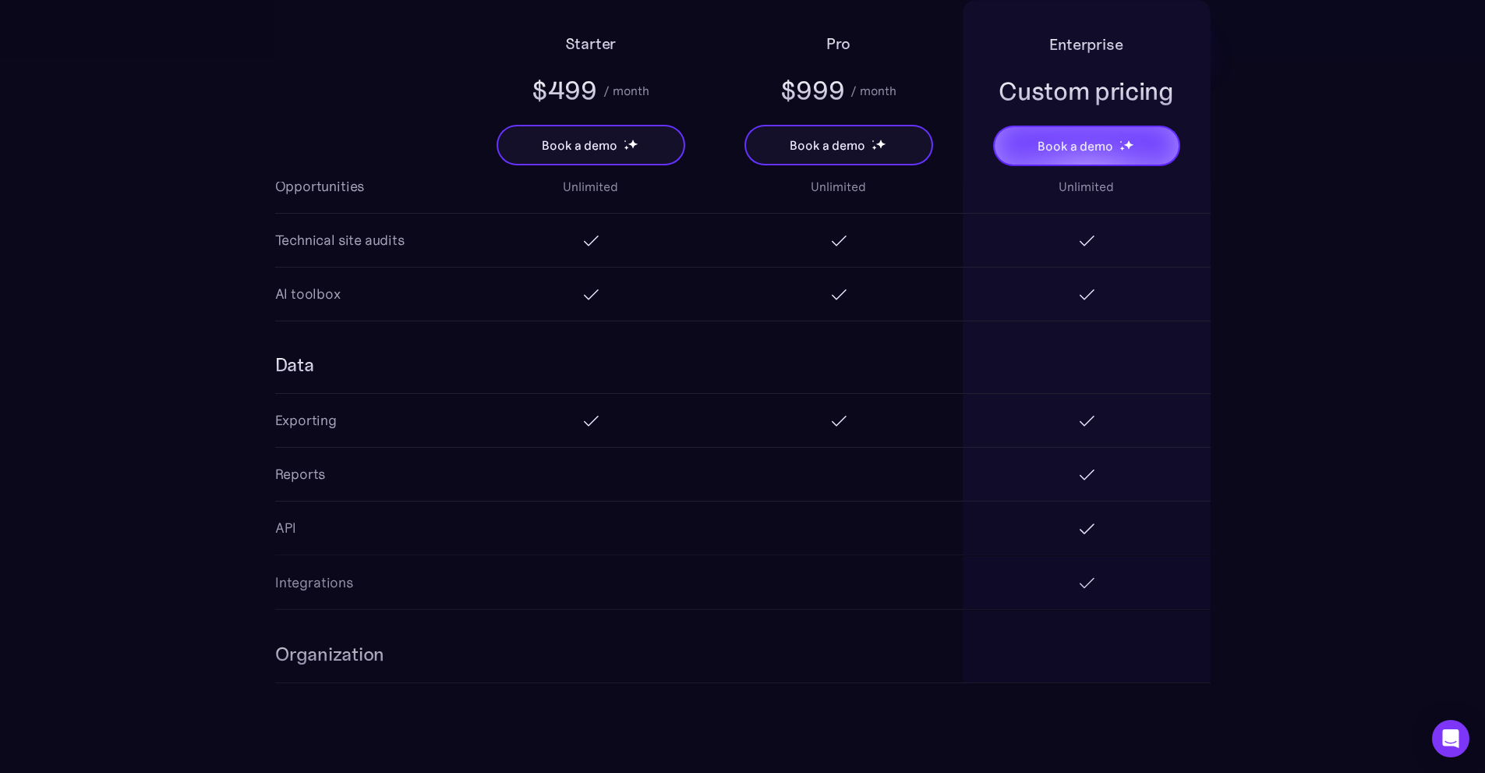
scroll to position [2417, 0]
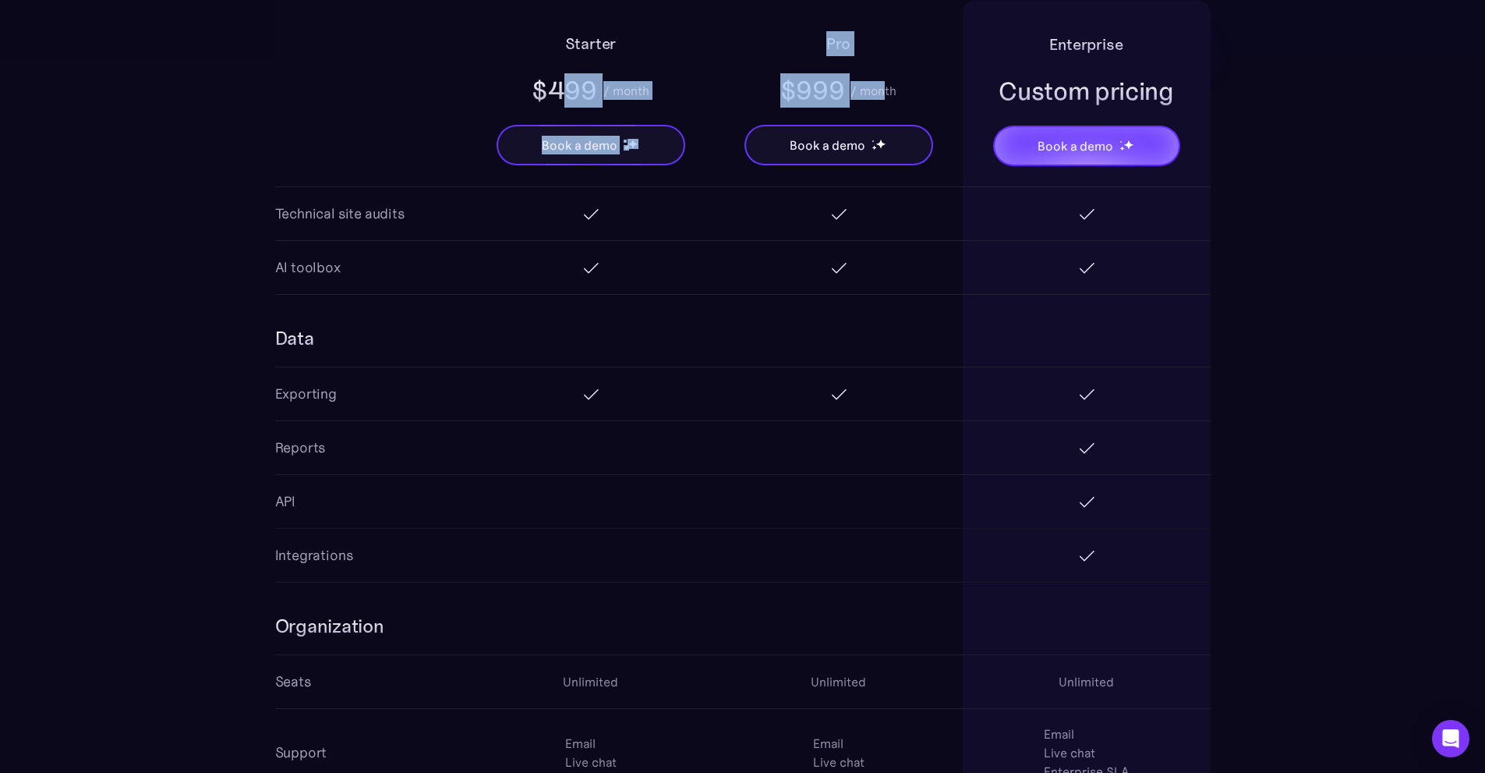
drag, startPoint x: 561, startPoint y: 84, endPoint x: 887, endPoint y: 92, distance: 326.7
click at [886, 91] on div "Starter $499 / month Book a demo Pro $999 / month Book a demo Enterprise Custom…" at bounding box center [743, 91] width 936 height 182
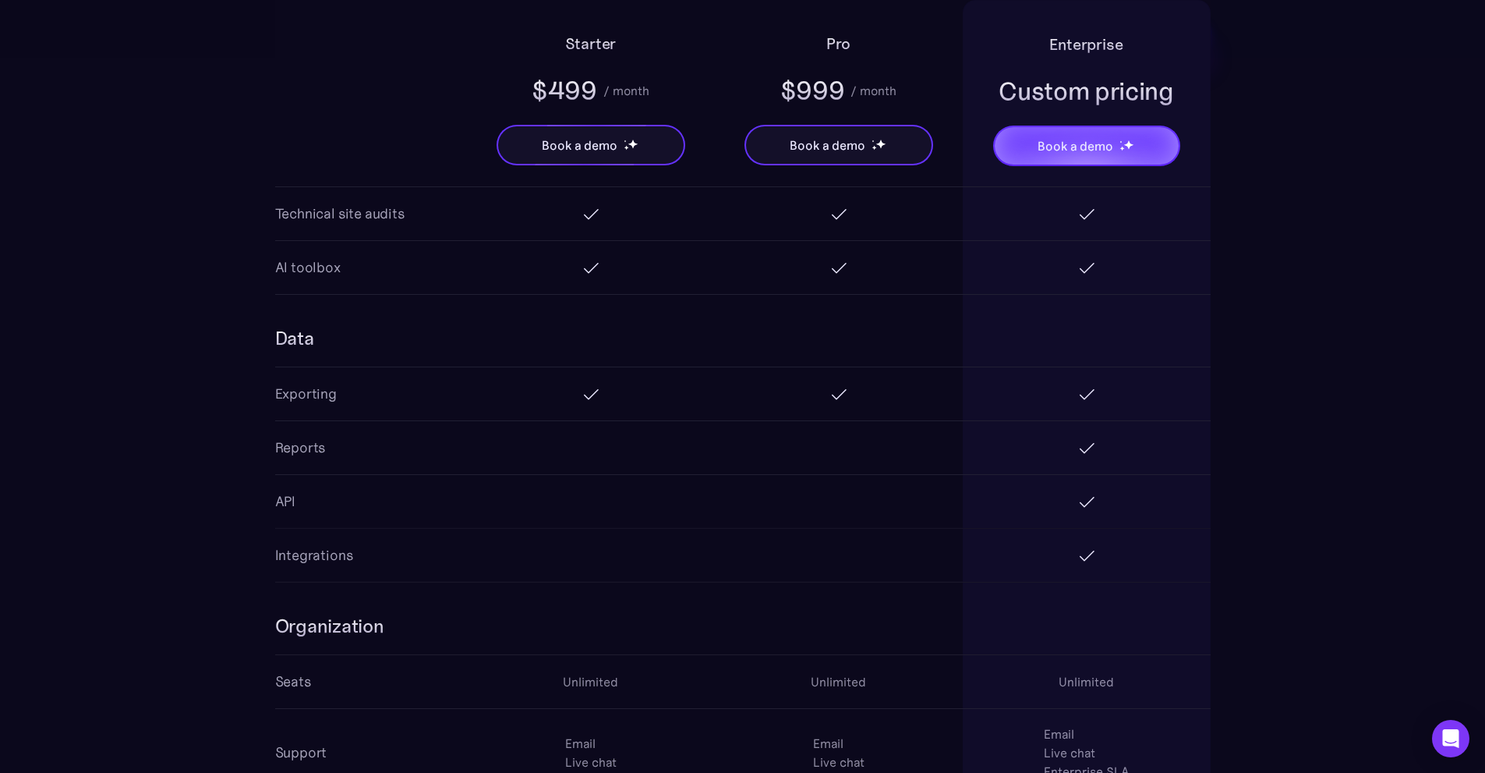
click at [890, 91] on div "/ month" at bounding box center [874, 90] width 46 height 19
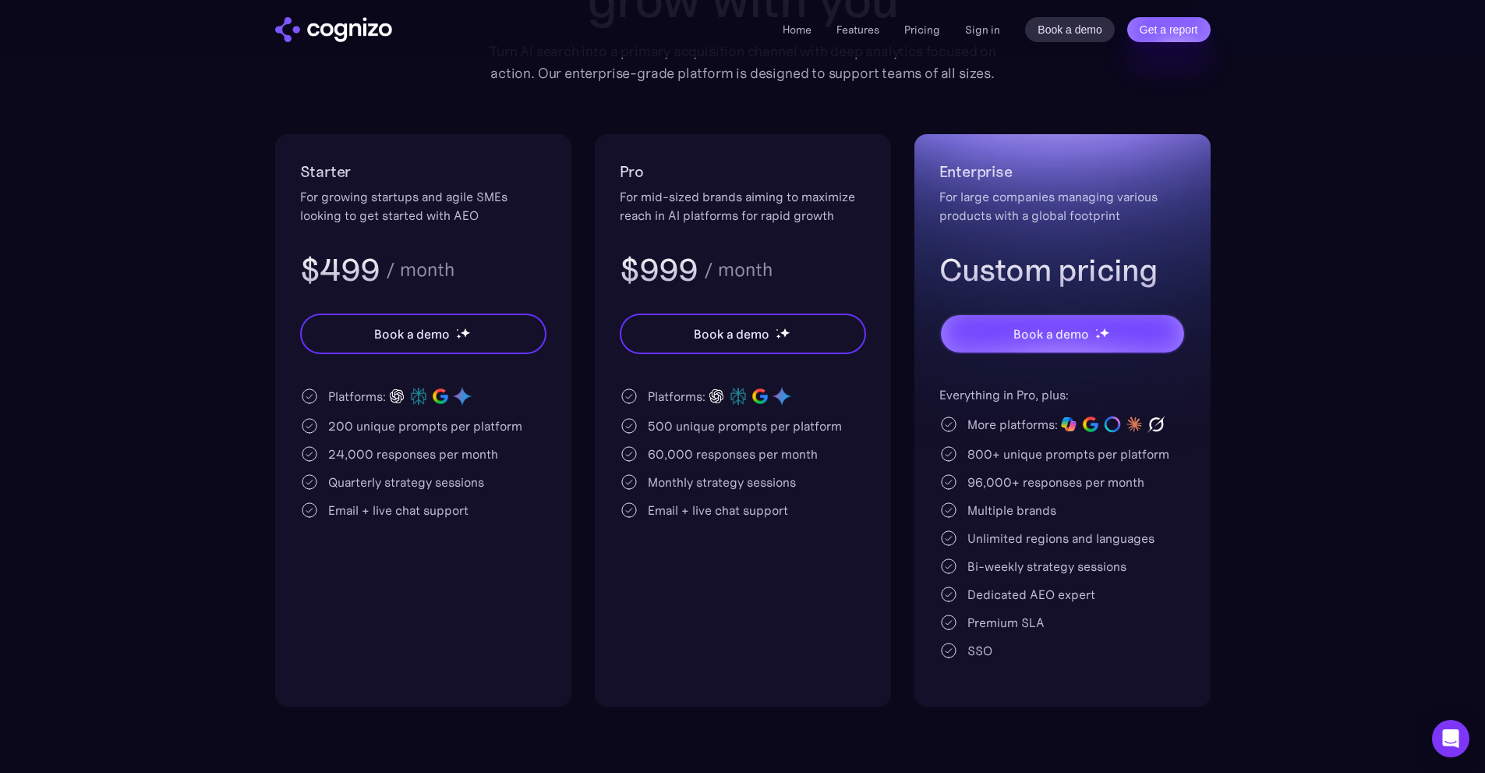
scroll to position [234, 0]
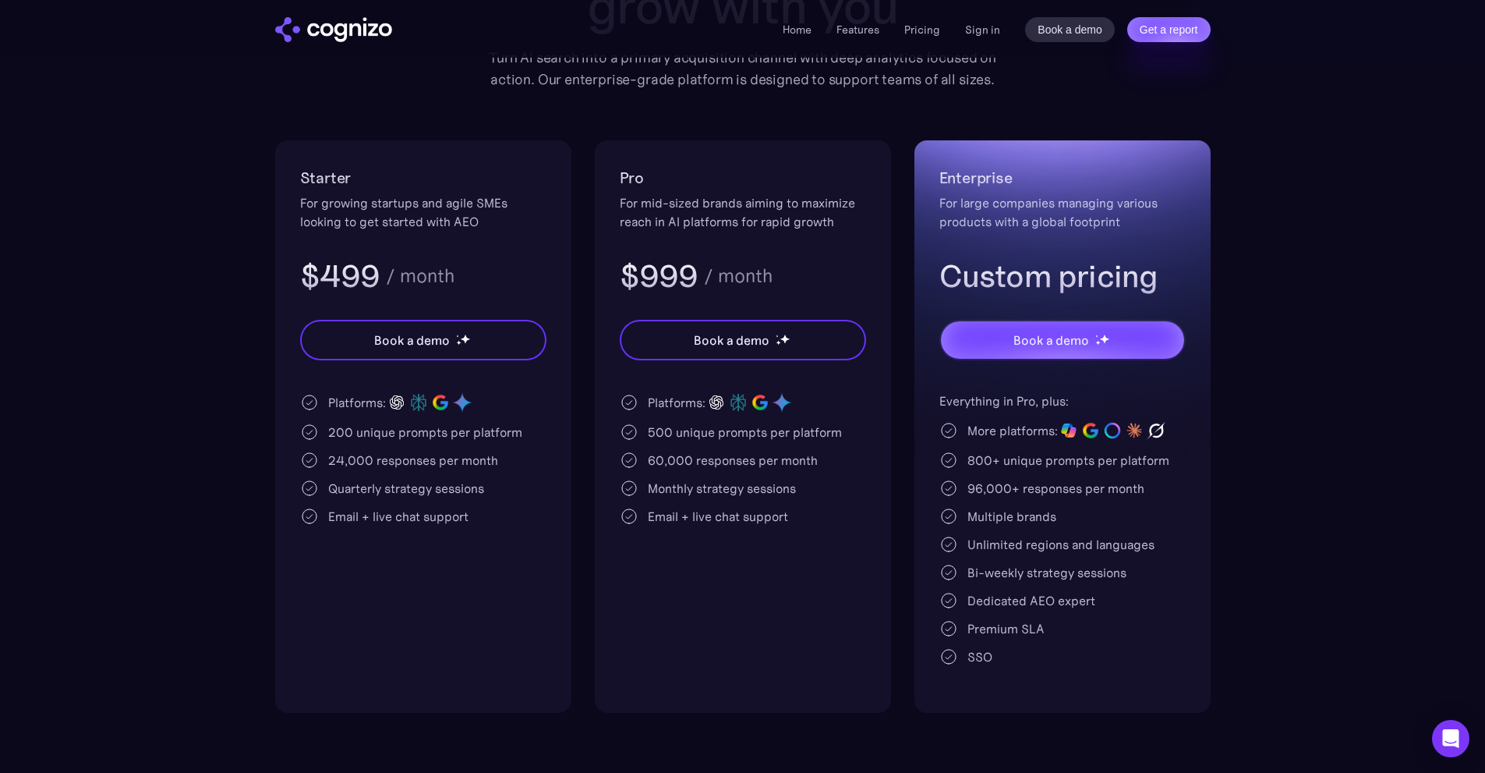
click at [345, 454] on div "24,000 responses per month" at bounding box center [413, 460] width 170 height 19
click at [346, 454] on div "24,000 responses per month" at bounding box center [413, 460] width 170 height 19
click at [532, 450] on div "Platforms: 200 unique prompts per platform 24,000 responses per month Quarterly…" at bounding box center [423, 458] width 246 height 134
